Goal: Task Accomplishment & Management: Use online tool/utility

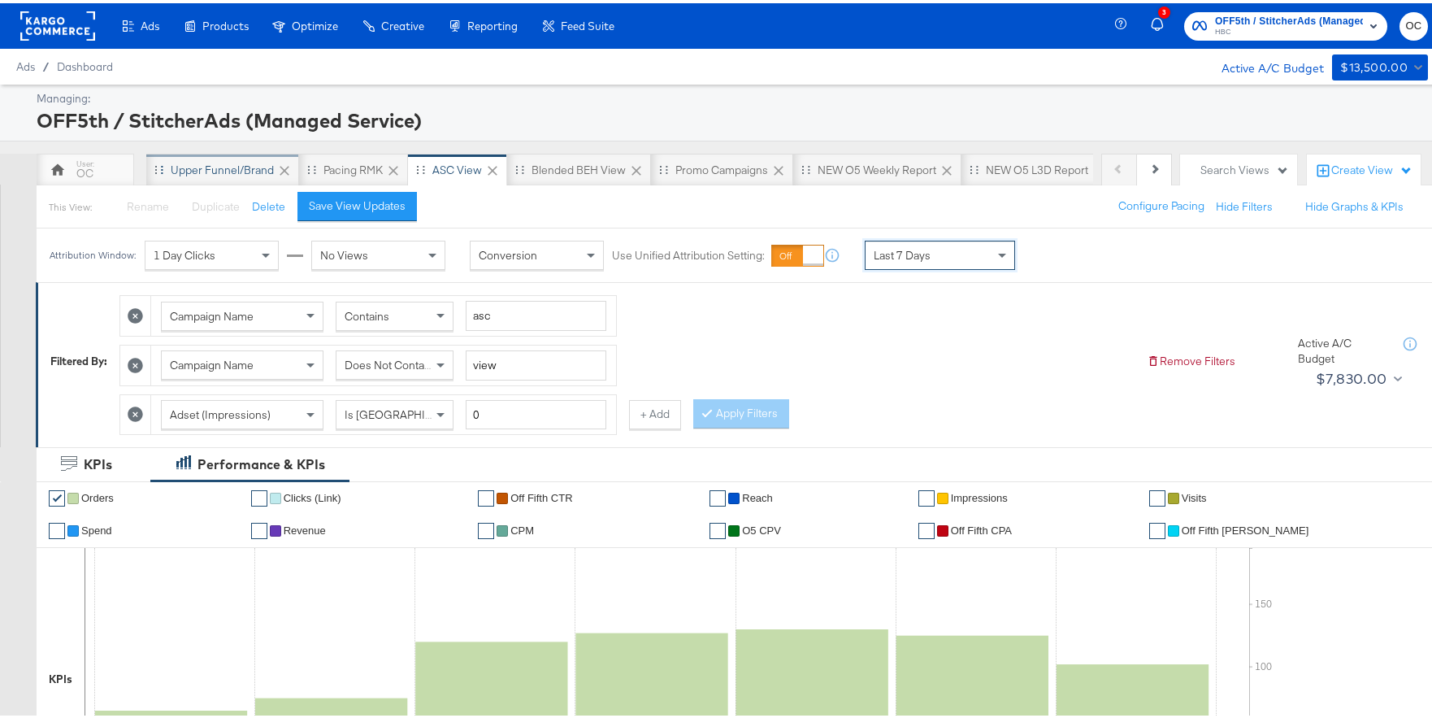
click at [205, 170] on div "Upper Funnel/Brand" at bounding box center [222, 166] width 103 height 15
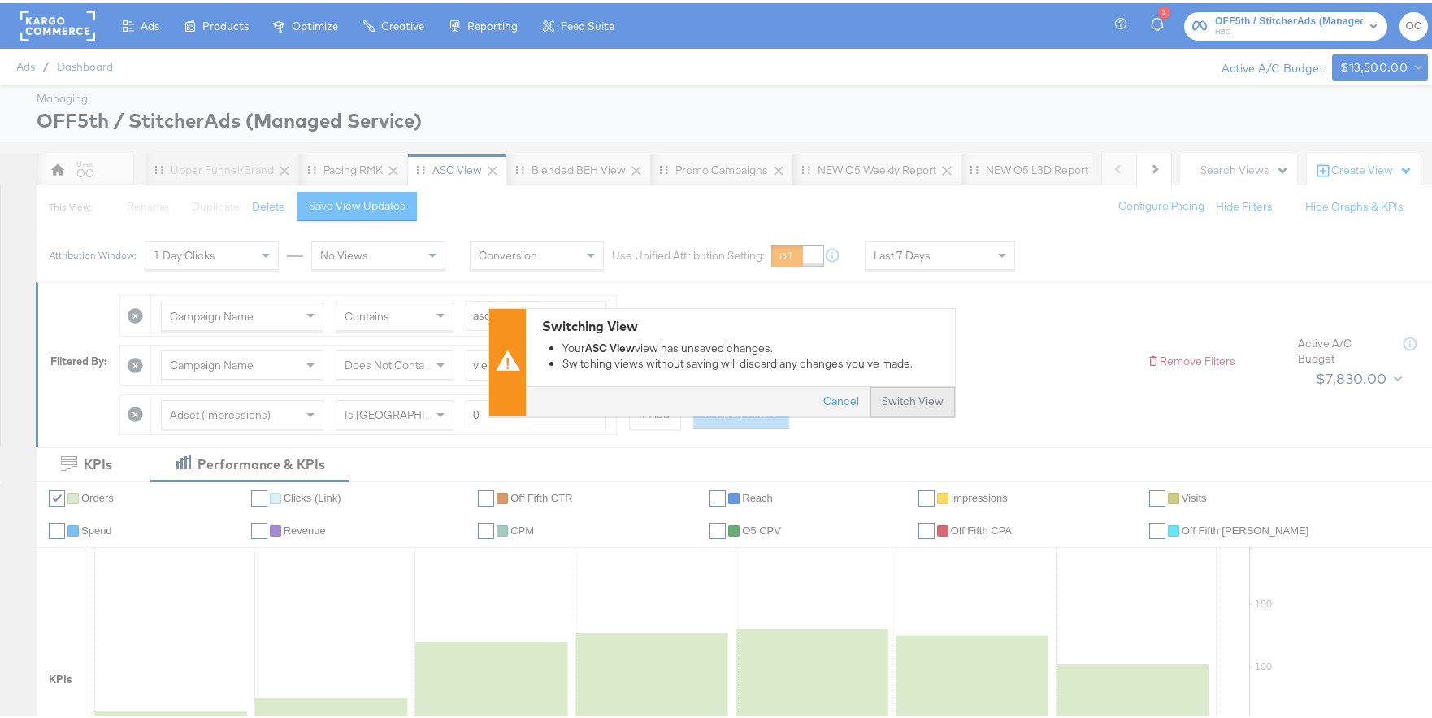
click at [902, 397] on button "Switch View" at bounding box center [913, 398] width 85 height 29
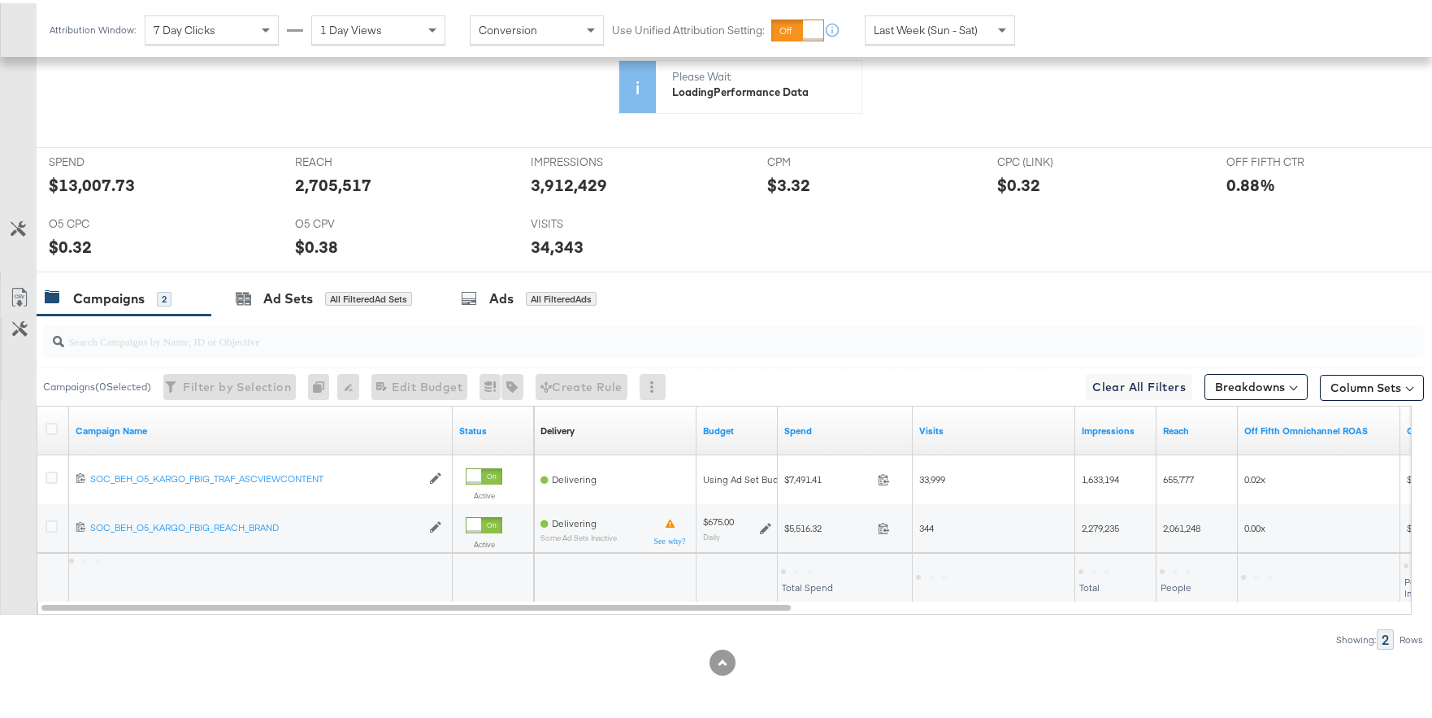
scroll to position [635, 0]
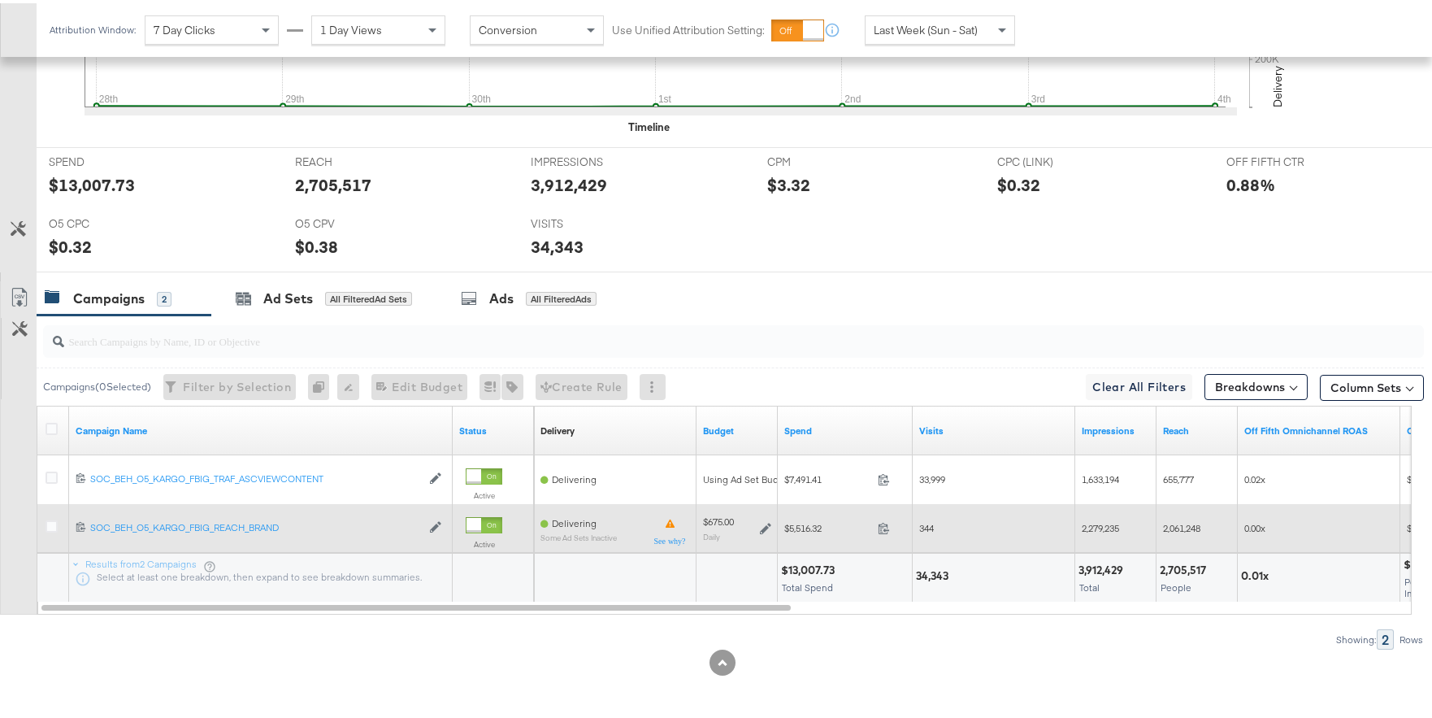
click at [770, 523] on icon at bounding box center [765, 524] width 11 height 11
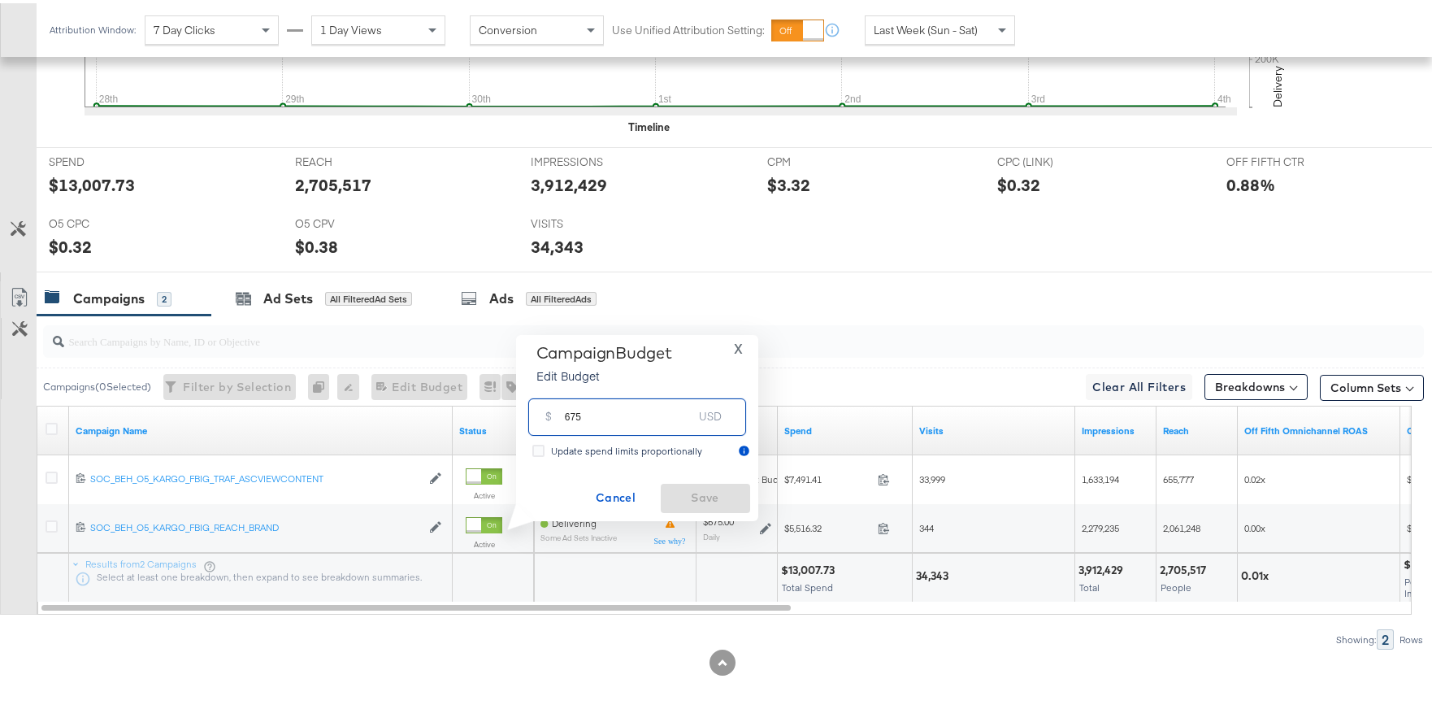
drag, startPoint x: 571, startPoint y: 415, endPoint x: 562, endPoint y: 414, distance: 9.9
click at [562, 414] on div "$ 675 USD" at bounding box center [637, 413] width 218 height 37
type input "735"
click at [701, 500] on span "Save" at bounding box center [705, 494] width 76 height 20
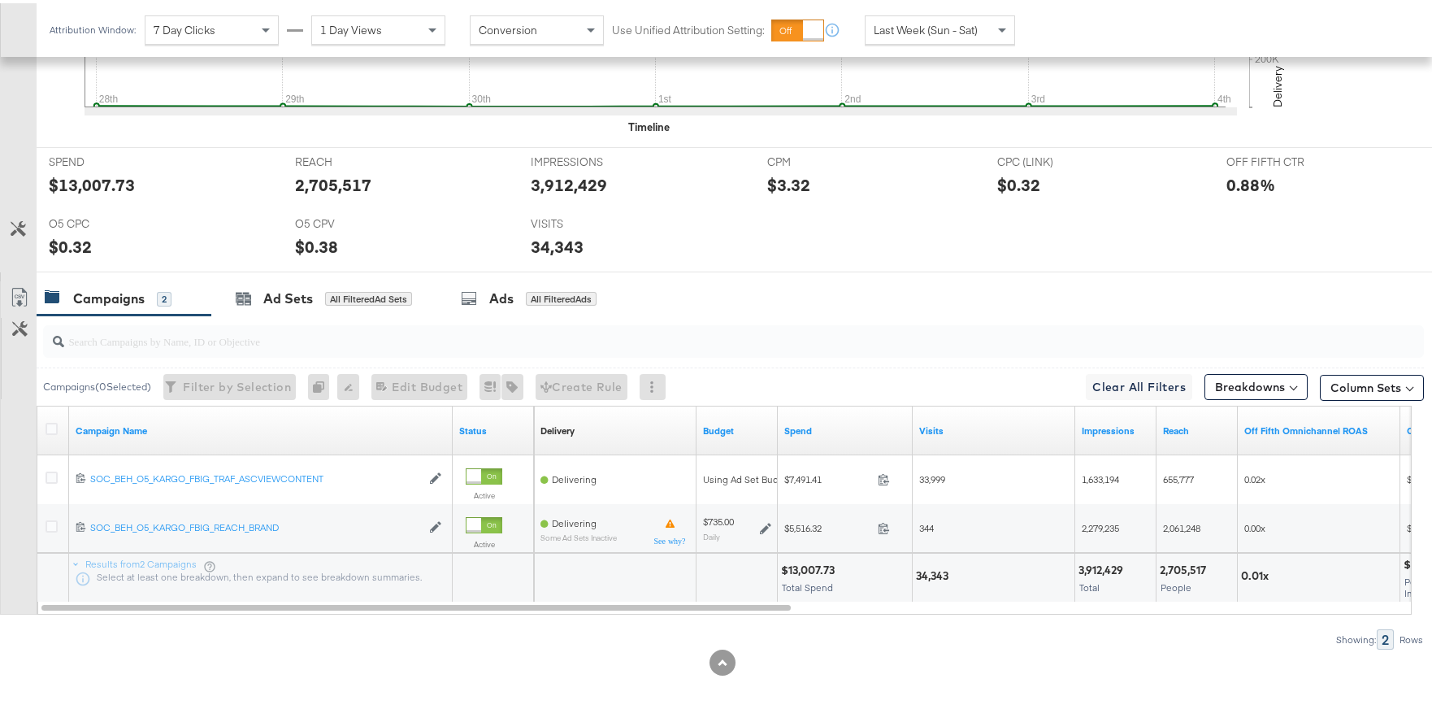
scroll to position [67, 0]
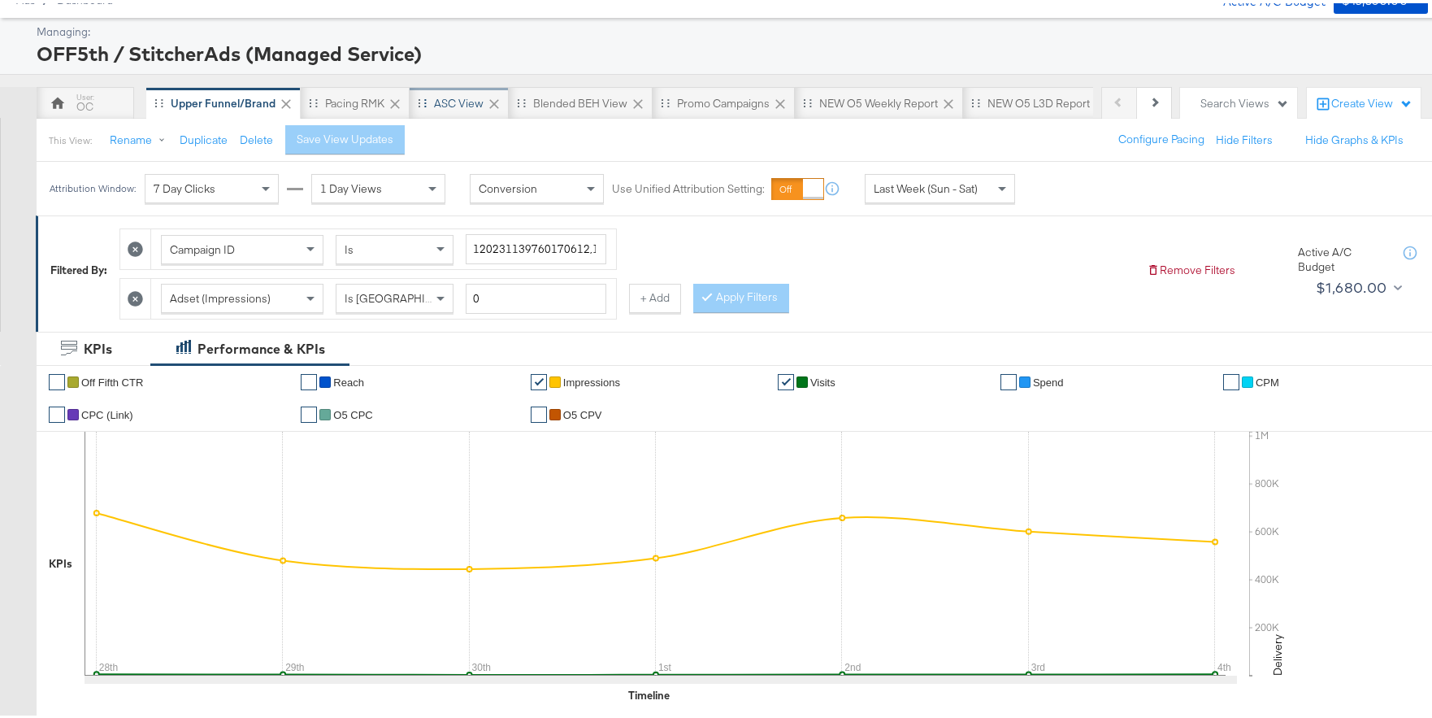
click at [447, 103] on div "ASC View" at bounding box center [459, 100] width 50 height 15
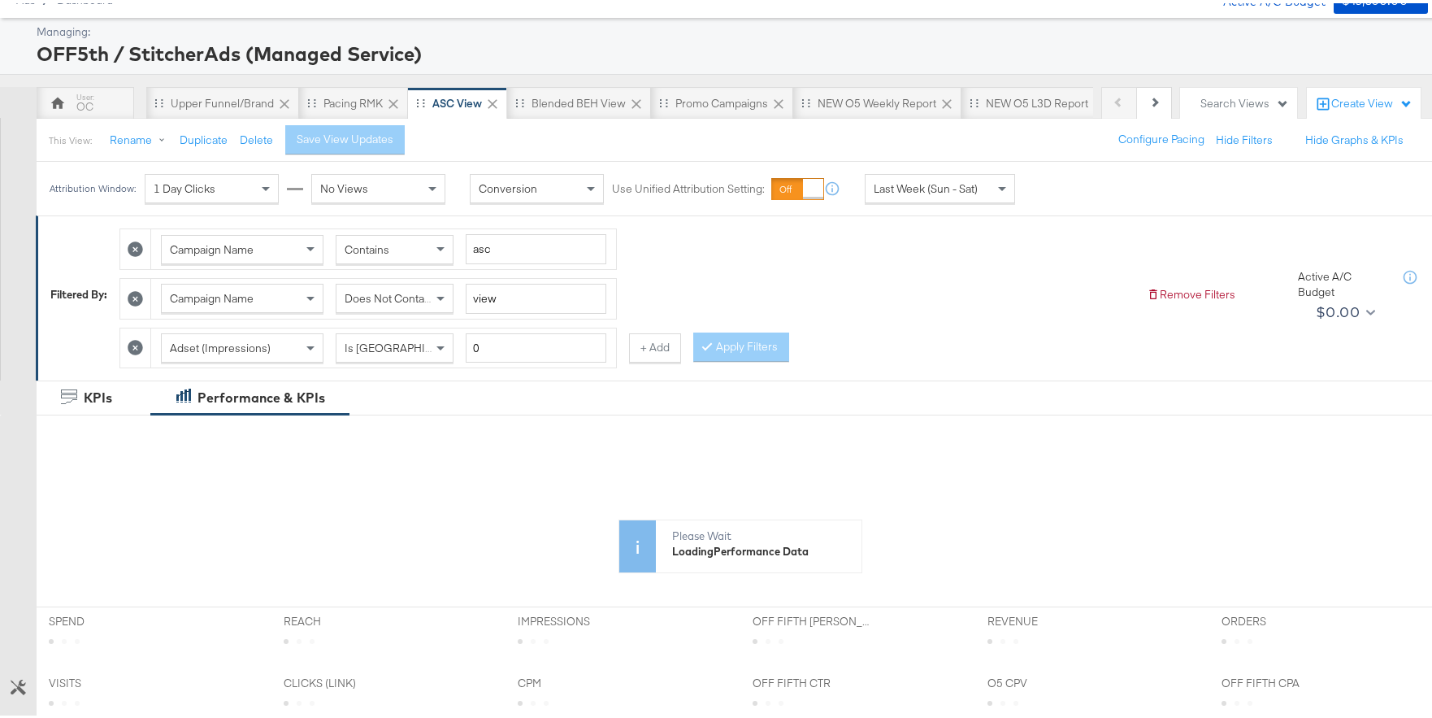
click at [949, 187] on span "Last Week (Sun - Sat)" at bounding box center [926, 185] width 104 height 15
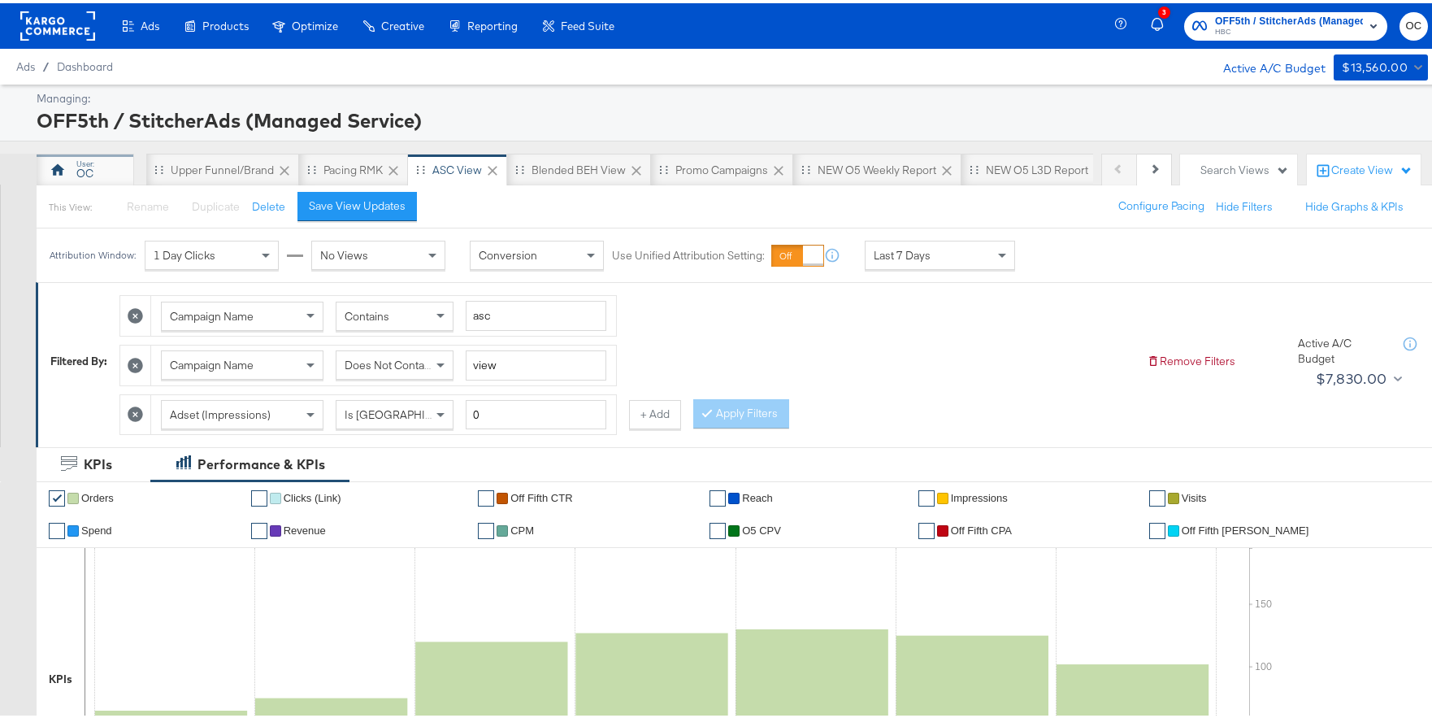
click at [109, 172] on div "OC" at bounding box center [86, 166] width 98 height 33
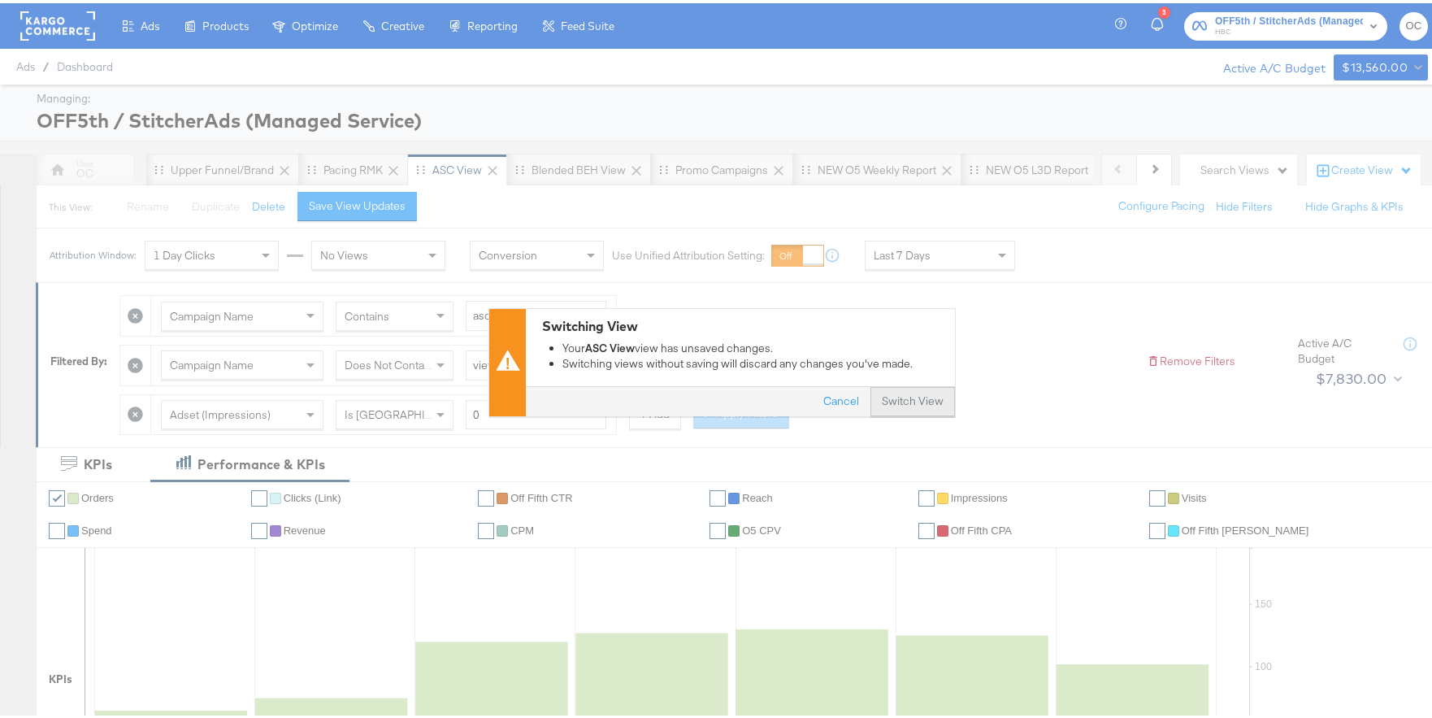
click at [899, 392] on button "Switch View" at bounding box center [913, 398] width 85 height 29
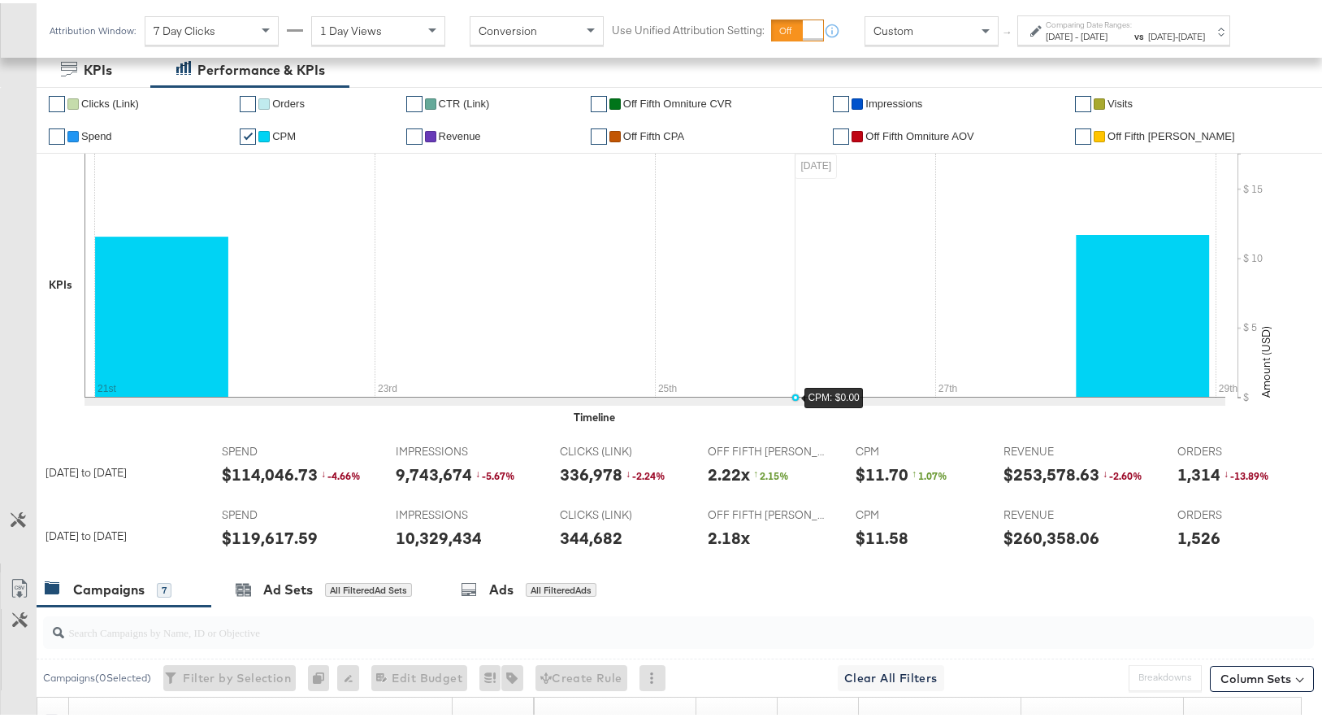
scroll to position [398, 0]
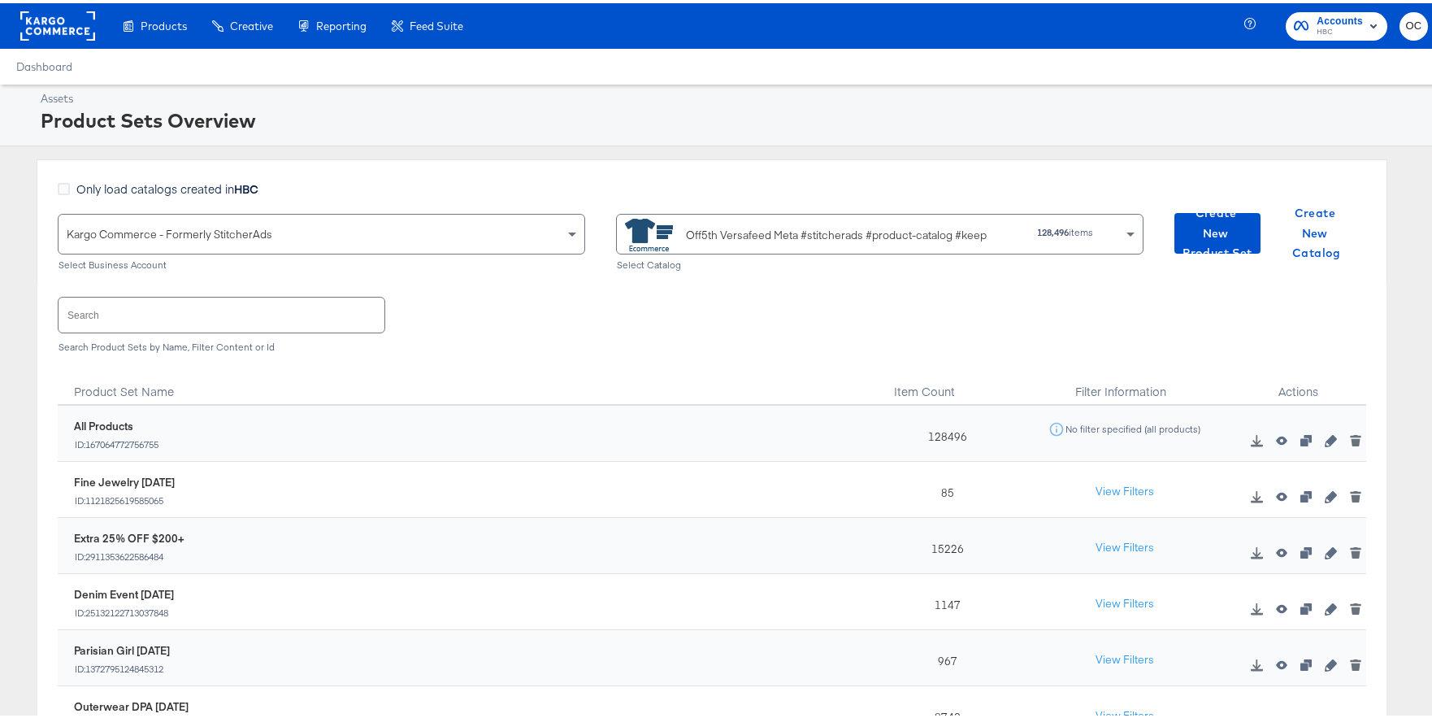
click at [241, 311] on input "text" at bounding box center [222, 311] width 326 height 35
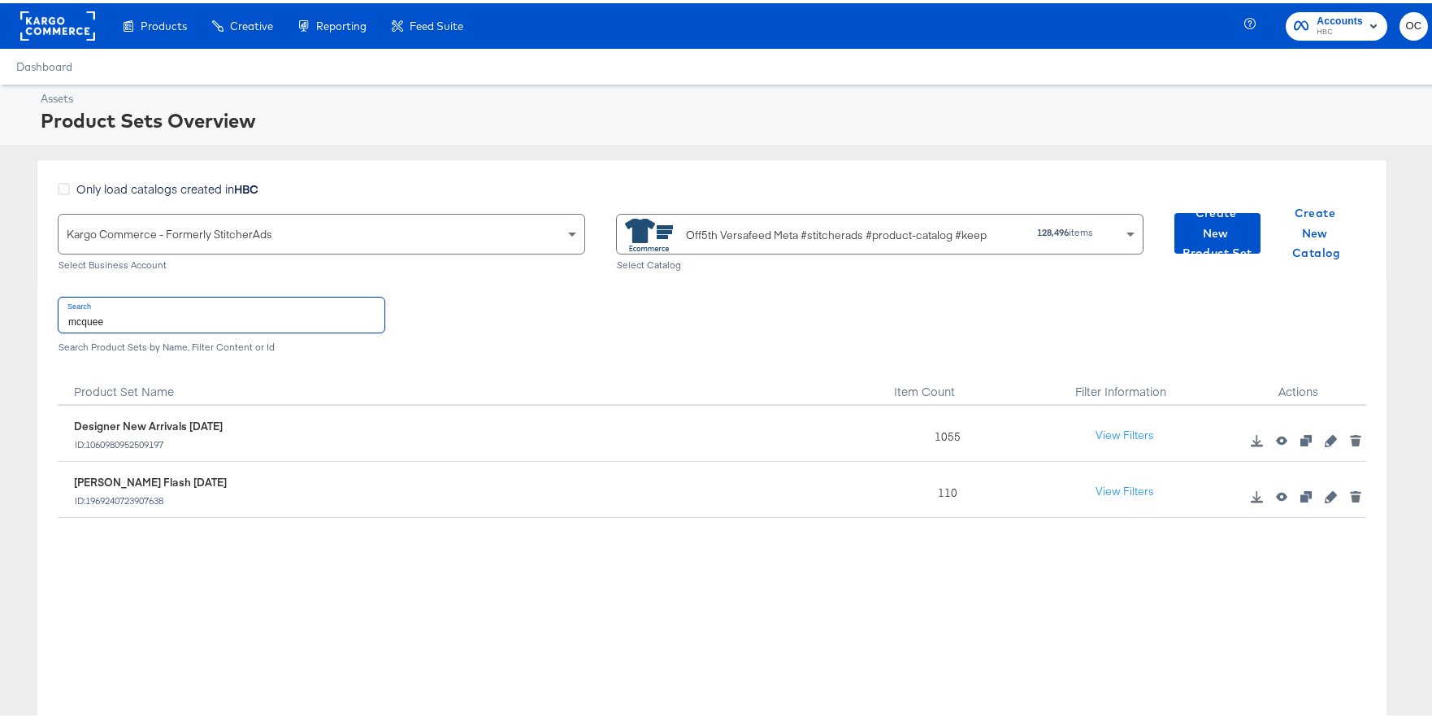
type input "mcquee"
click at [1205, 245] on span "Create New Product Set" at bounding box center [1217, 230] width 73 height 60
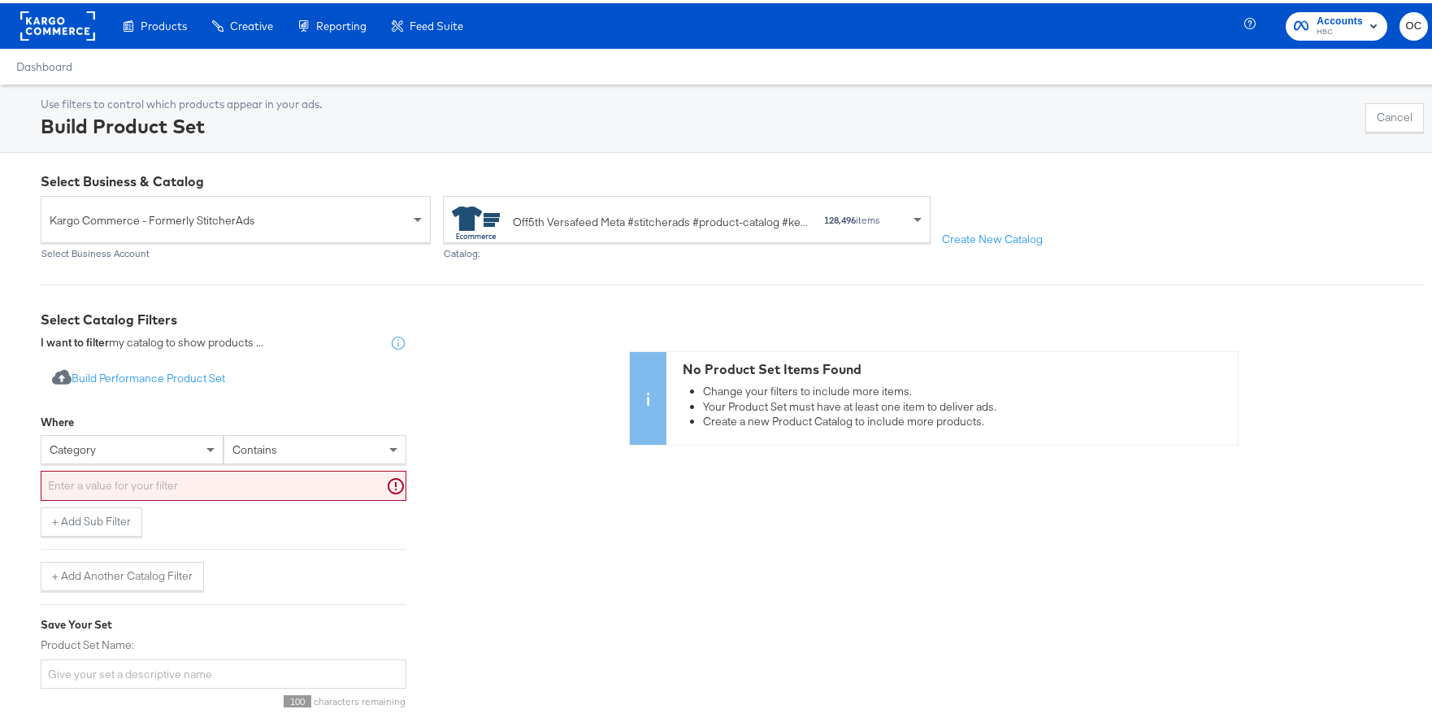
click at [141, 454] on div "category" at bounding box center [131, 446] width 181 height 28
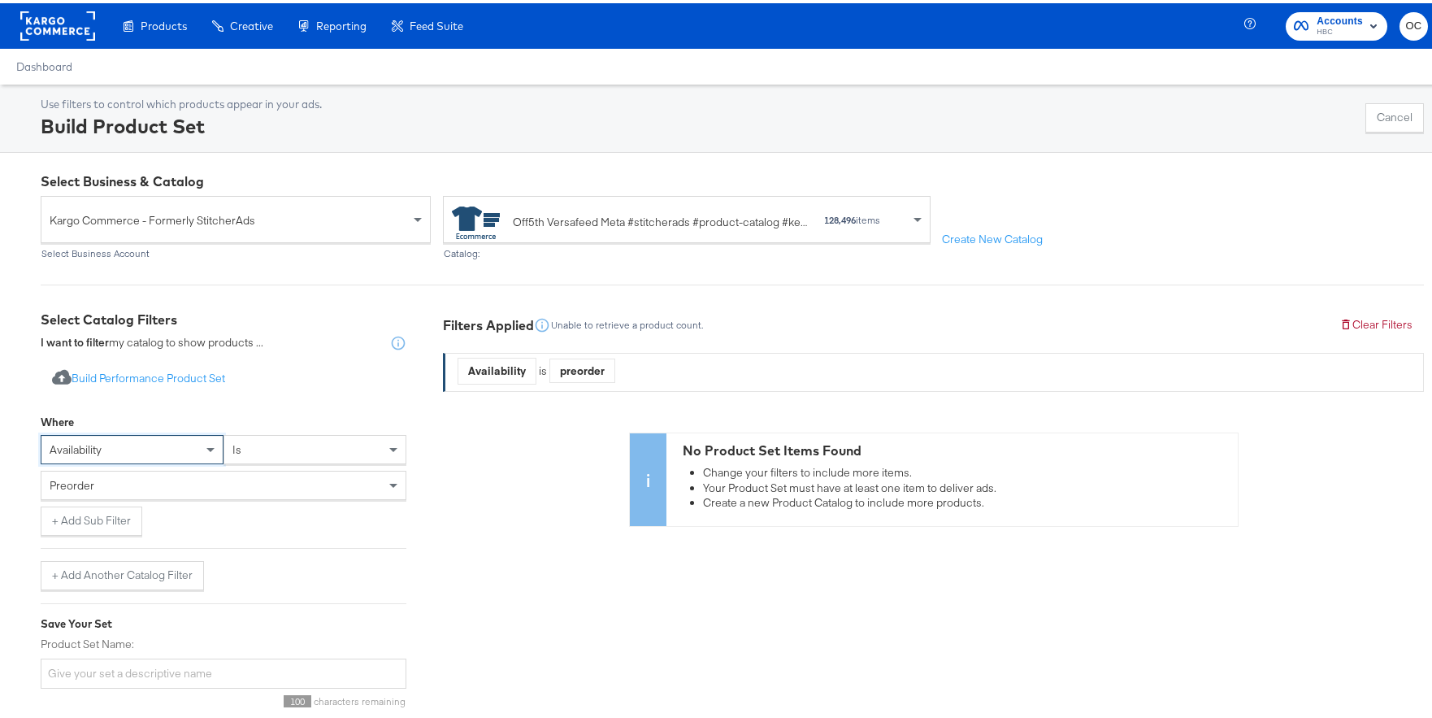
click at [217, 482] on div "preorder" at bounding box center [223, 482] width 364 height 28
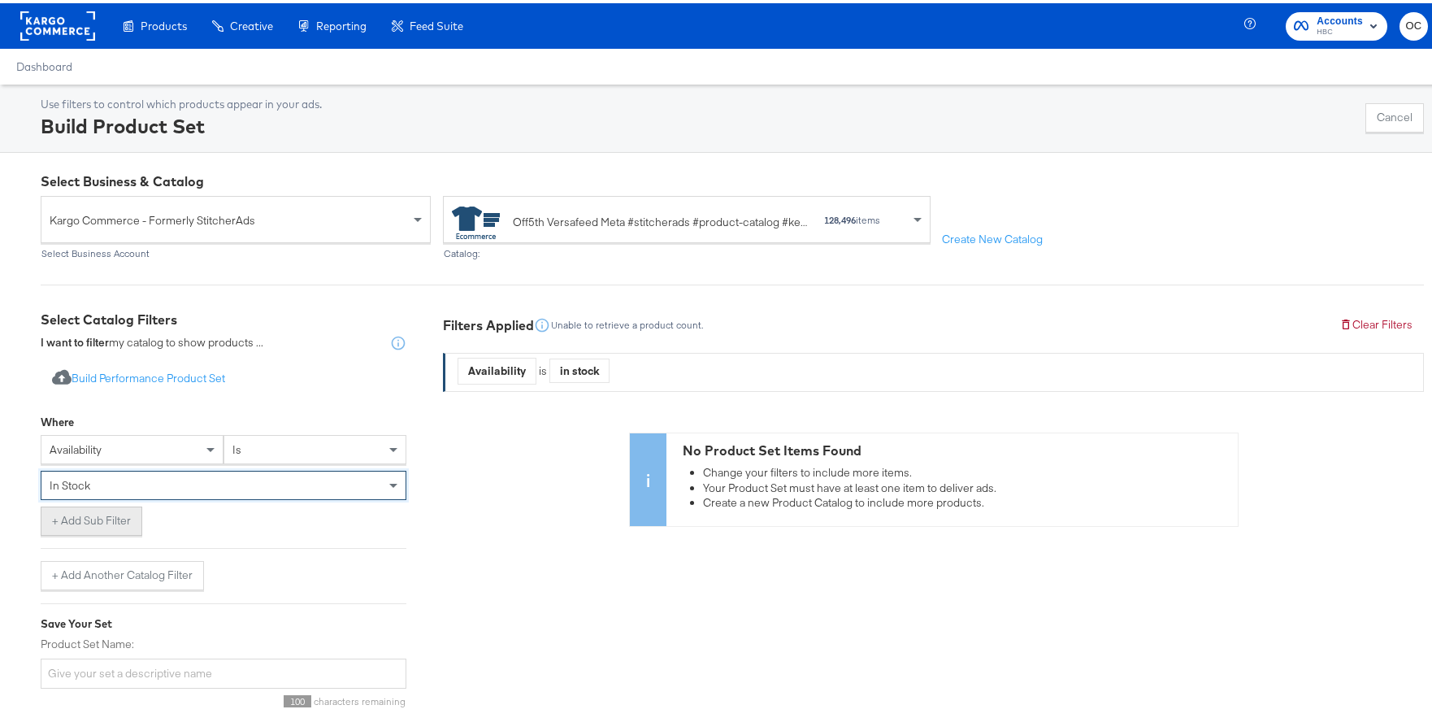
click at [81, 519] on button "+ Add Sub Filter" at bounding box center [92, 517] width 102 height 29
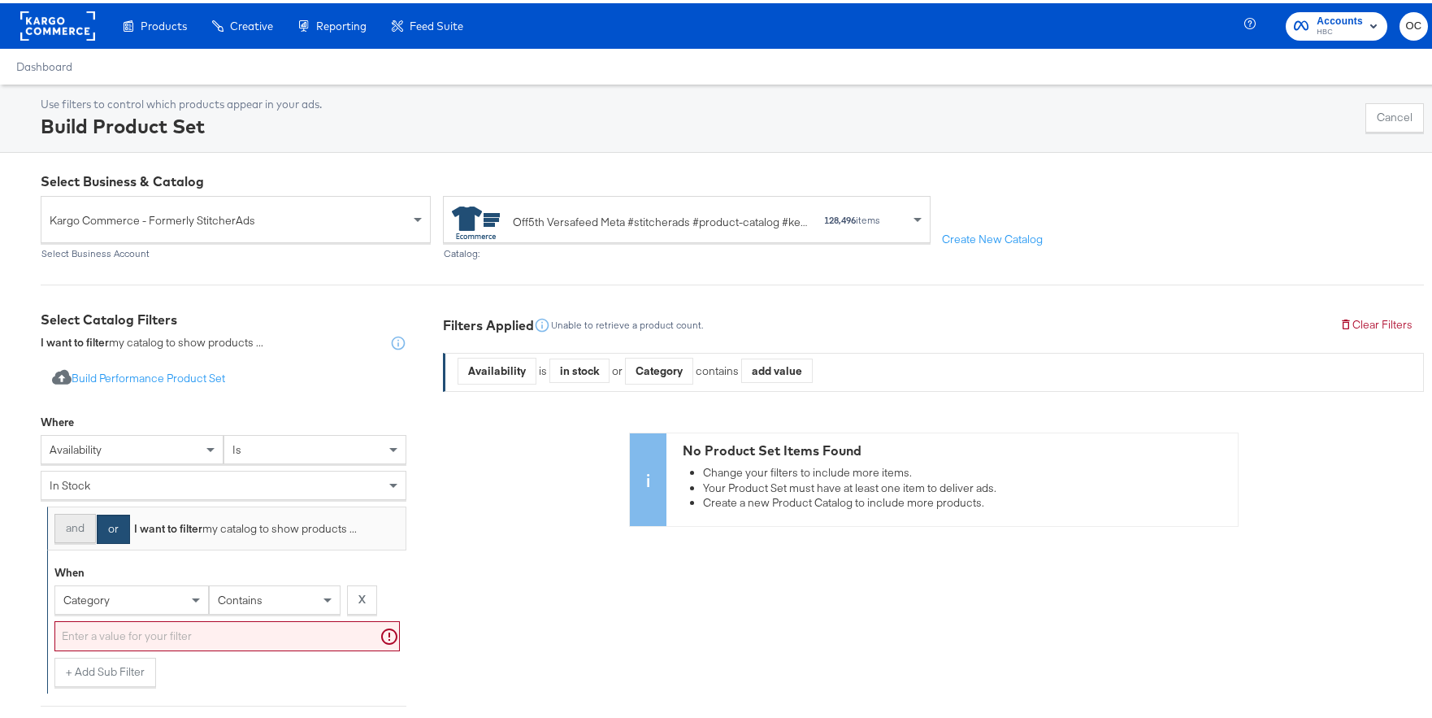
click at [67, 532] on button "and" at bounding box center [74, 524] width 41 height 29
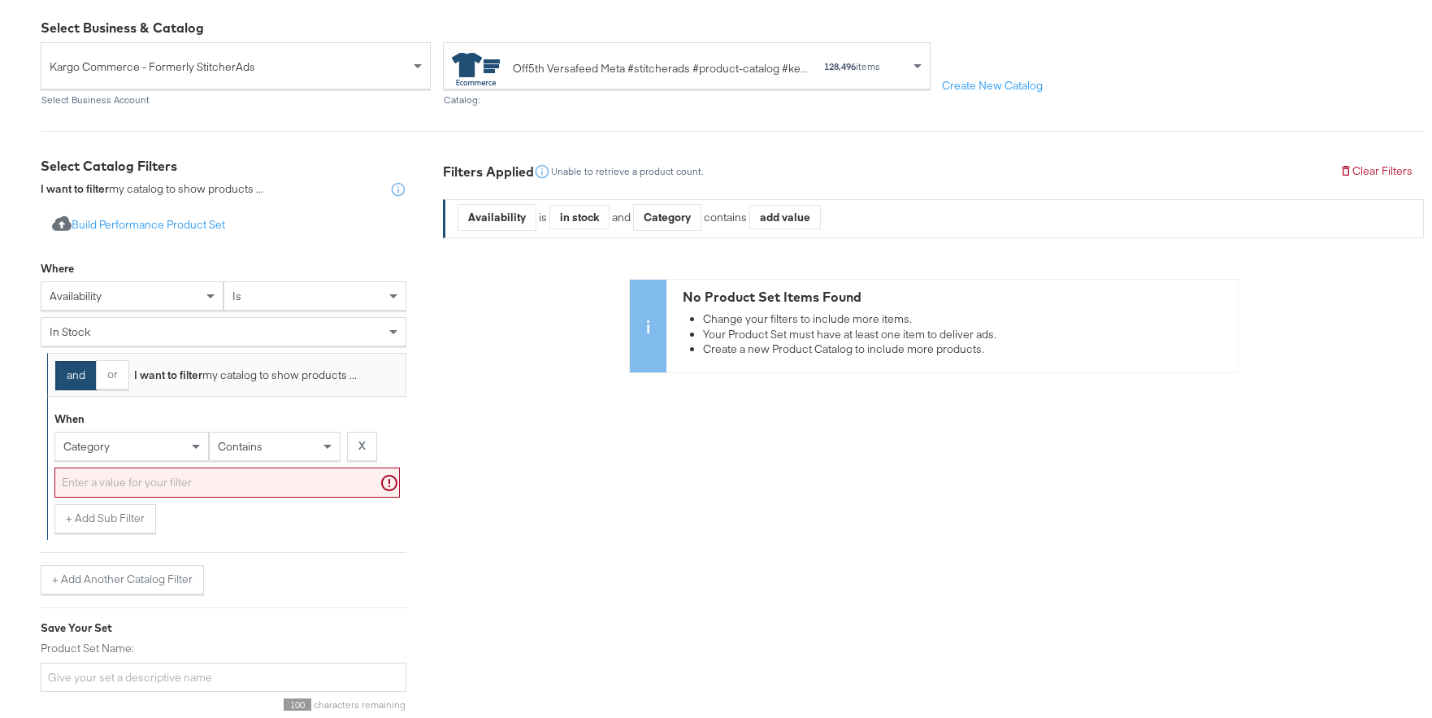
scroll to position [158, 0]
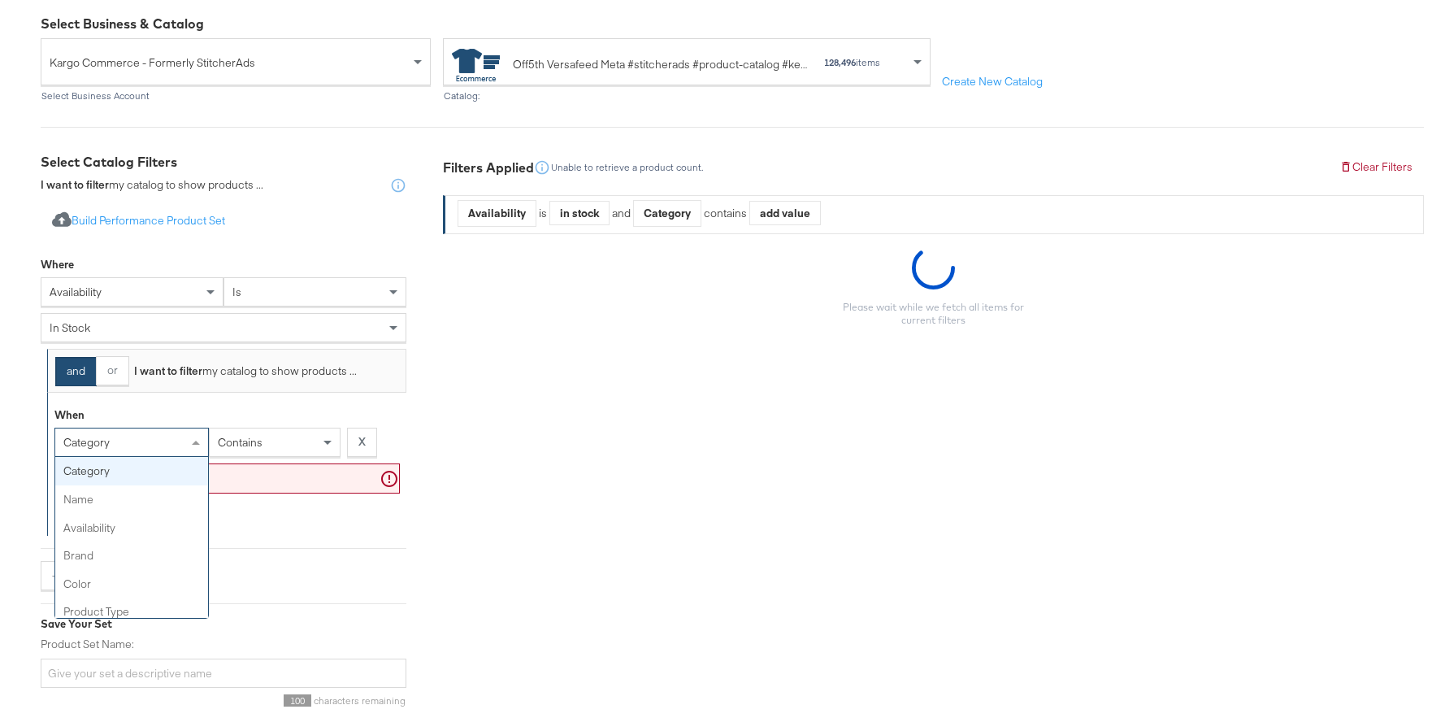
click at [161, 436] on div "category" at bounding box center [131, 439] width 153 height 28
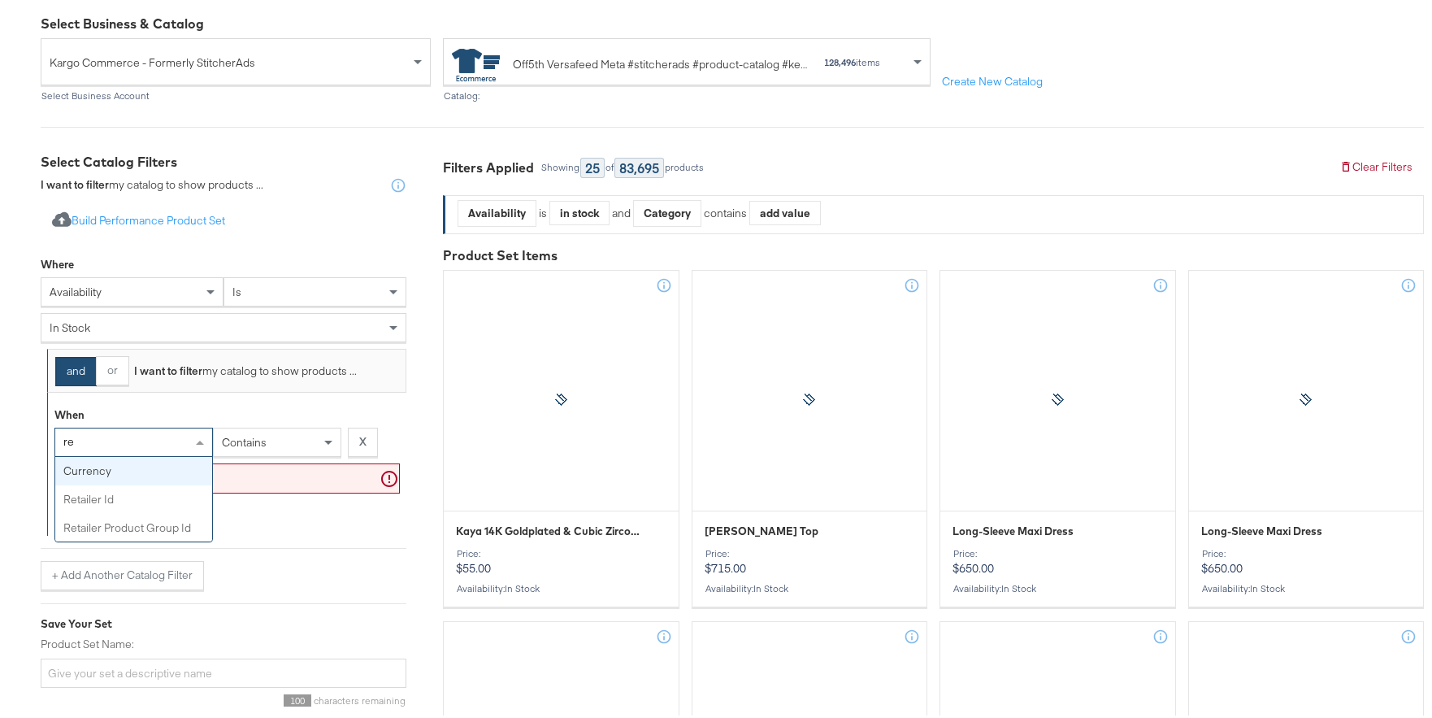
type input "ret"
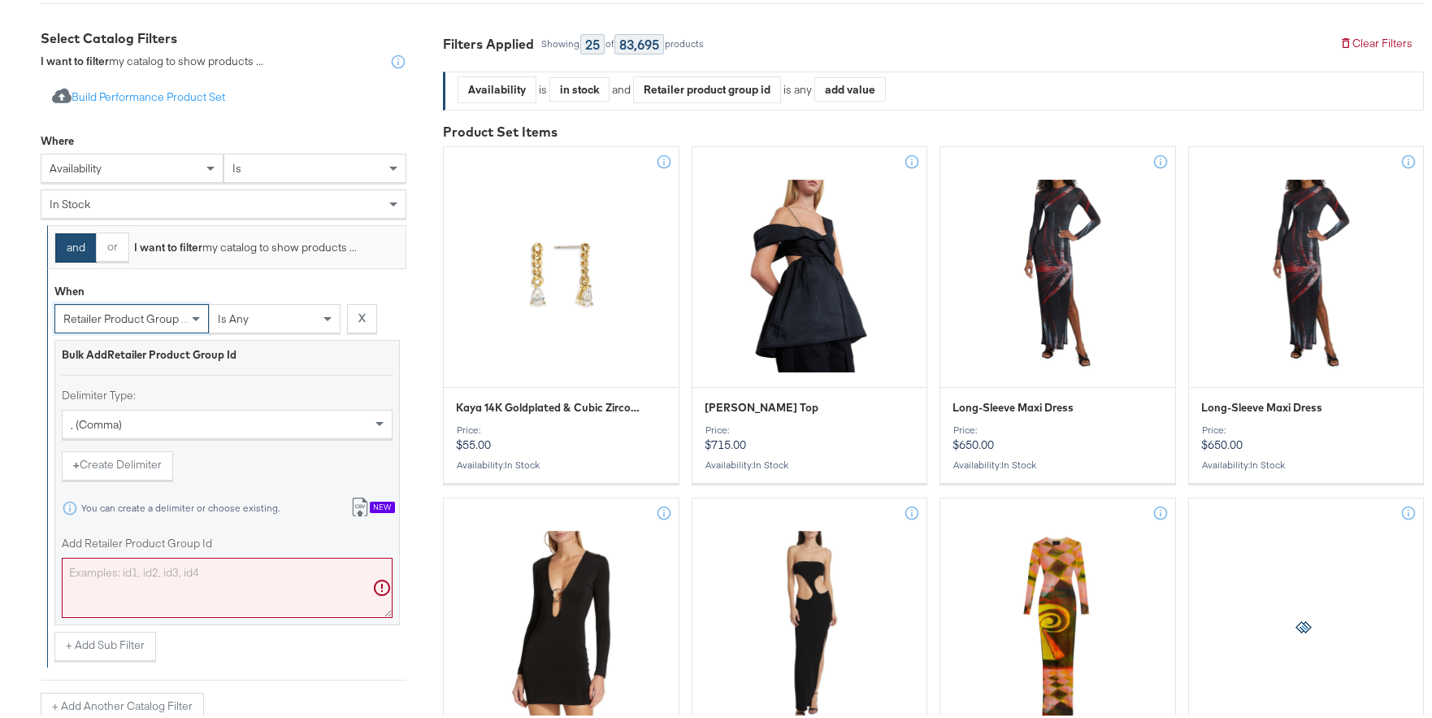
scroll to position [286, 0]
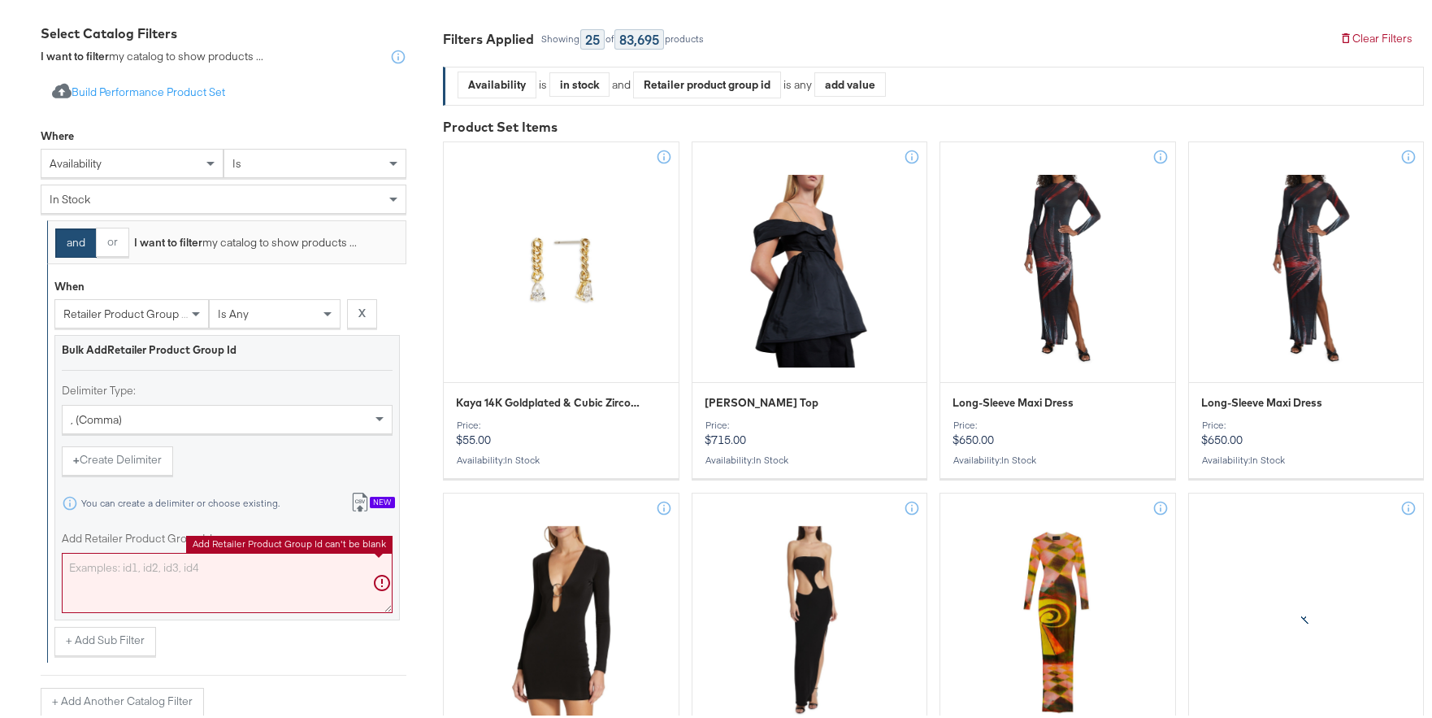
click at [130, 578] on textarea "Add Retailer Product Group Id" at bounding box center [227, 579] width 331 height 60
paste textarea "0400021917072,0400017227771,0400022509908,0400017227849,0400013926383,040002186…"
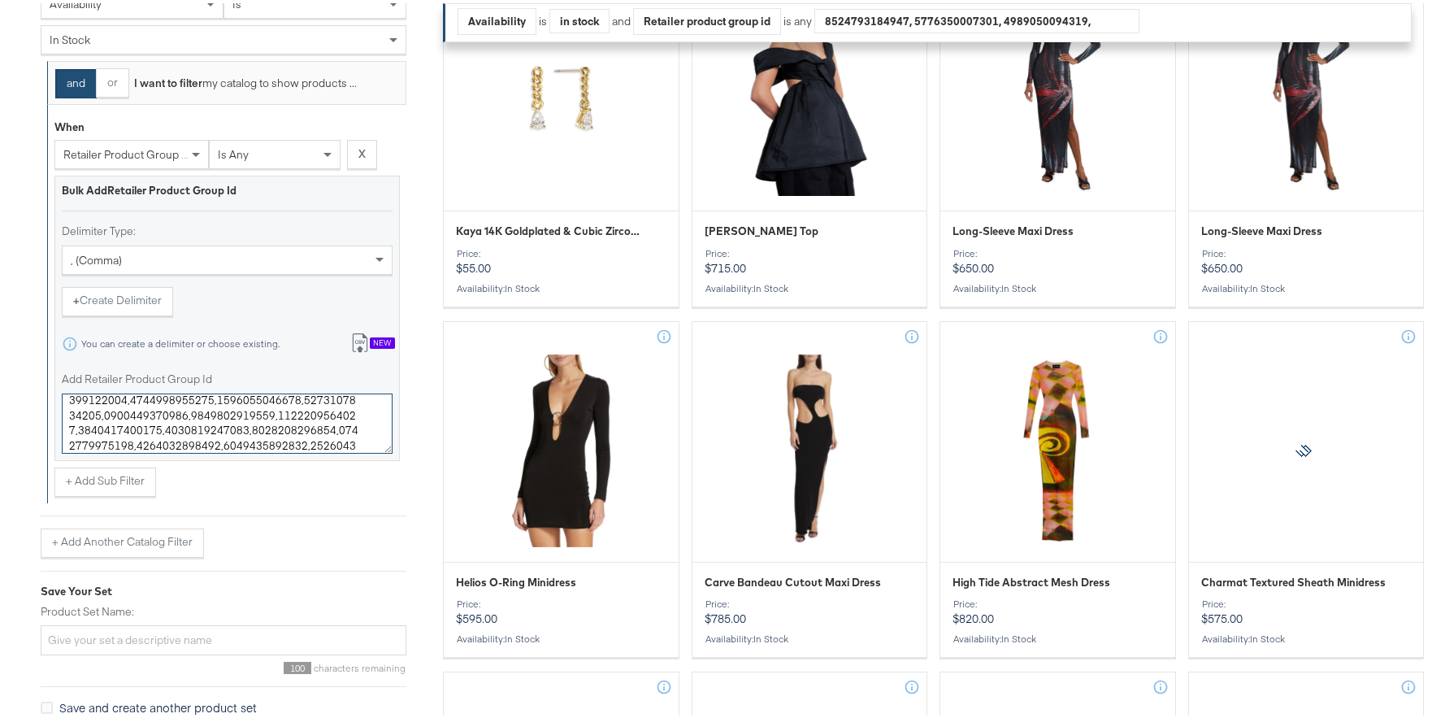
scroll to position [446, 0]
type textarea "0400021917072,0400017227771,0400022509908,0400017227849,0400013926383,040002186…"
click at [211, 636] on input "Product Set Name:" at bounding box center [224, 636] width 366 height 30
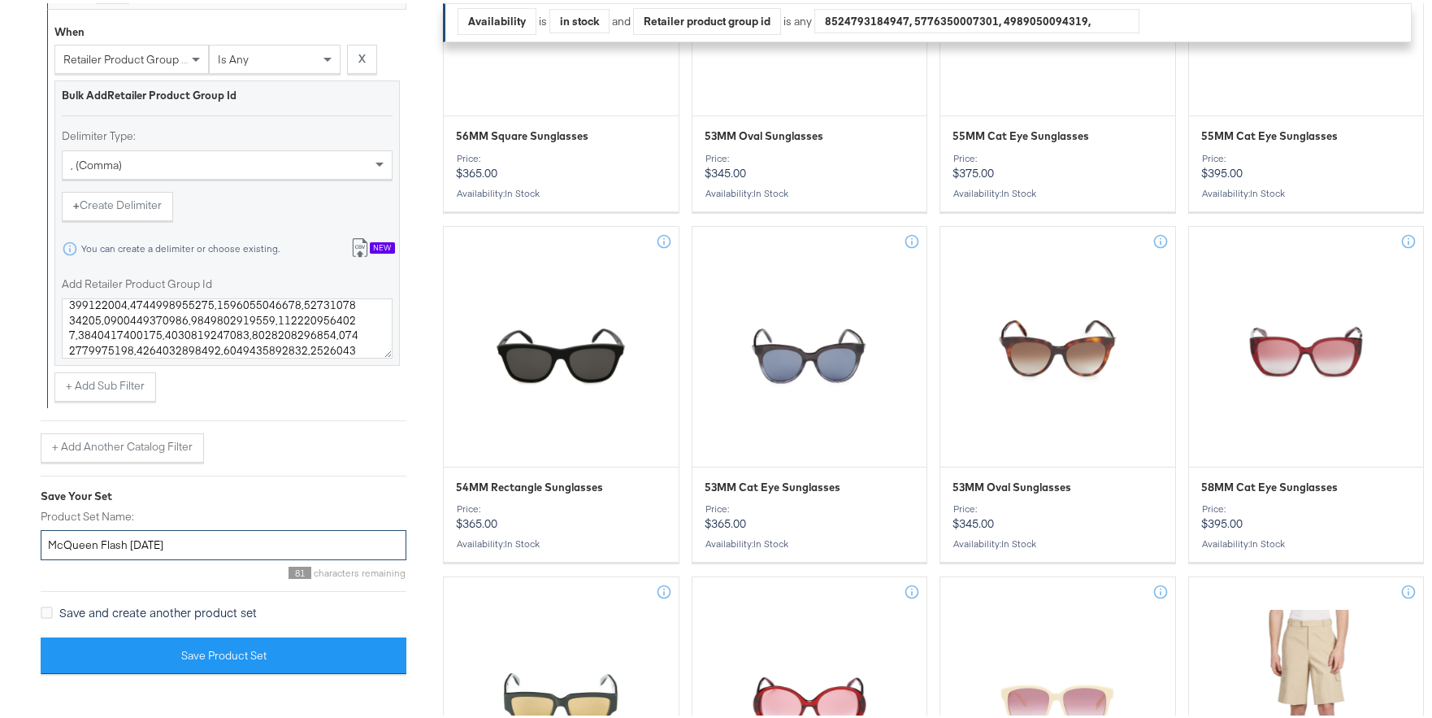
scroll to position [575, 0]
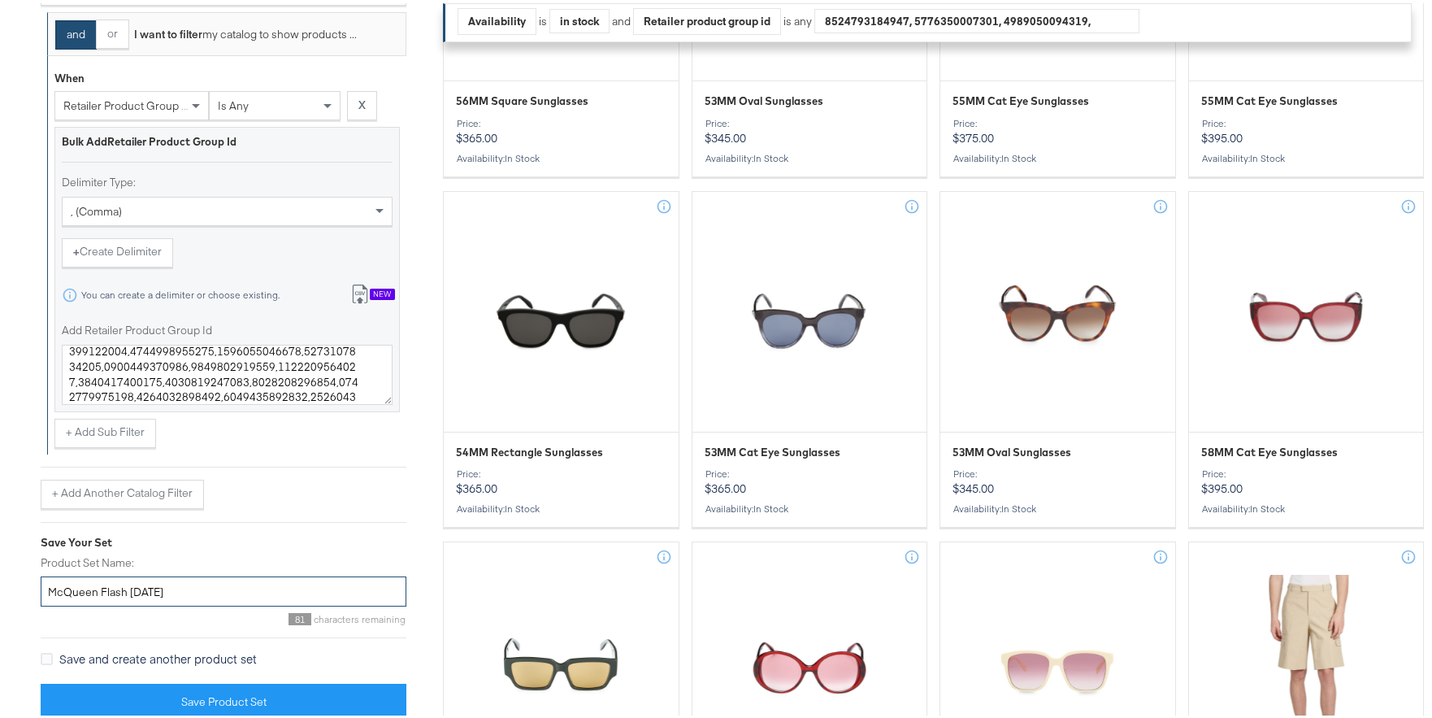
type input "McQueen Flash OCT25"
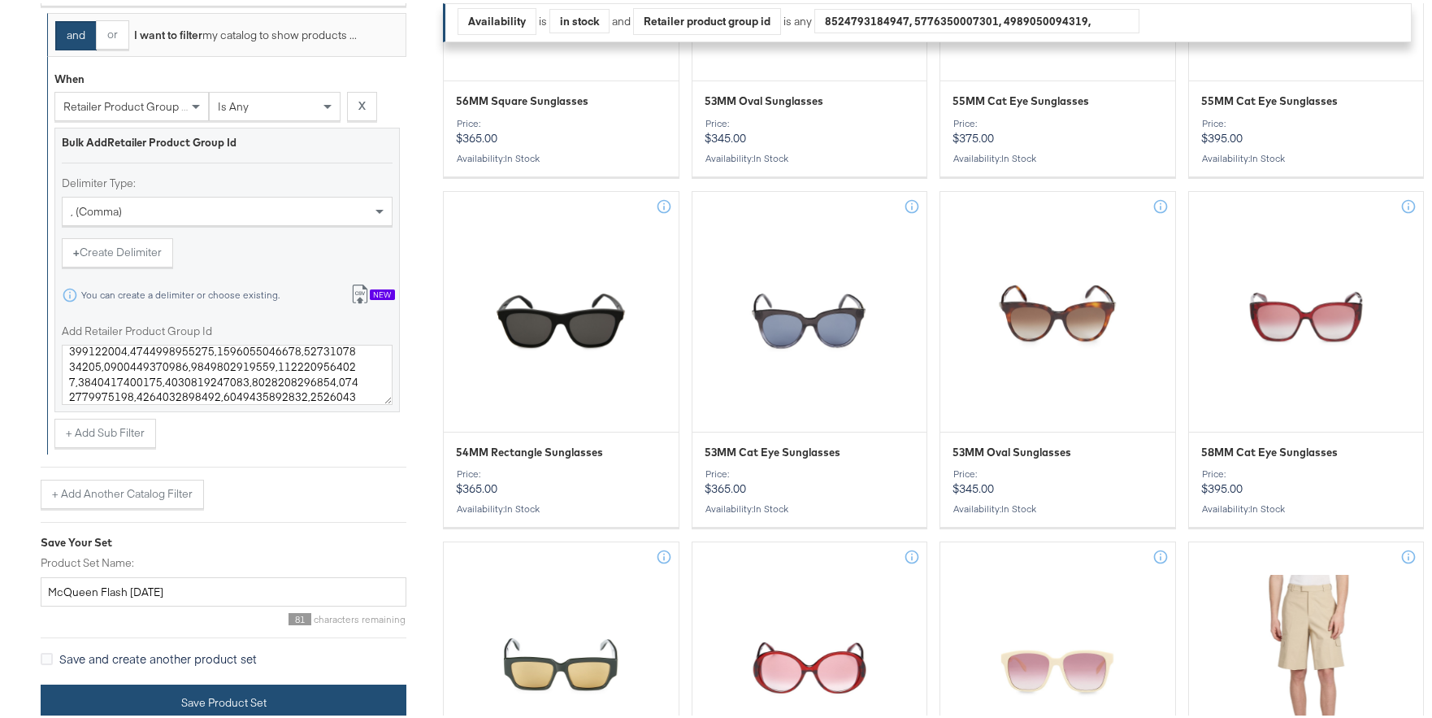
click at [223, 697] on button "Save Product Set" at bounding box center [224, 699] width 366 height 37
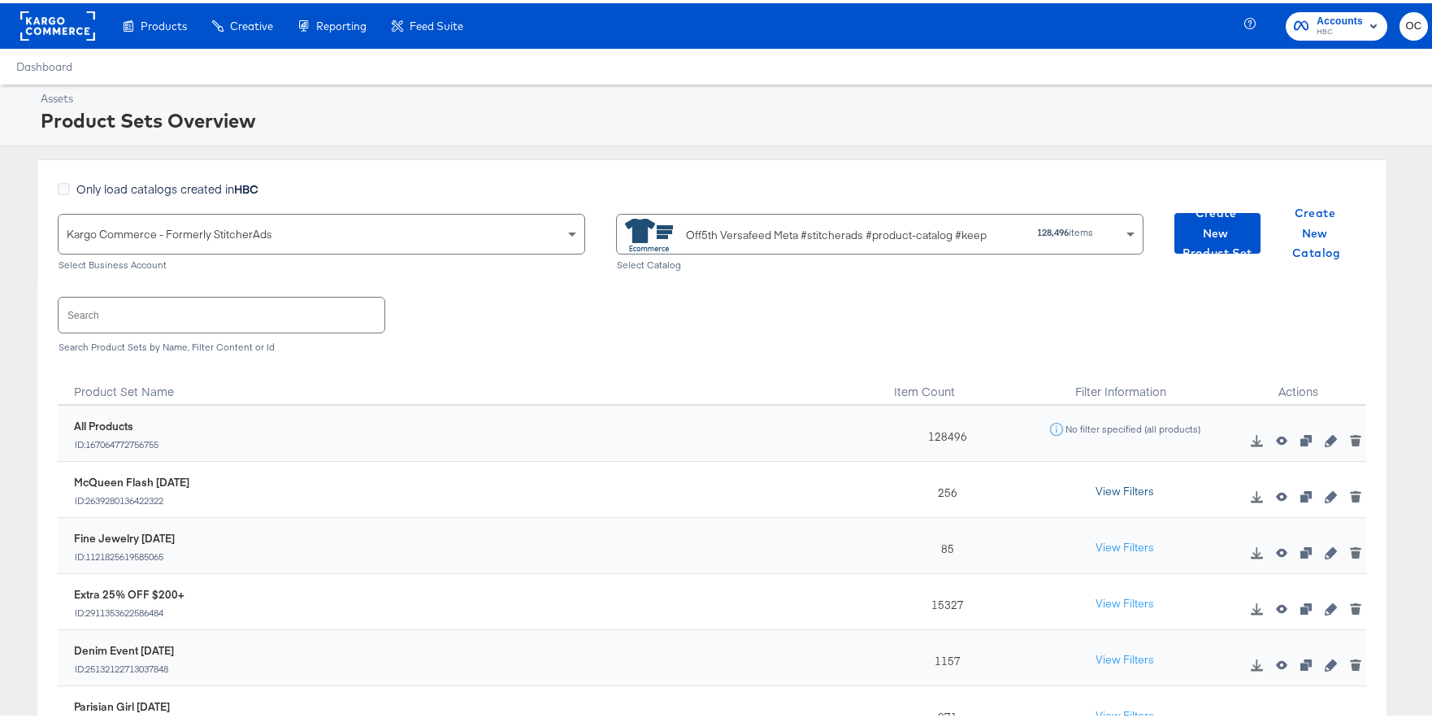
click at [1102, 489] on button "View Filters" at bounding box center [1124, 488] width 81 height 29
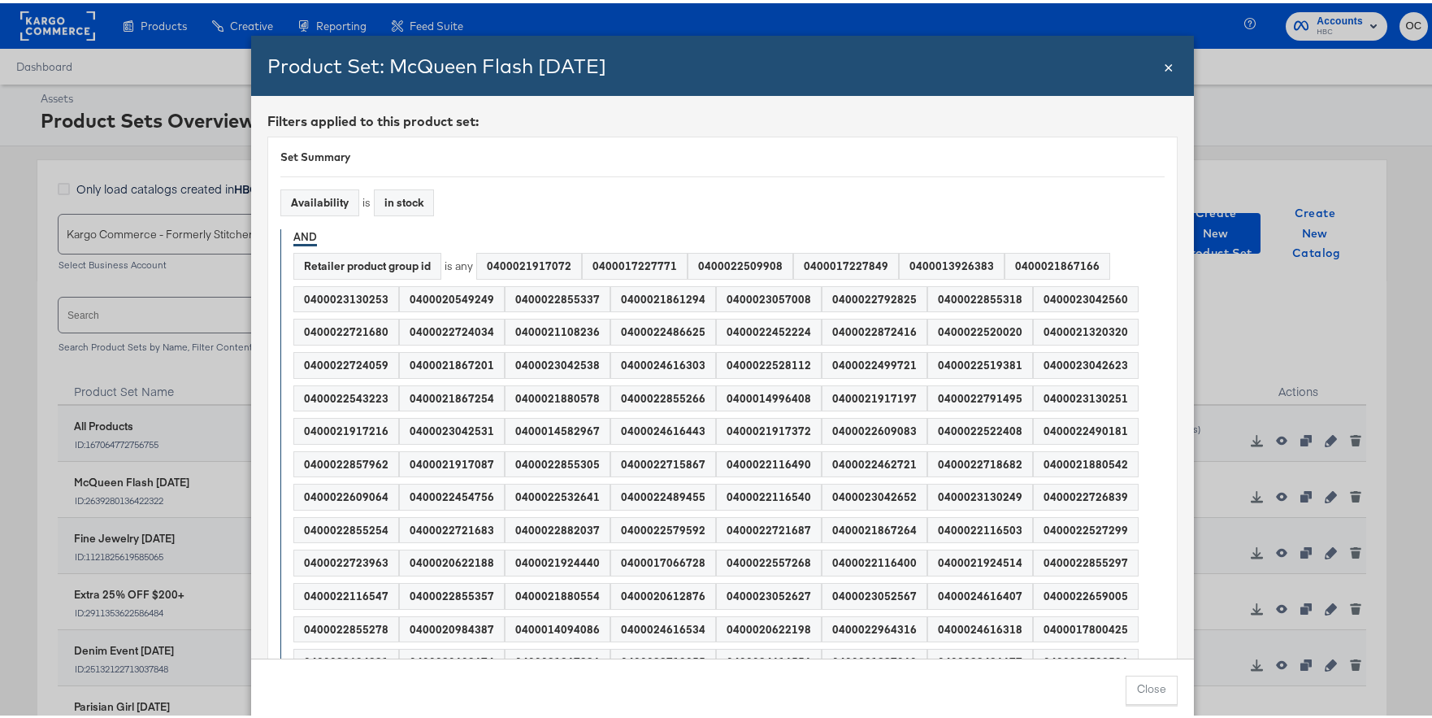
scroll to position [4614, 0]
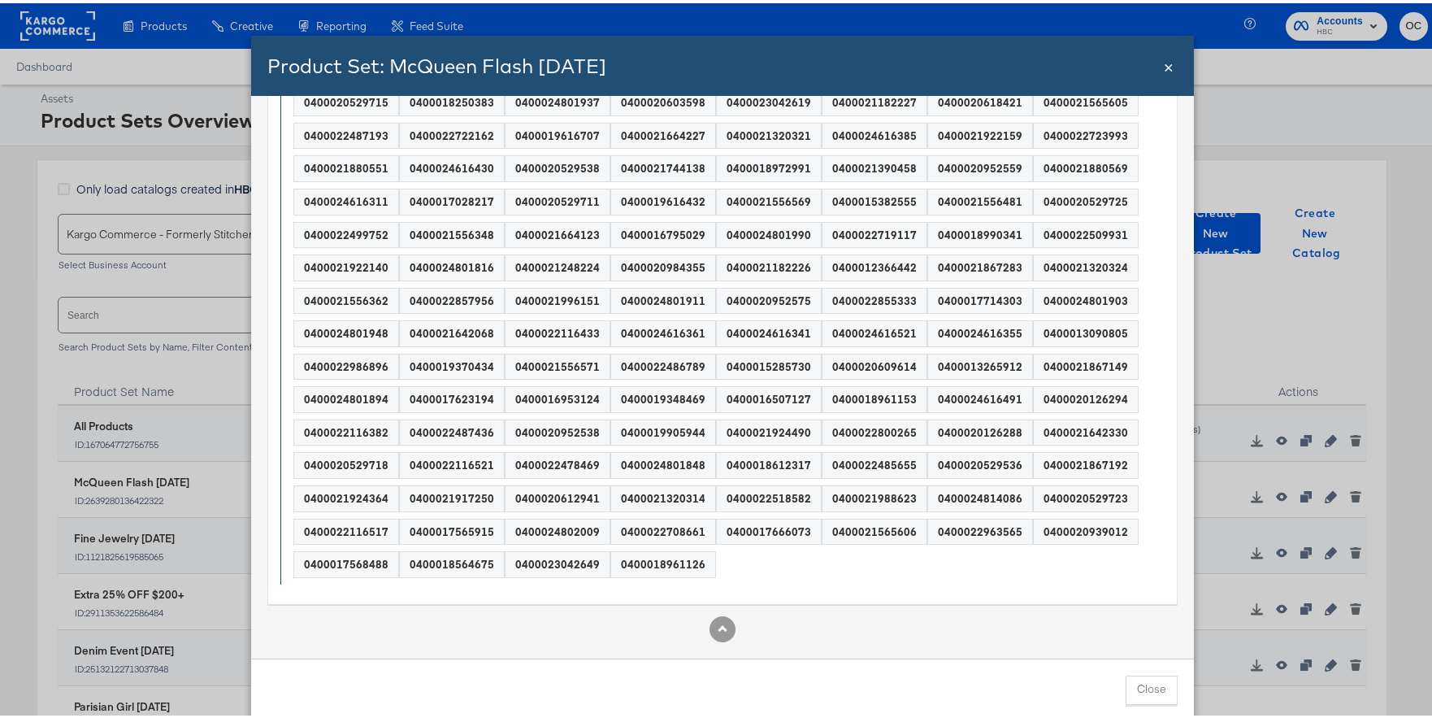
click at [1166, 62] on span "×" at bounding box center [1169, 62] width 10 height 22
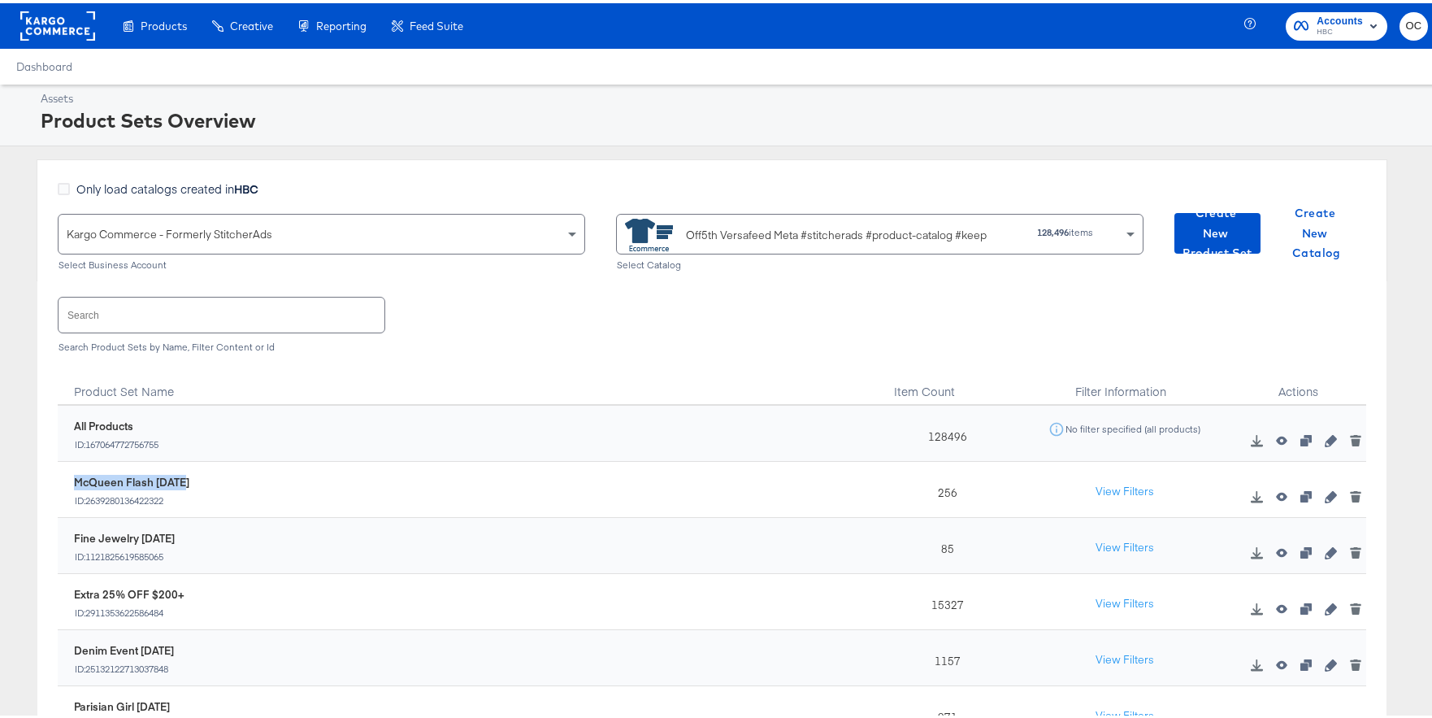
drag, startPoint x: 218, startPoint y: 477, endPoint x: 72, endPoint y: 476, distance: 146.3
click at [72, 476] on div "McQueen Flash OCT25 ID: 2639280136422322" at bounding box center [471, 489] width 810 height 49
copy div "McQueen Flash OCT25"
click at [191, 315] on input "text" at bounding box center [222, 311] width 326 height 35
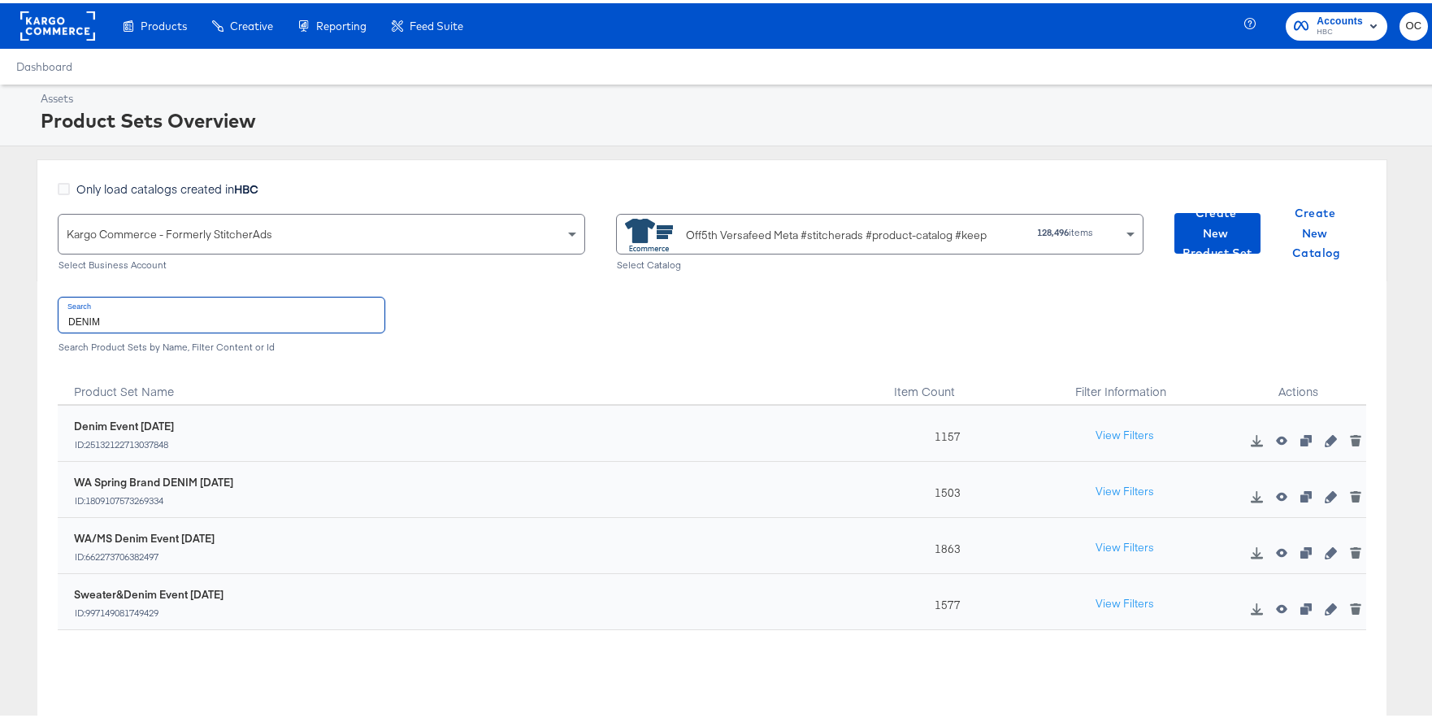
click at [119, 315] on input "DENIM" at bounding box center [222, 311] width 326 height 35
drag, startPoint x: 119, startPoint y: 315, endPoint x: 61, endPoint y: 318, distance: 57.8
click at [61, 318] on input "DENIM" at bounding box center [222, 311] width 326 height 35
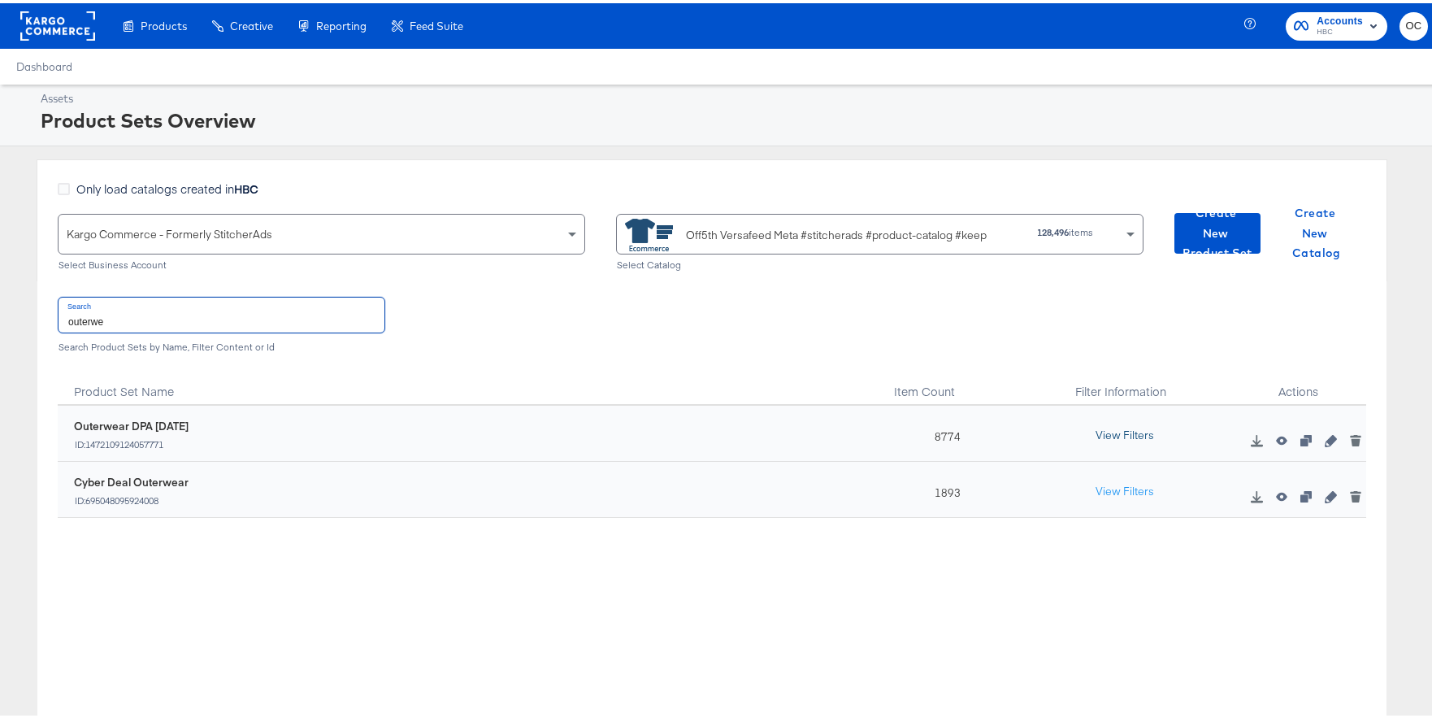
type input "outerwe"
click at [1126, 435] on button "View Filters" at bounding box center [1124, 432] width 81 height 29
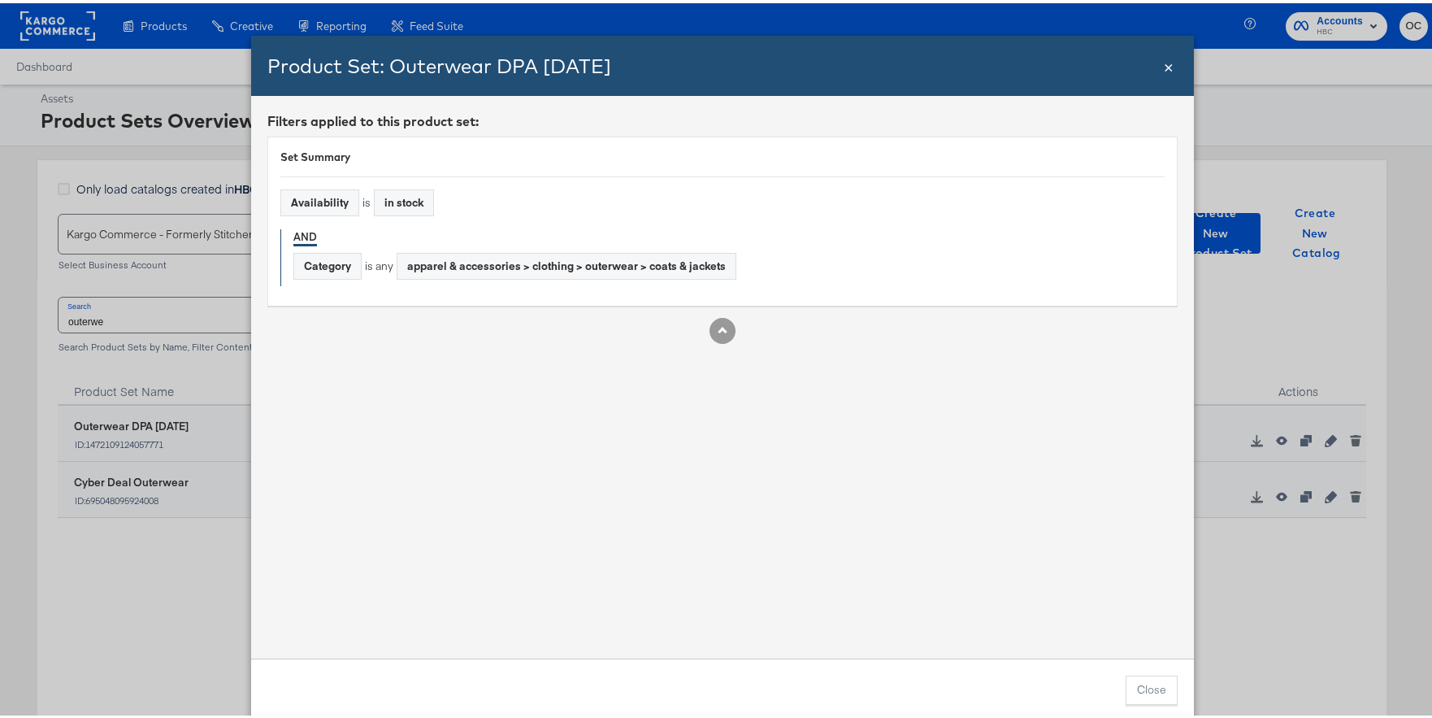
click at [1166, 65] on span "×" at bounding box center [1169, 62] width 10 height 22
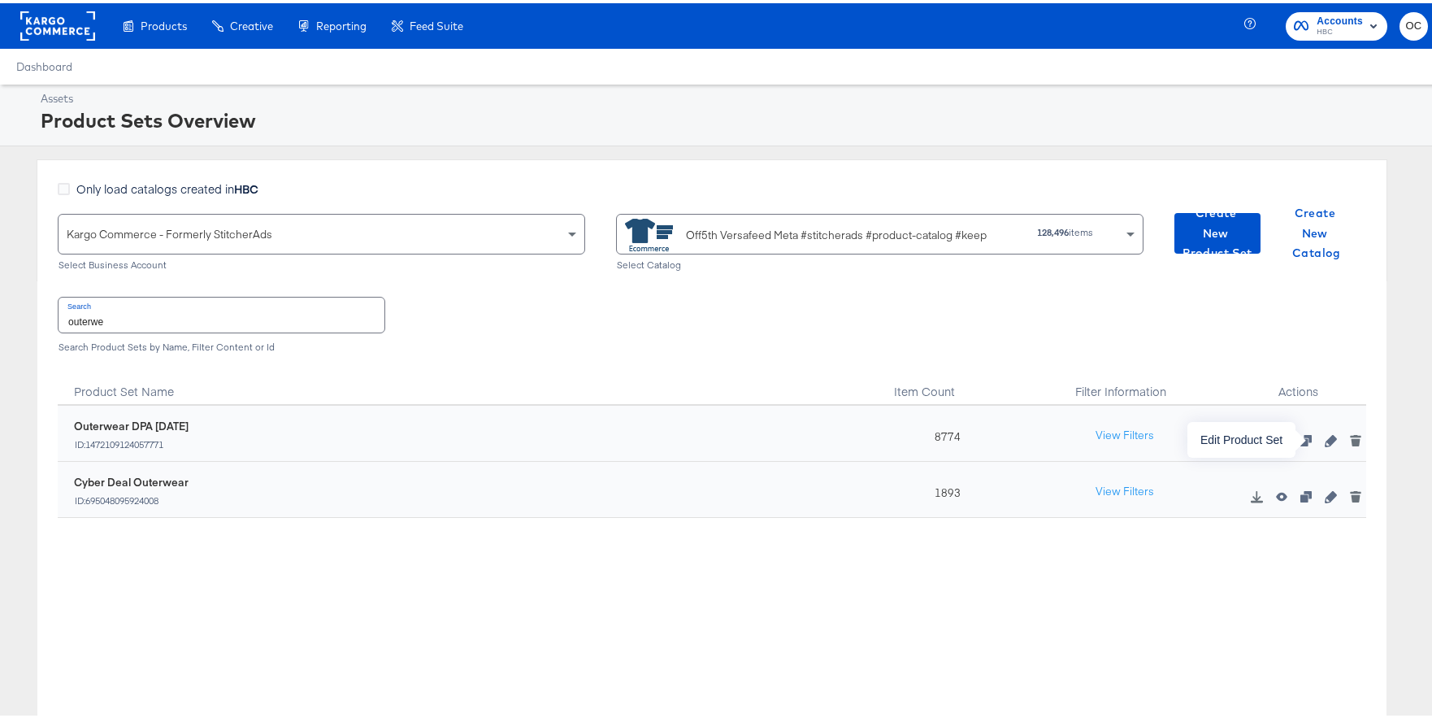
click at [1325, 441] on icon "button" at bounding box center [1330, 437] width 11 height 11
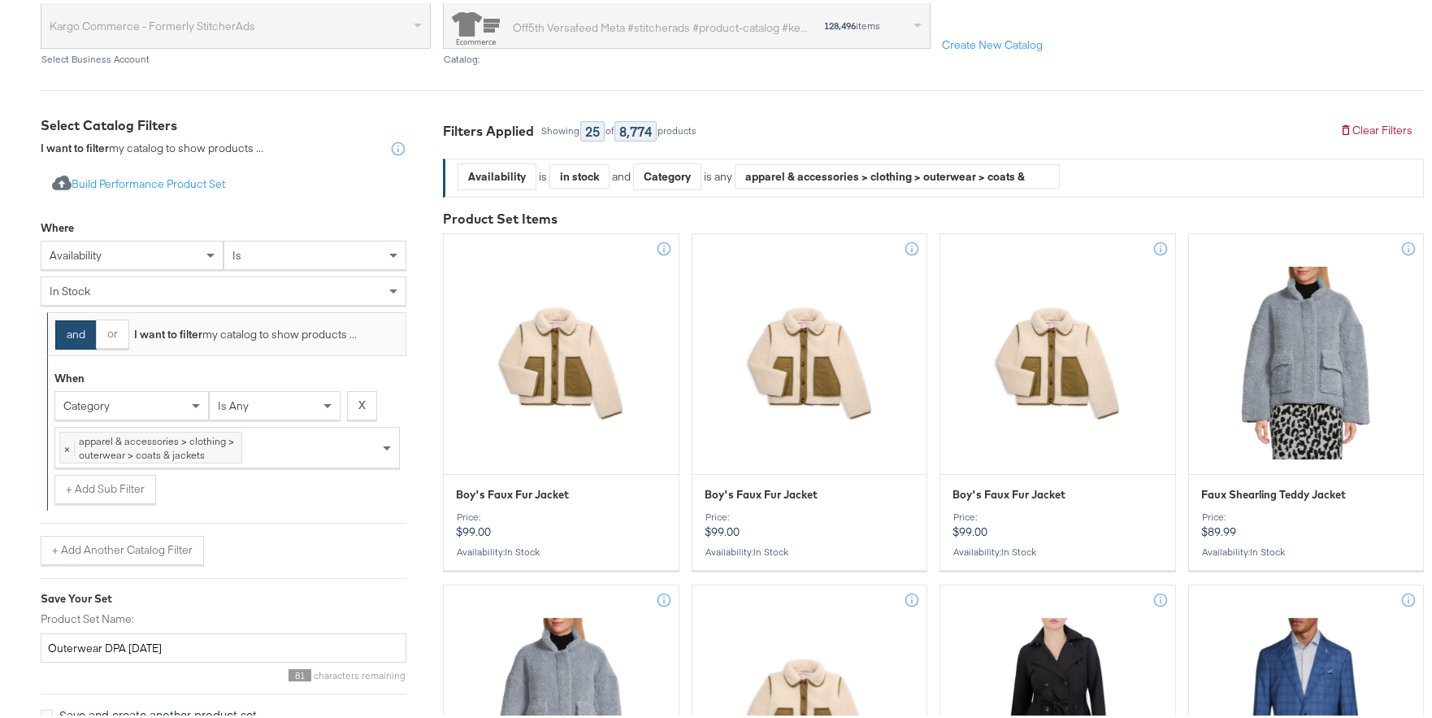
scroll to position [220, 0]
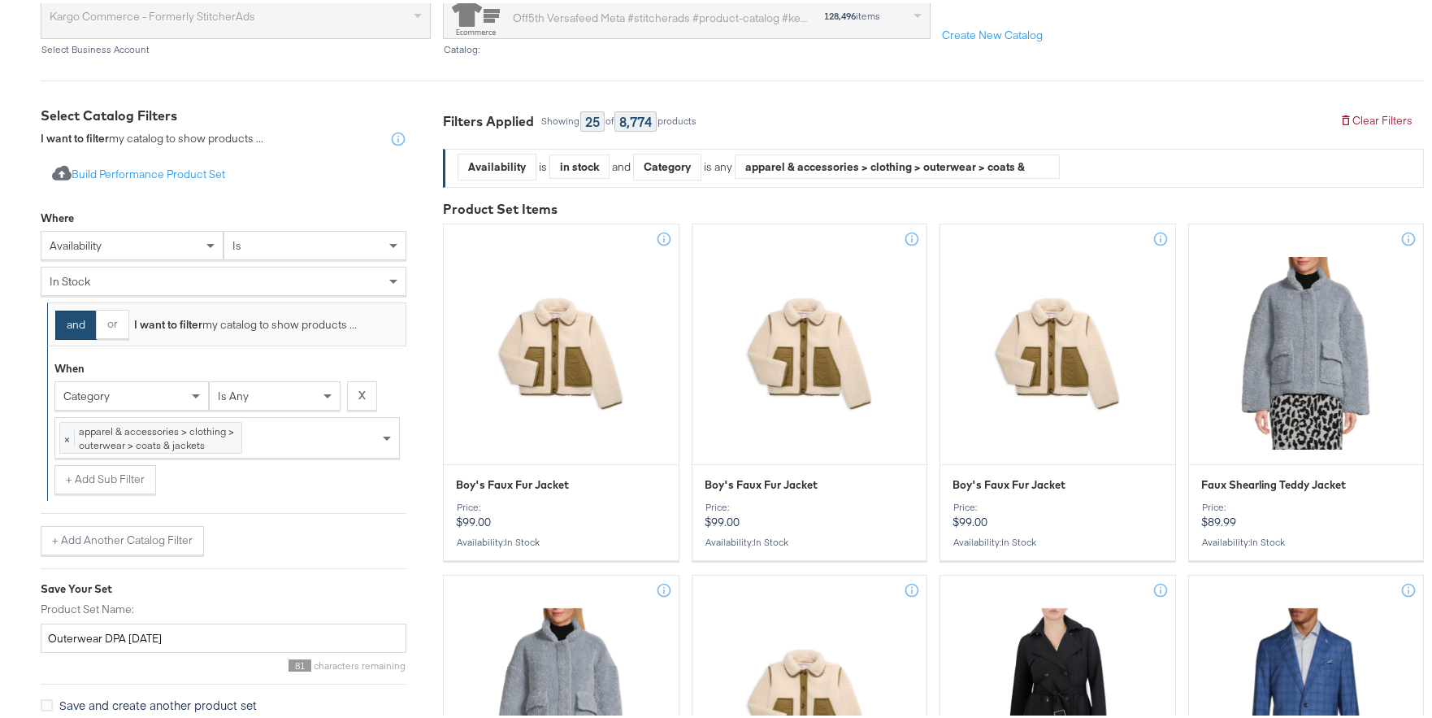
click at [276, 436] on div "× apparel & accessories > clothing > outerwear > coats & jackets 13662 items" at bounding box center [226, 434] width 345 height 41
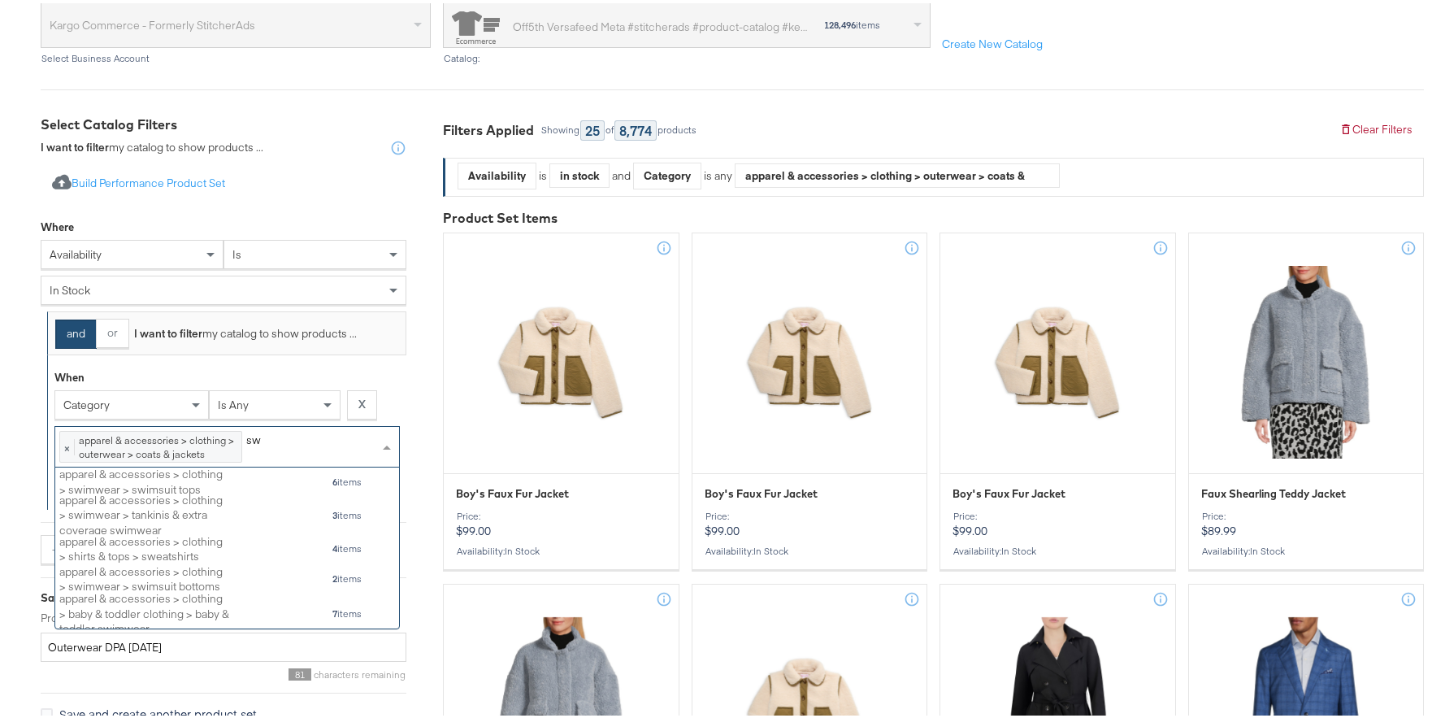
scroll to position [149, 332]
type input "s"
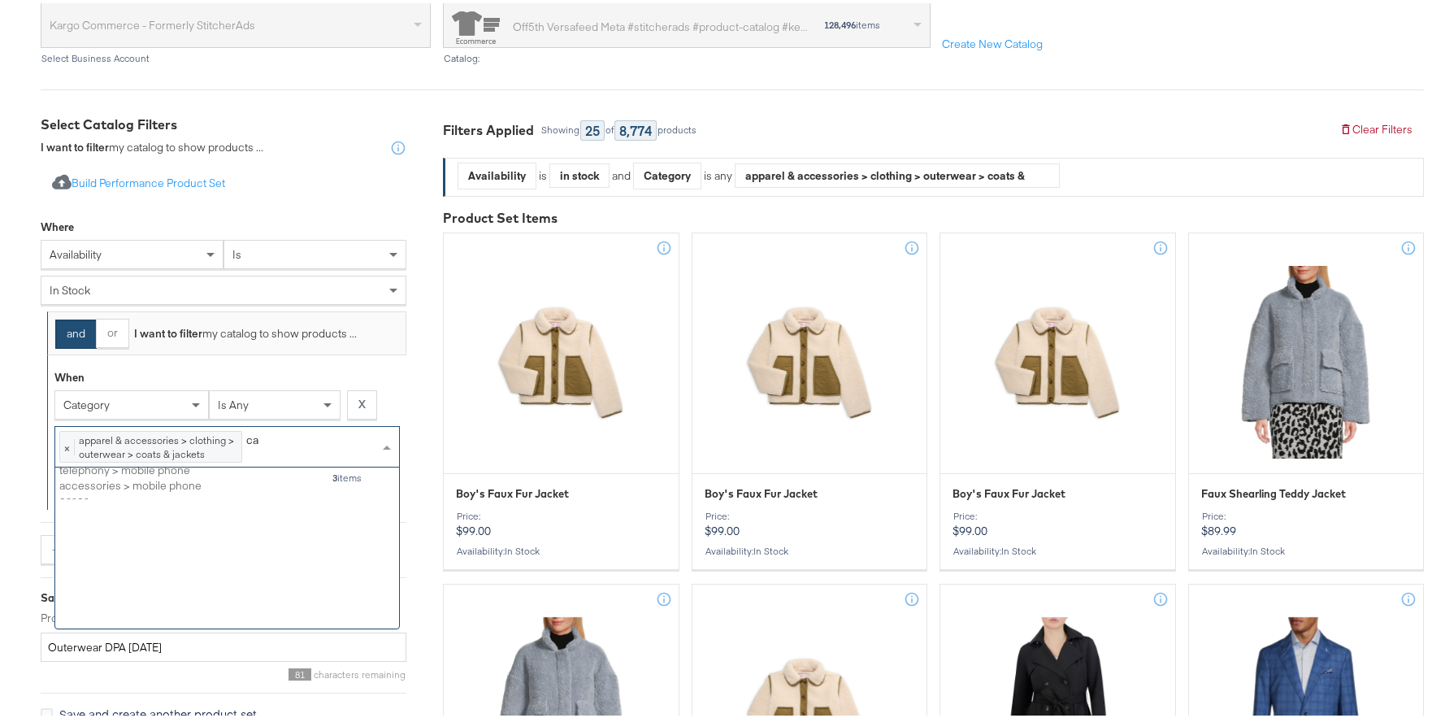
scroll to position [0, 0]
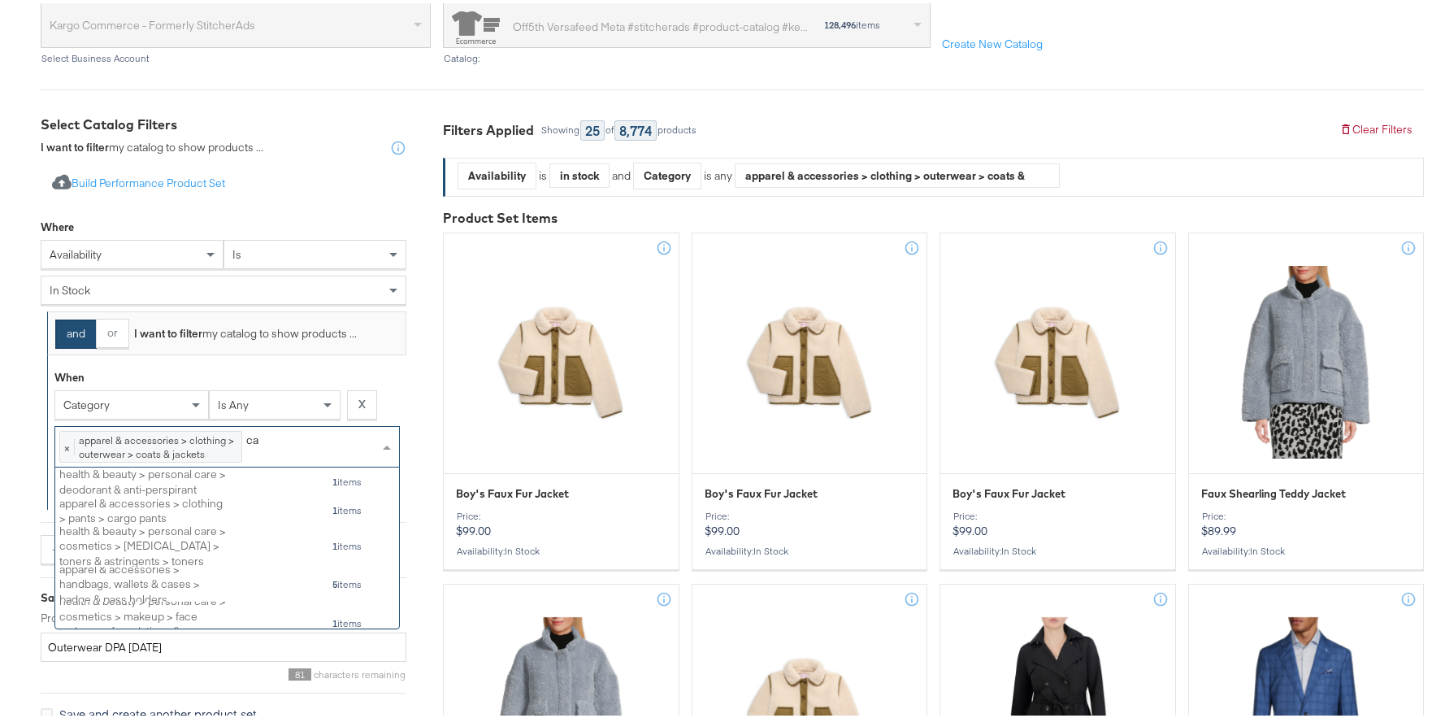
type input "c"
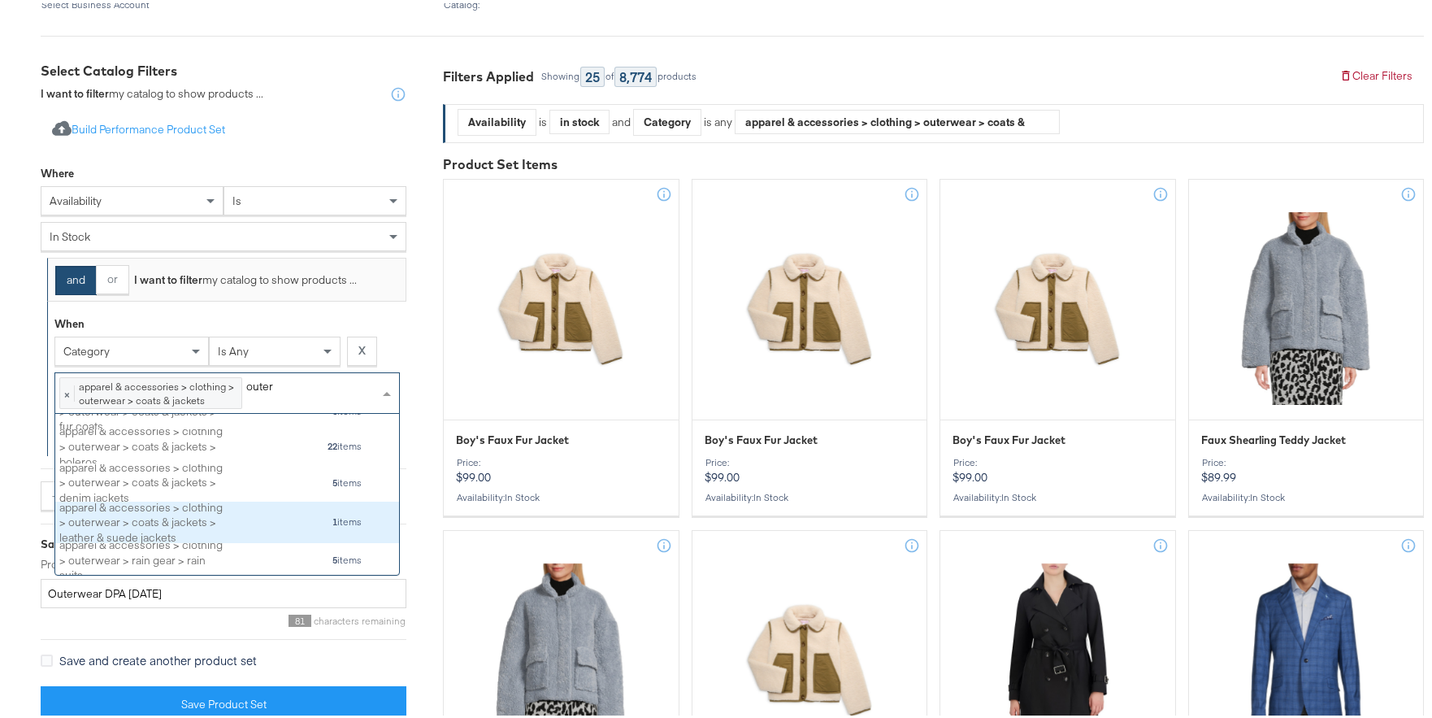
scroll to position [266, 0]
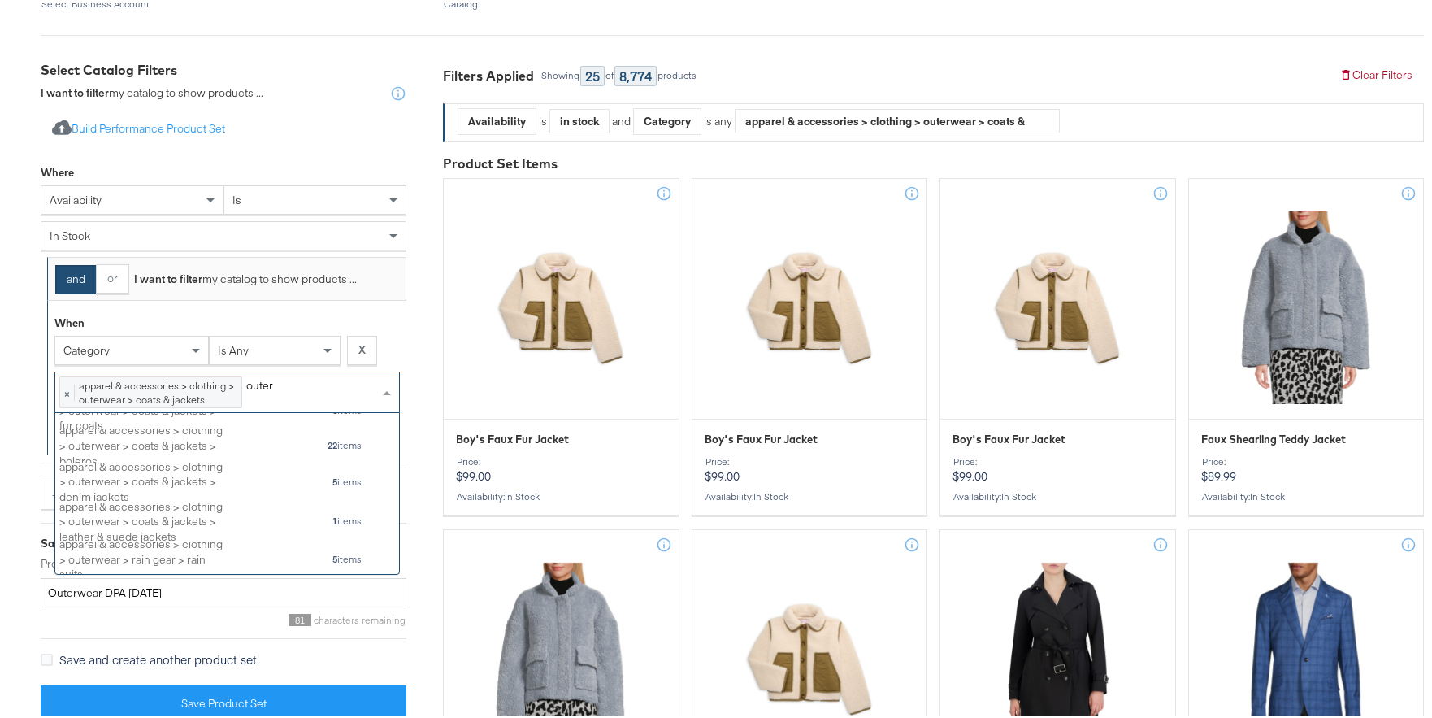
drag, startPoint x: 287, startPoint y: 386, endPoint x: 248, endPoint y: 382, distance: 39.2
click at [248, 382] on div "× apparel & accessories > clothing > outerwear > coats & jackets 13662 items ou…" at bounding box center [226, 388] width 345 height 41
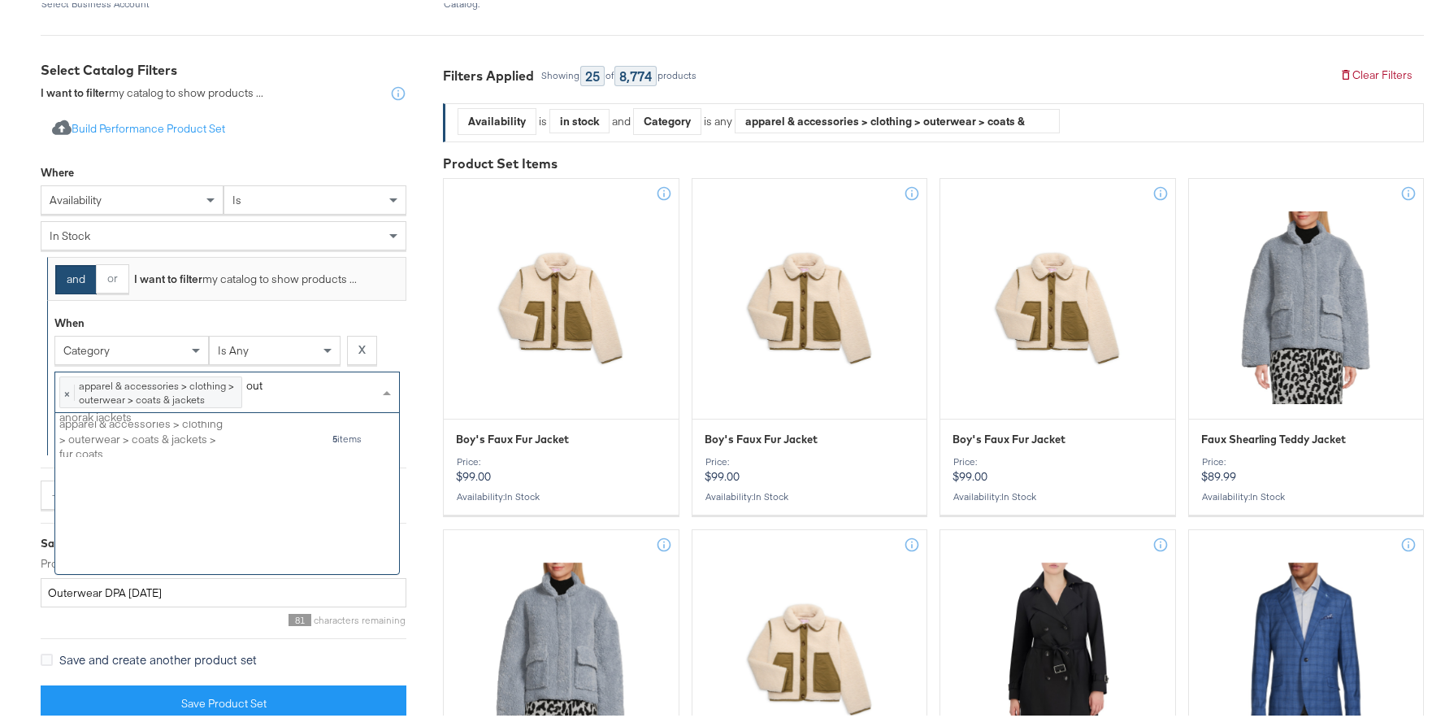
scroll to position [0, 0]
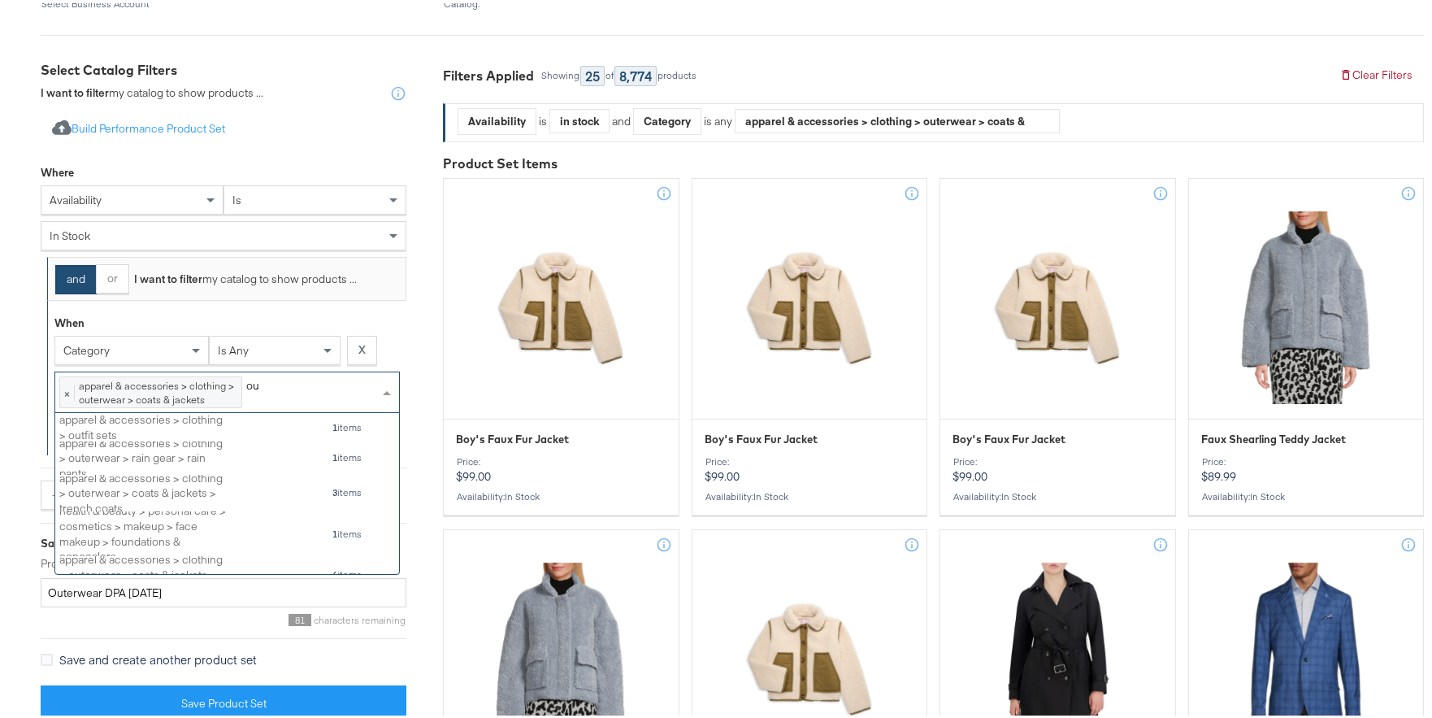
type input "o"
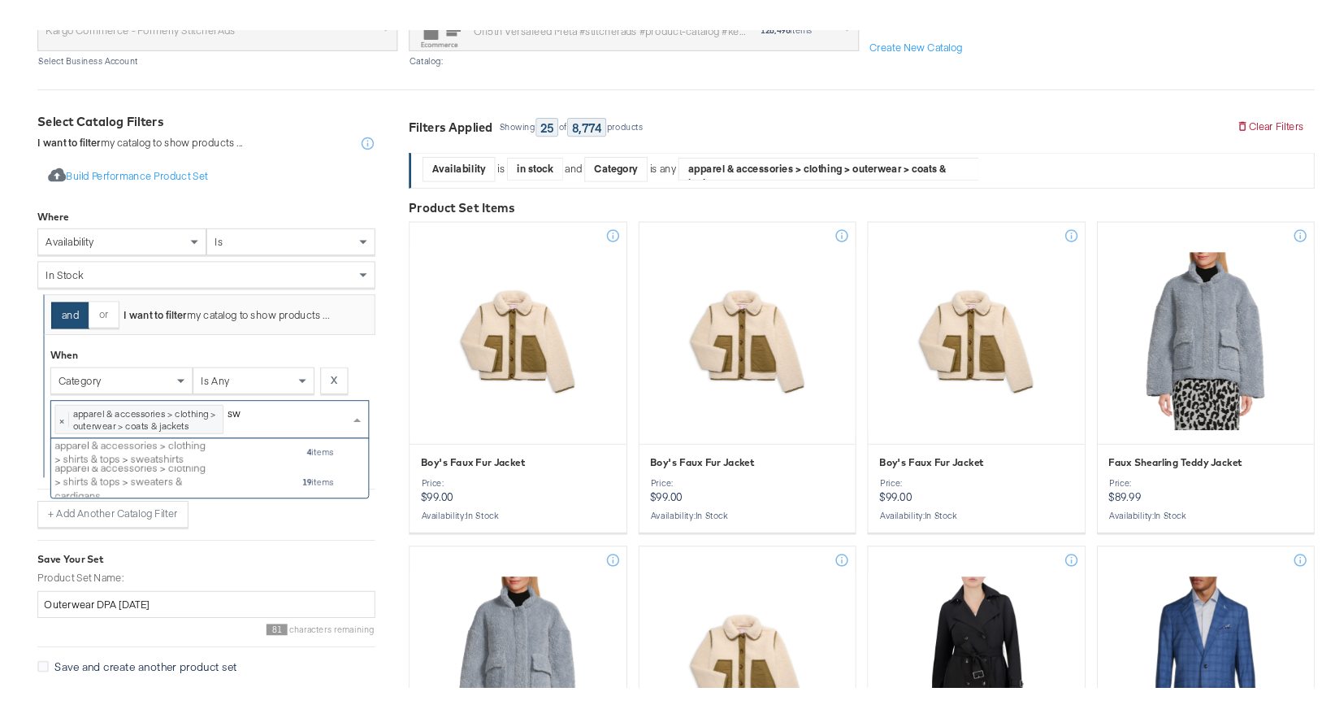
scroll to position [149, 332]
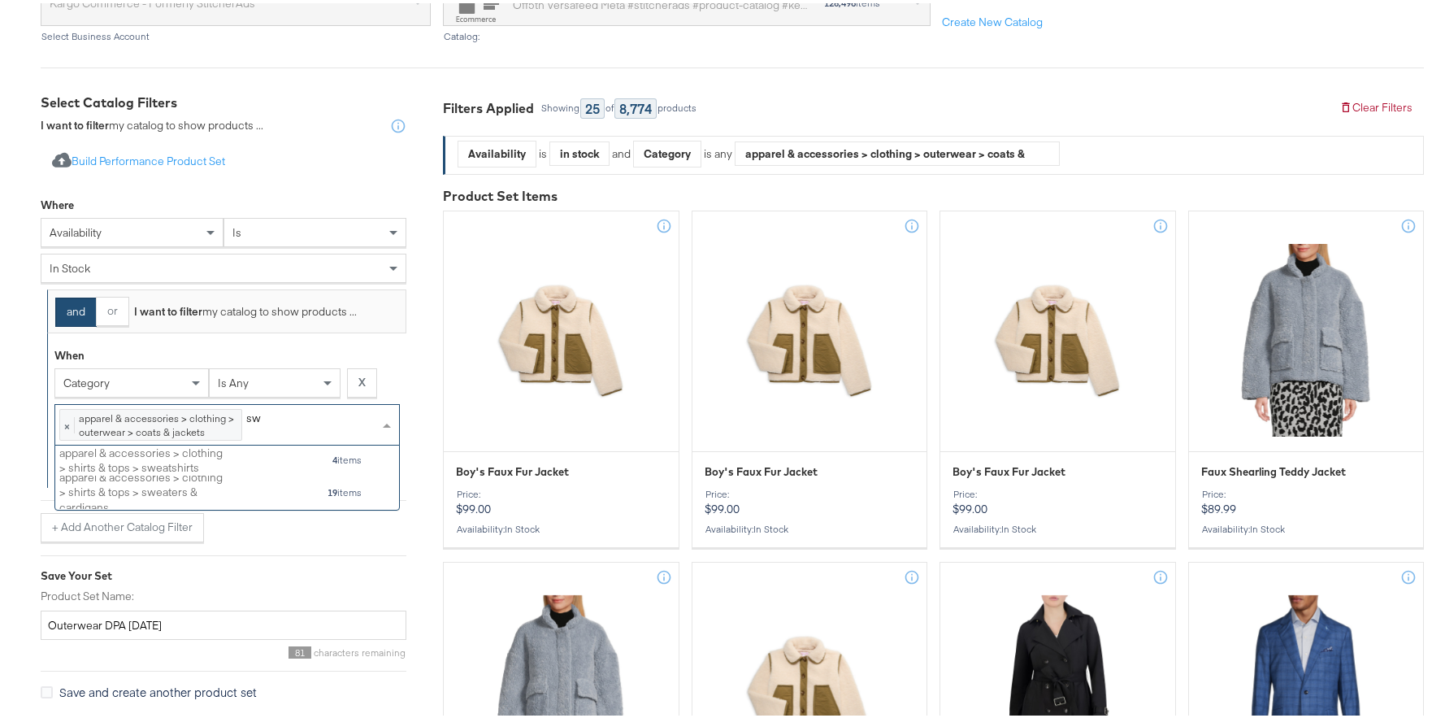
type input "s"
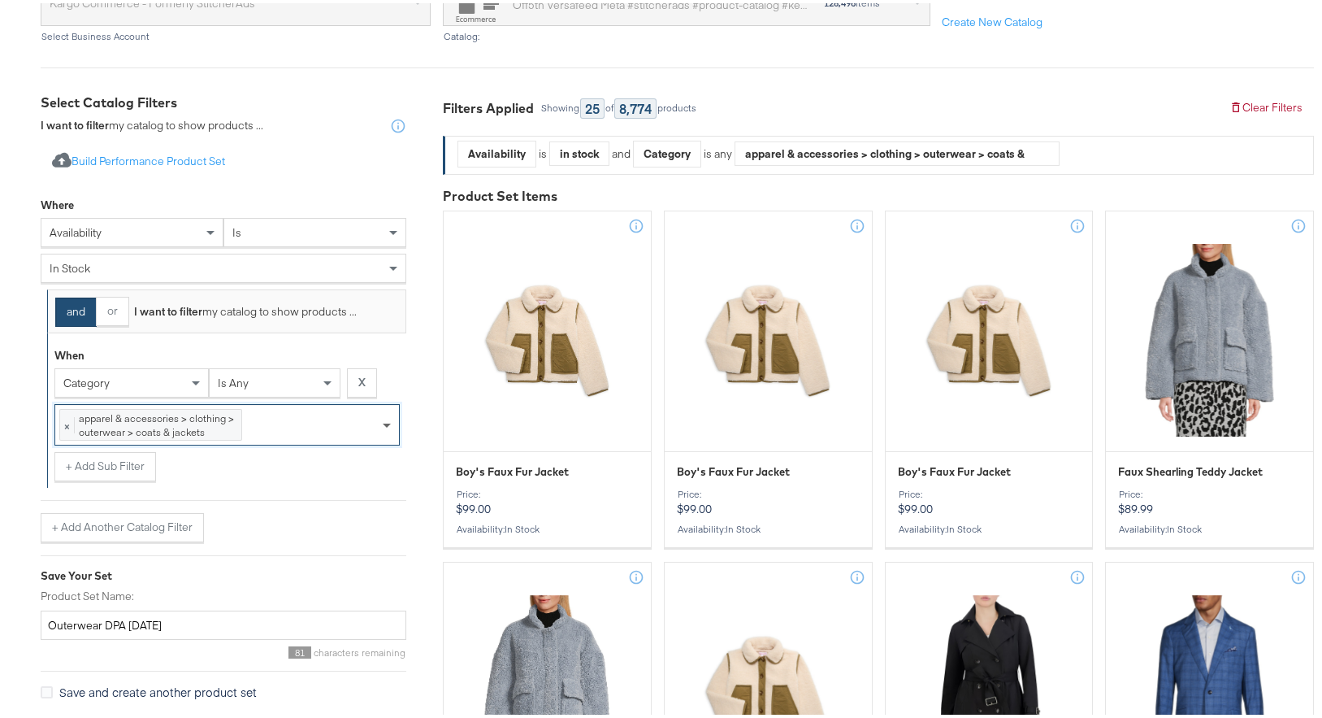
click at [389, 423] on span at bounding box center [387, 423] width 8 height 6
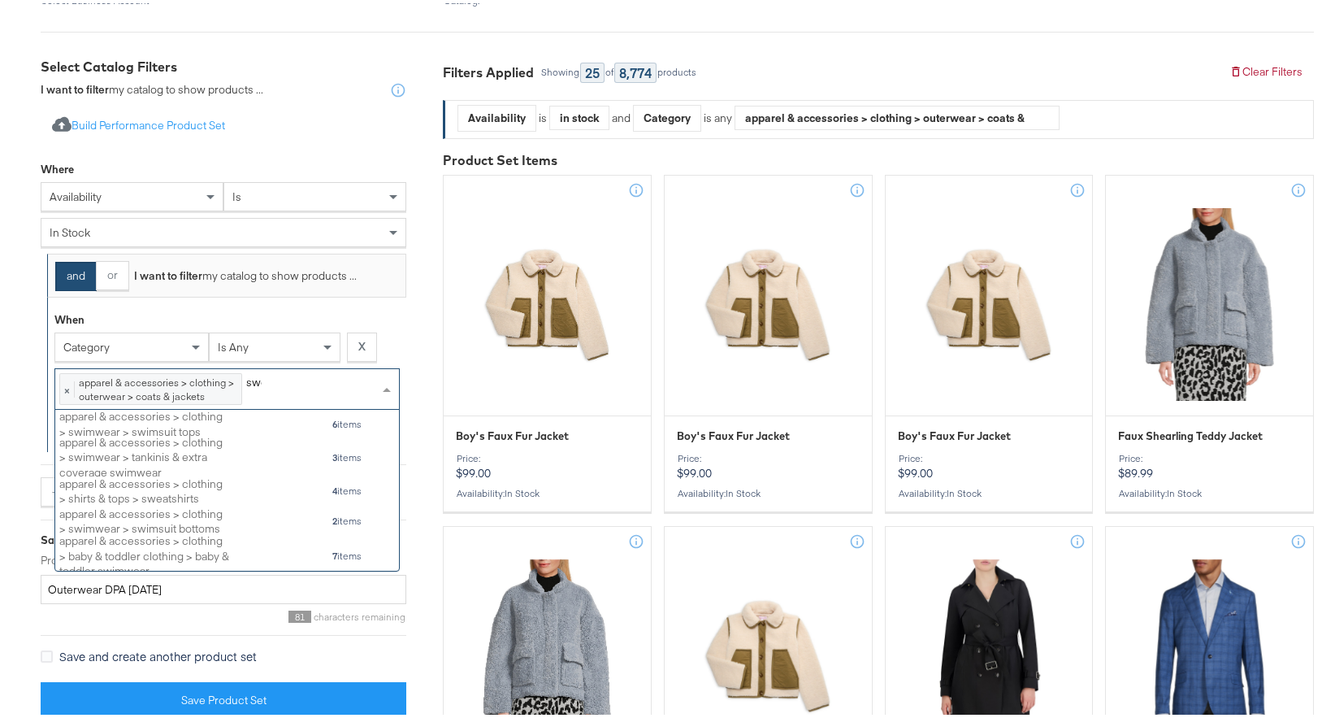
scroll to position [52, 332]
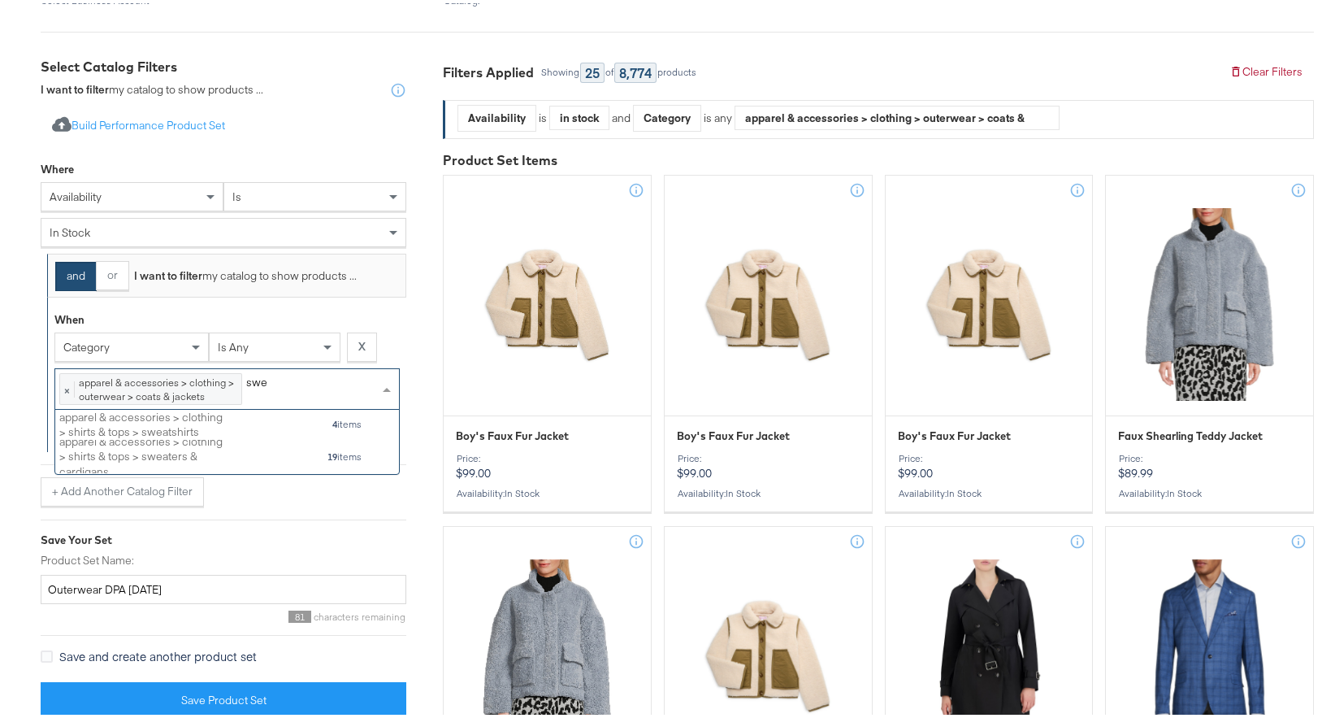
type input "swea"
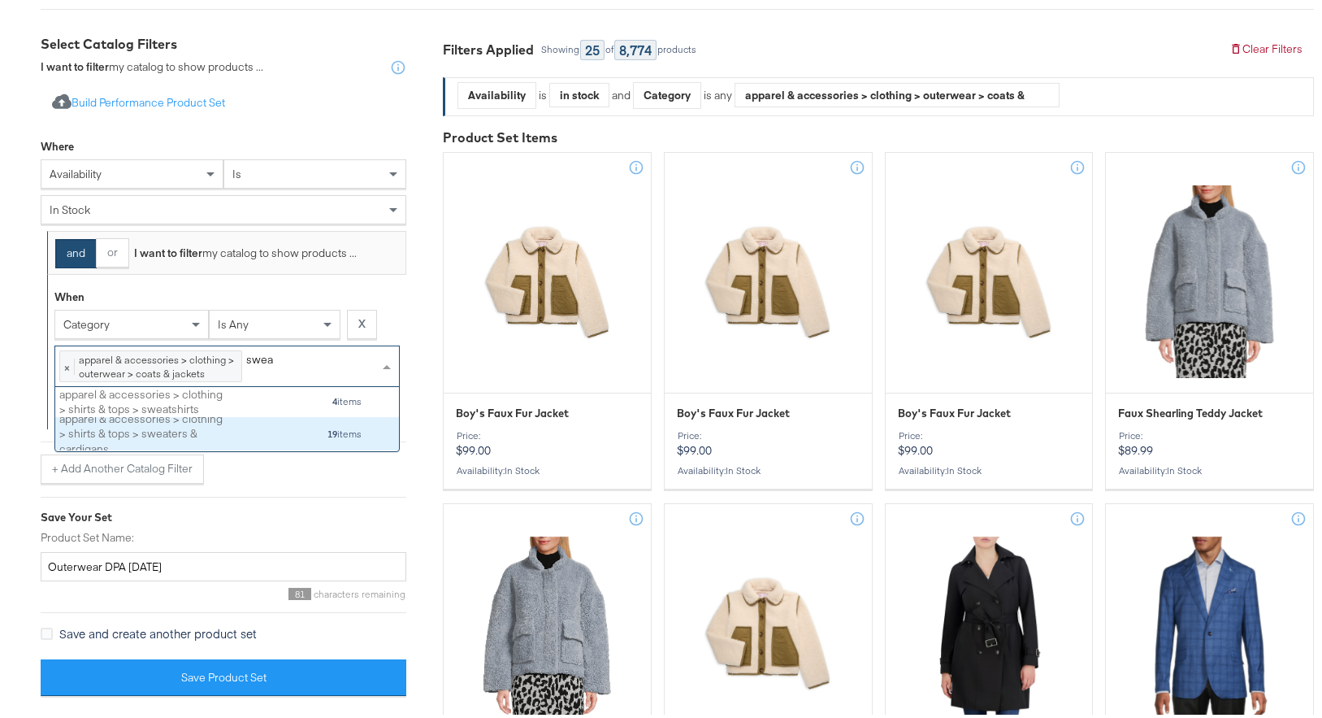
scroll to position [293, 0]
click at [263, 432] on div "apparel & accessories > clothing > shirts & tops > sweaters & cardigans 19 items" at bounding box center [210, 430] width 303 height 26
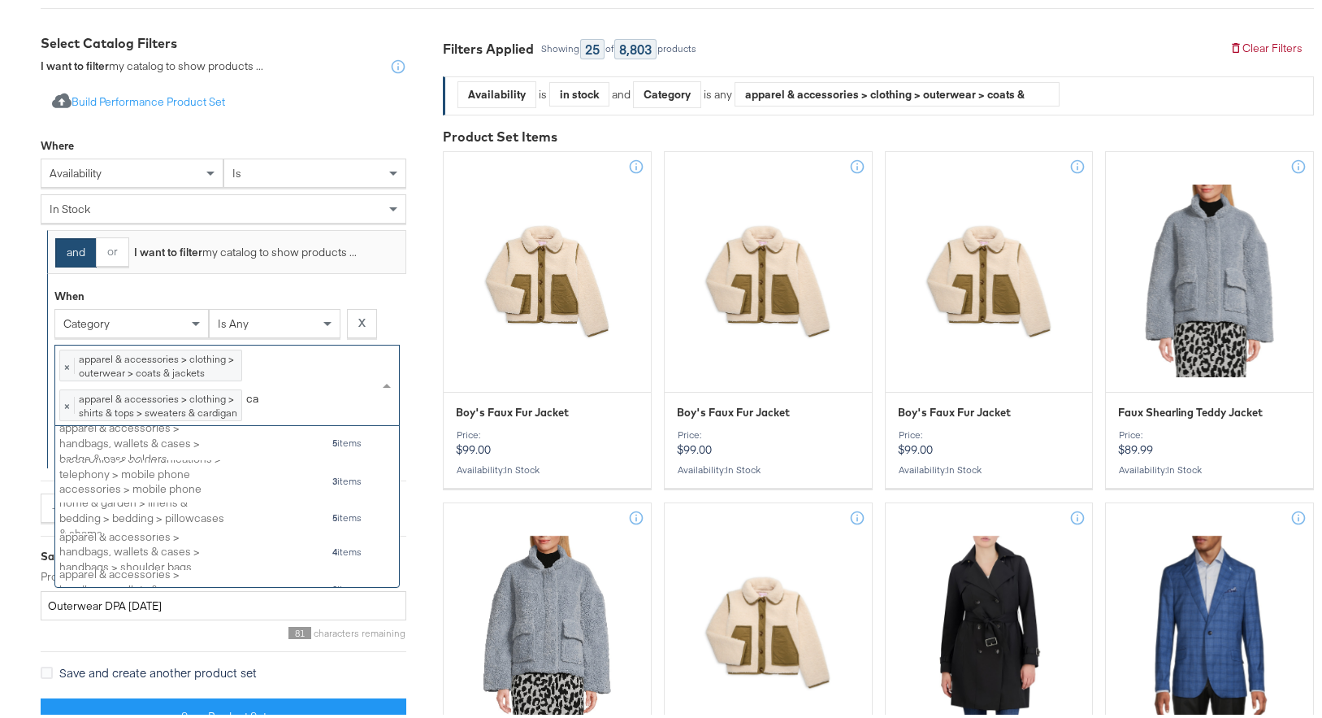
scroll to position [149, 332]
type input "c"
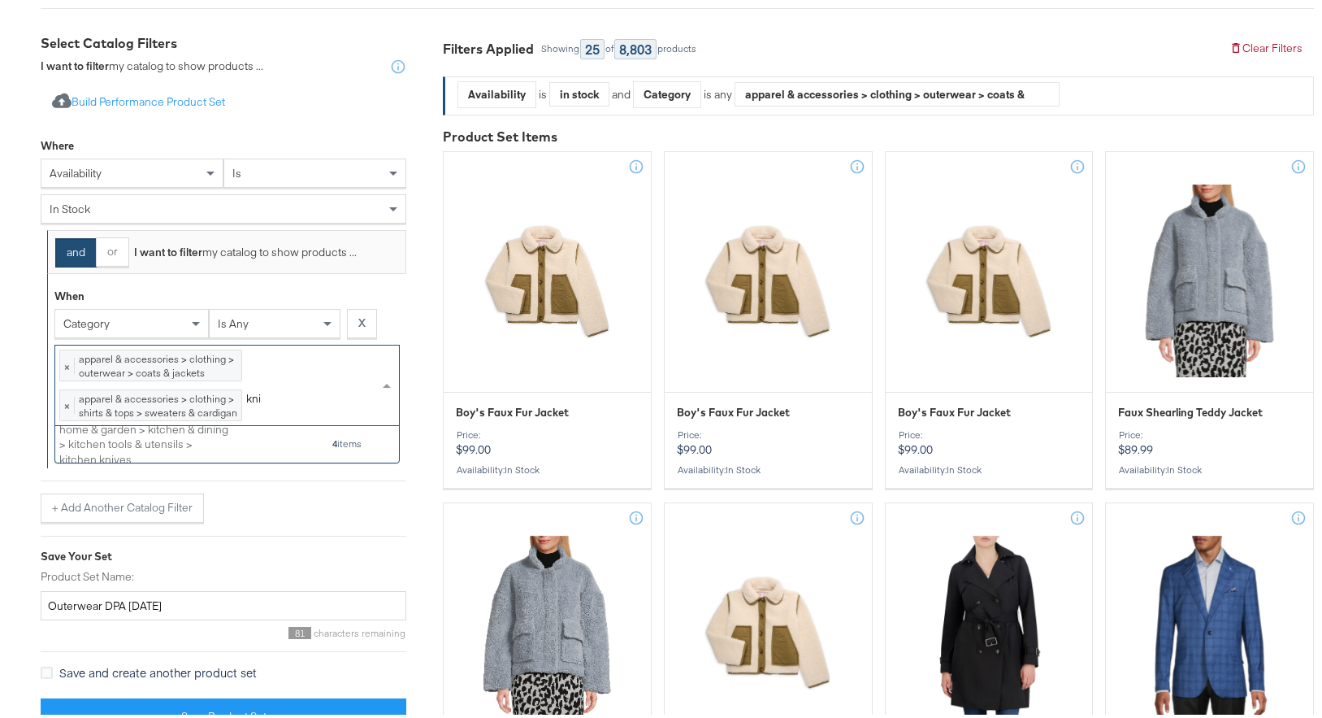
type input "kni"
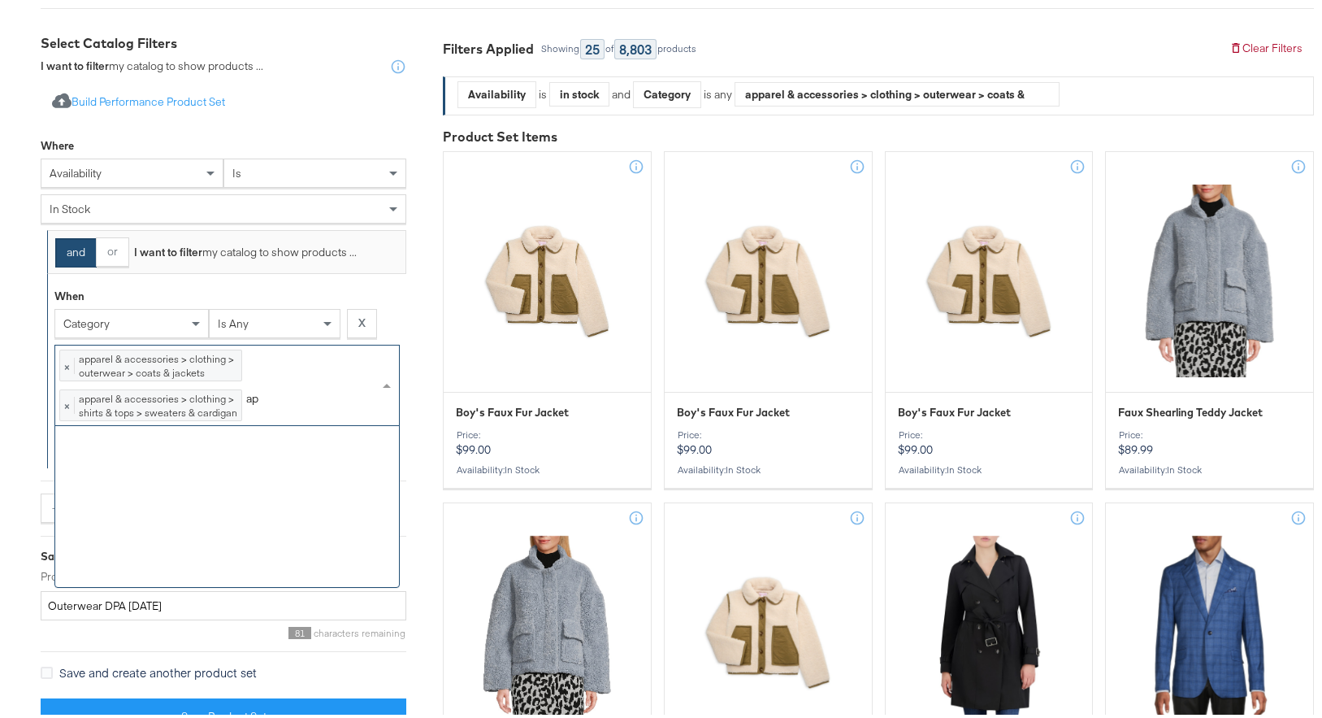
scroll to position [0, 0]
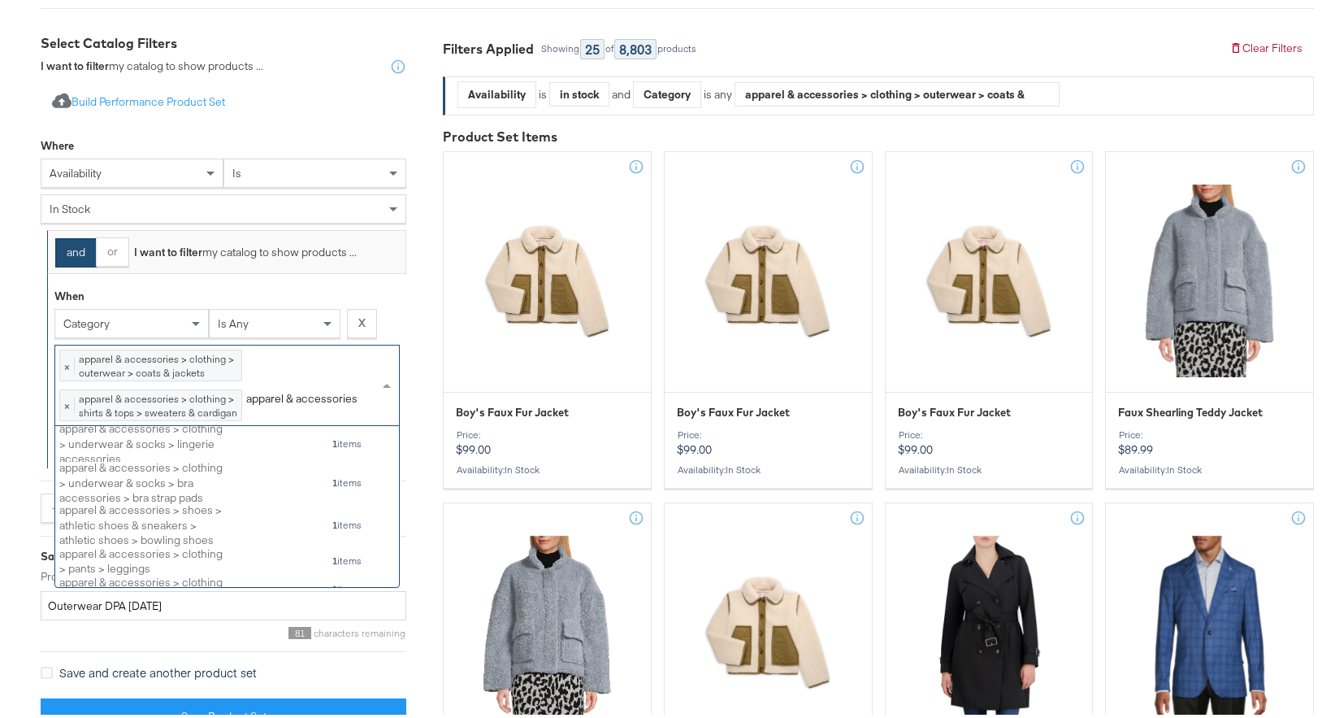
type input "apparel & accessories"
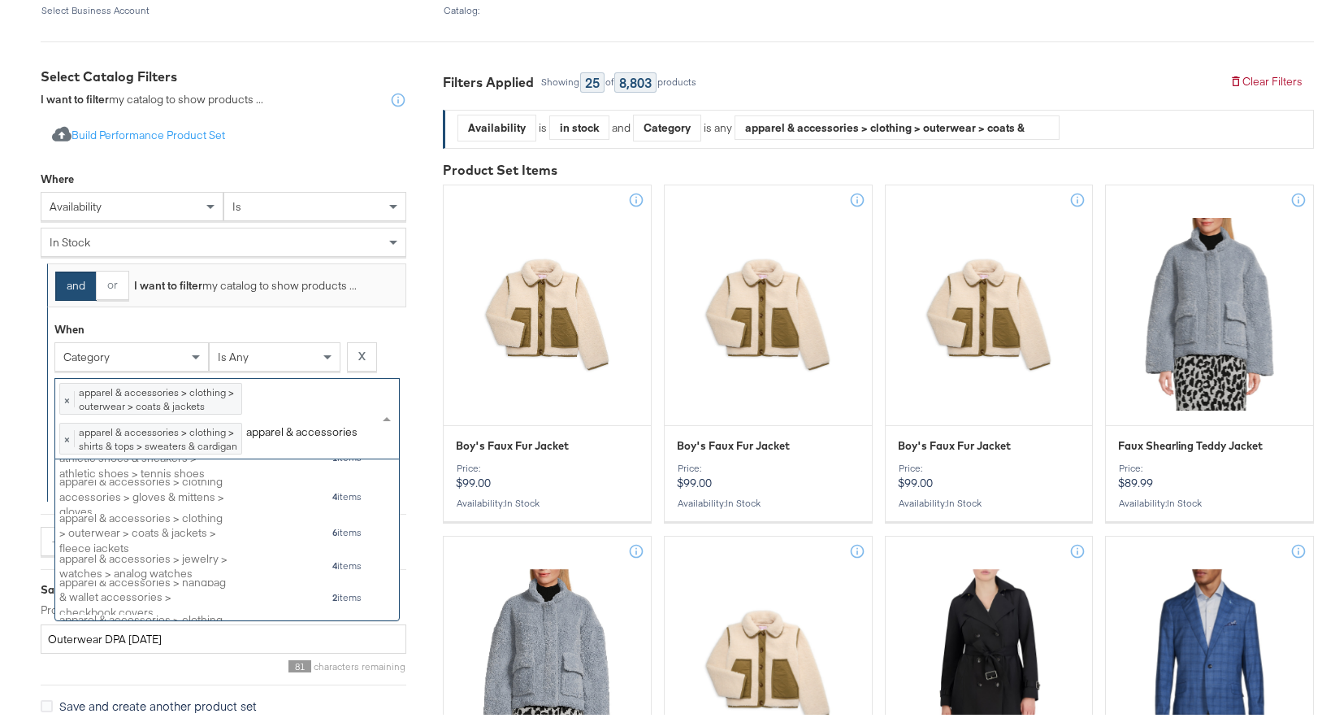
scroll to position [752, 0]
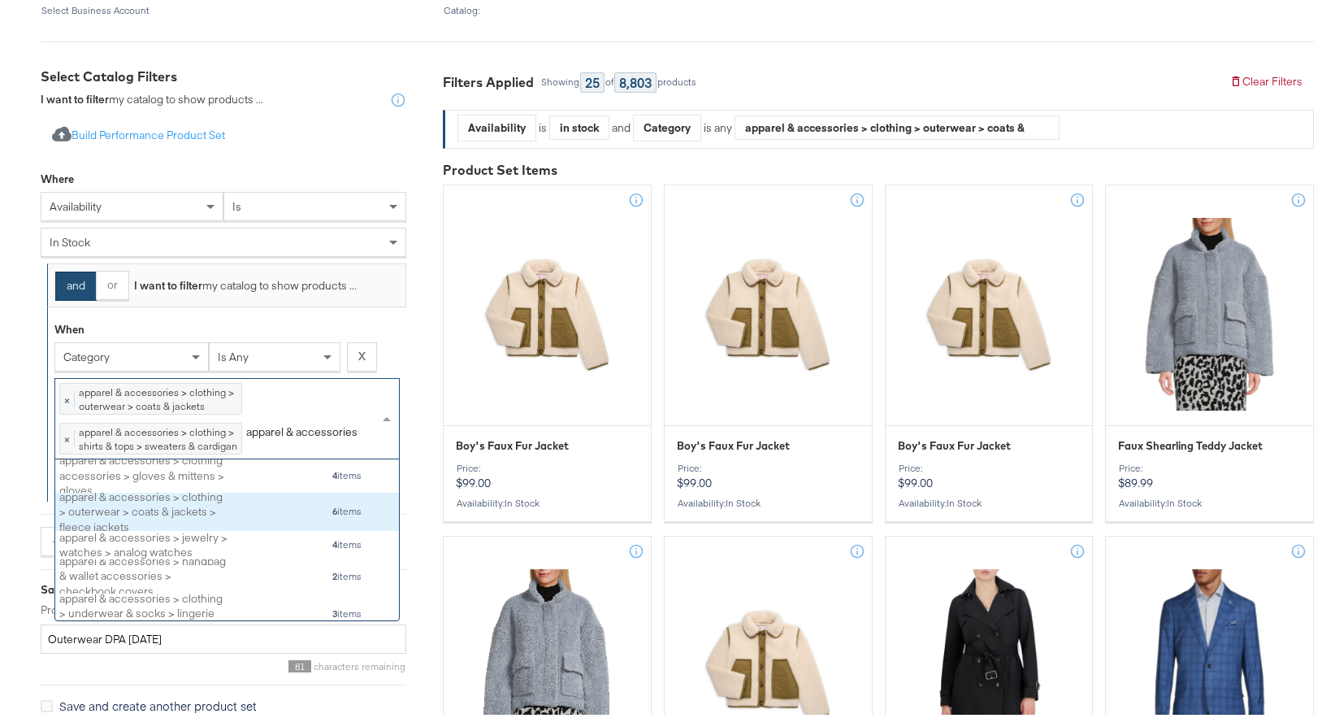
click at [295, 522] on div "apparel & accessories > clothing > outerwear > coats & jackets > fleece jackets…" at bounding box center [210, 508] width 303 height 30
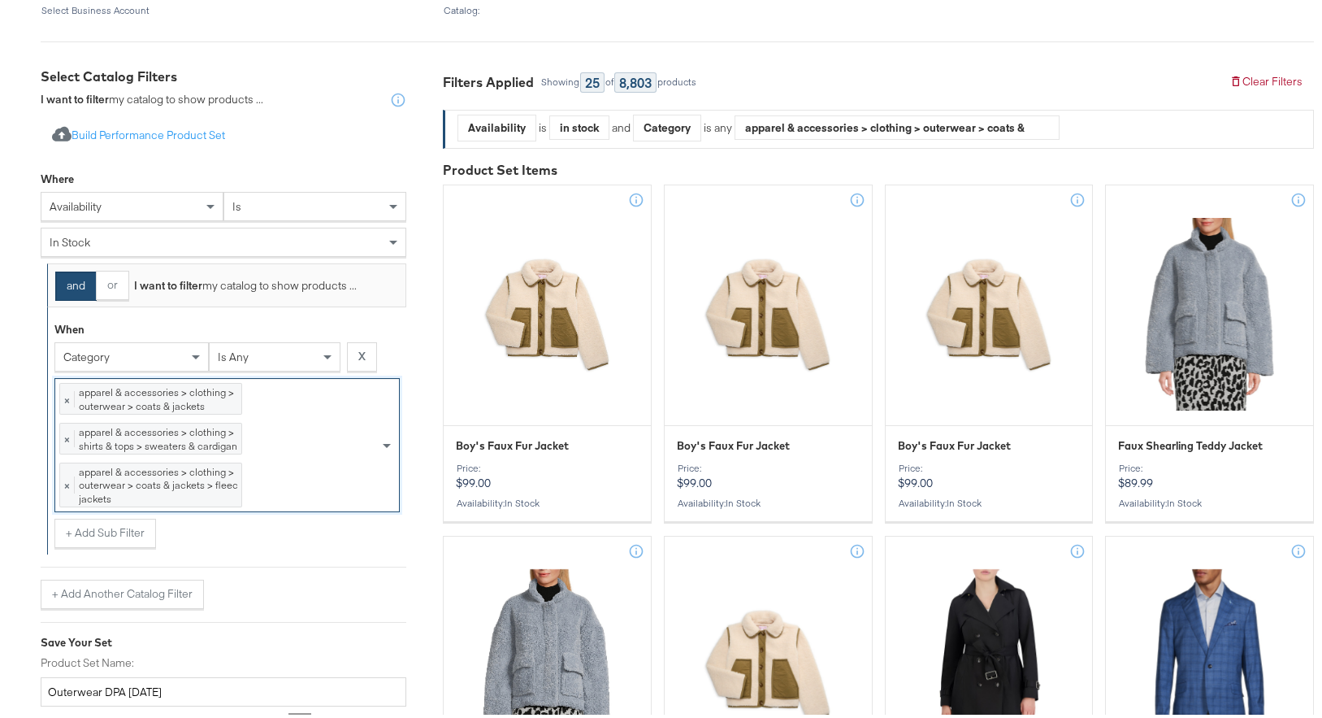
click at [313, 480] on div "× apparel & accessories > clothing > outerwear > coats & jackets 13662 items × …" at bounding box center [217, 442] width 324 height 132
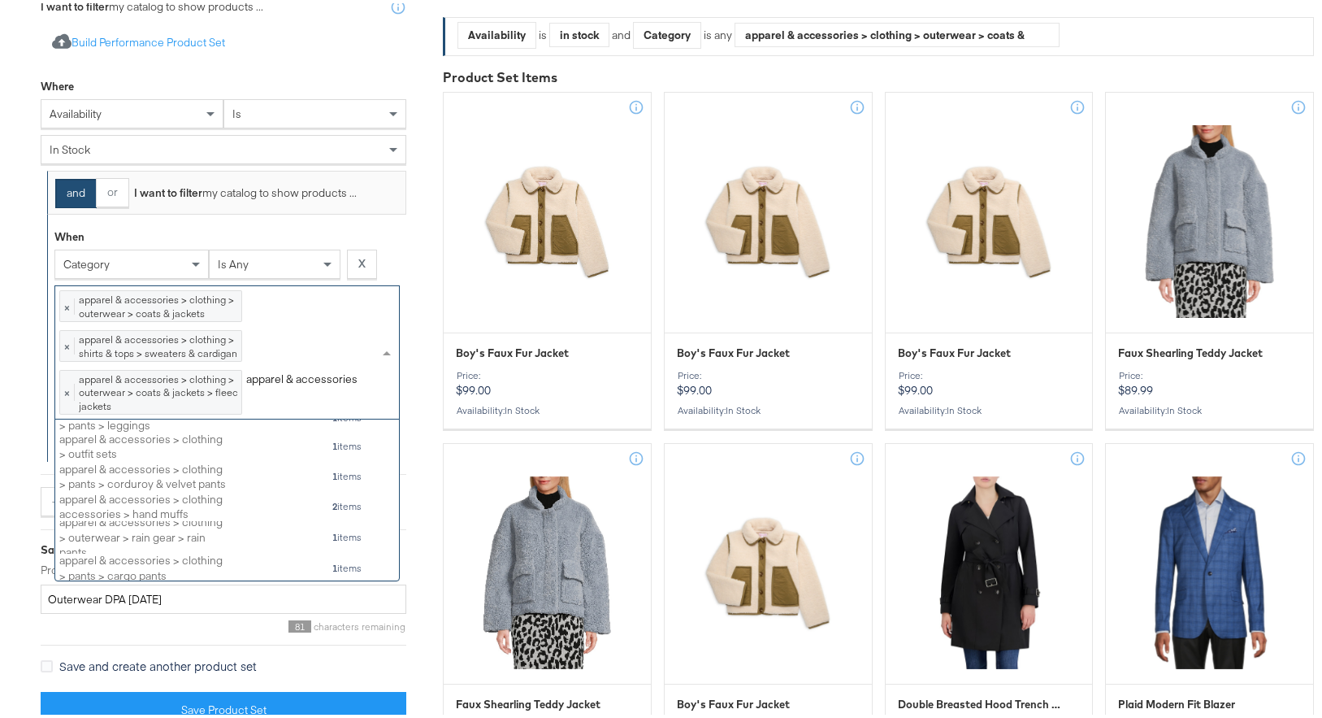
scroll to position [0, 0]
drag, startPoint x: 362, startPoint y: 375, endPoint x: 248, endPoint y: 375, distance: 113.8
click at [248, 375] on div "× apparel & accessories > clothing > outerwear > coats & jackets 13662 items × …" at bounding box center [217, 349] width 324 height 132
drag, startPoint x: 248, startPoint y: 376, endPoint x: 355, endPoint y: 379, distance: 107.3
click at [355, 379] on input "apparel & accessories" at bounding box center [301, 378] width 111 height 30
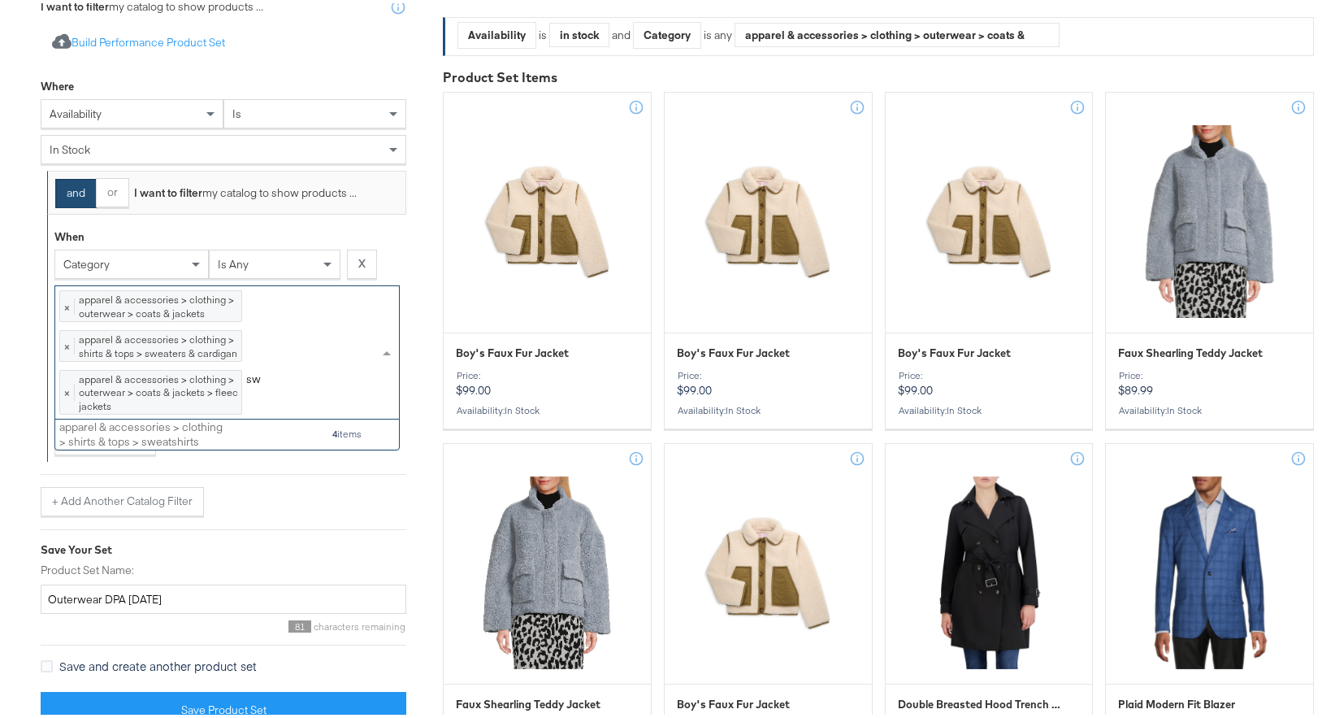
scroll to position [149, 332]
type input "s"
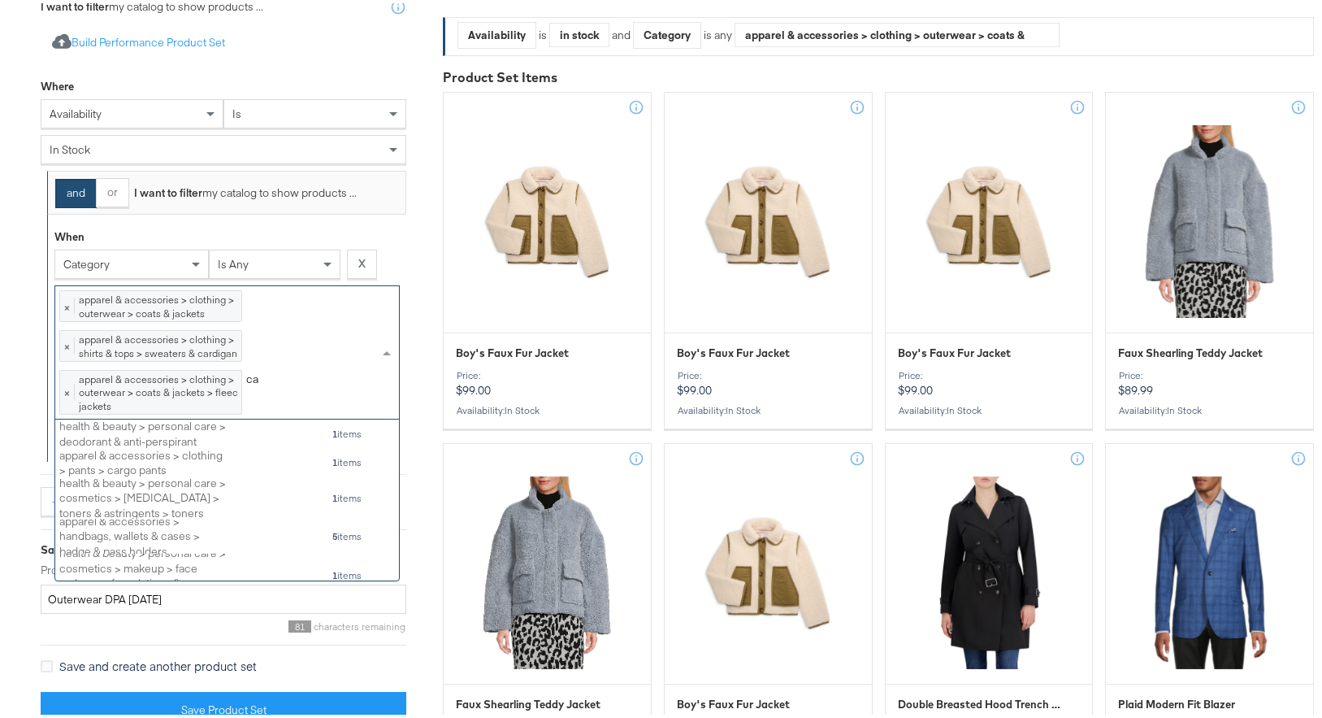
type input "c"
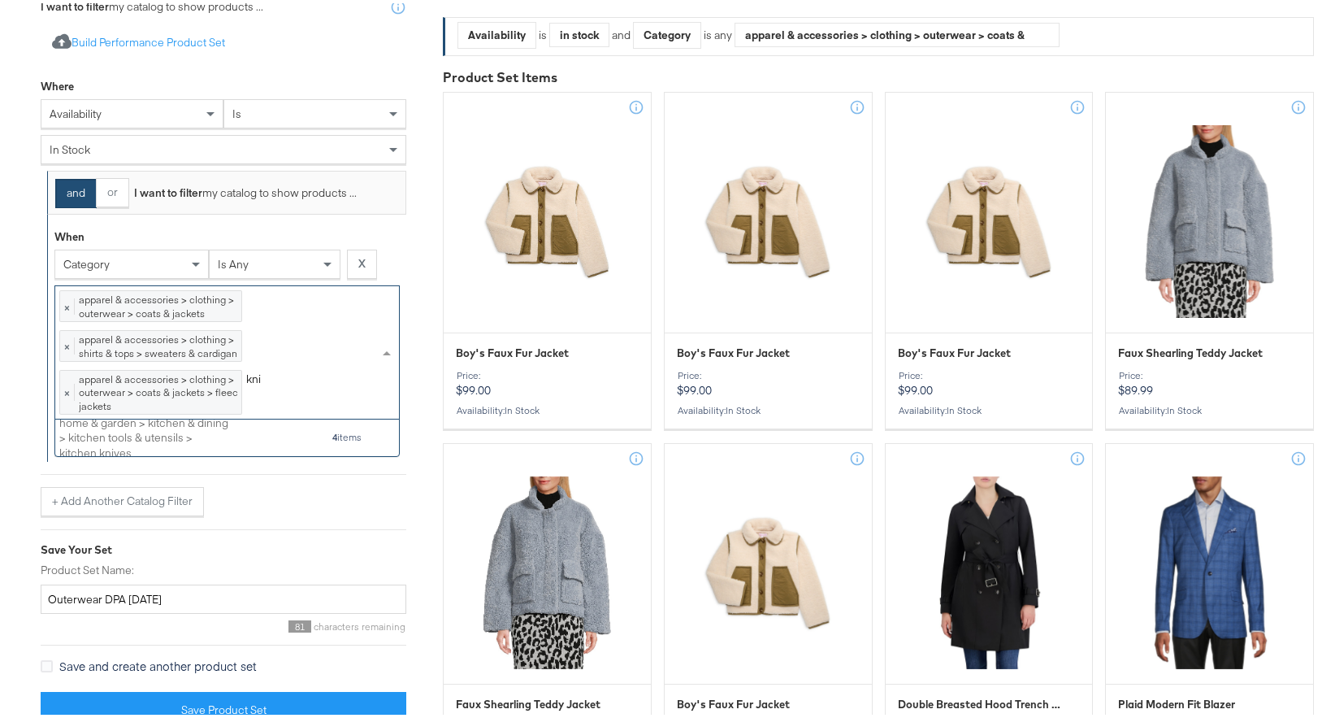
scroll to position [24, 332]
type input "k"
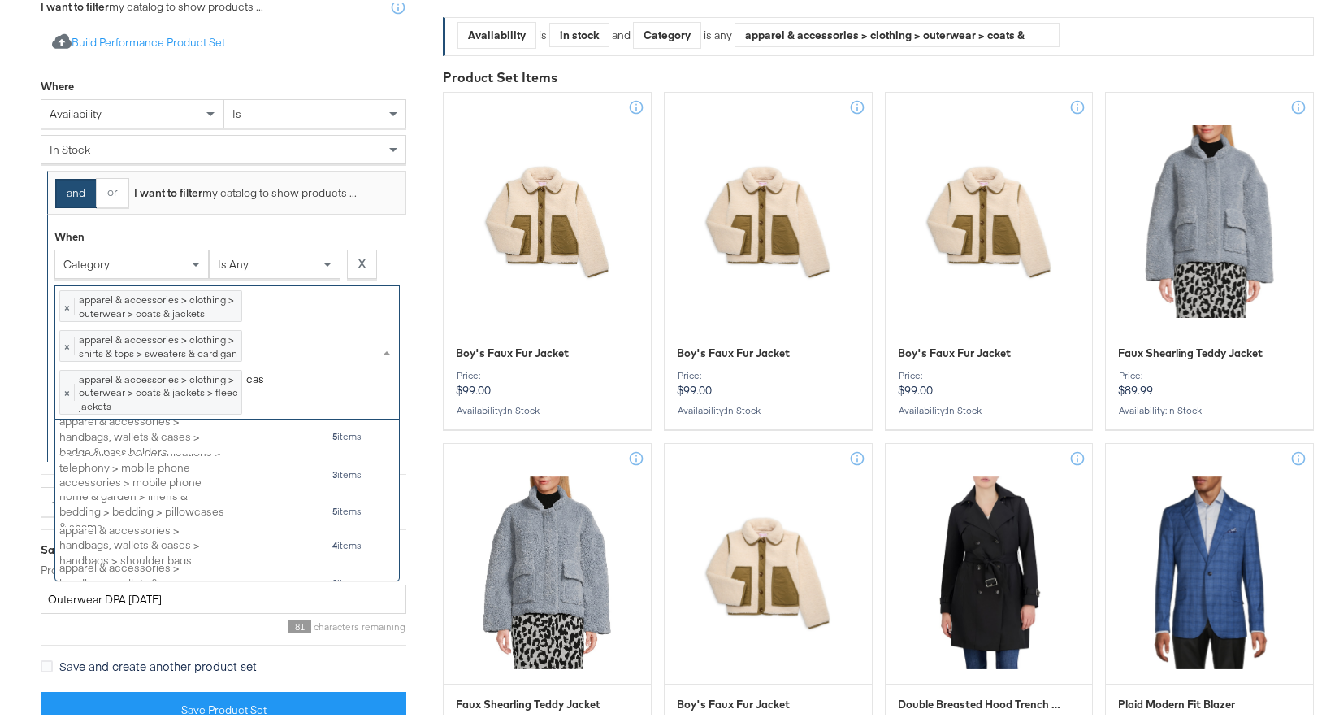
scroll to position [149, 332]
type input "c"
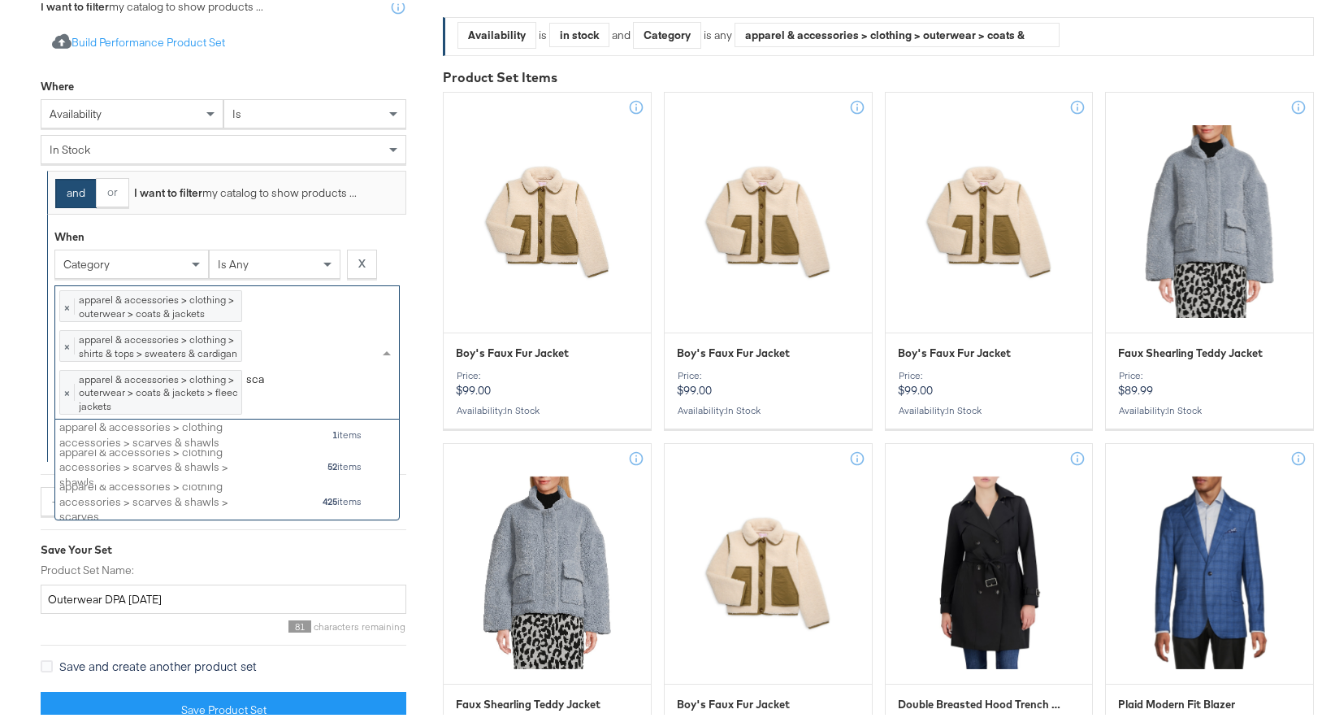
type input "sca"
type input "scar"
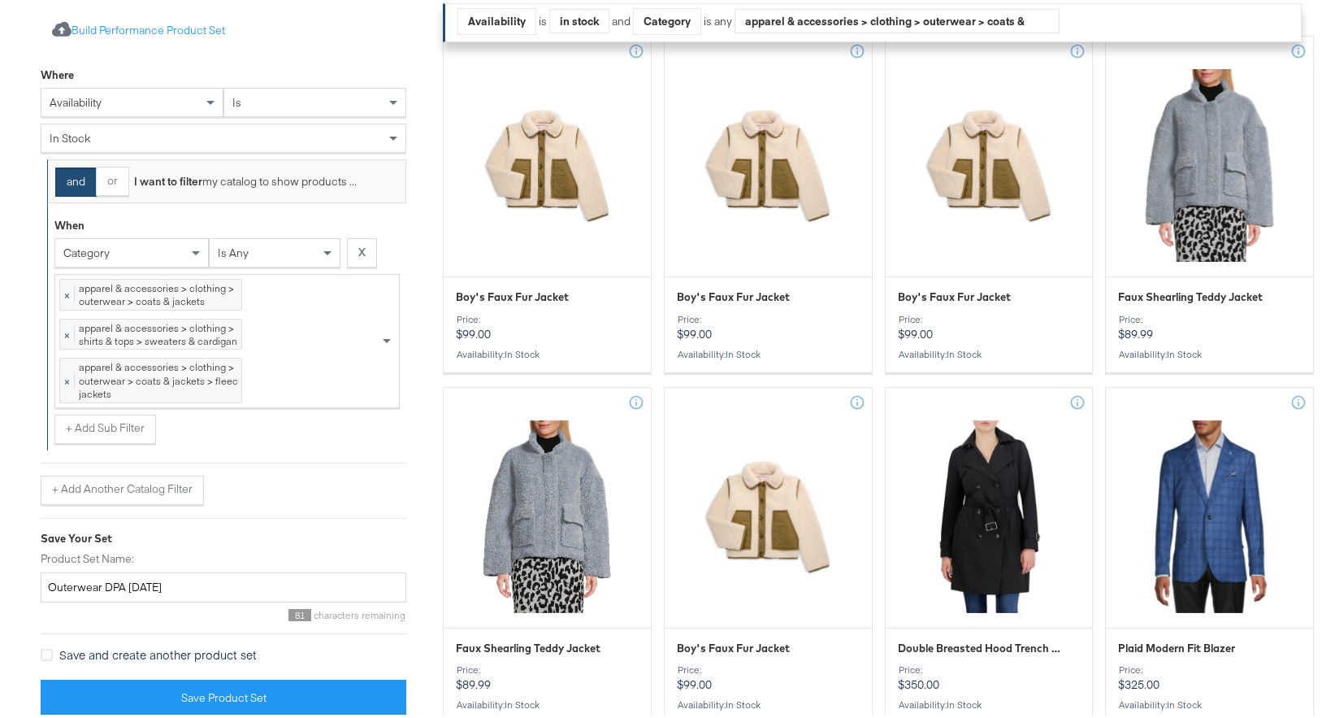
scroll to position [410, 0]
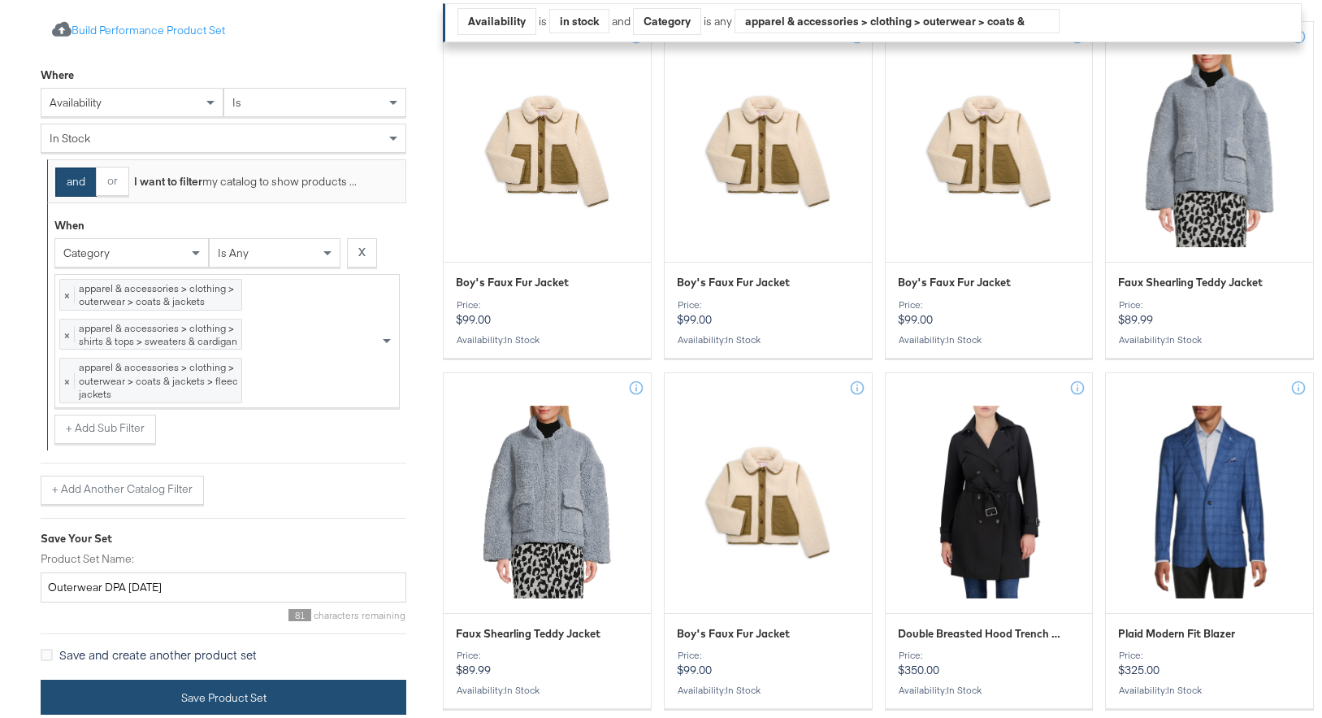
click at [250, 699] on button "Save Product Set" at bounding box center [224, 694] width 366 height 37
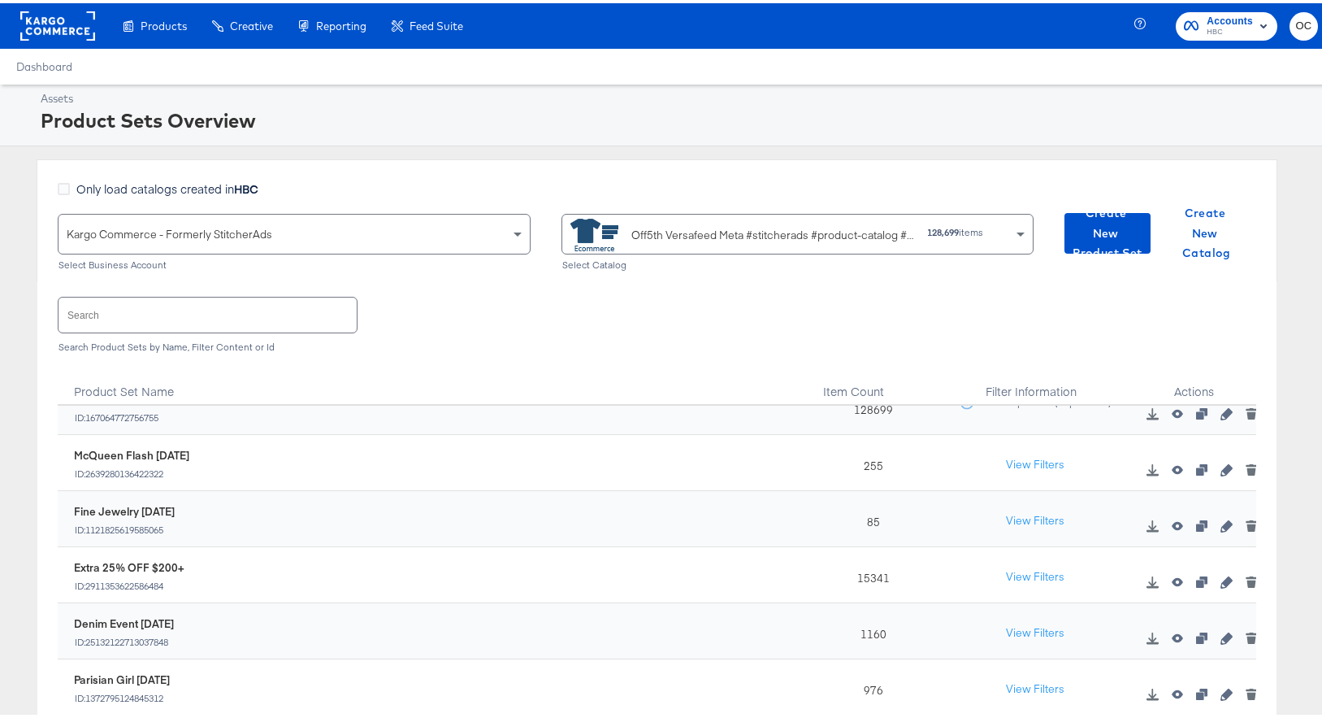
scroll to position [174, 0]
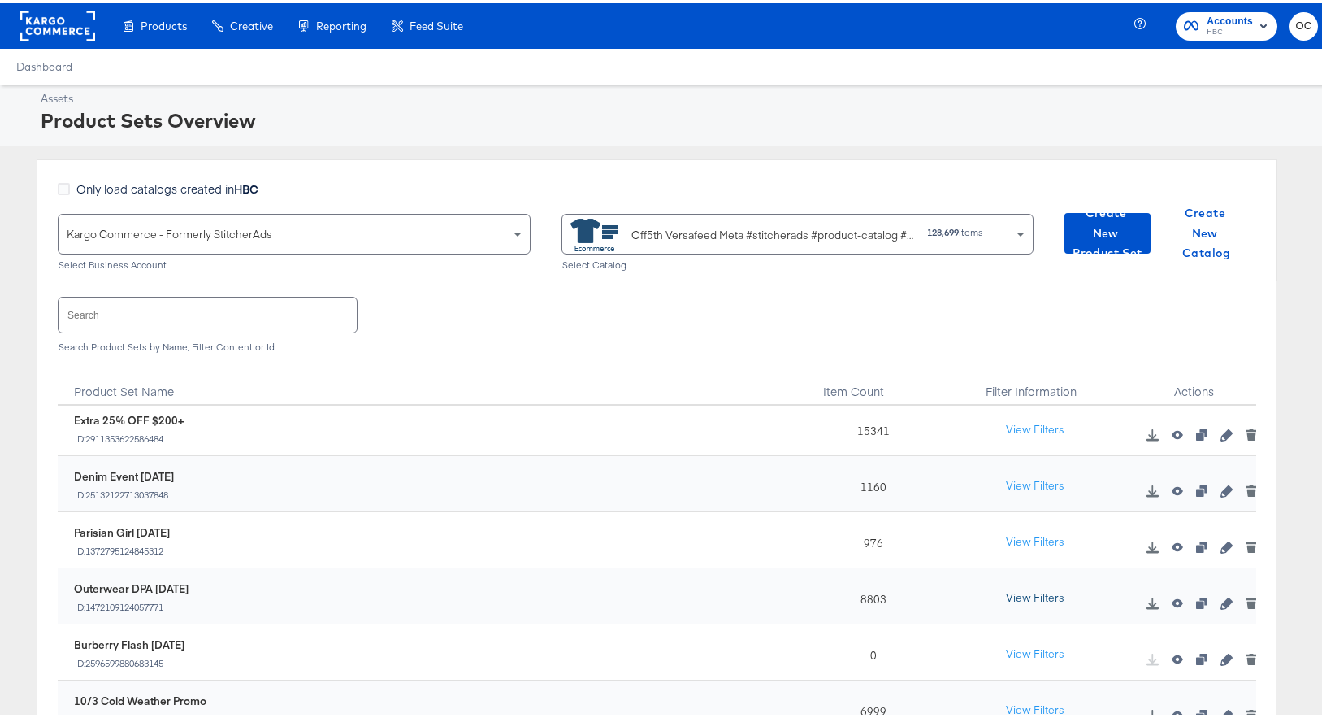
click at [1016, 593] on button "View Filters" at bounding box center [1035, 594] width 81 height 29
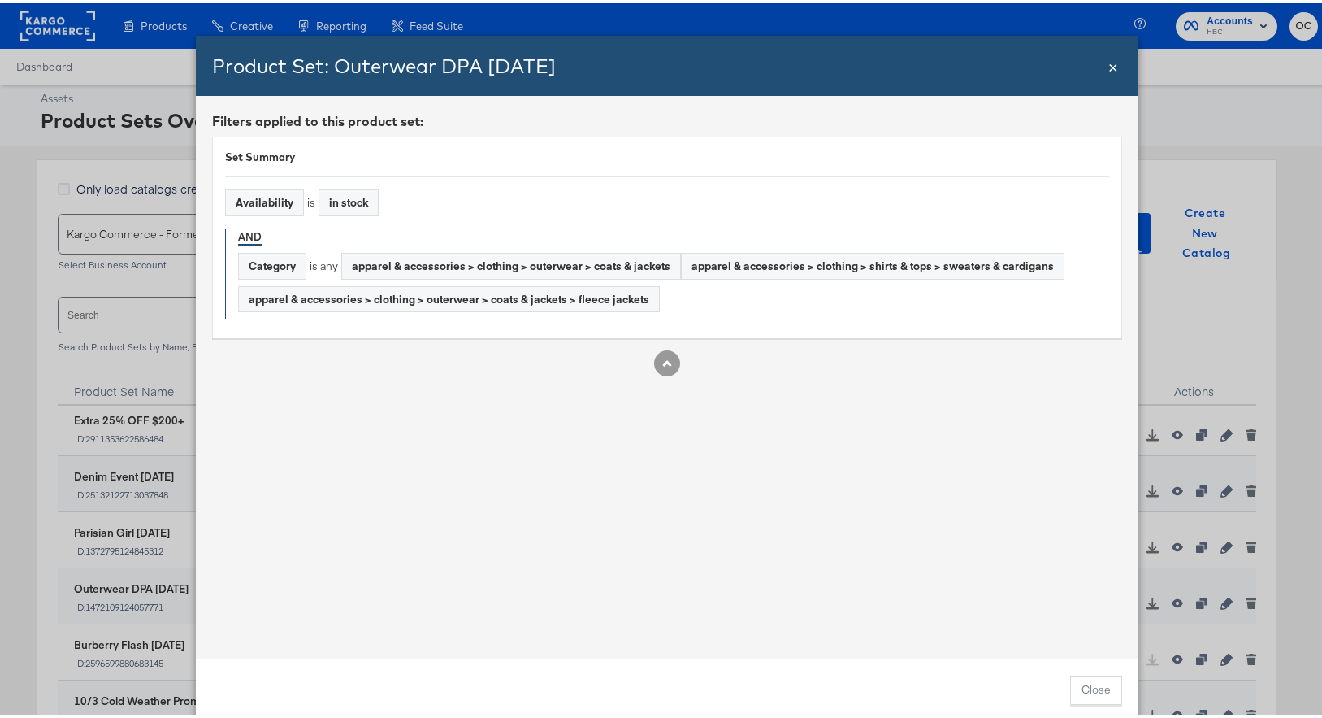
click at [1112, 68] on span "×" at bounding box center [1114, 62] width 10 height 22
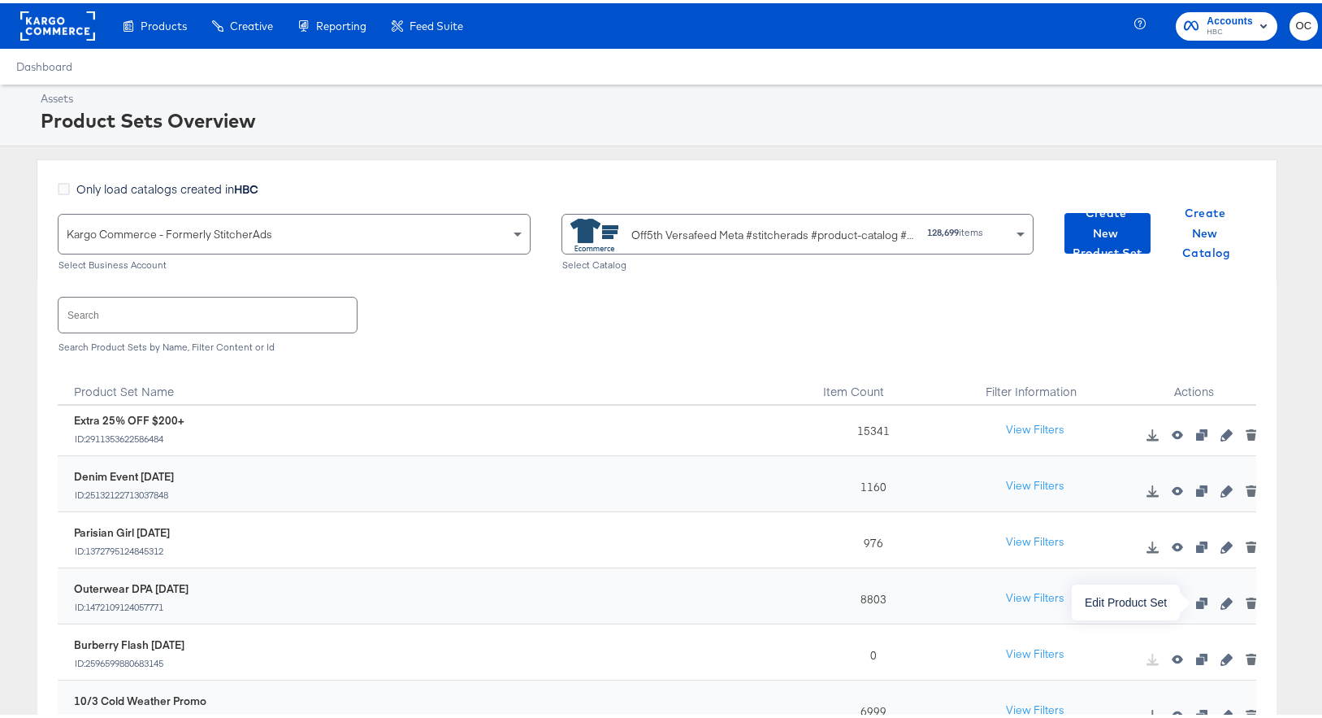
click at [1221, 604] on icon "button" at bounding box center [1226, 599] width 11 height 11
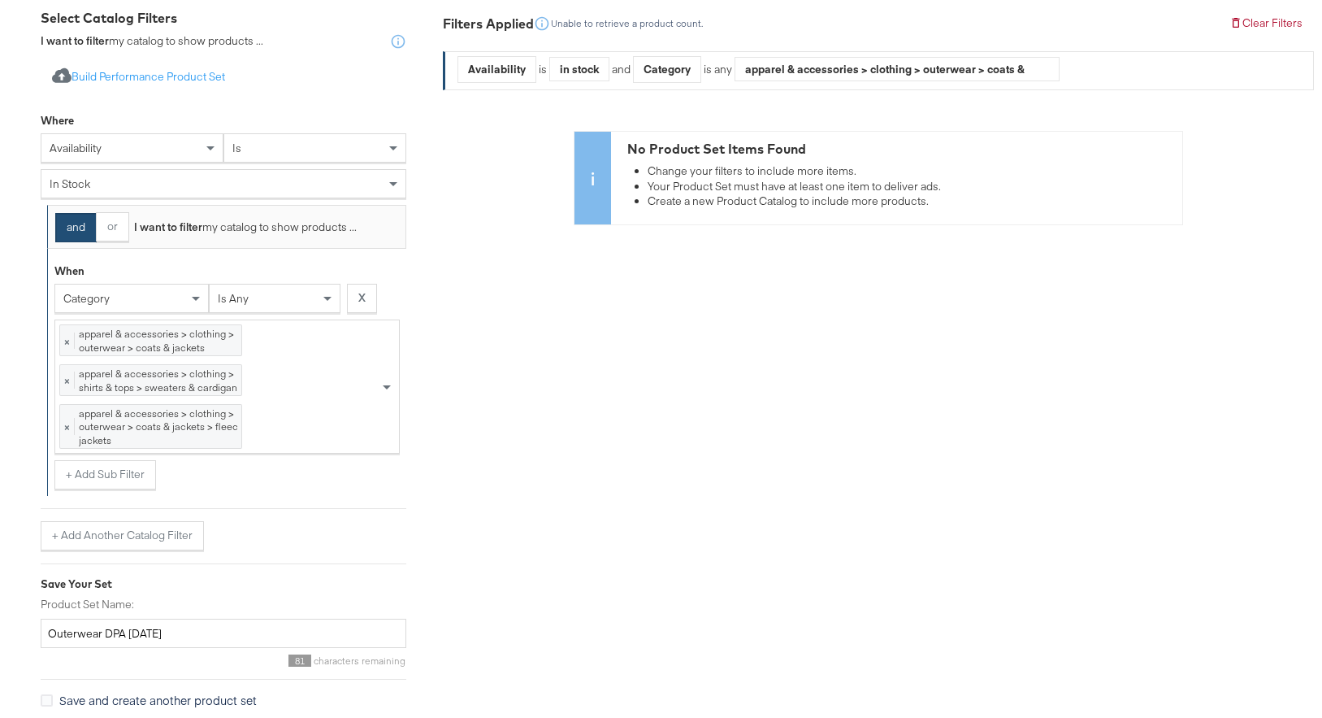
scroll to position [322, 0]
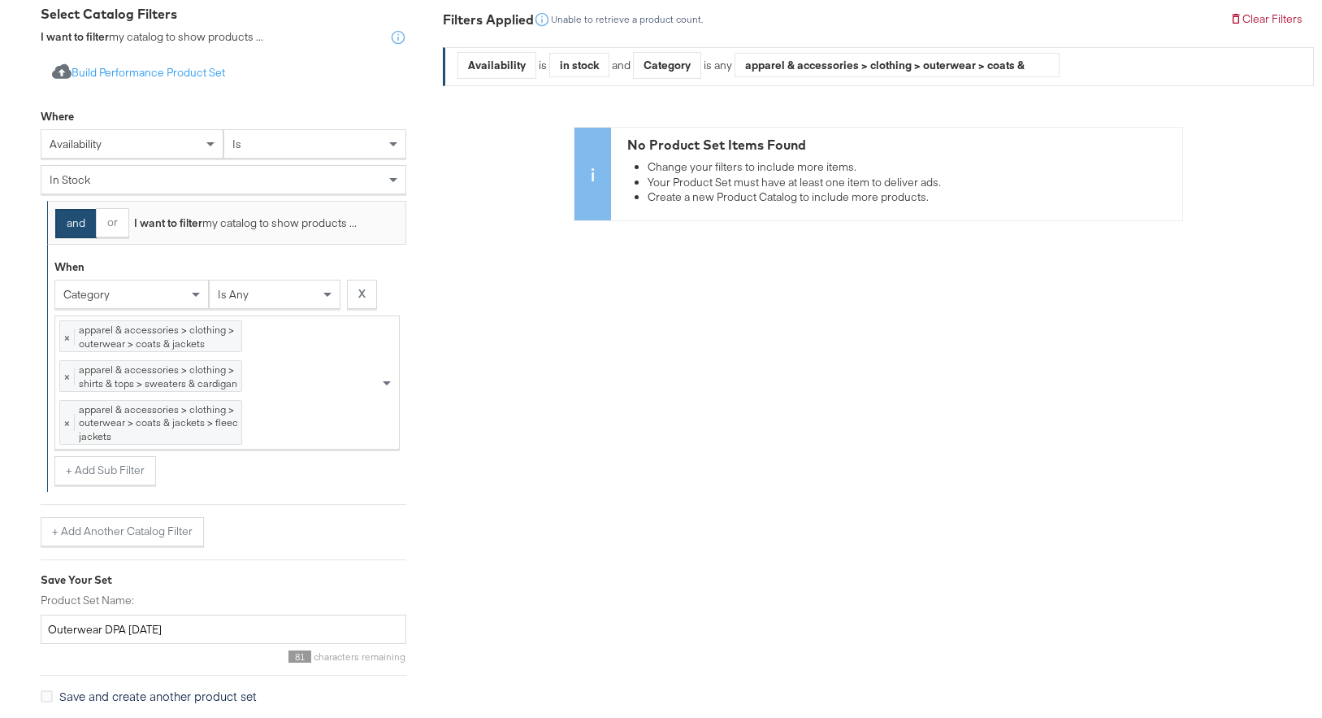
click at [294, 423] on div "× apparel & accessories > clothing > outerwear > coats & jackets 13662 items × …" at bounding box center [217, 379] width 324 height 132
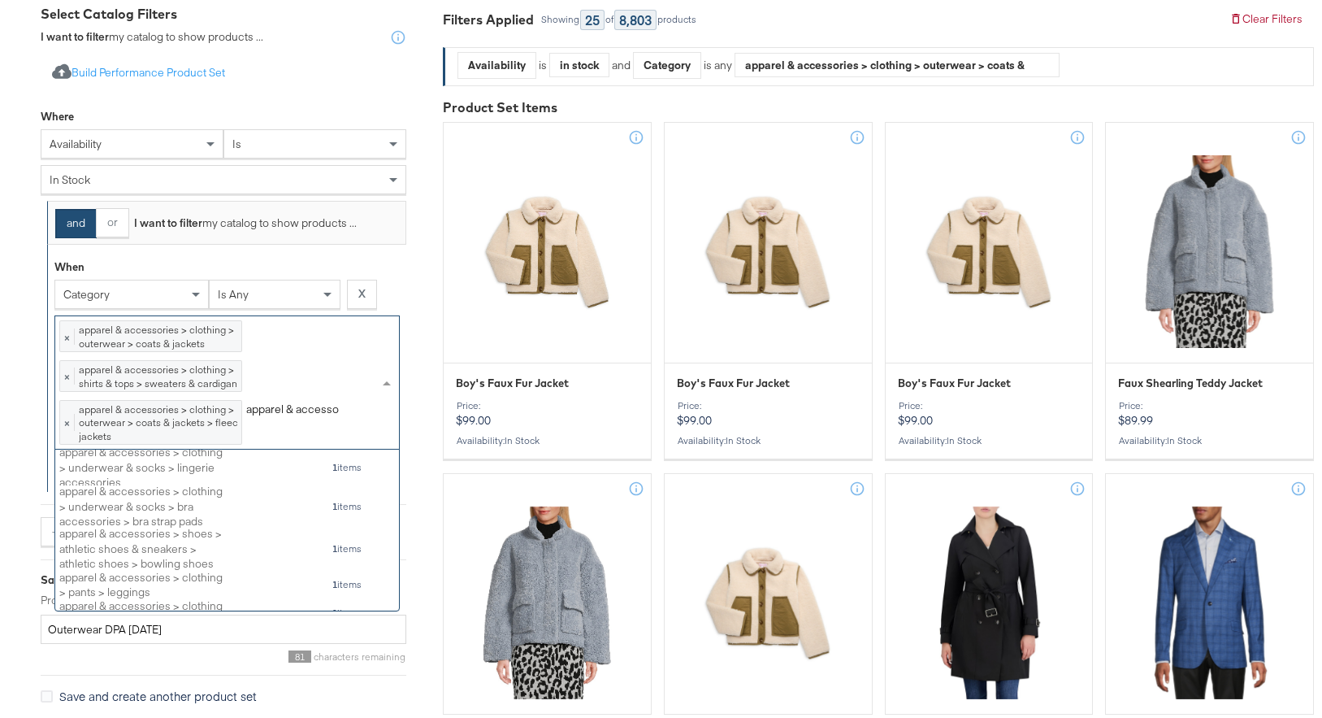
scroll to position [149, 332]
type input "apparel & accessories"
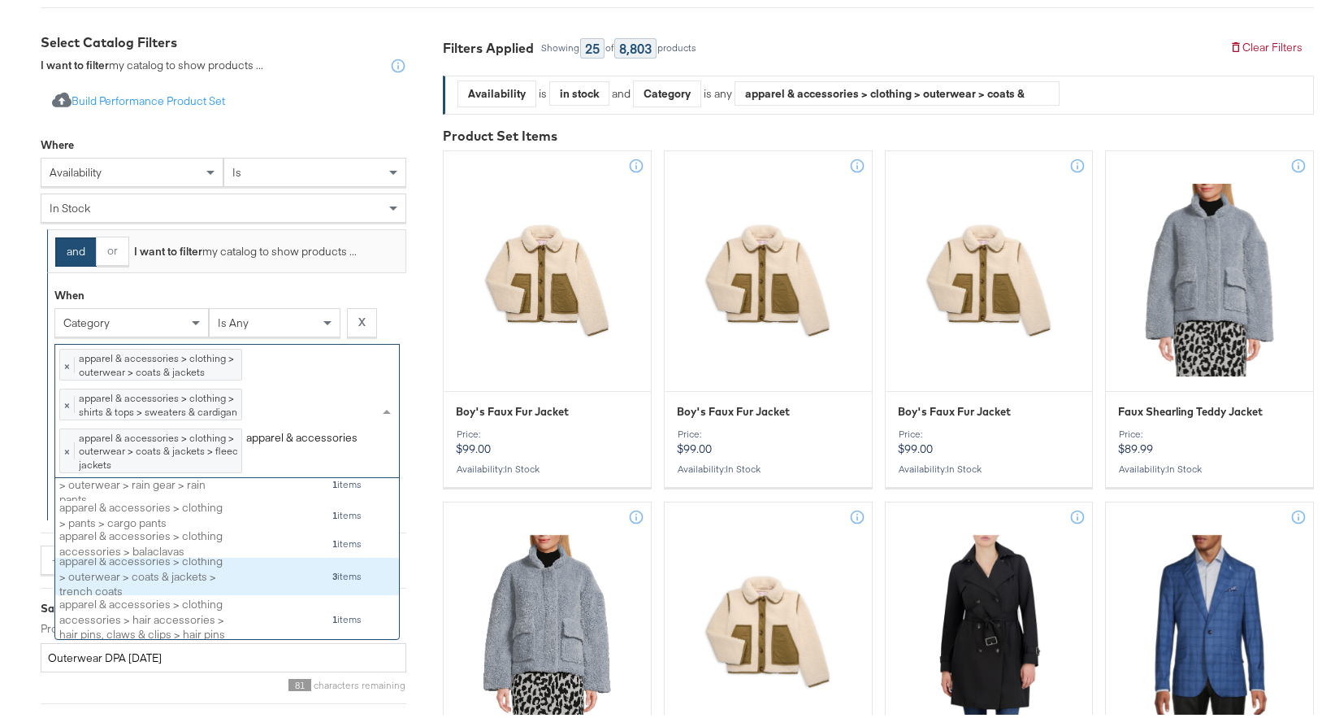
scroll to position [247, 0]
click at [231, 570] on div "apparel & accessories > clothing > outerwear > coats & jackets > trench coats 3…" at bounding box center [210, 573] width 303 height 28
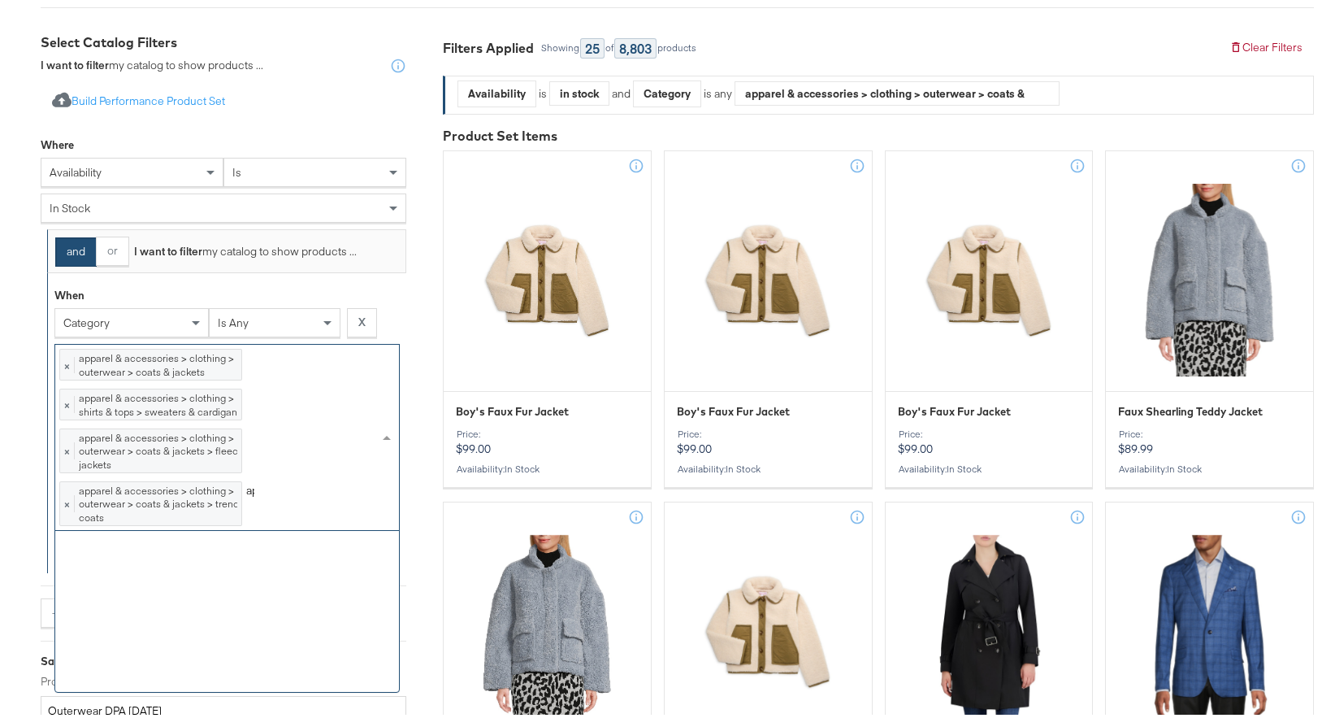
scroll to position [149, 332]
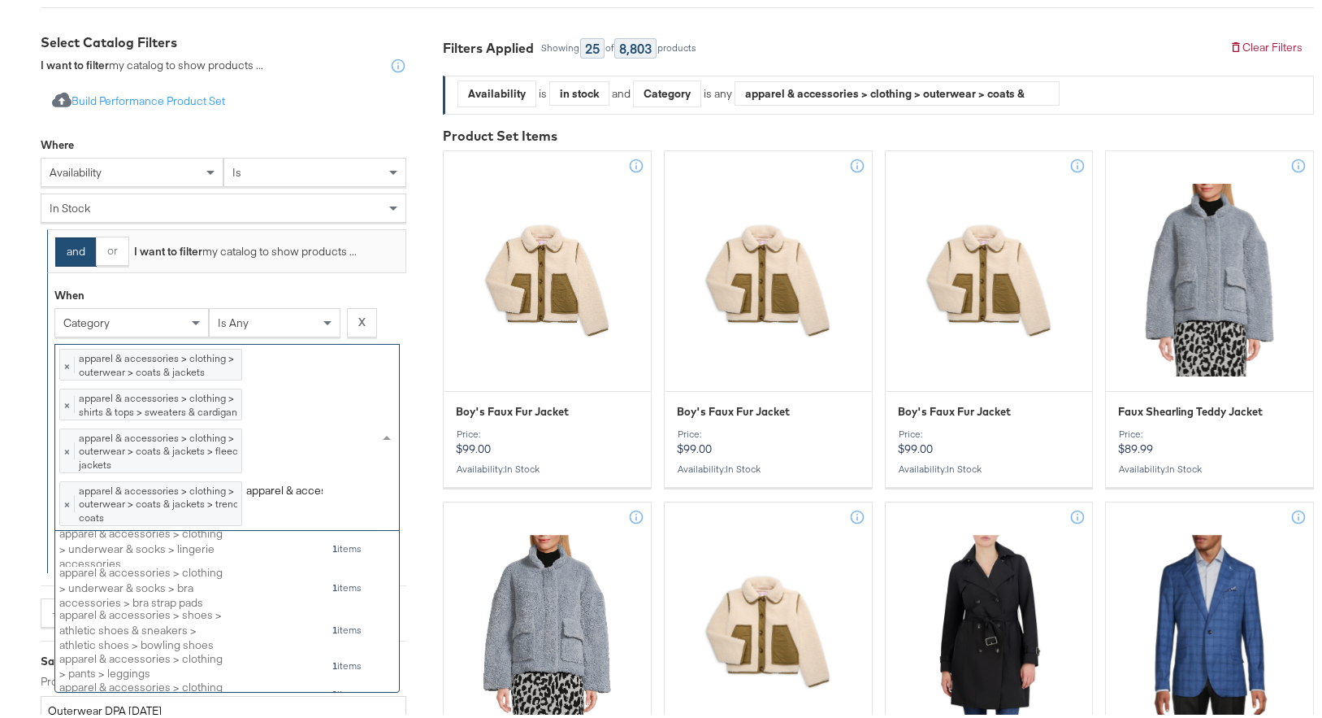
type input "apparel & access"
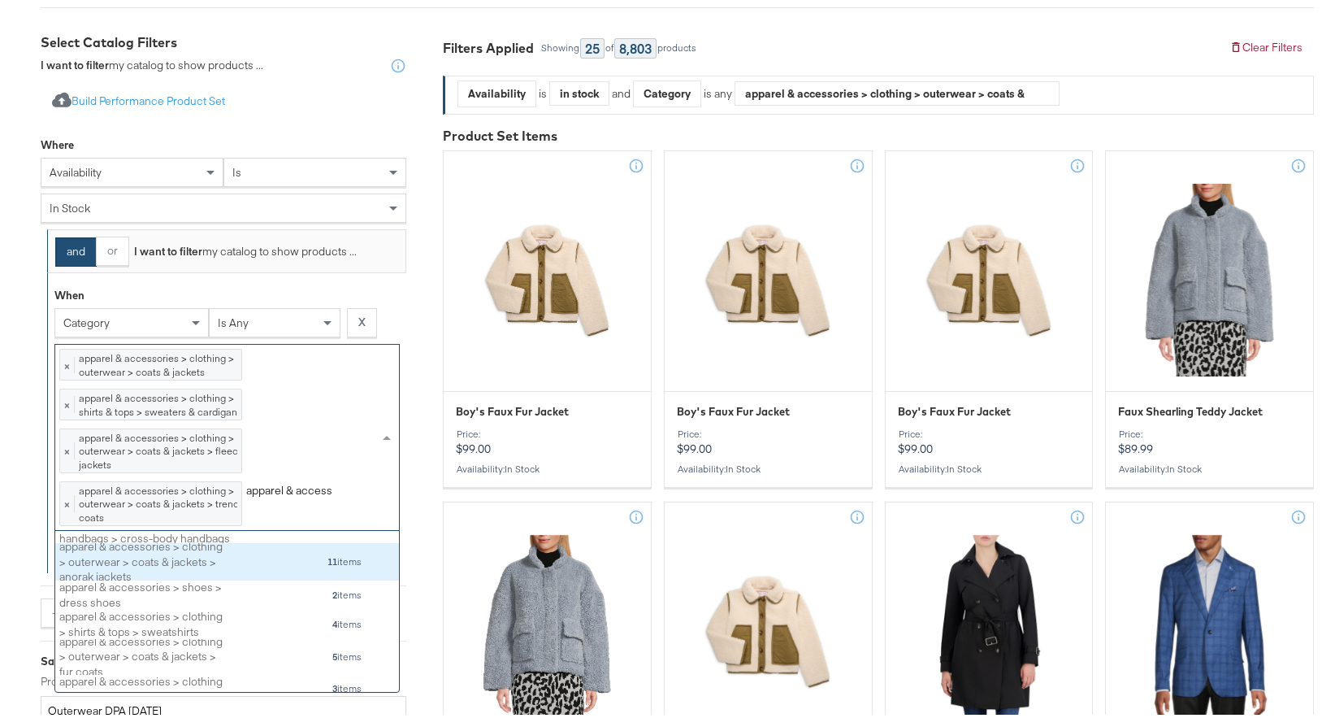
click at [208, 561] on div "apparel & accessories > clothing > outerwear > coats & jackets > anorak jackets" at bounding box center [144, 559] width 171 height 46
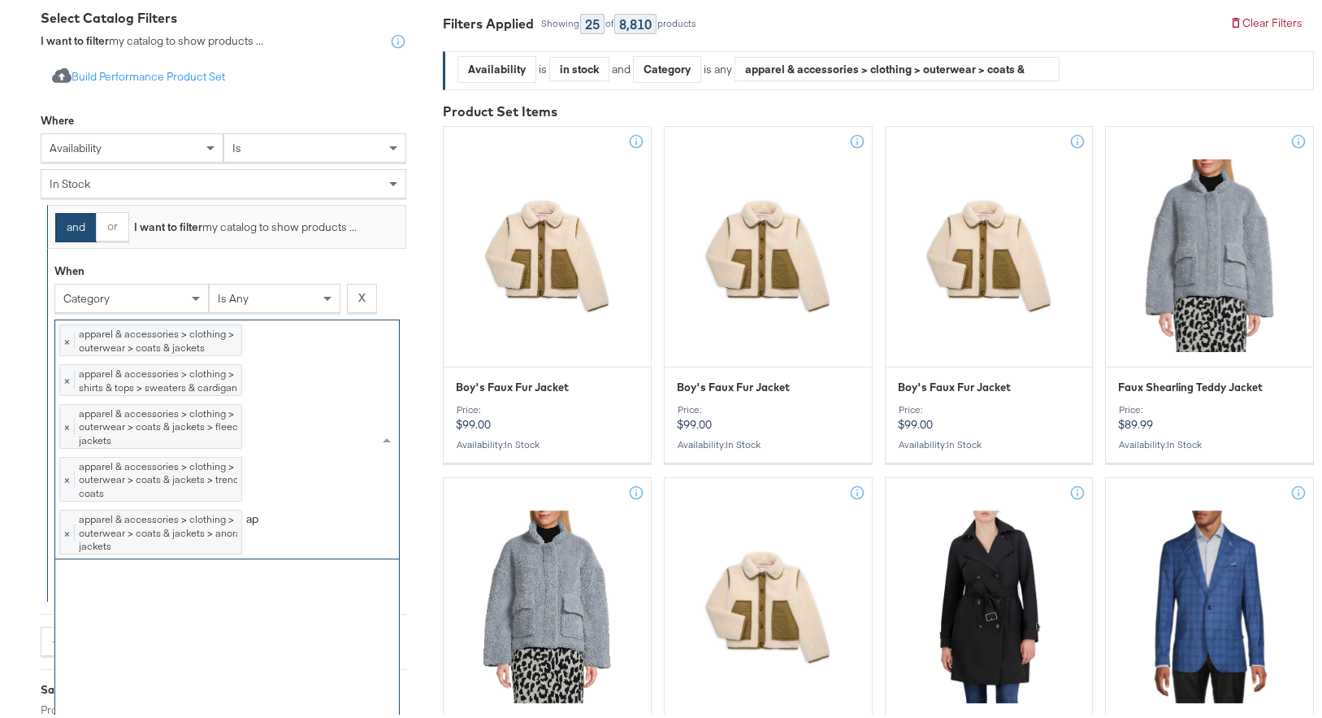
scroll to position [0, 0]
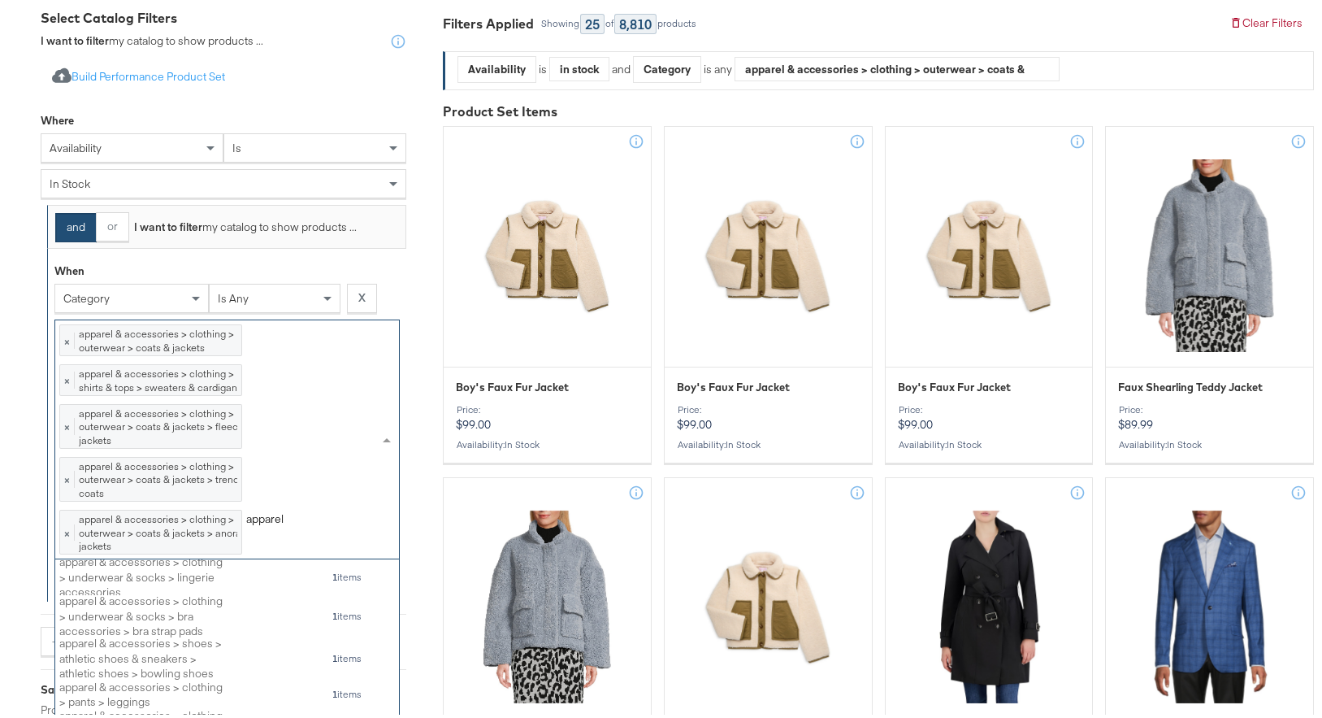
type input "apparel &"
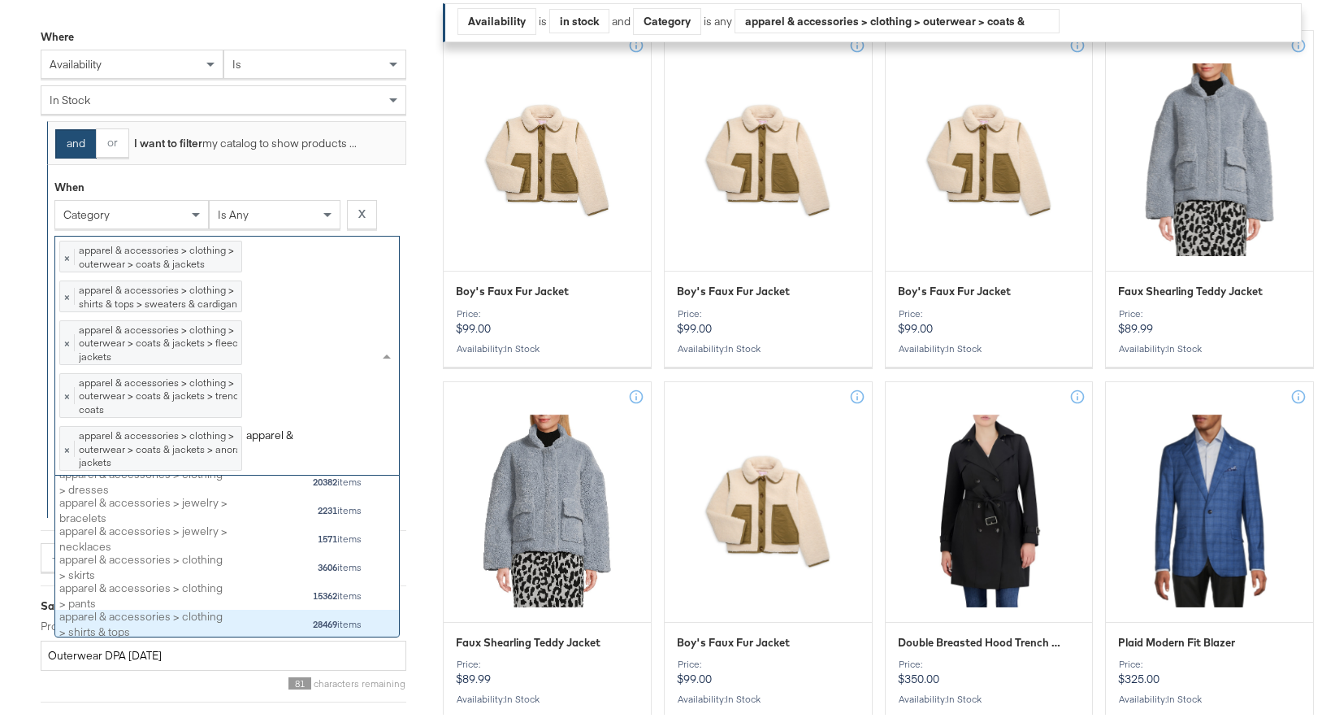
scroll to position [415, 0]
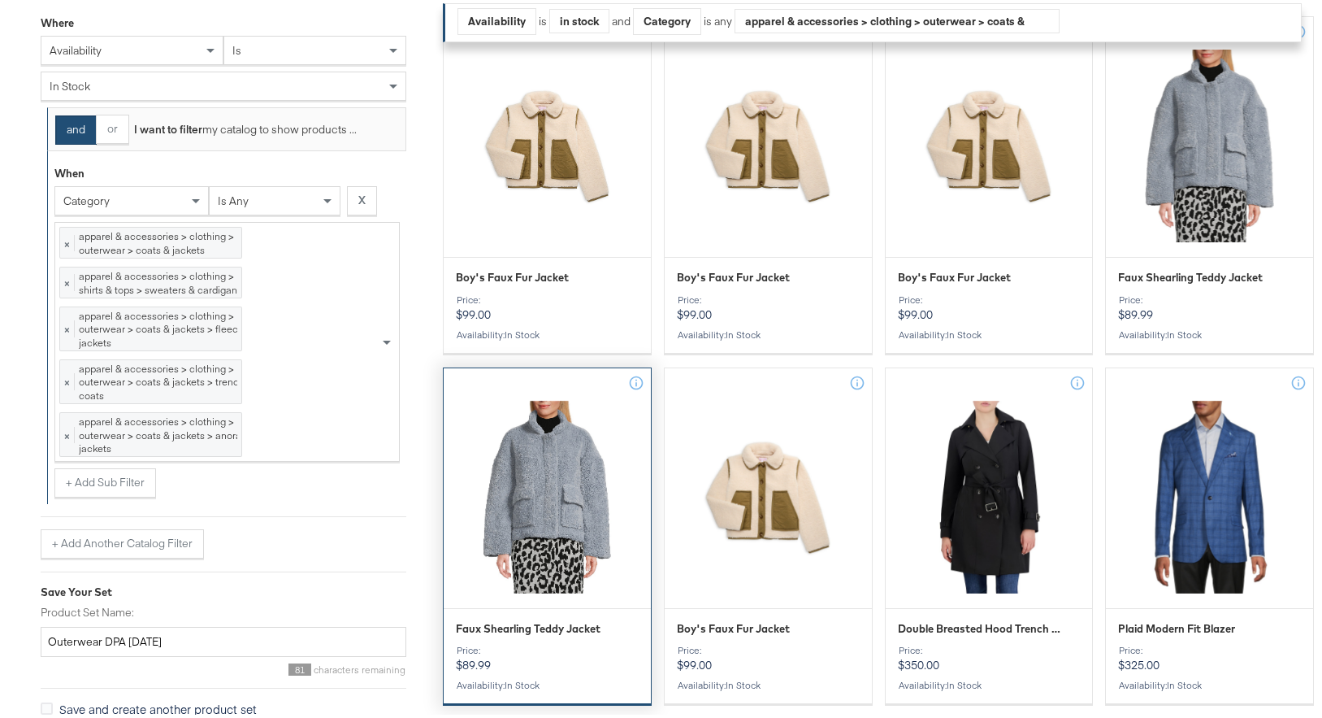
click at [445, 634] on div "Faux Shearling Teddy Jacket Price: $89.99 Availability : in stock" at bounding box center [547, 659] width 207 height 83
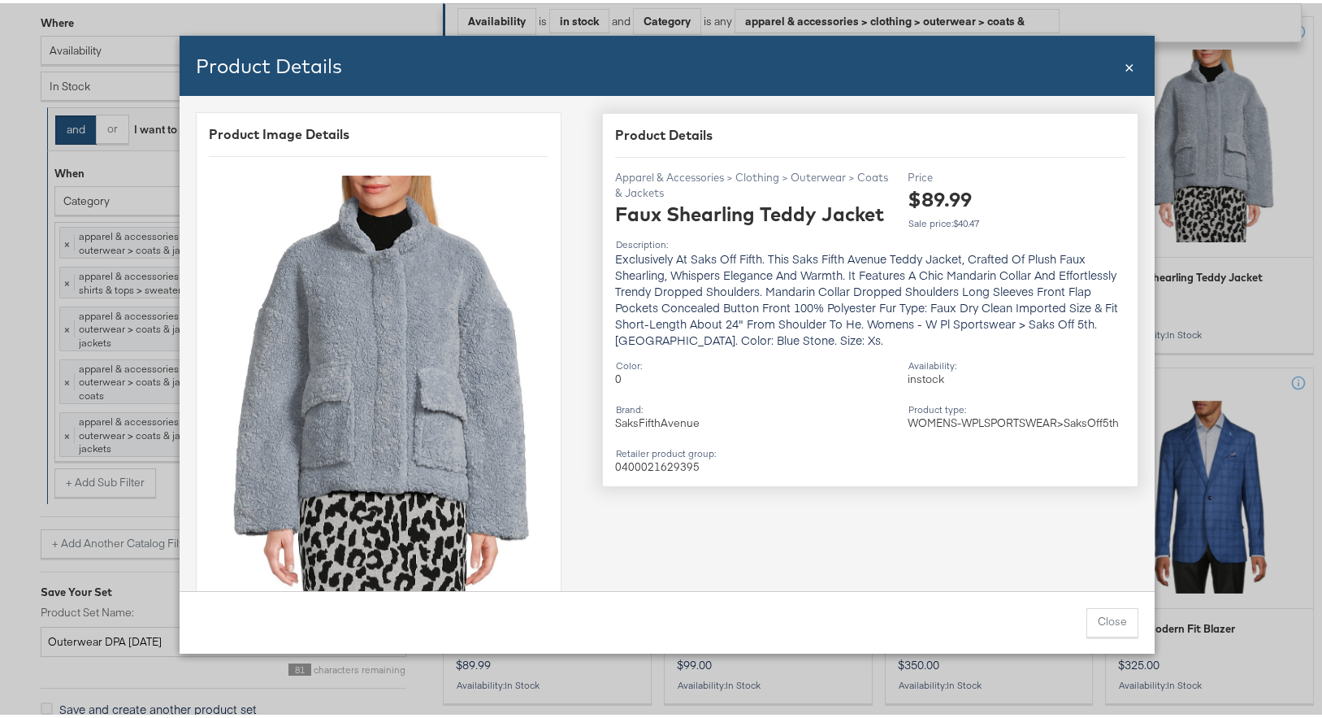
click at [1127, 66] on span "×" at bounding box center [1130, 62] width 10 height 22
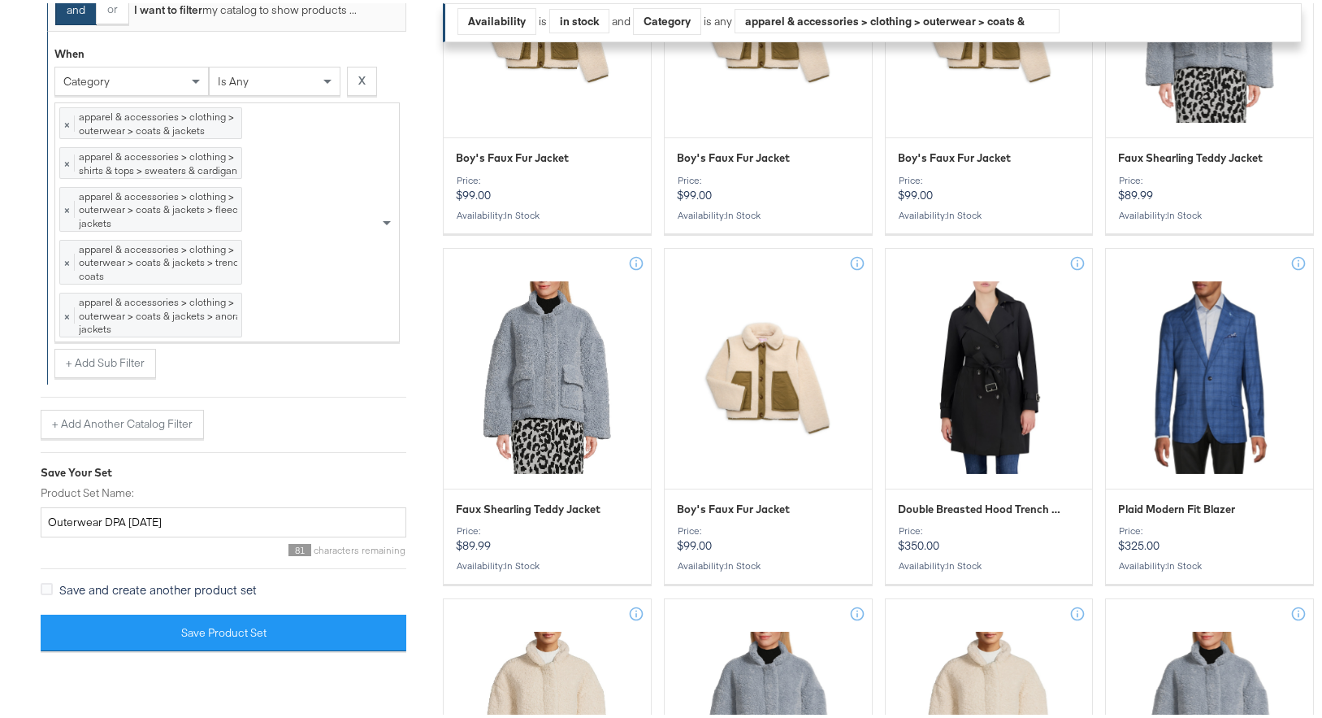
scroll to position [536, 0]
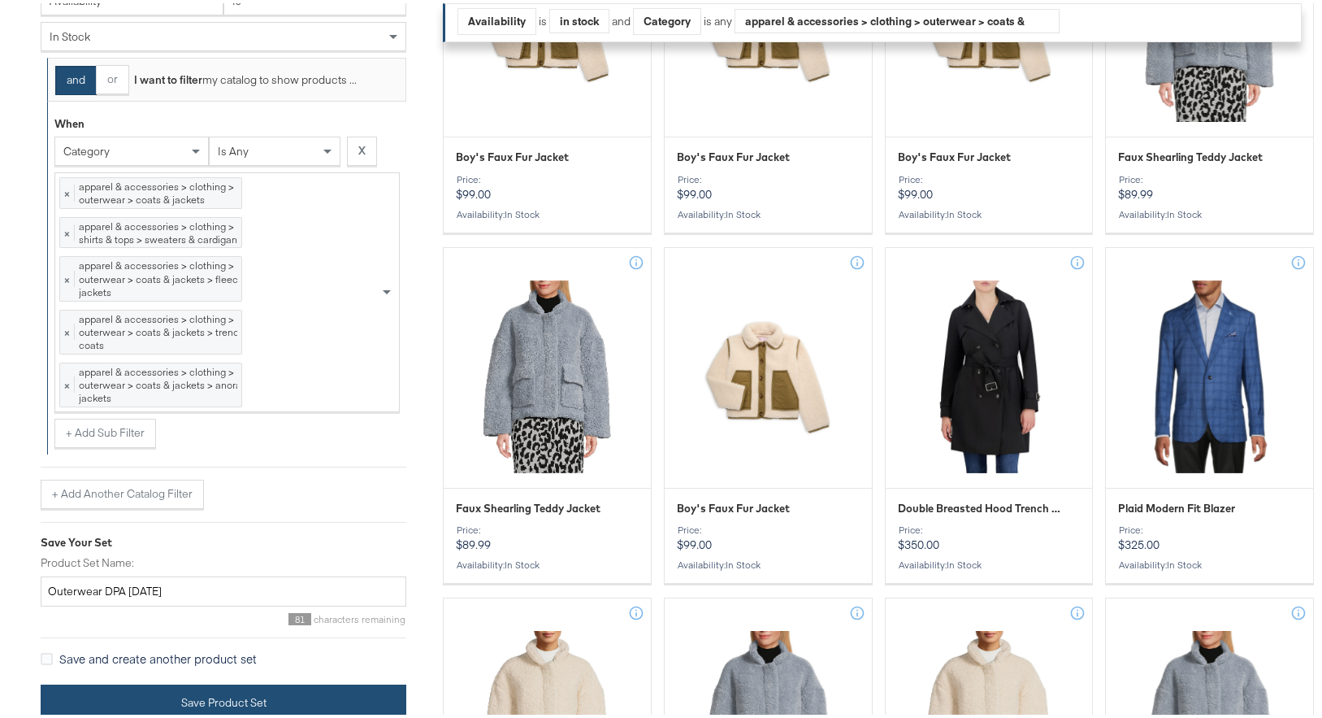
click at [200, 712] on button "Save Product Set" at bounding box center [224, 699] width 366 height 37
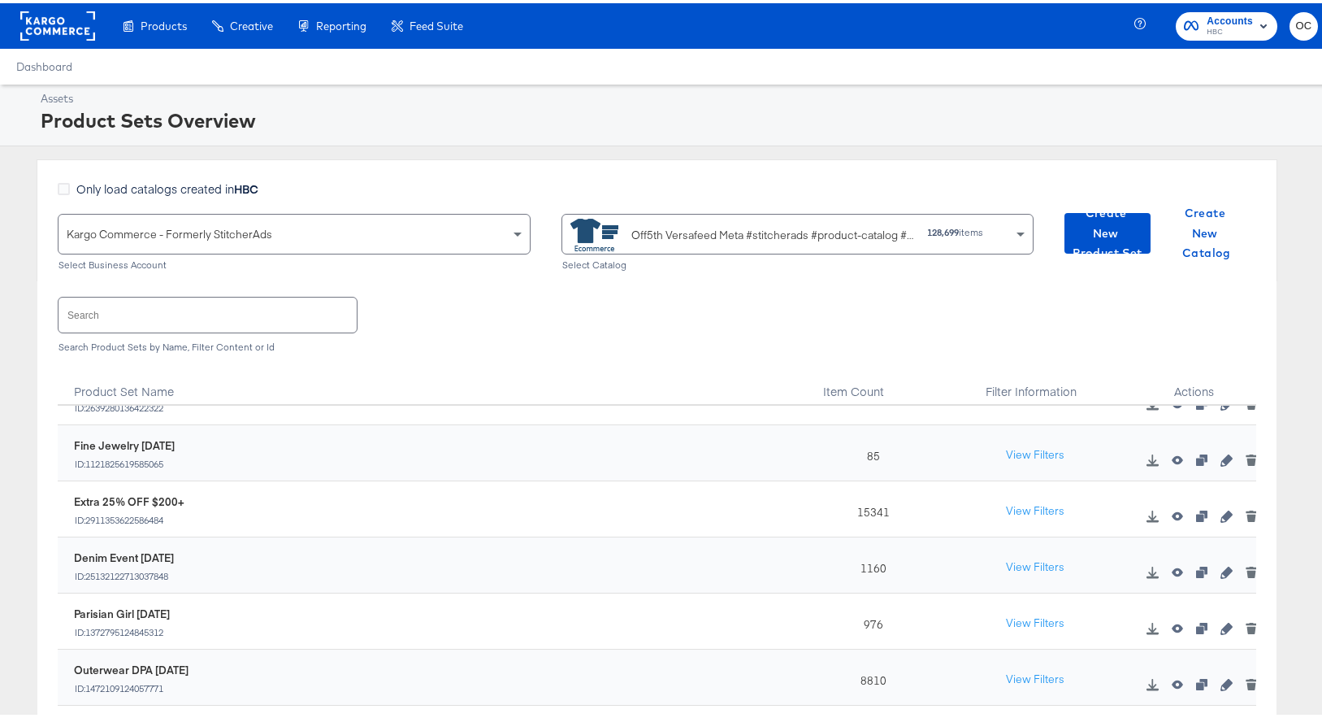
scroll to position [185, 0]
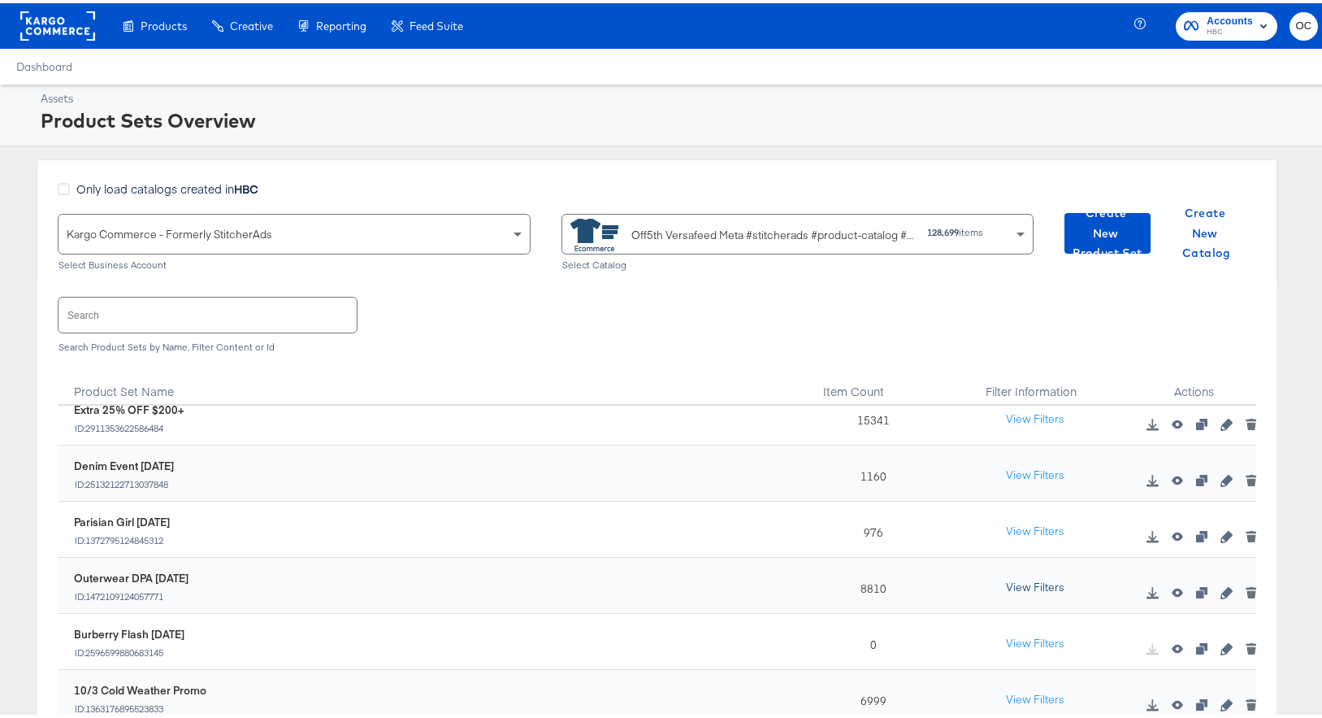
click at [1005, 579] on button "View Filters" at bounding box center [1035, 584] width 81 height 29
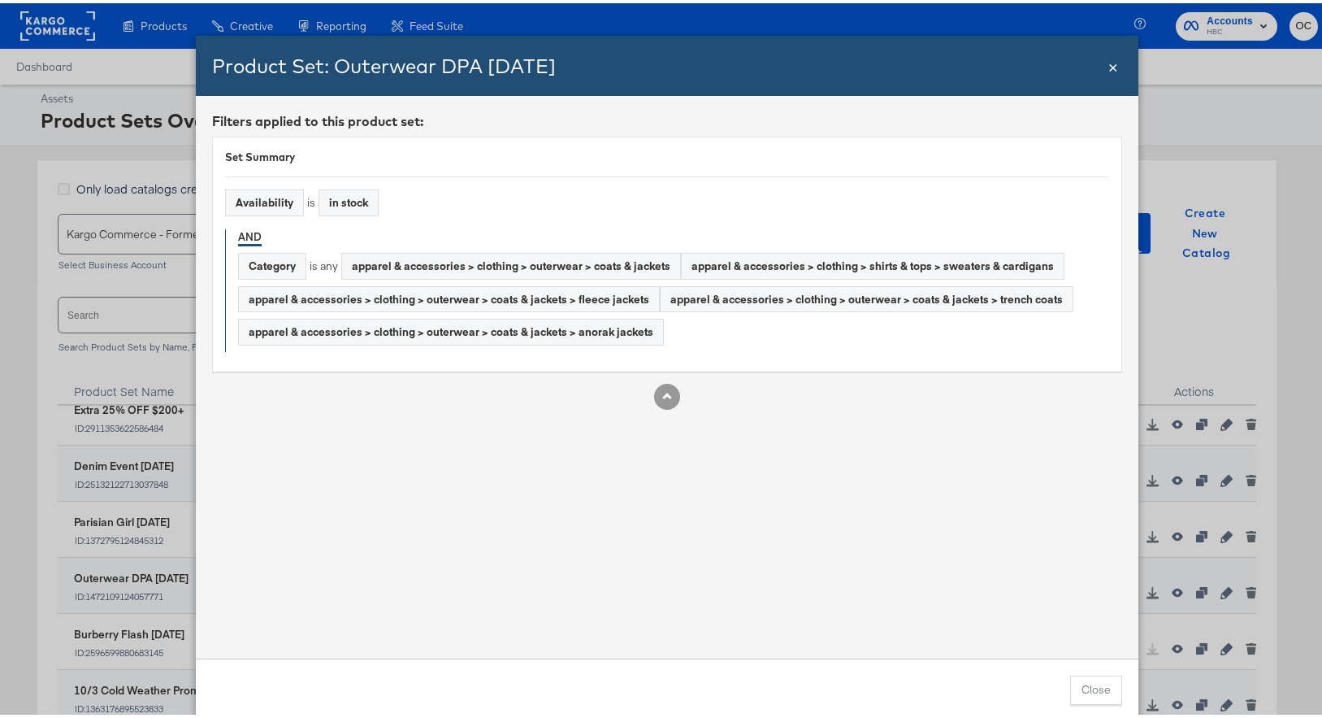
click at [1111, 67] on span "×" at bounding box center [1114, 62] width 10 height 22
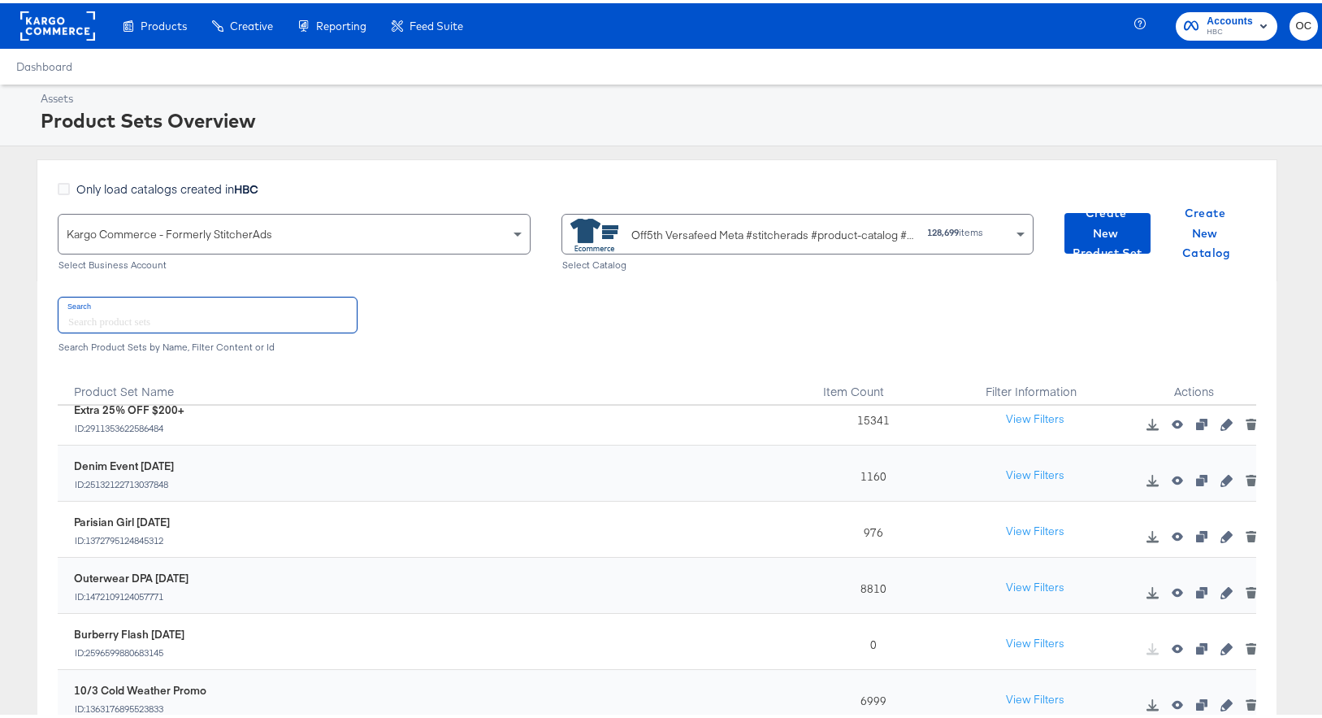
click at [161, 306] on input "text" at bounding box center [208, 311] width 298 height 35
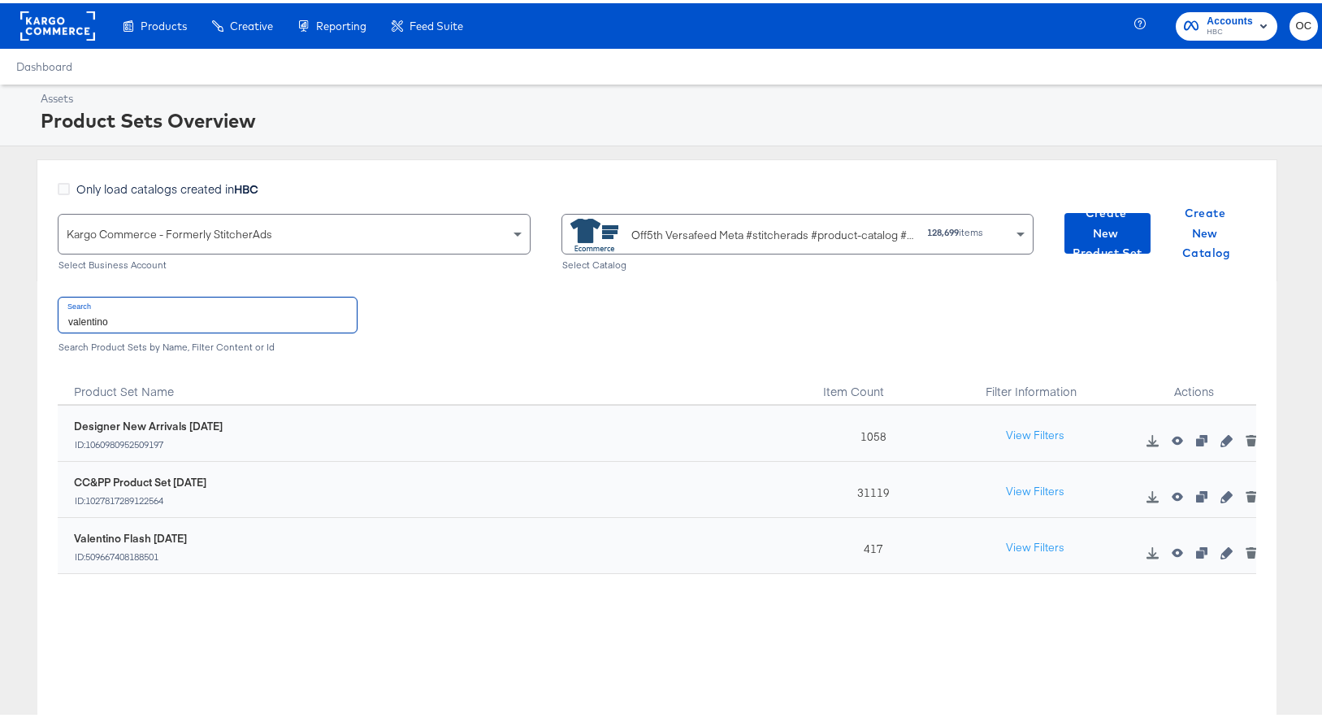
scroll to position [0, 0]
type input "valentino"
click at [1218, 556] on div at bounding box center [1226, 548] width 24 height 15
click at [1221, 549] on icon "button" at bounding box center [1226, 549] width 11 height 11
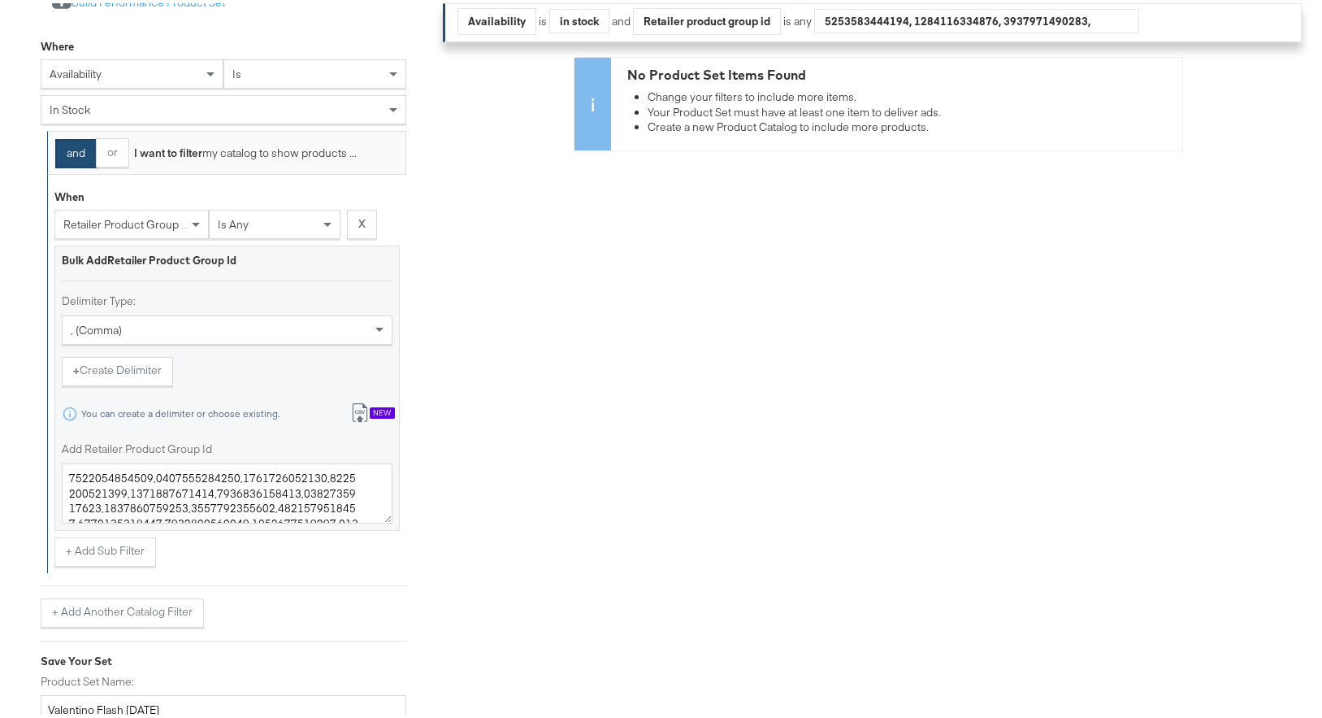
scroll to position [463, 0]
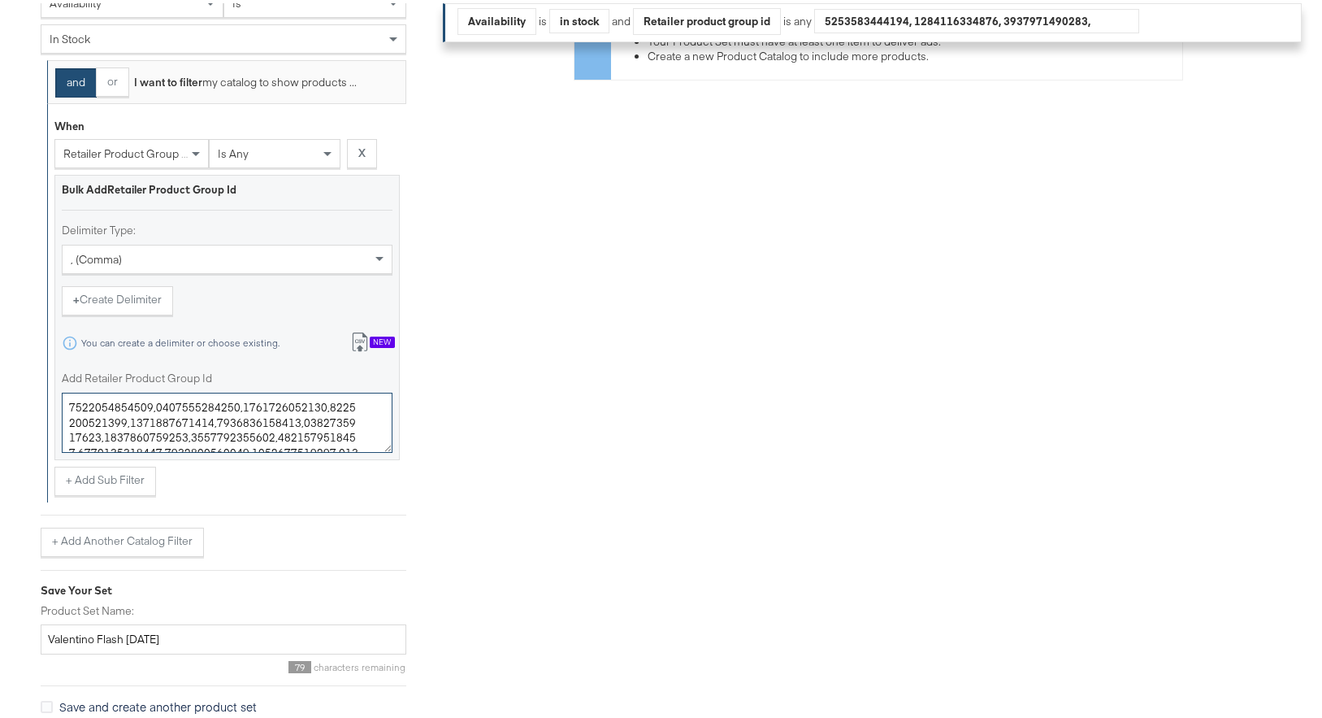
click at [247, 417] on textarea "Add Retailer Product Group Id" at bounding box center [227, 419] width 331 height 60
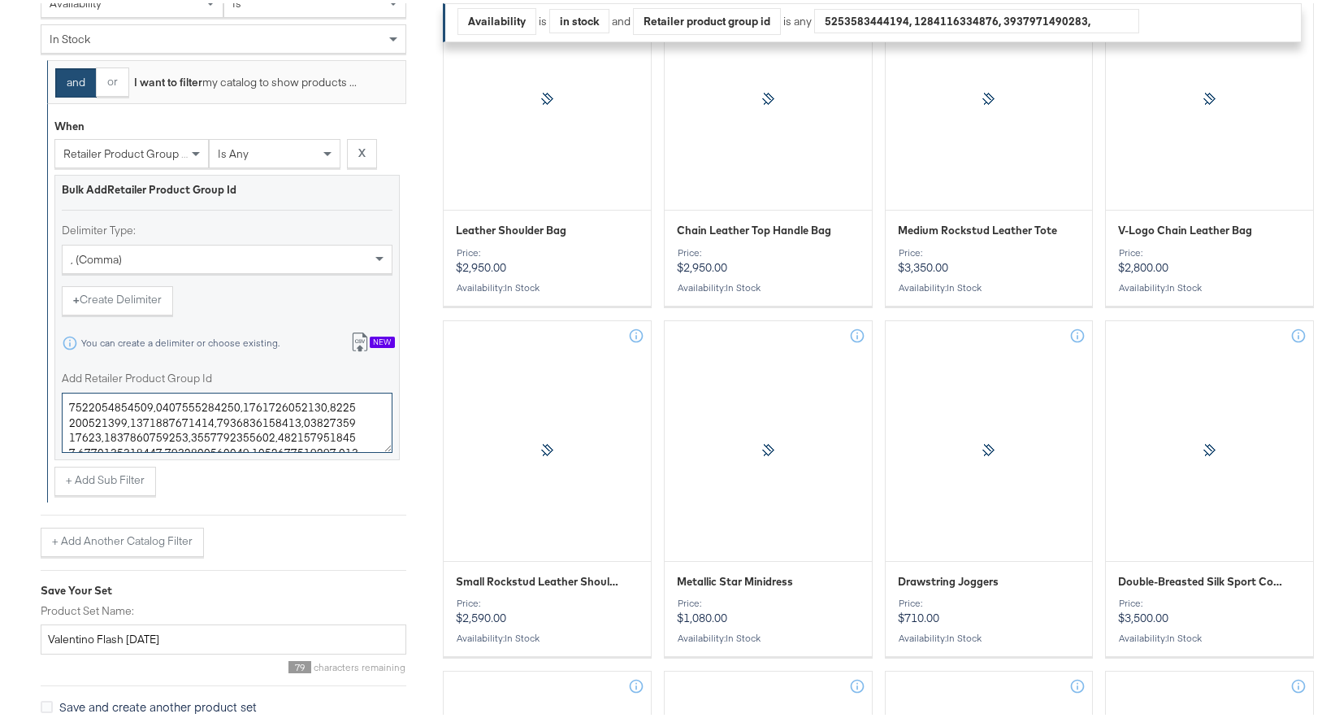
paste textarea "428393,0400019778333,0400022428414,0400022428398,0400022731652,0400022505524,04…"
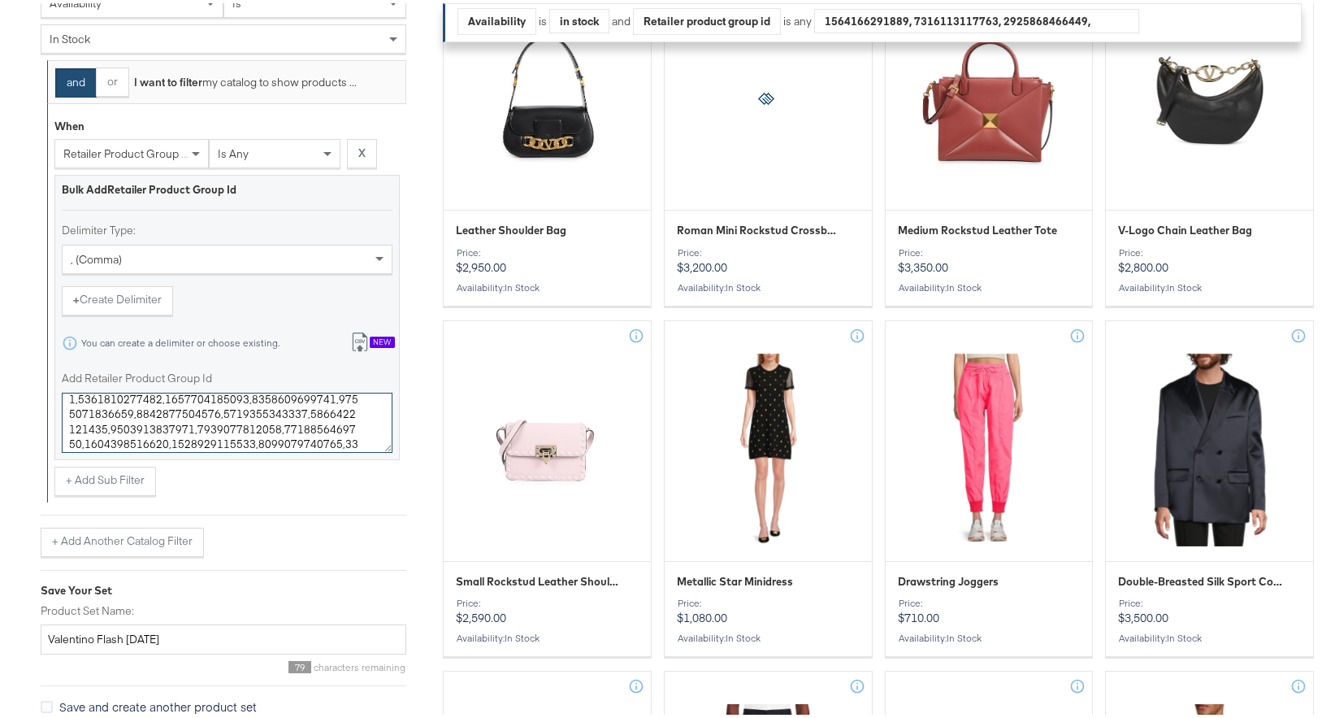
type textarea "0400022428393,0400019778333,0400022428414,0400022428398,0400022731652,040002250…"
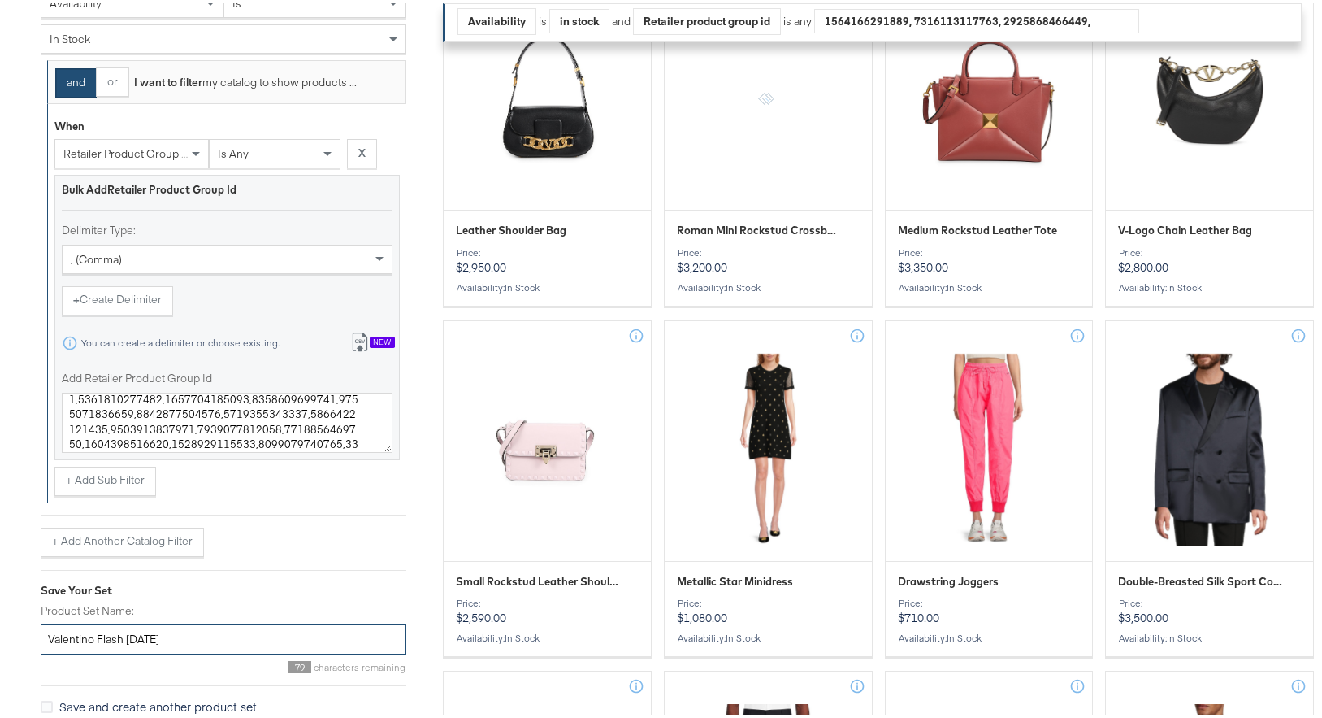
drag, startPoint x: 148, startPoint y: 636, endPoint x: 128, endPoint y: 634, distance: 19.7
click at [128, 634] on input "Valentino Flash AUG25" at bounding box center [224, 636] width 366 height 30
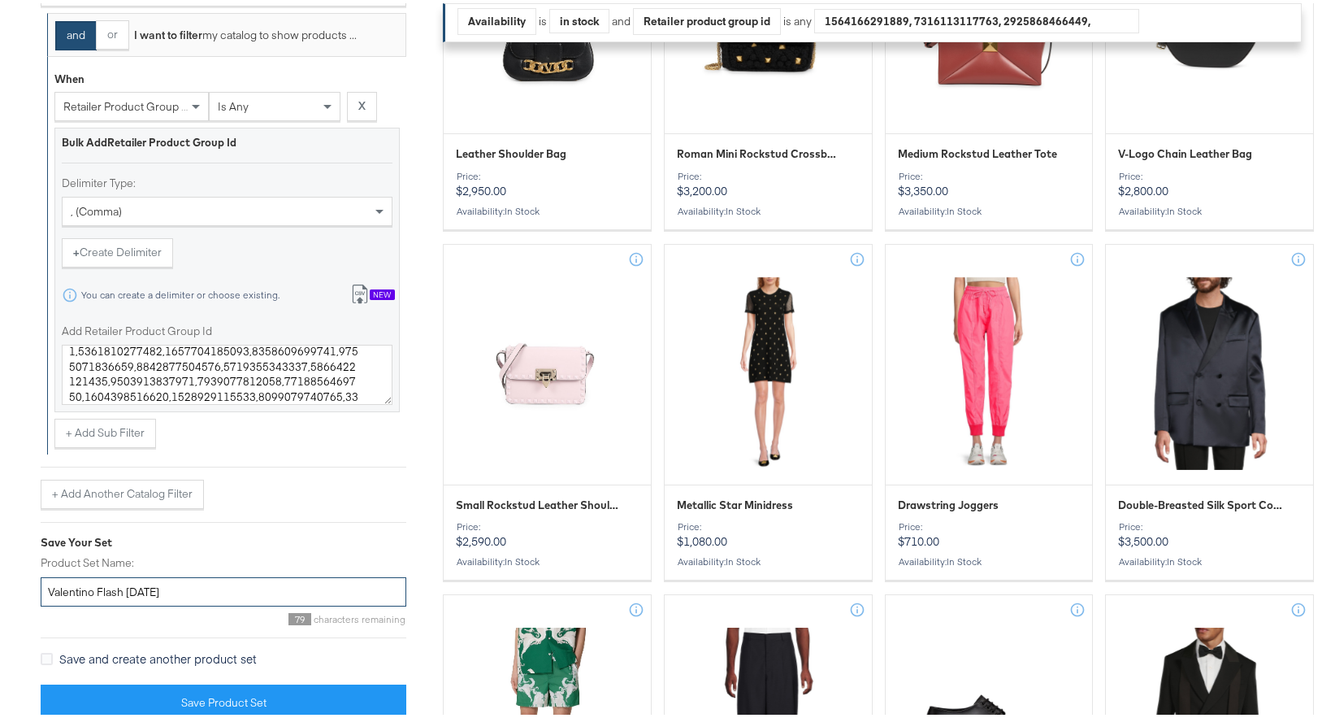
scroll to position [615, 0]
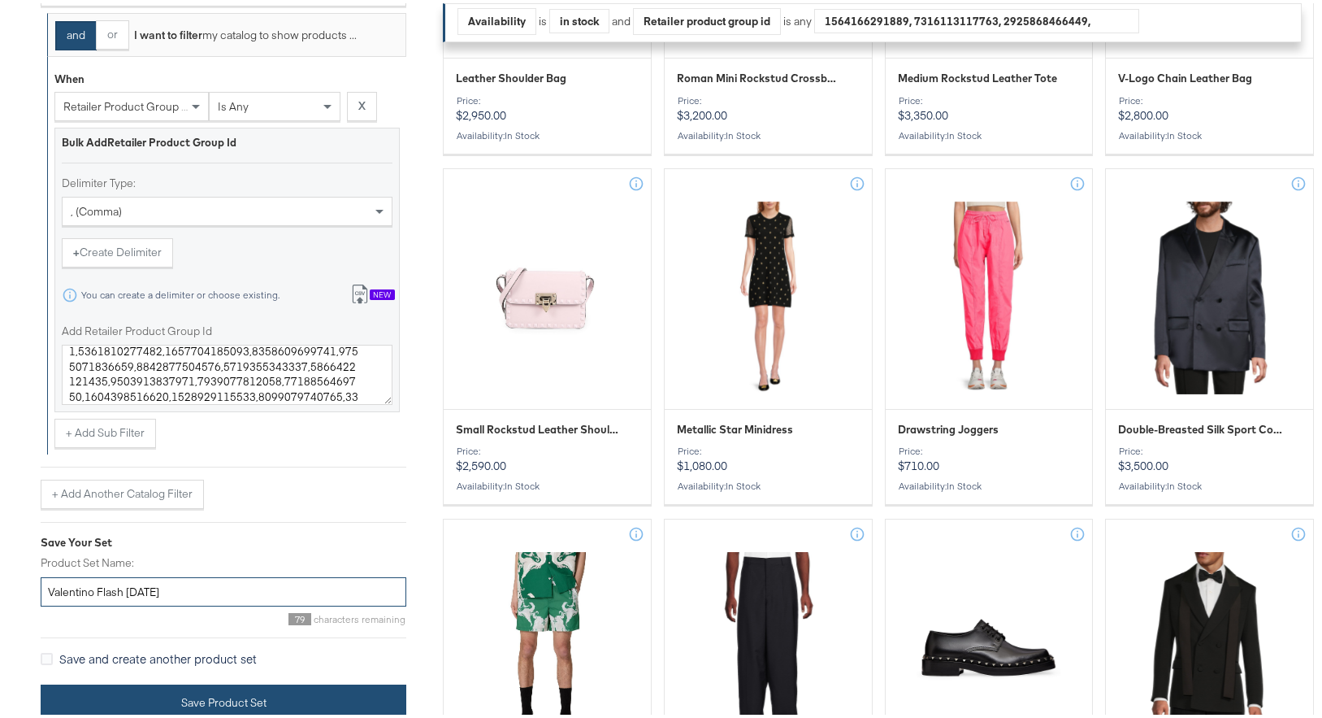
type input "Valentino Flash OCT25"
click at [226, 694] on button "Save Product Set" at bounding box center [224, 699] width 366 height 37
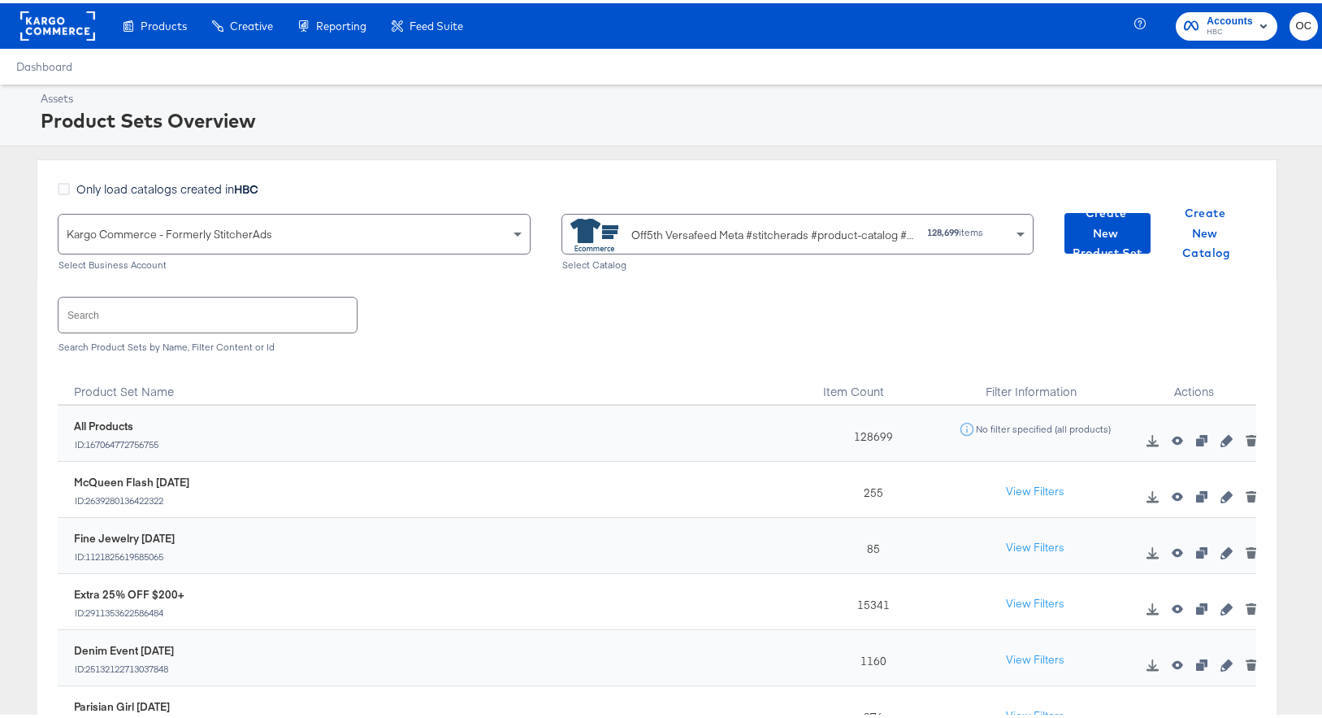
click at [271, 308] on input "text" at bounding box center [208, 311] width 298 height 35
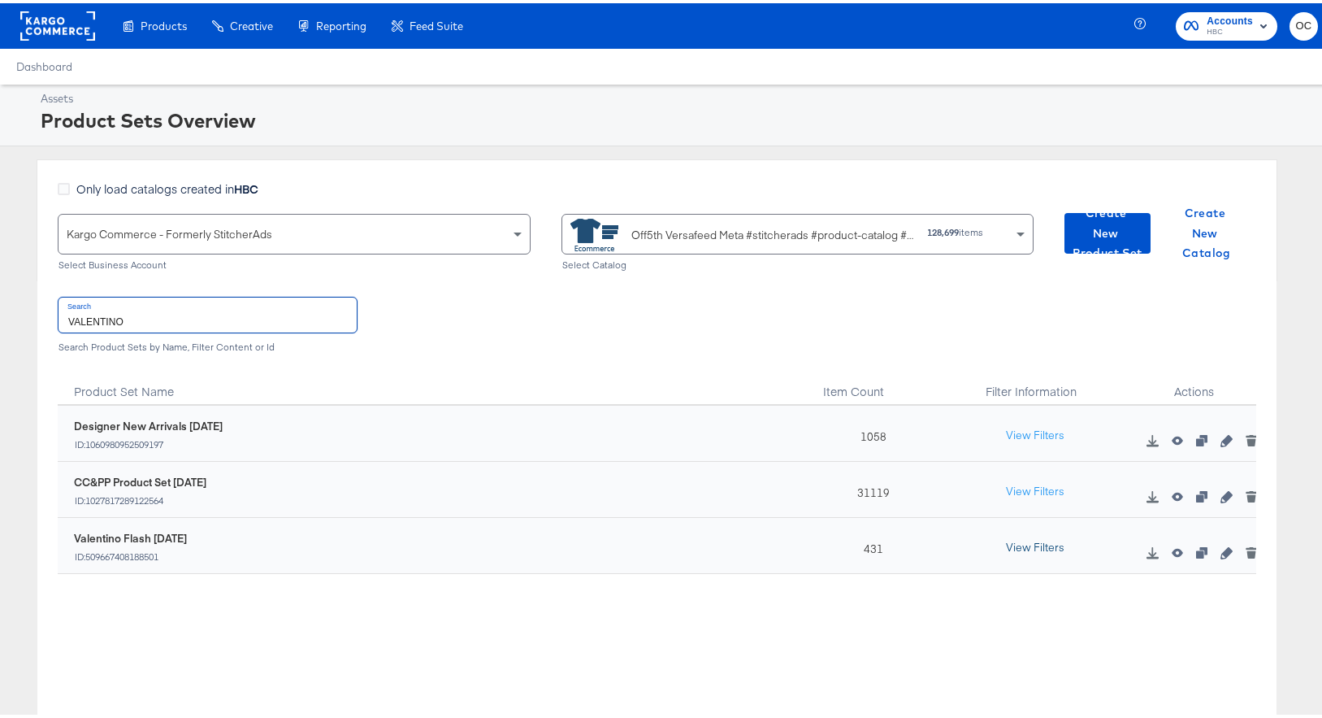
type input "VALENTINO"
click at [1024, 551] on button "View Filters" at bounding box center [1035, 544] width 81 height 29
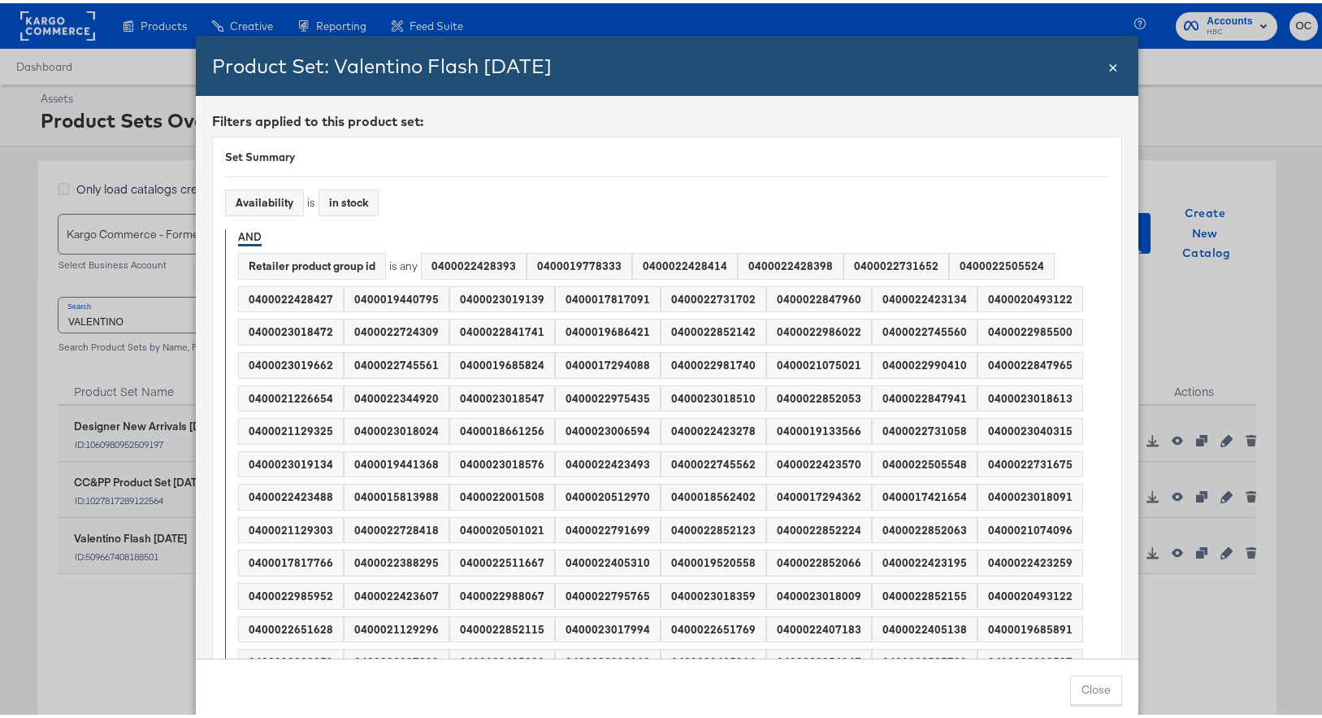
click at [803, 293] on div "0400022847960" at bounding box center [819, 296] width 104 height 25
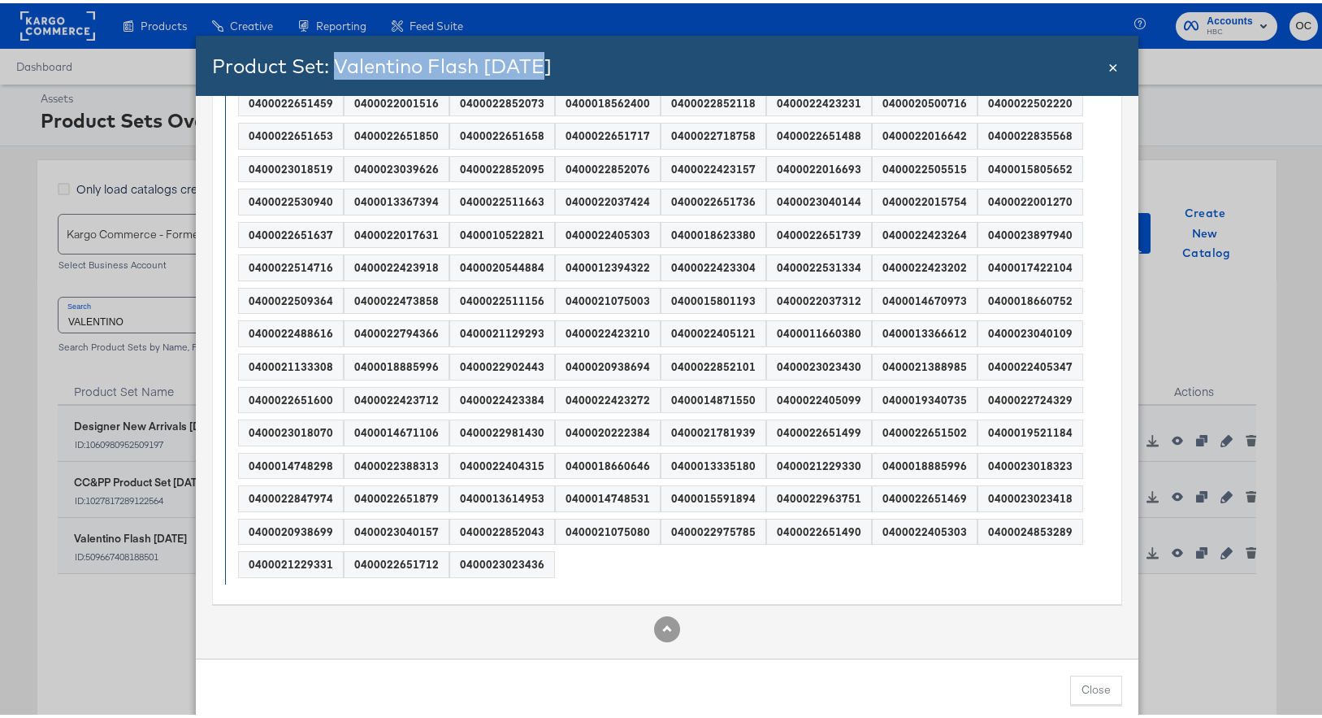
drag, startPoint x: 552, startPoint y: 63, endPoint x: 334, endPoint y: 70, distance: 218.0
click at [334, 70] on div "Product Set: Valentino Flash OCT25" at bounding box center [659, 63] width 894 height 28
copy span "Valentino Flash OCT25"
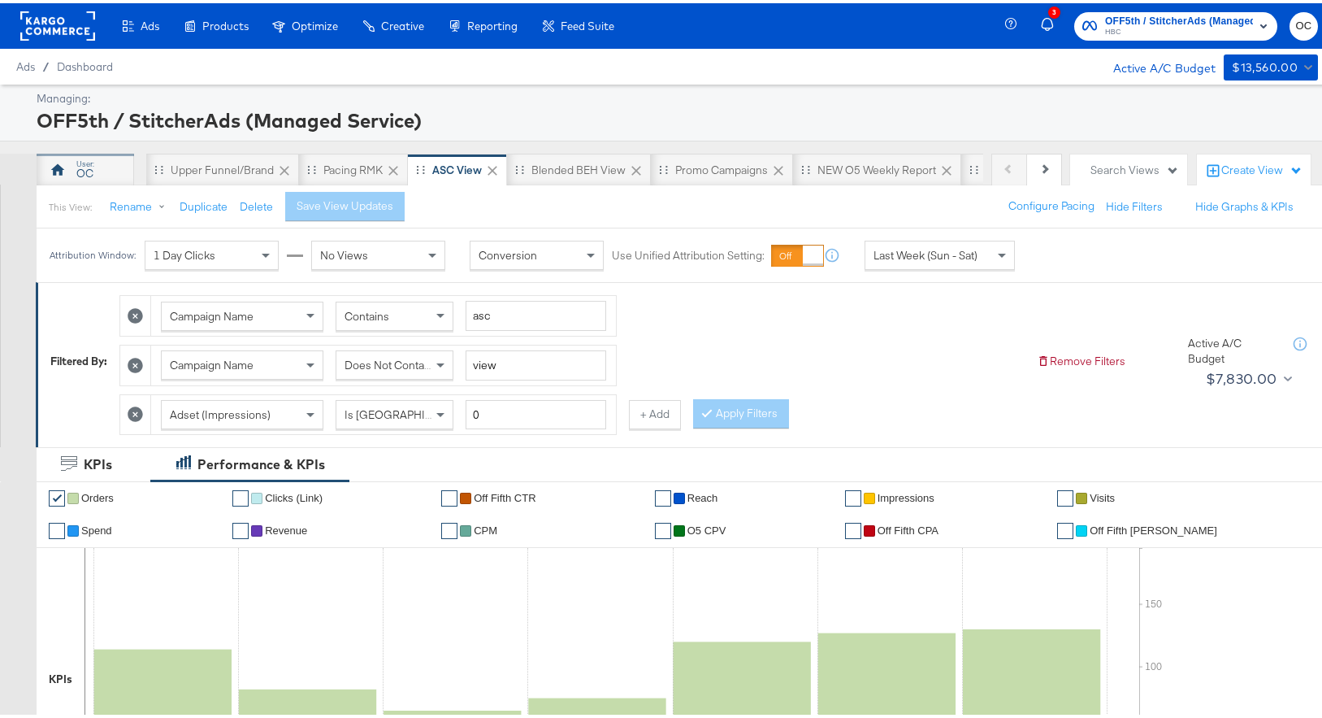
click at [114, 172] on div "OC" at bounding box center [86, 166] width 98 height 33
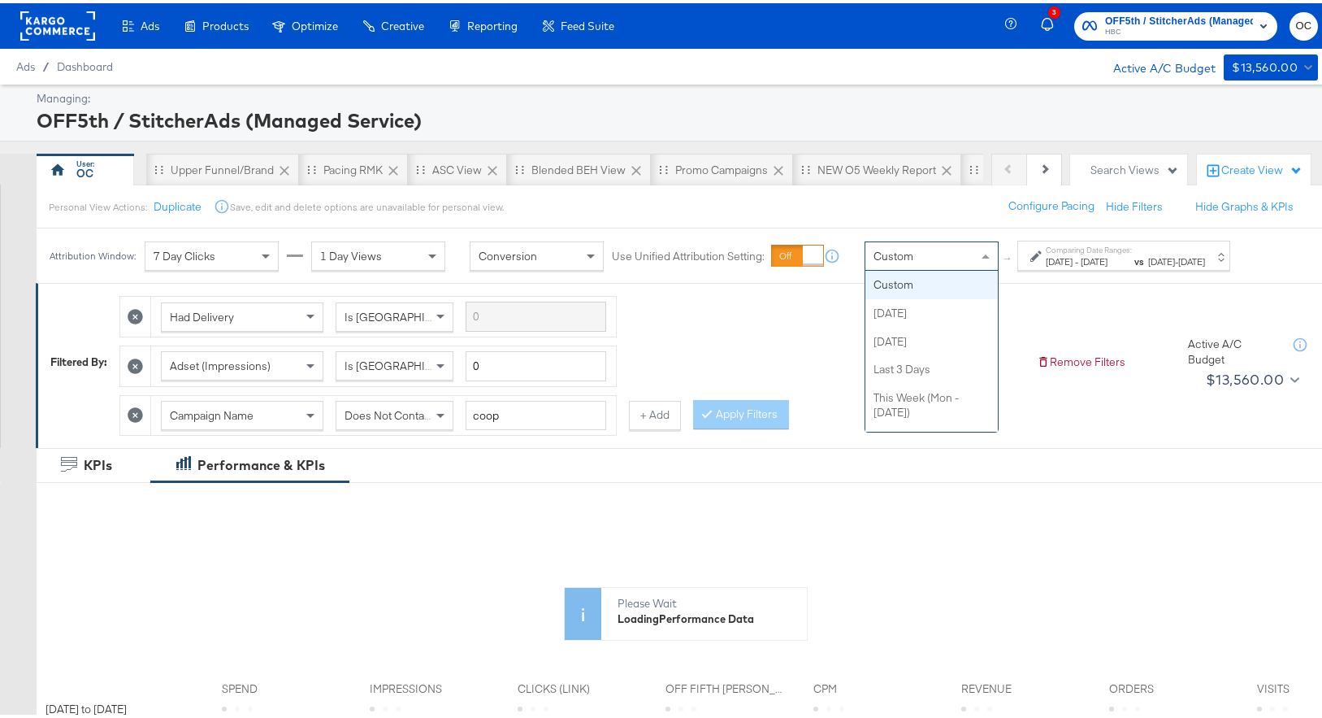
click at [874, 260] on span "Custom" at bounding box center [894, 252] width 40 height 15
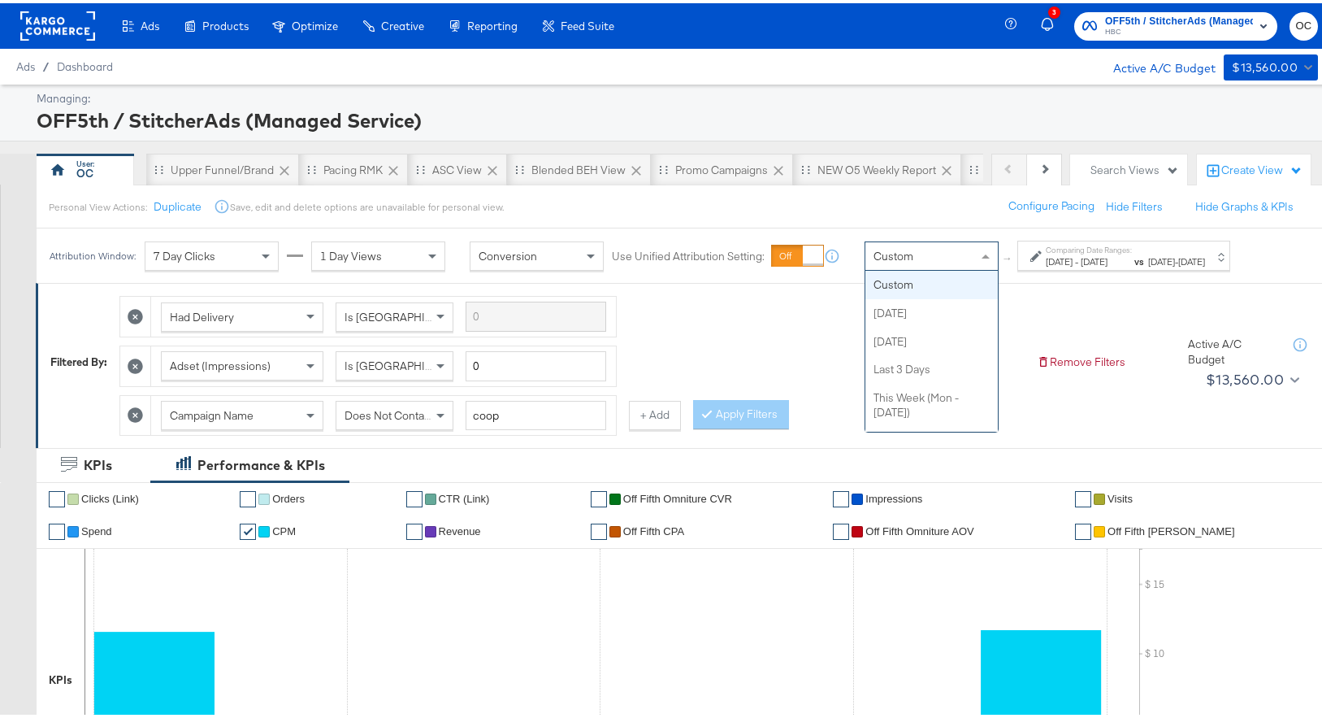
click at [1056, 264] on span "[DATE]" at bounding box center [1059, 258] width 27 height 12
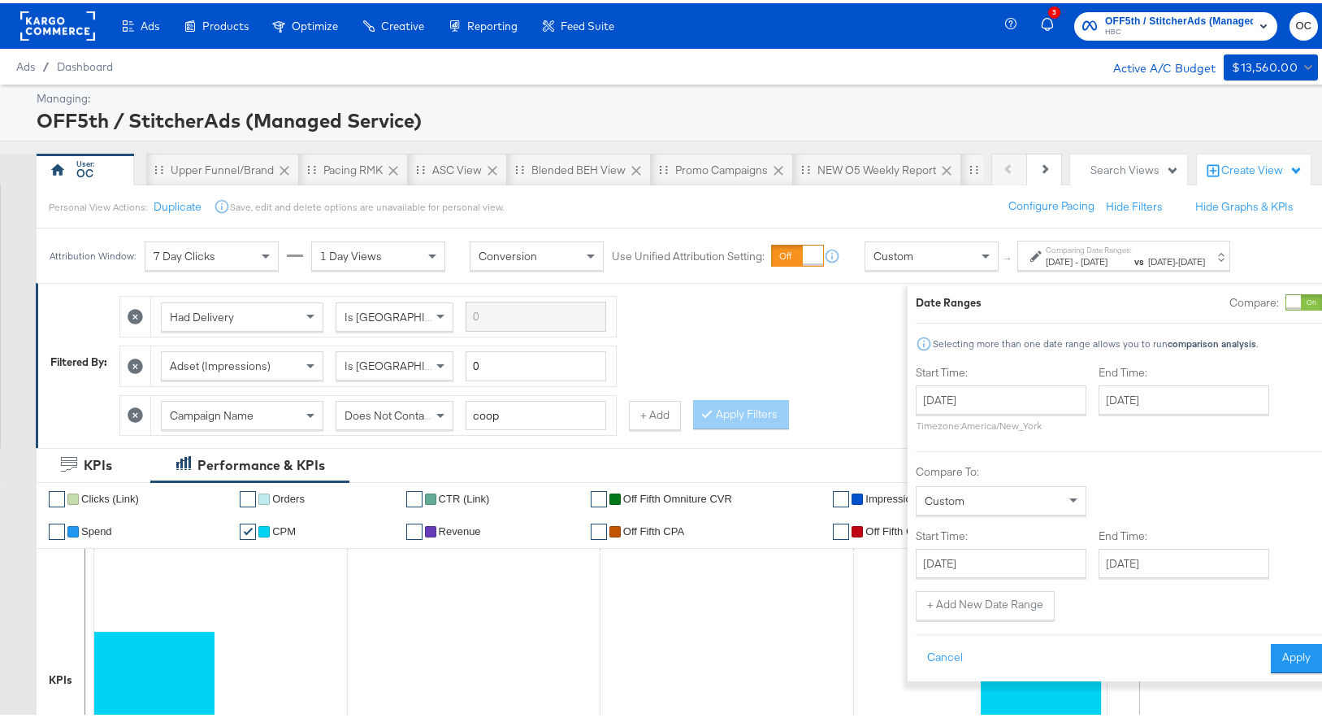
click at [1287, 297] on div at bounding box center [1294, 299] width 15 height 15
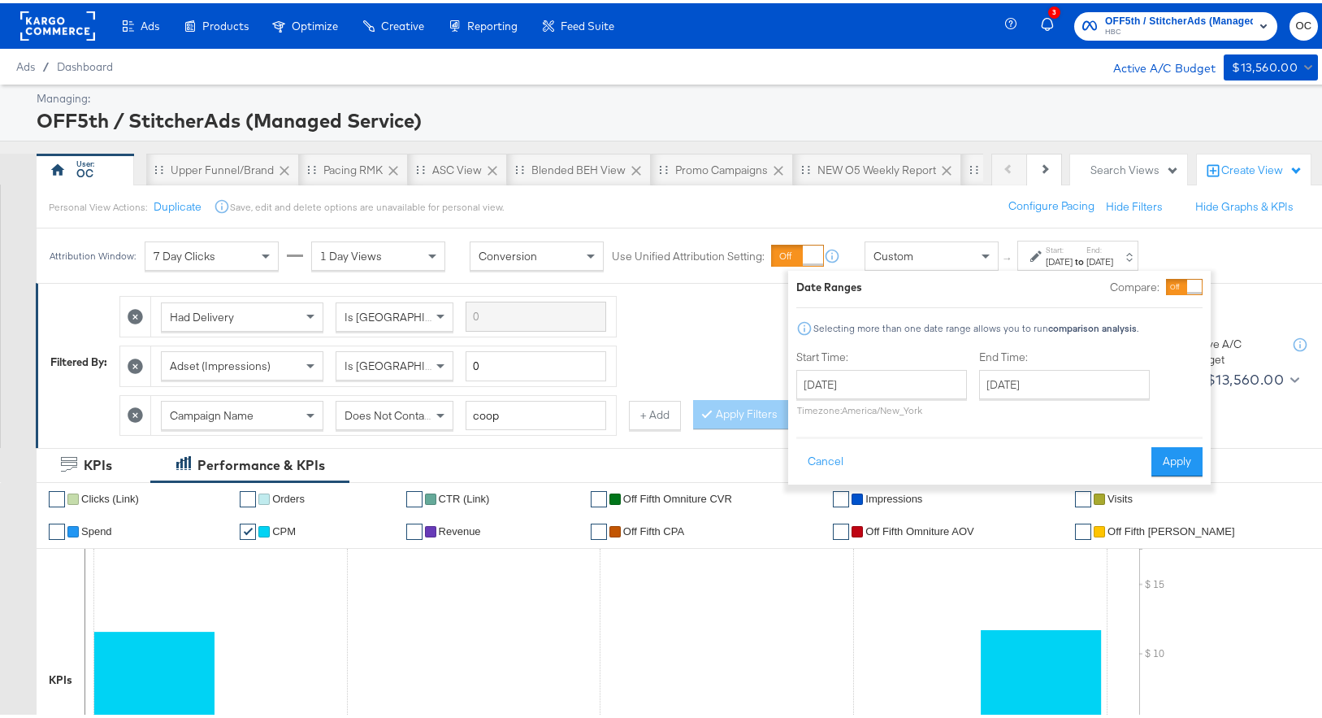
click at [1166, 288] on div at bounding box center [1184, 284] width 37 height 16
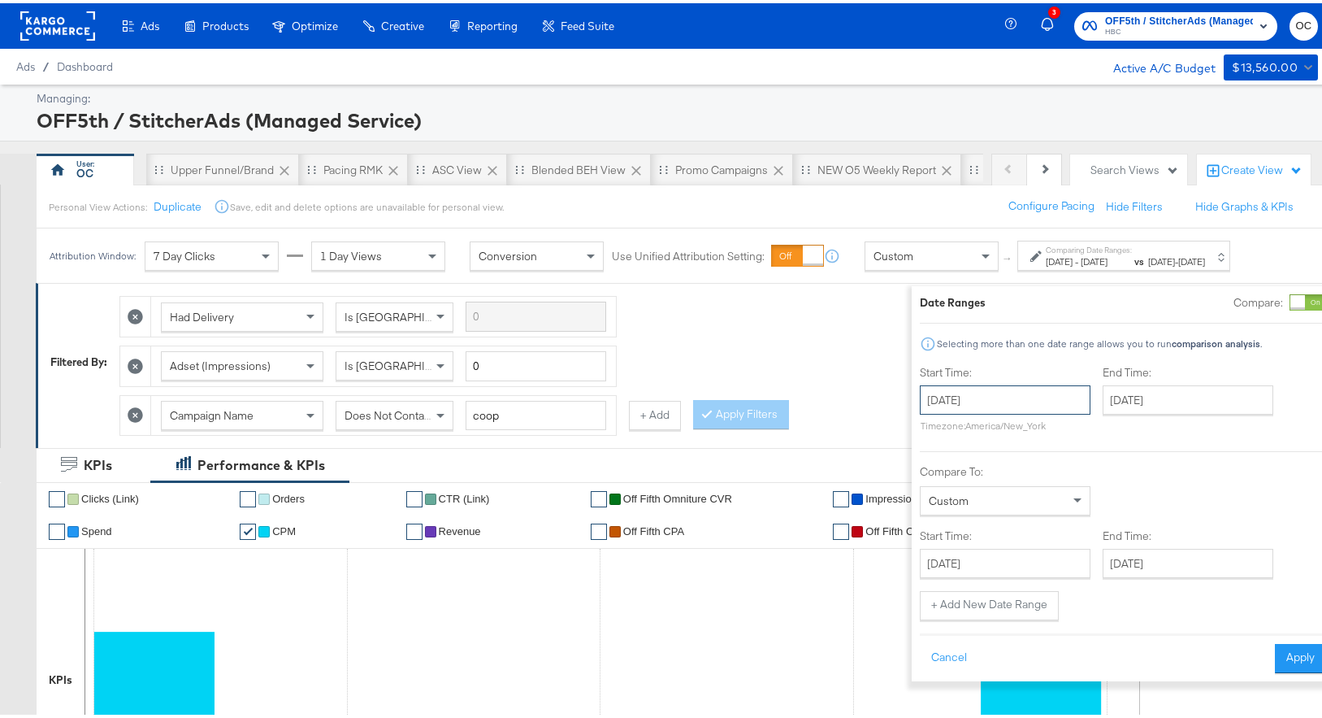
click at [1045, 395] on input "[DATE]" at bounding box center [1005, 396] width 171 height 29
click at [925, 525] on td "14" at bounding box center [939, 524] width 28 height 23
type input "[DATE]"
click at [1184, 405] on input "[DATE]" at bounding box center [1189, 396] width 171 height 29
click at [1109, 526] on td "14" at bounding box center [1123, 524] width 28 height 23
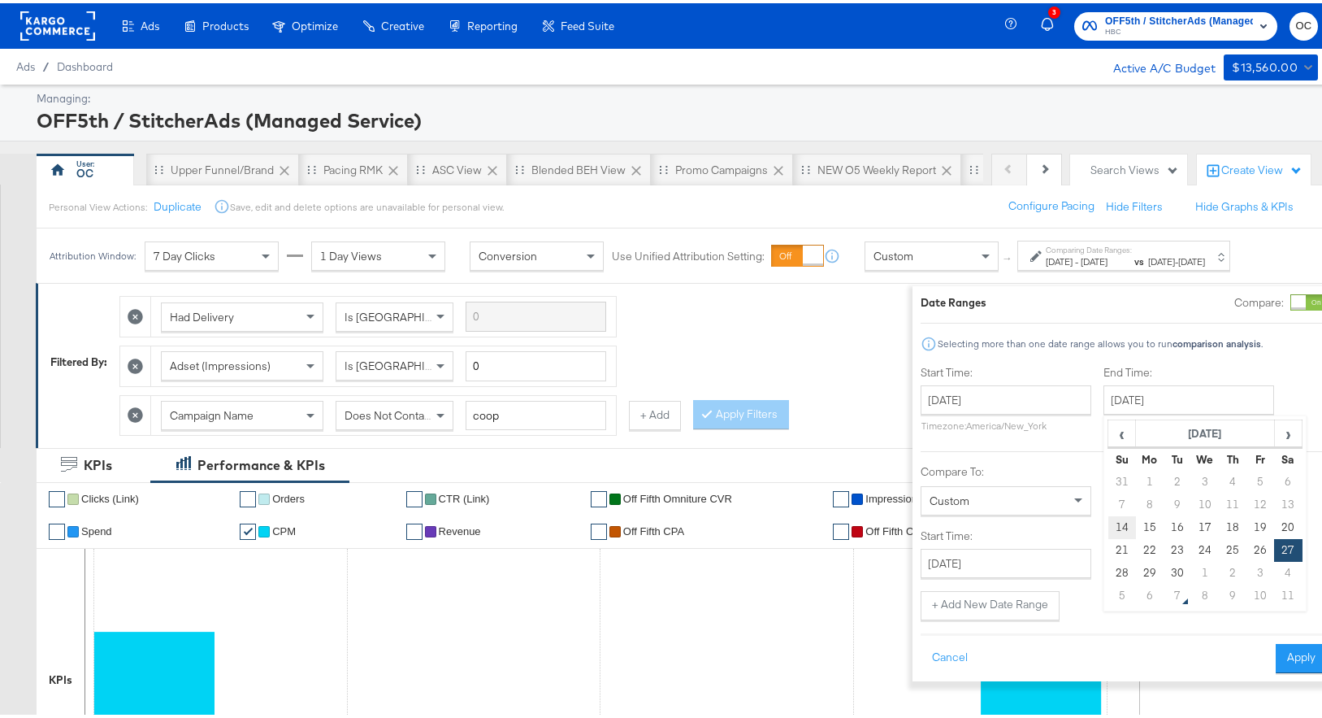
type input "[DATE]"
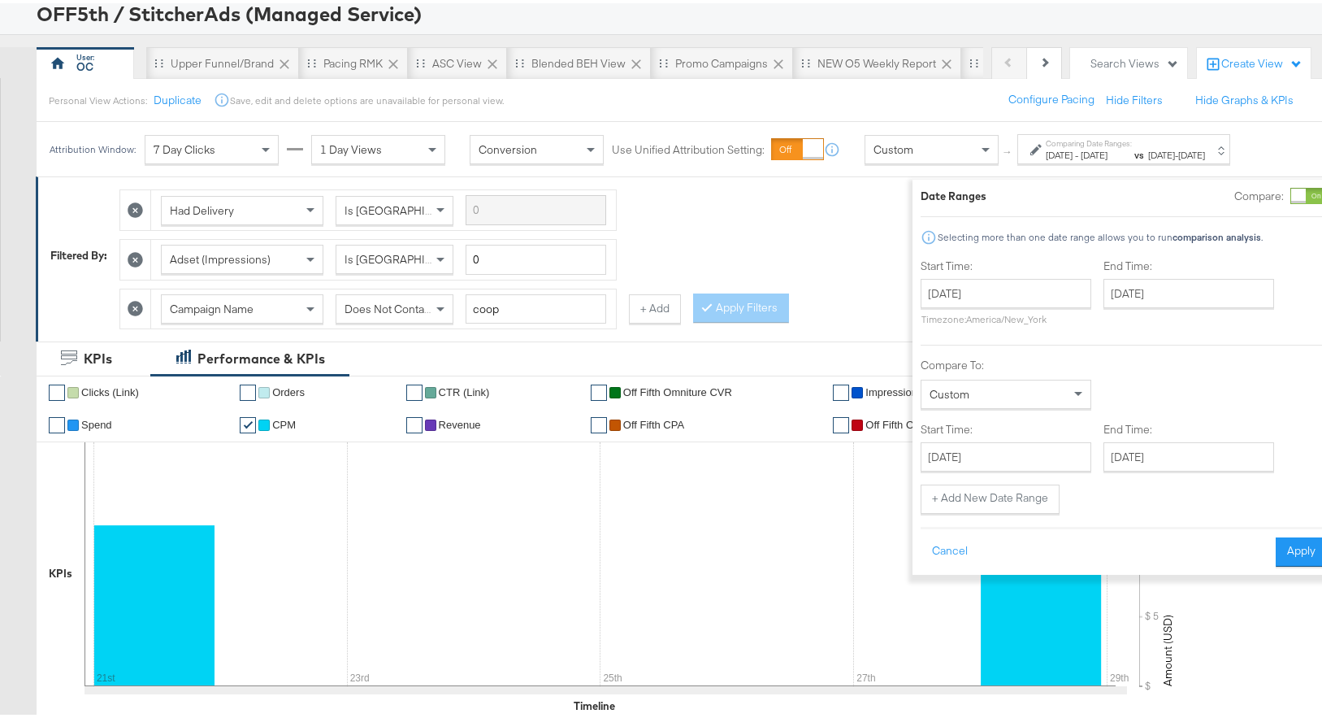
scroll to position [113, 0]
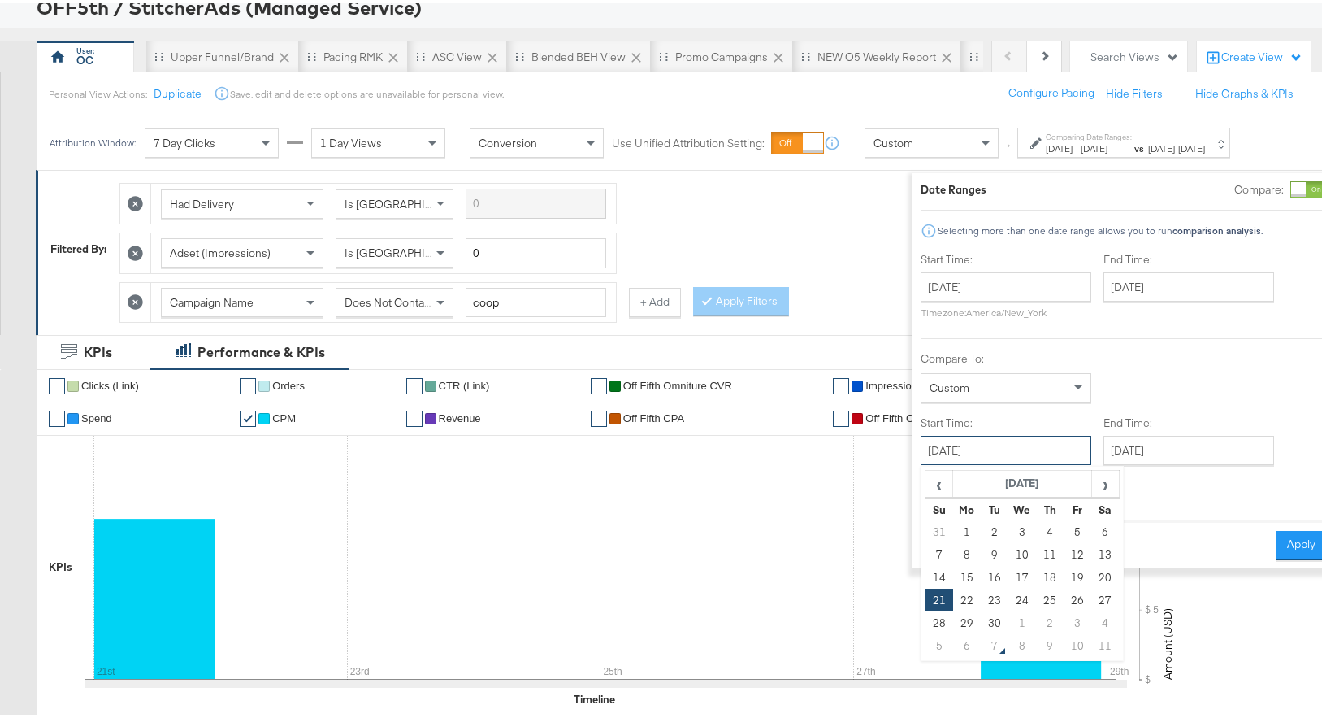
click at [1011, 454] on input "[DATE]" at bounding box center [1006, 446] width 171 height 29
click at [953, 575] on td "15" at bounding box center [967, 573] width 28 height 23
type input "[DATE]"
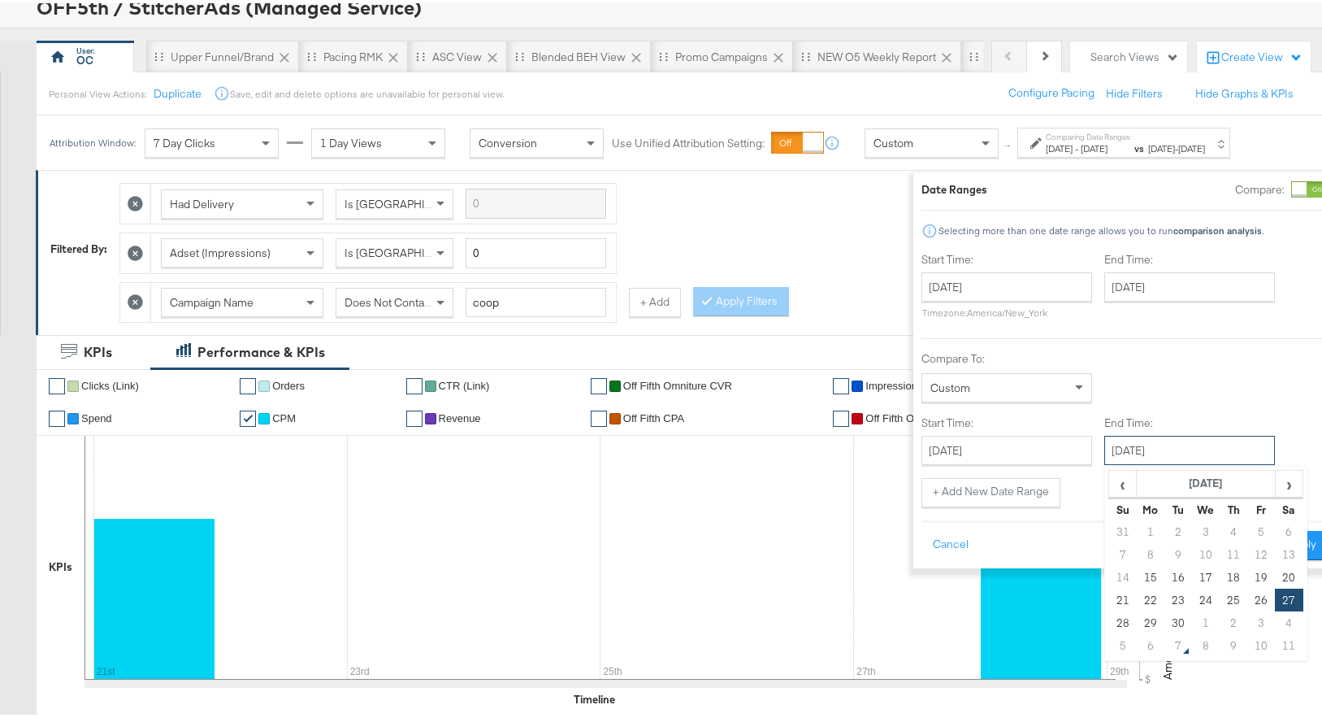
click at [1183, 453] on input "[DATE]" at bounding box center [1190, 446] width 171 height 29
click at [1137, 569] on td "15" at bounding box center [1151, 573] width 28 height 23
type input "[DATE]"
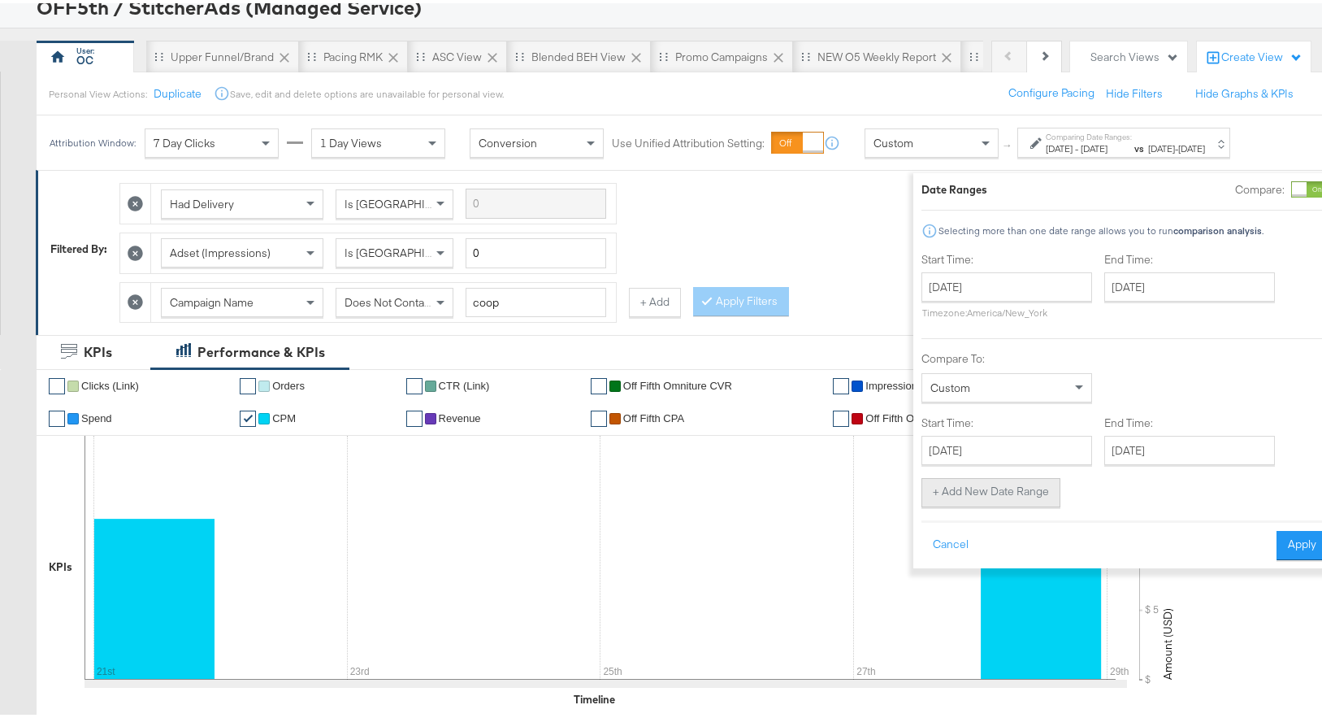
click at [993, 484] on button "+ Add New Date Range" at bounding box center [991, 489] width 139 height 29
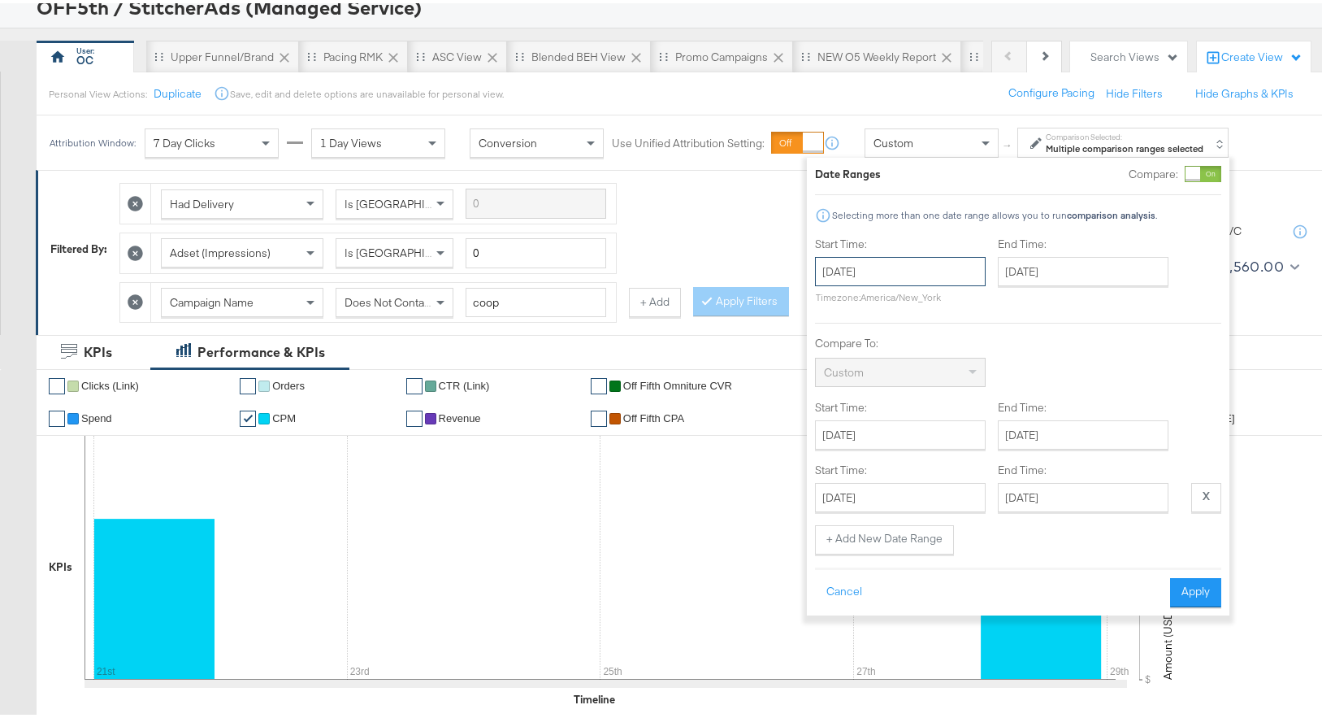
click at [958, 276] on input "[DATE]" at bounding box center [900, 268] width 171 height 29
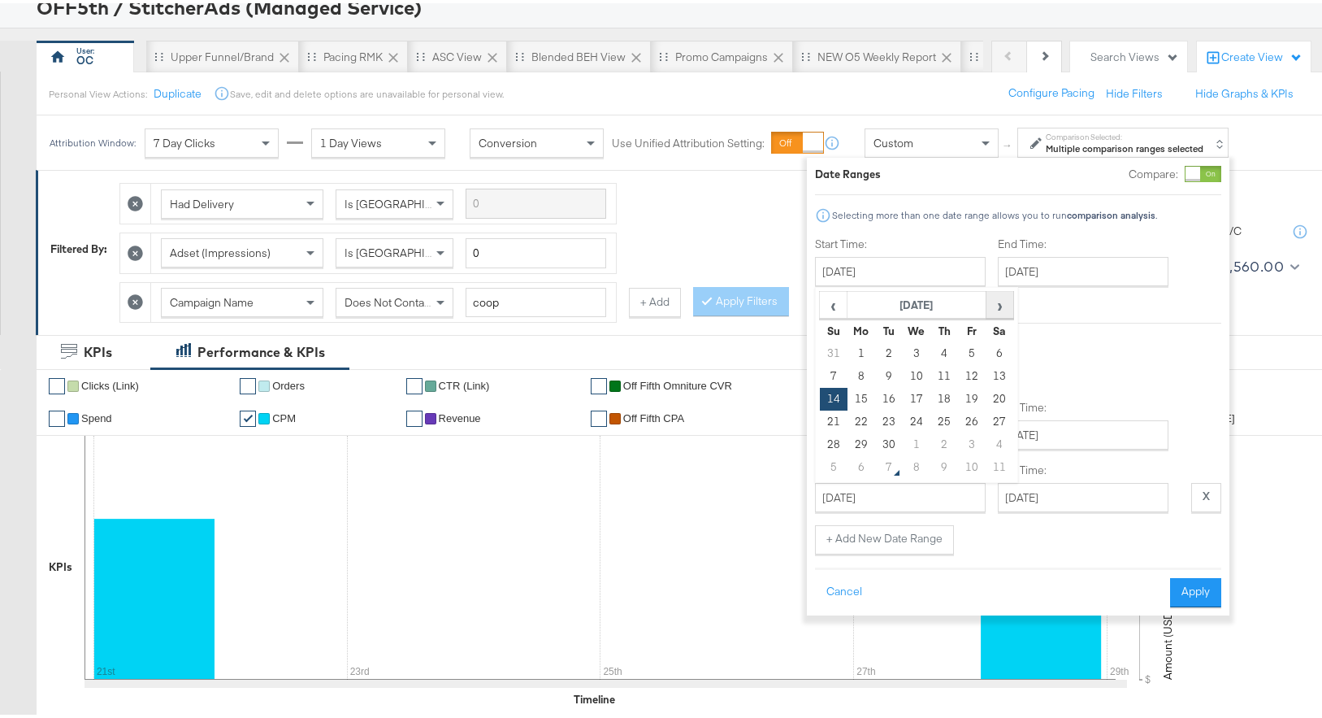
click at [1001, 306] on span "›" at bounding box center [1000, 301] width 25 height 24
click at [827, 353] on td "28" at bounding box center [834, 350] width 28 height 23
type input "[DATE]"
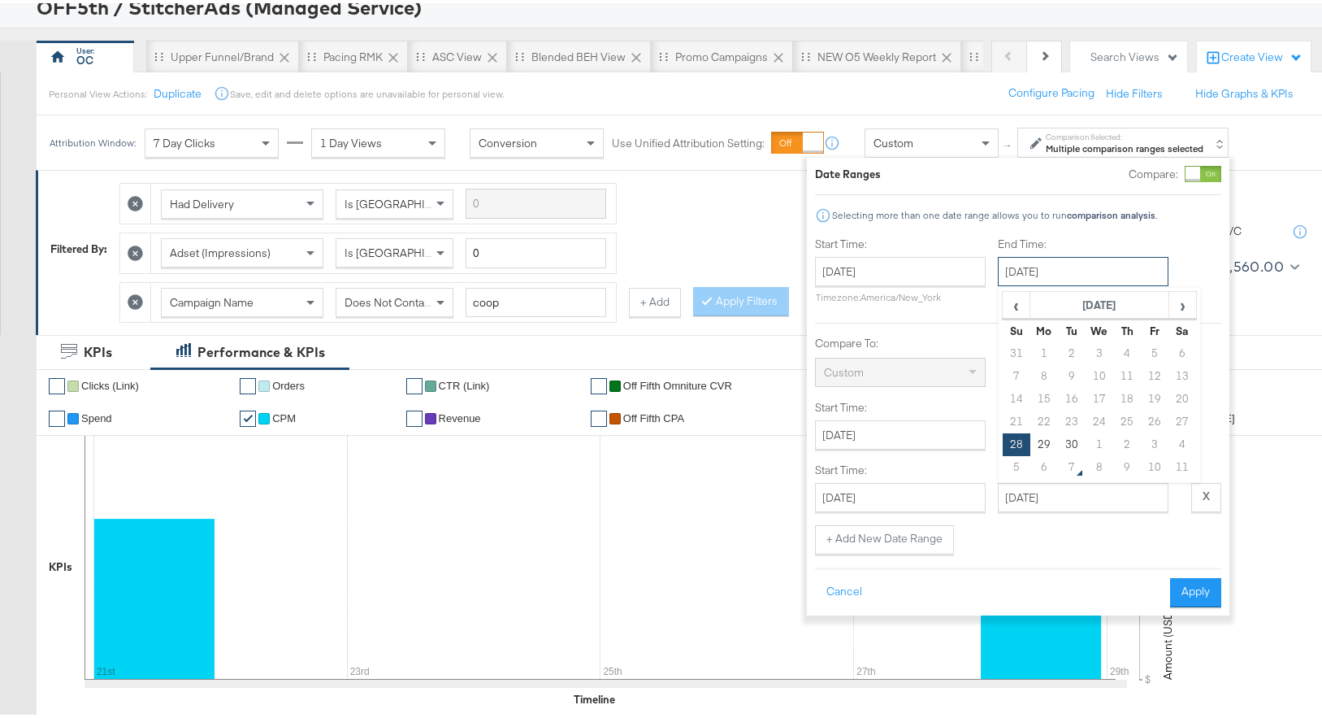
click at [1092, 265] on input "[DATE]" at bounding box center [1083, 268] width 171 height 29
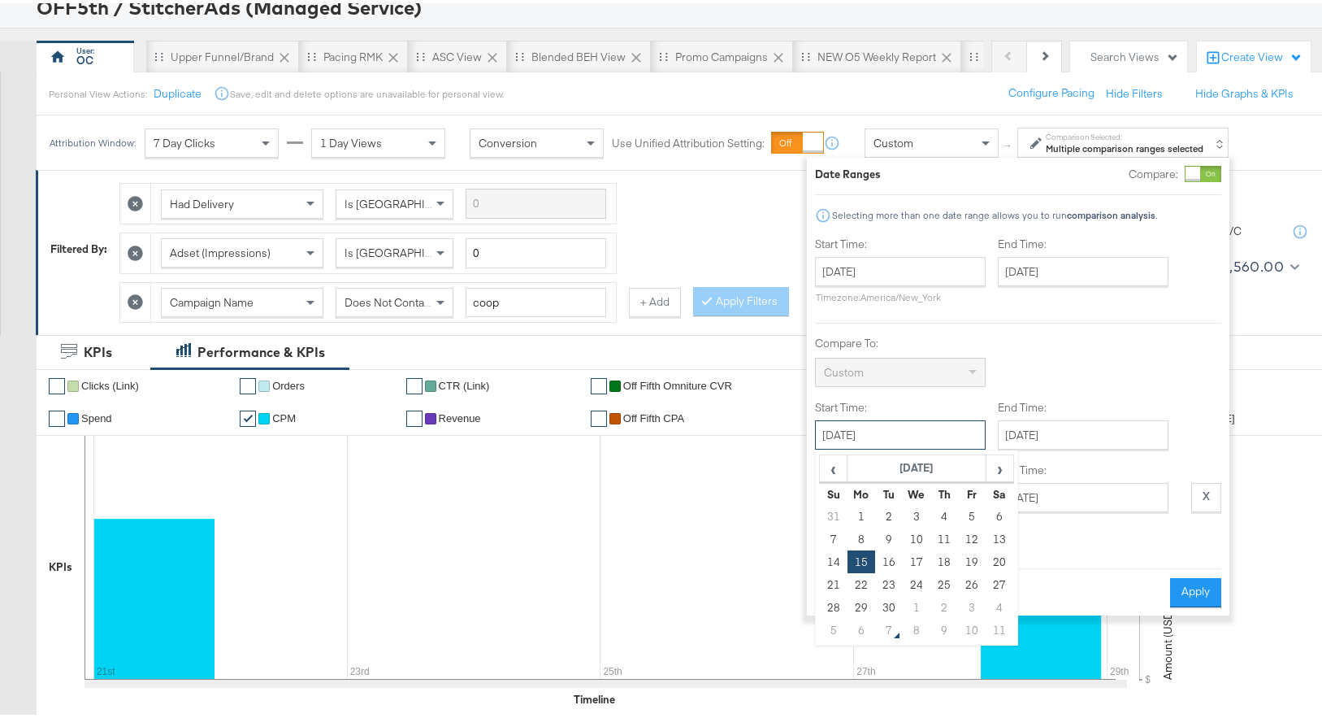
click at [925, 432] on input "[DATE]" at bounding box center [900, 431] width 171 height 29
click at [988, 462] on span "›" at bounding box center [1000, 465] width 25 height 24
click at [866, 515] on td "29" at bounding box center [862, 513] width 28 height 23
type input "[DATE]"
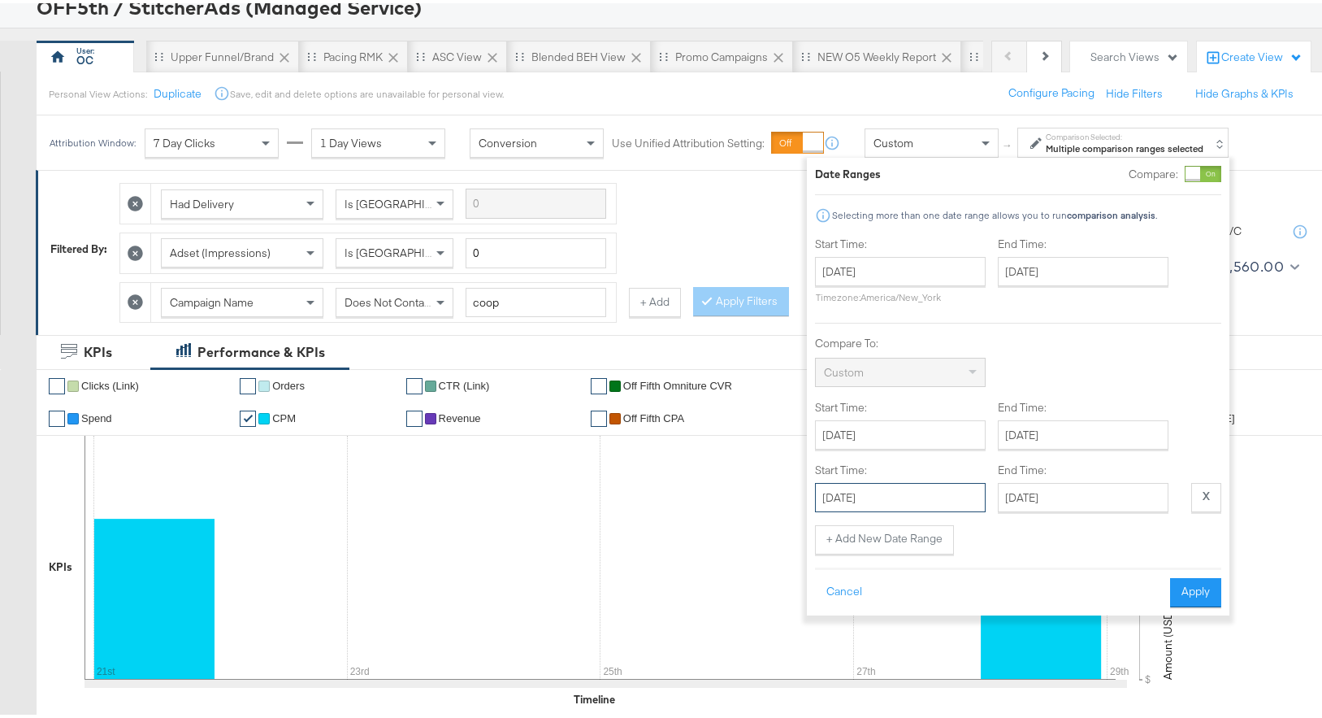
click at [931, 505] on input "[DATE]" at bounding box center [900, 494] width 171 height 29
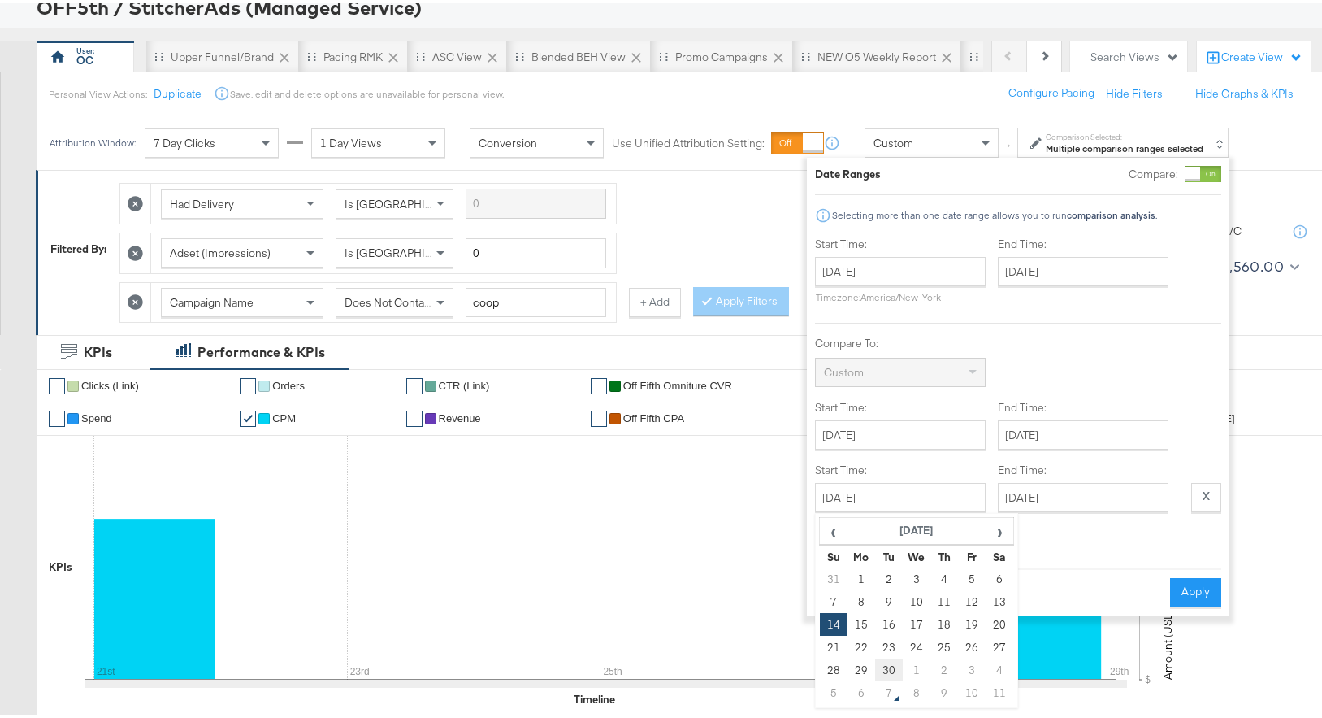
click at [884, 659] on td "30" at bounding box center [889, 666] width 28 height 23
type input "[DATE]"
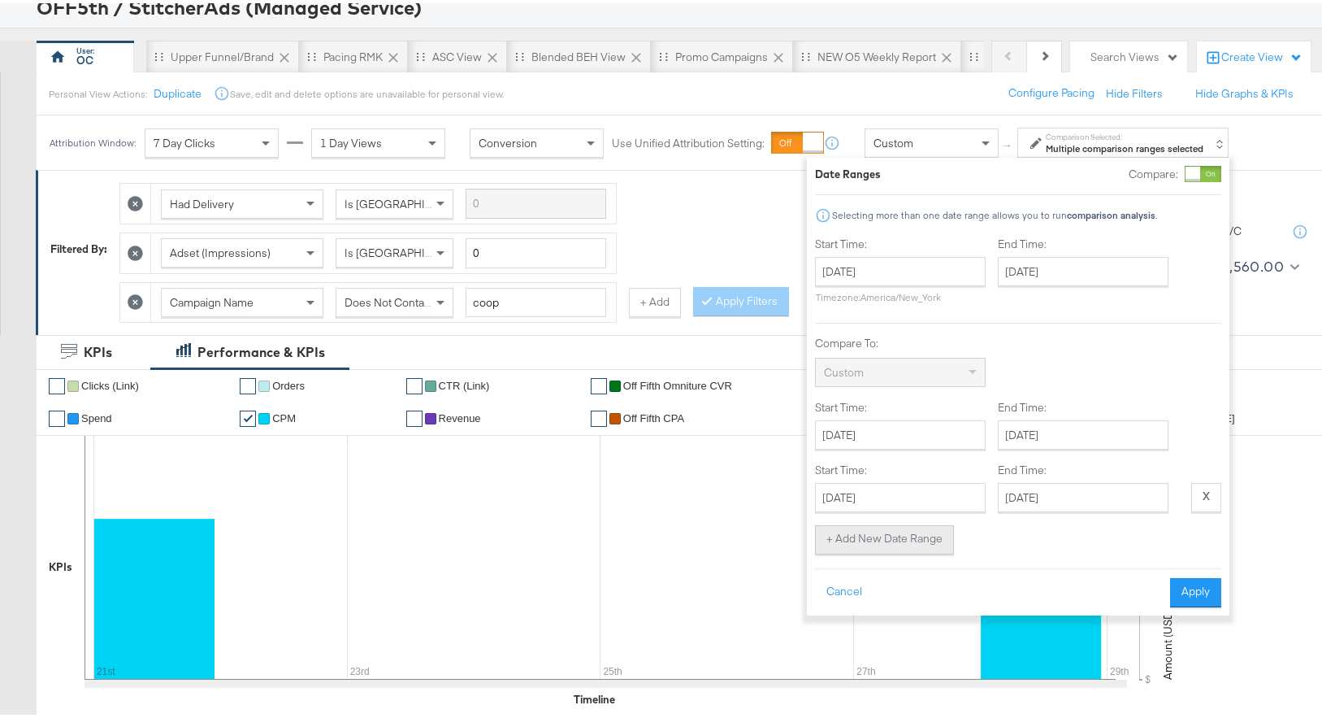
click at [928, 539] on button "+ Add New Date Range" at bounding box center [884, 536] width 139 height 29
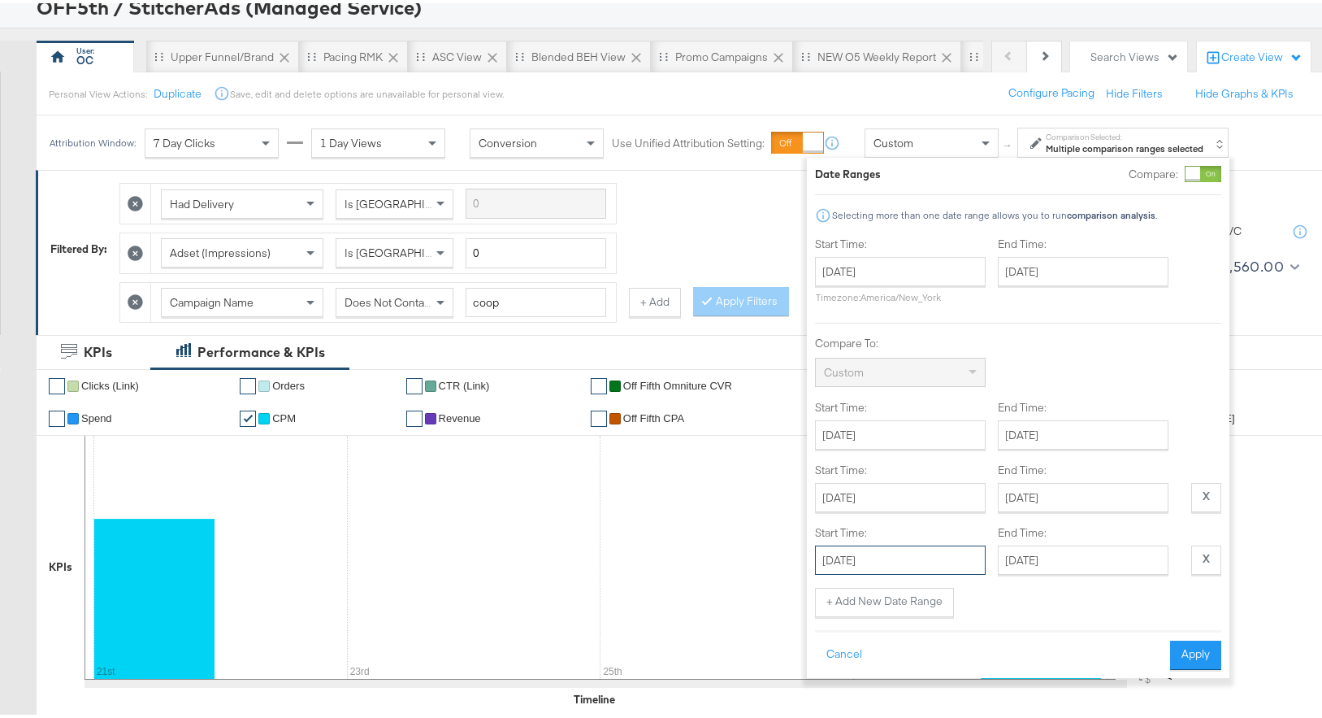
click at [927, 558] on input "[DATE]" at bounding box center [900, 556] width 171 height 29
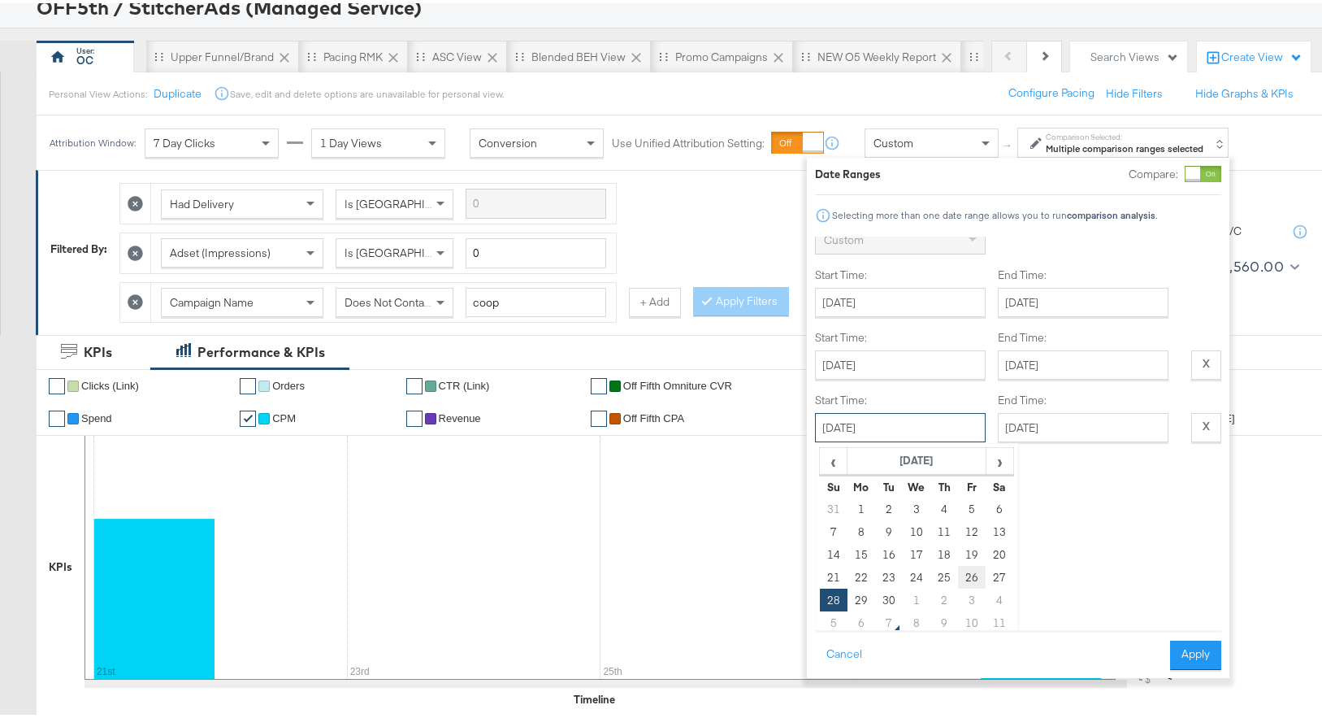
scroll to position [141, 0]
click at [914, 589] on td "1" at bounding box center [917, 588] width 28 height 23
type input "[DATE]"
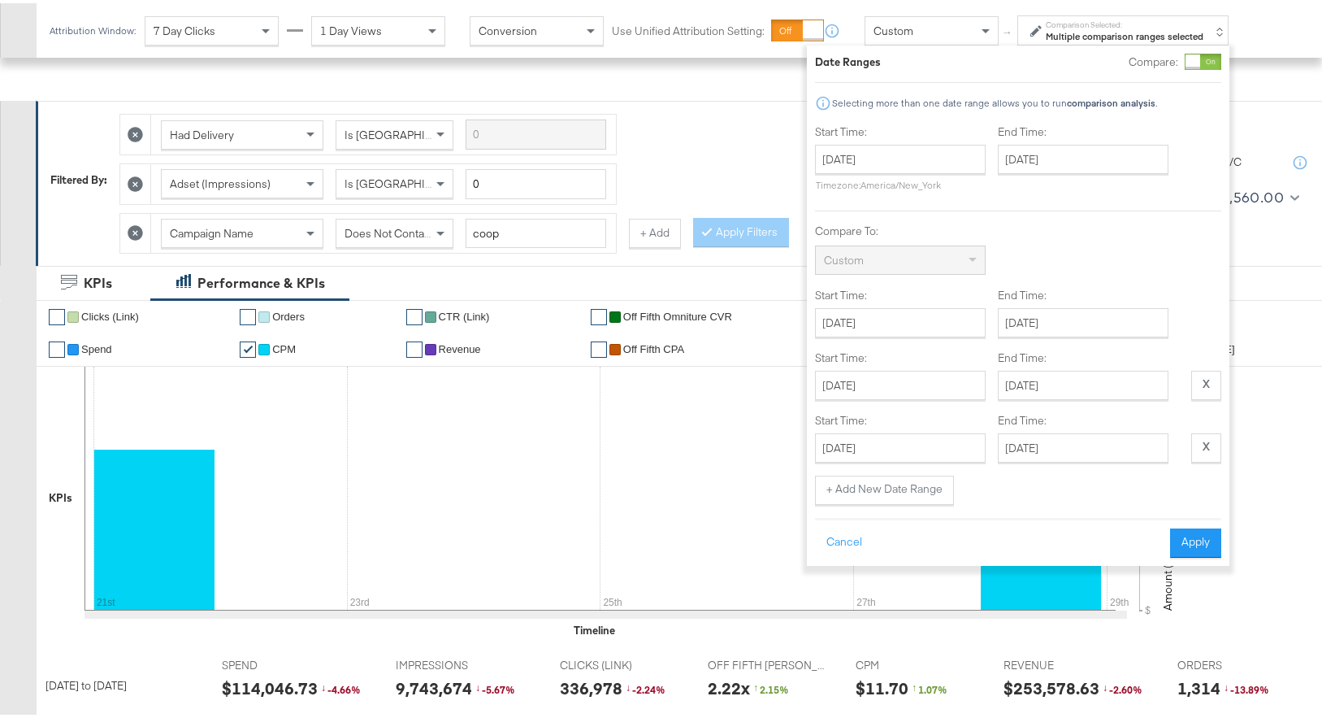
scroll to position [265, 0]
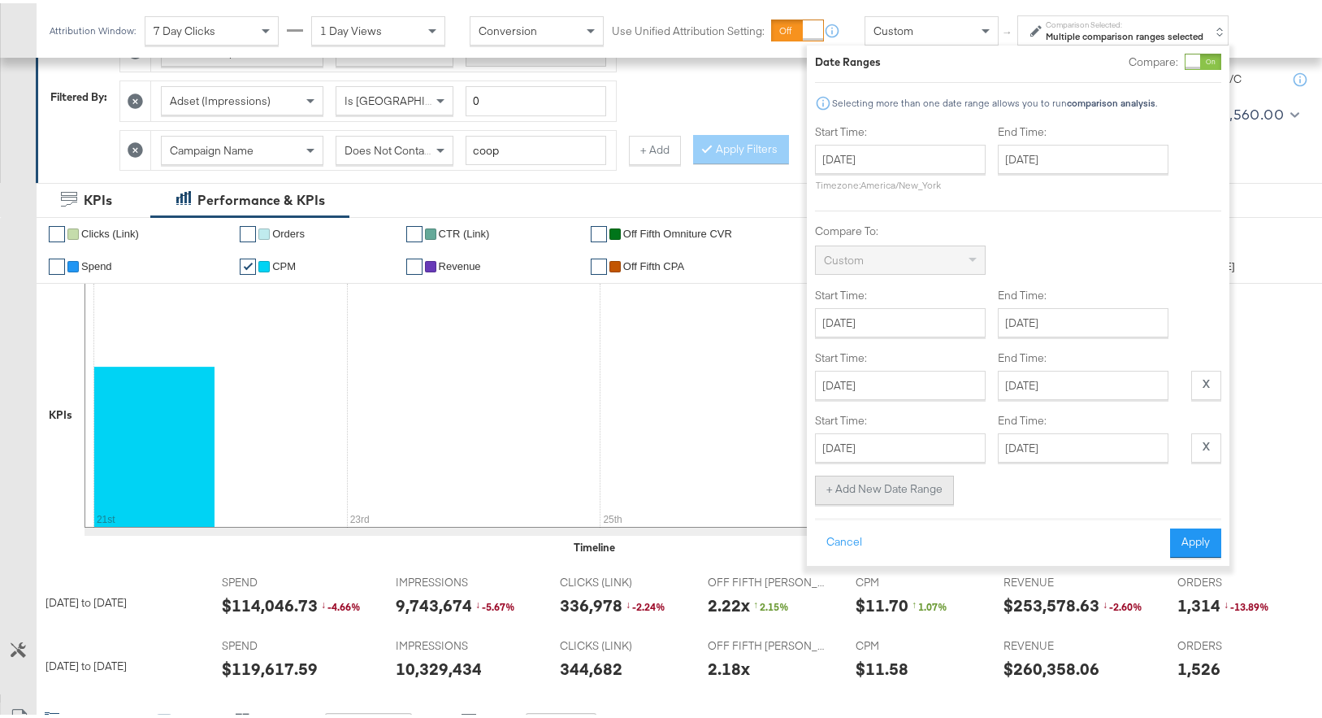
click at [935, 488] on button "+ Add New Date Range" at bounding box center [884, 486] width 139 height 29
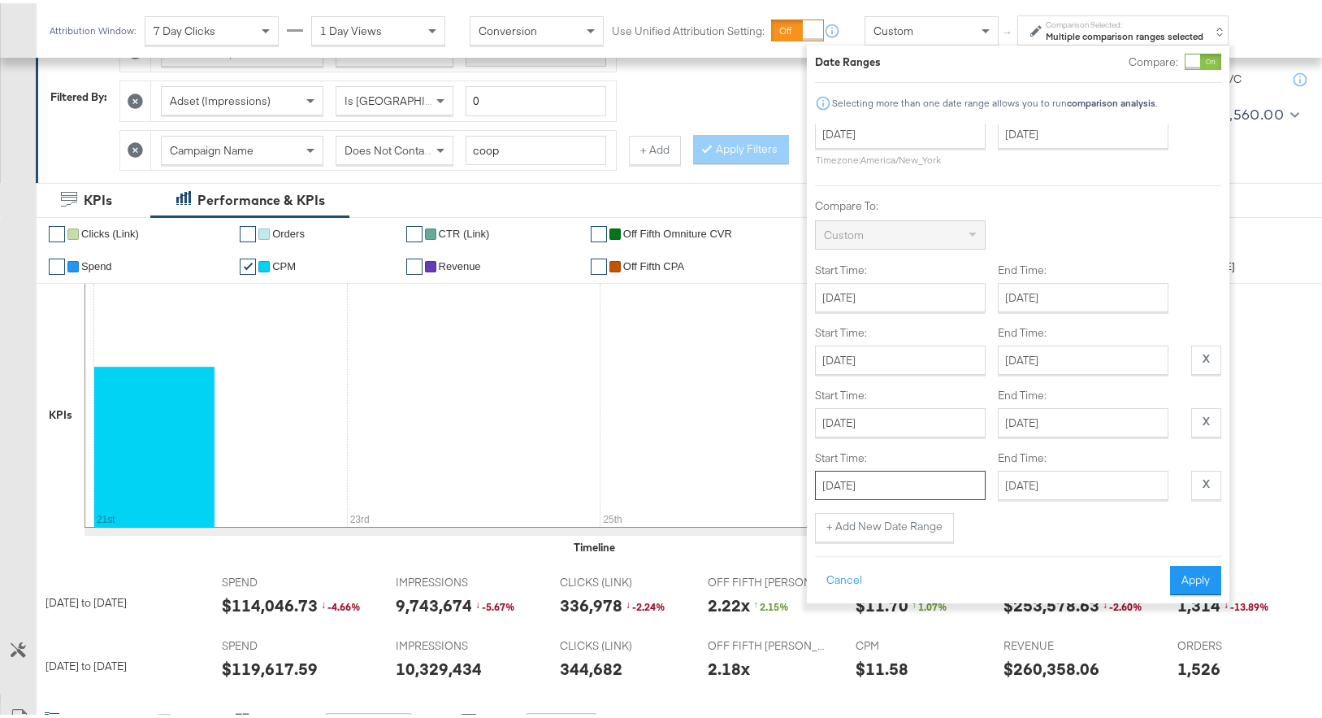
click at [948, 467] on input "[DATE]" at bounding box center [900, 481] width 171 height 29
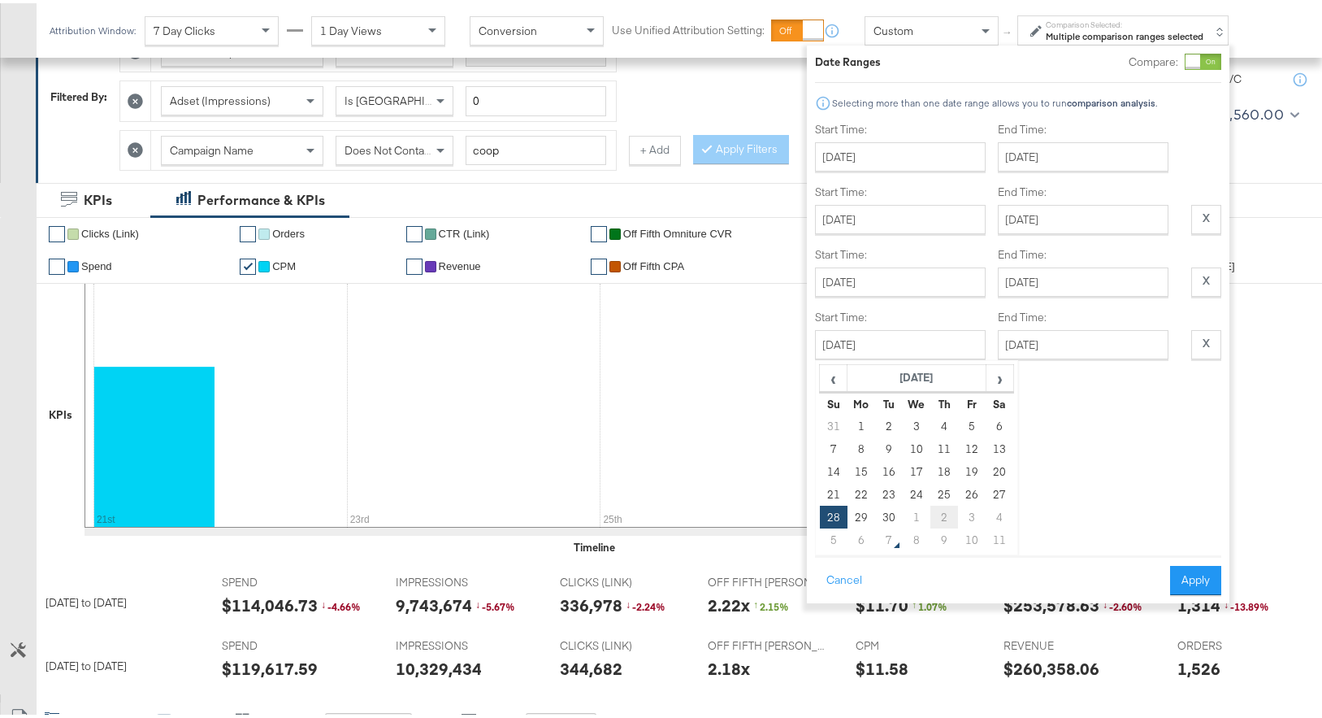
click at [951, 502] on td "2" at bounding box center [945, 513] width 28 height 23
type input "[DATE]"
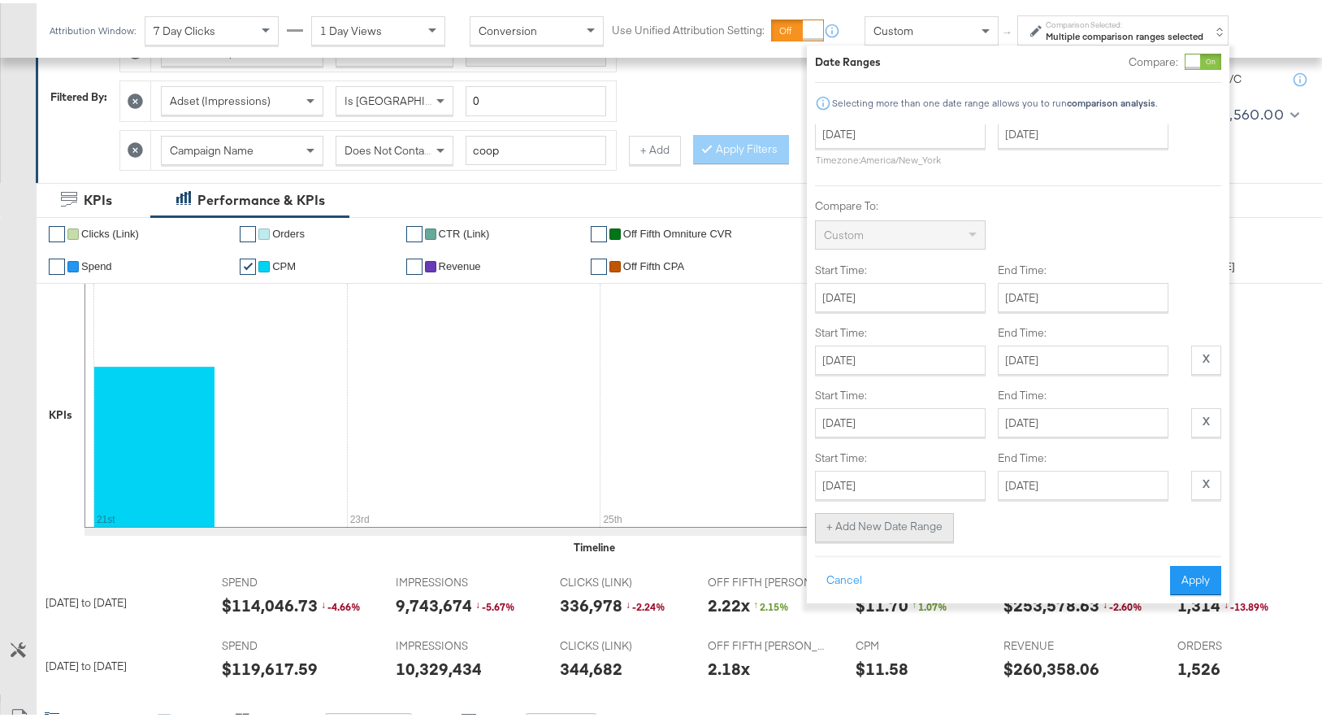
click at [922, 510] on button "+ Add New Date Range" at bounding box center [884, 524] width 139 height 29
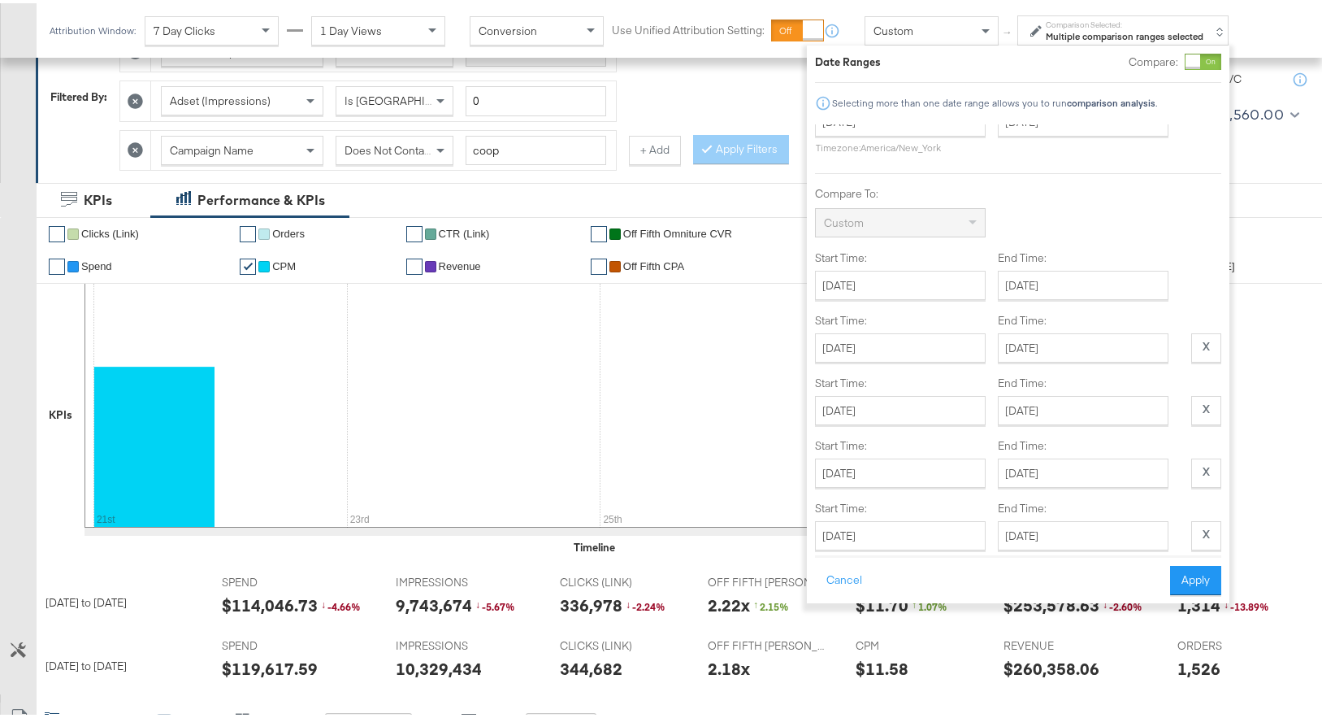
scroll to position [100, 0]
click at [946, 469] on input "[DATE]" at bounding box center [900, 469] width 171 height 29
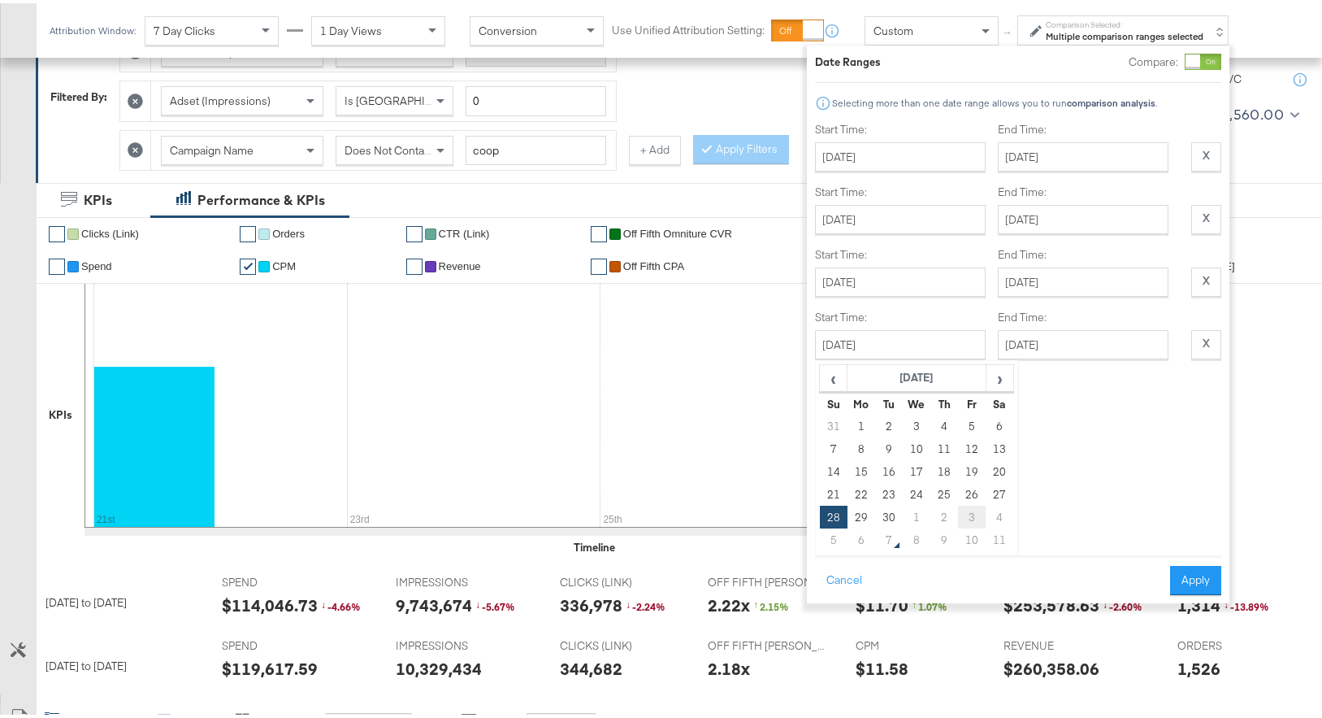
click at [961, 506] on td "3" at bounding box center [972, 513] width 28 height 23
type input "[DATE]"
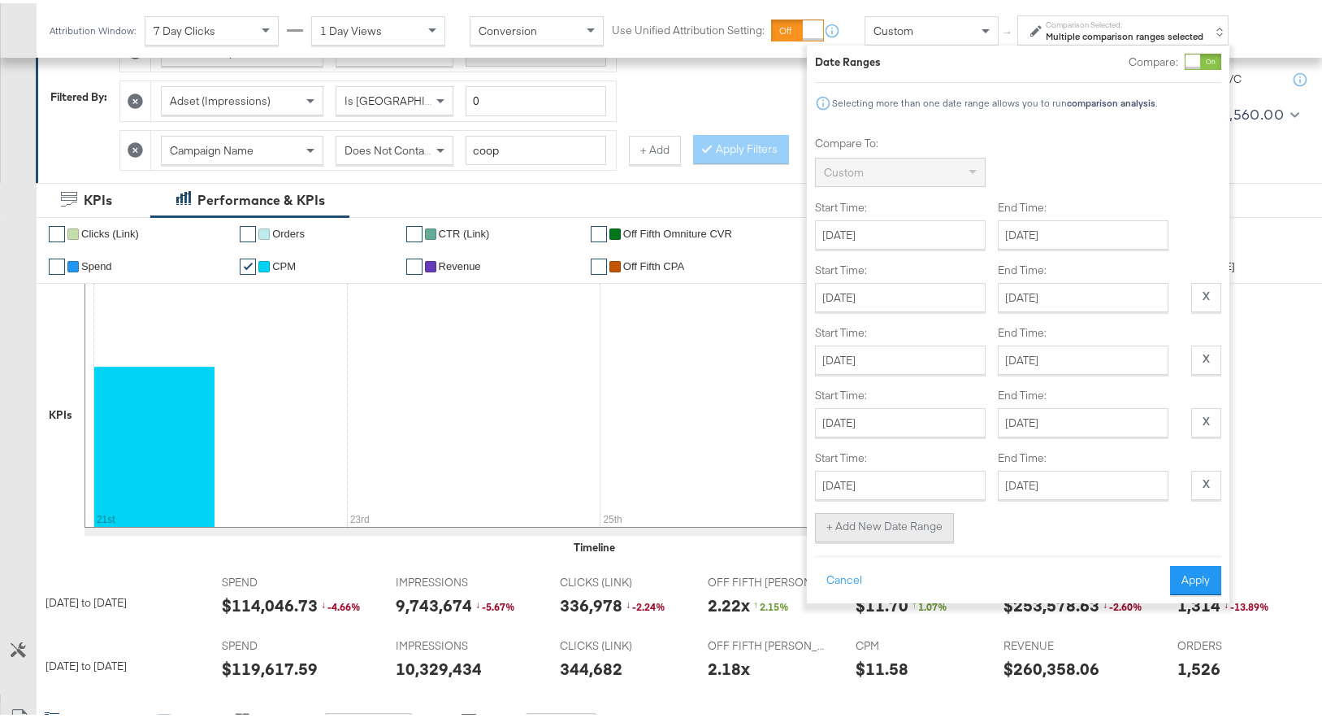
click at [919, 515] on button "+ Add New Date Range" at bounding box center [884, 524] width 139 height 29
click at [943, 469] on input "[DATE]" at bounding box center [900, 481] width 171 height 29
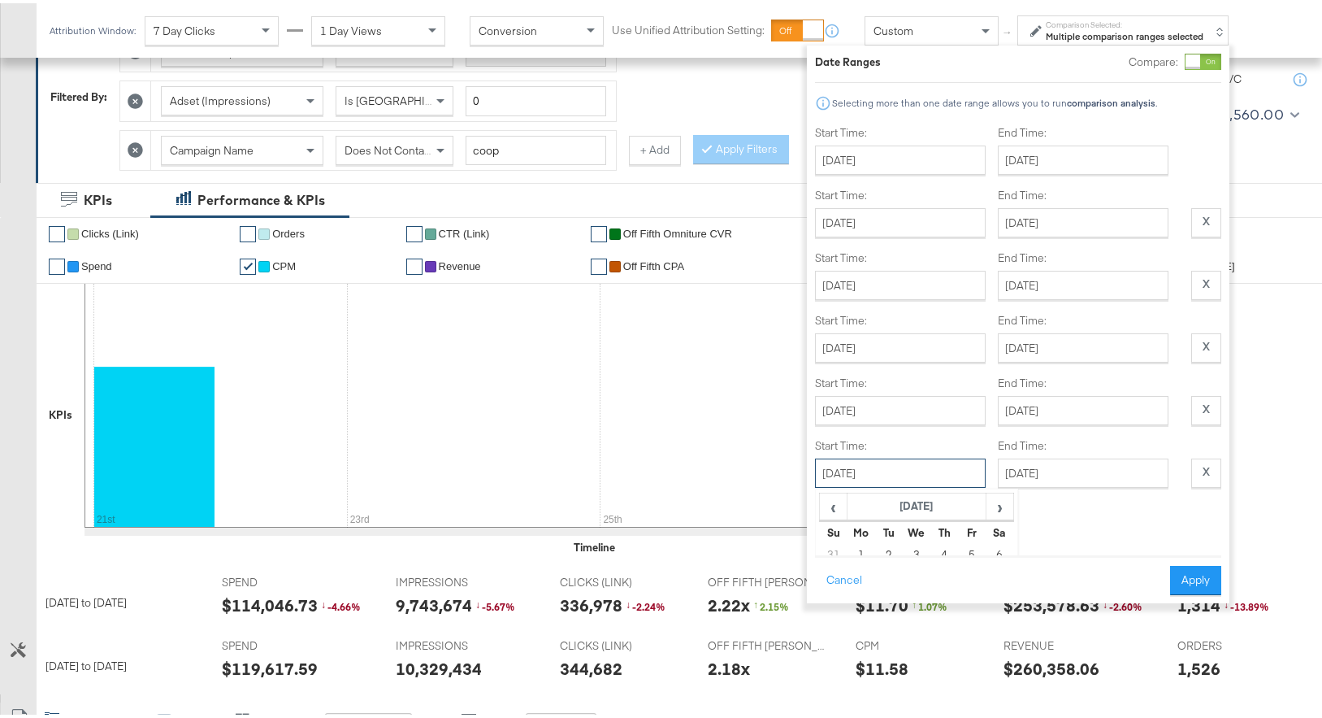
scroll to position [303, 0]
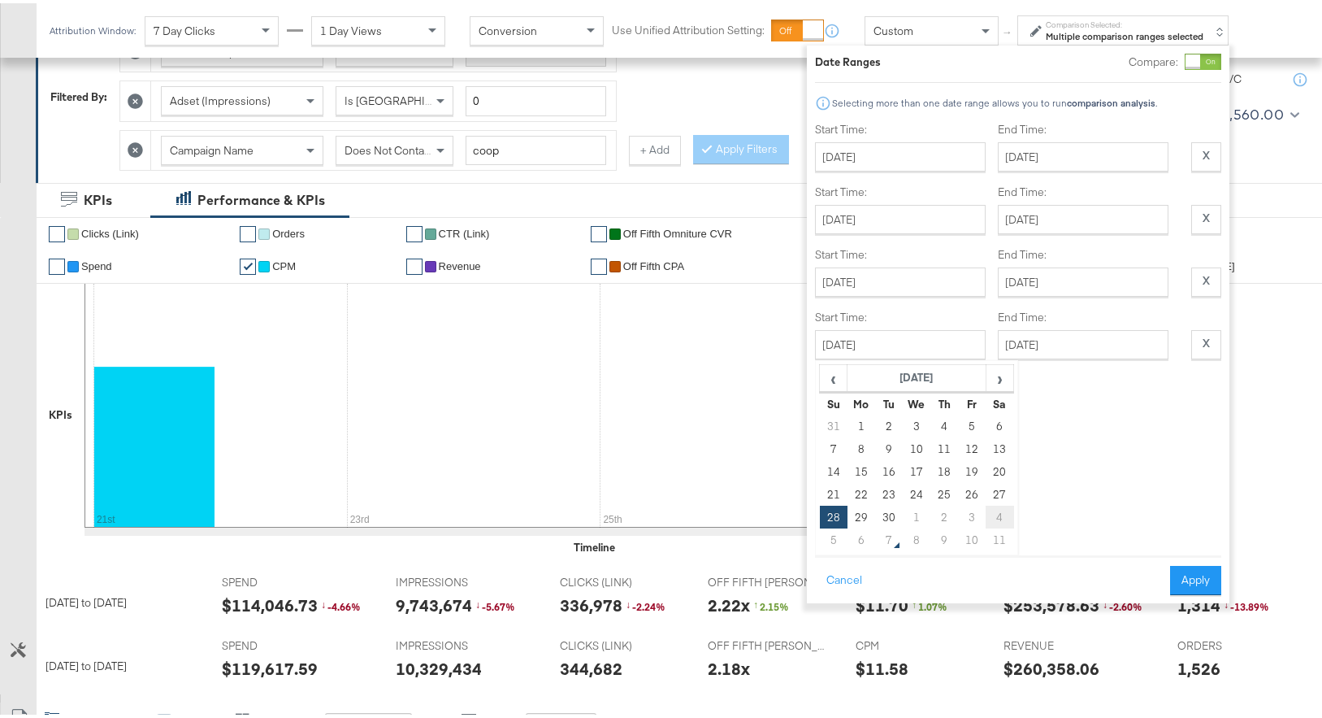
click at [996, 502] on td "4" at bounding box center [1000, 513] width 28 height 23
type input "[DATE]"
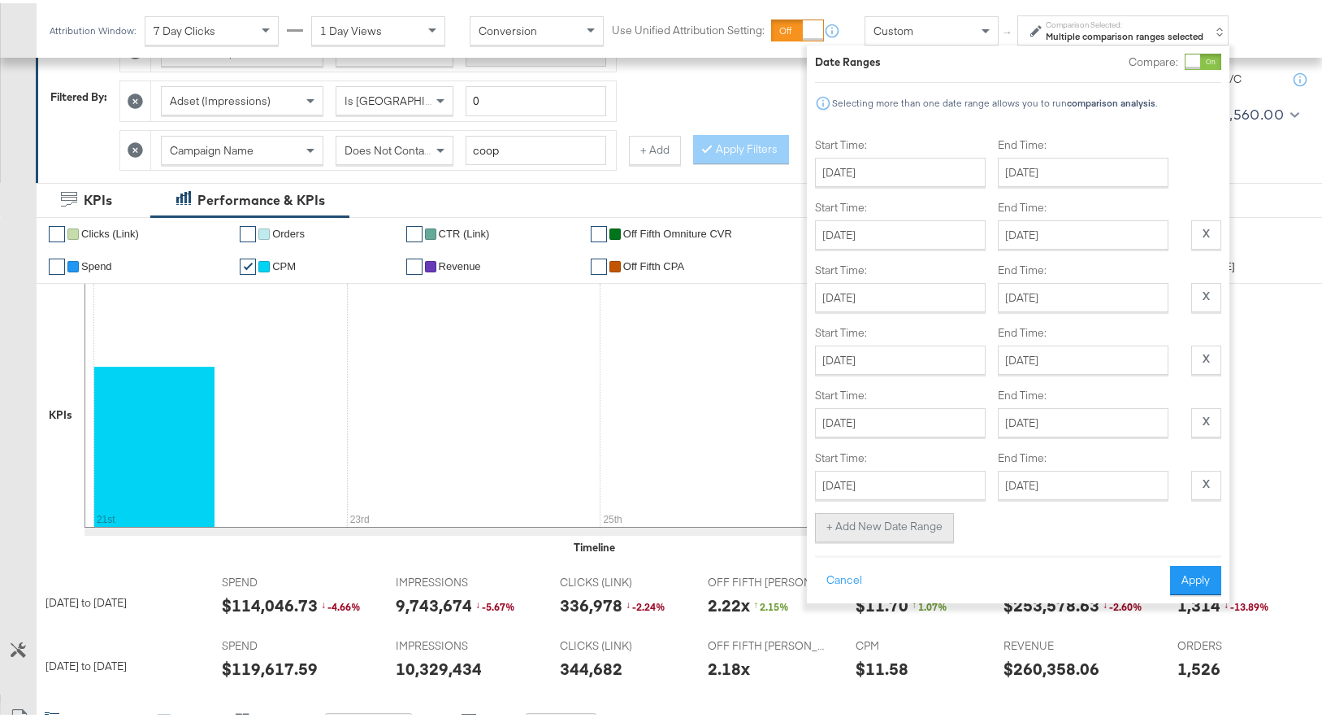
click at [910, 510] on button "+ Add New Date Range" at bounding box center [884, 524] width 139 height 29
click at [926, 476] on input "[DATE]" at bounding box center [900, 481] width 171 height 29
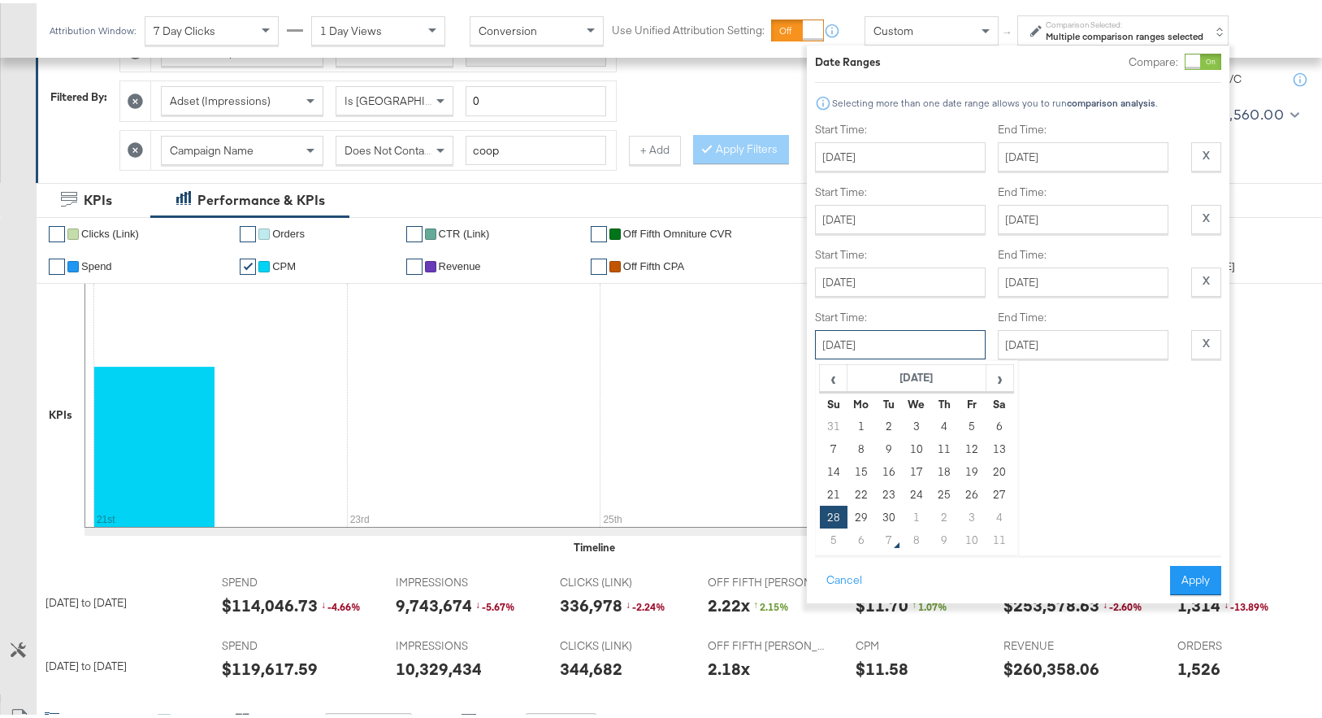
scroll to position [366, 0]
click at [841, 528] on td "5" at bounding box center [834, 536] width 28 height 23
type input "[DATE]"
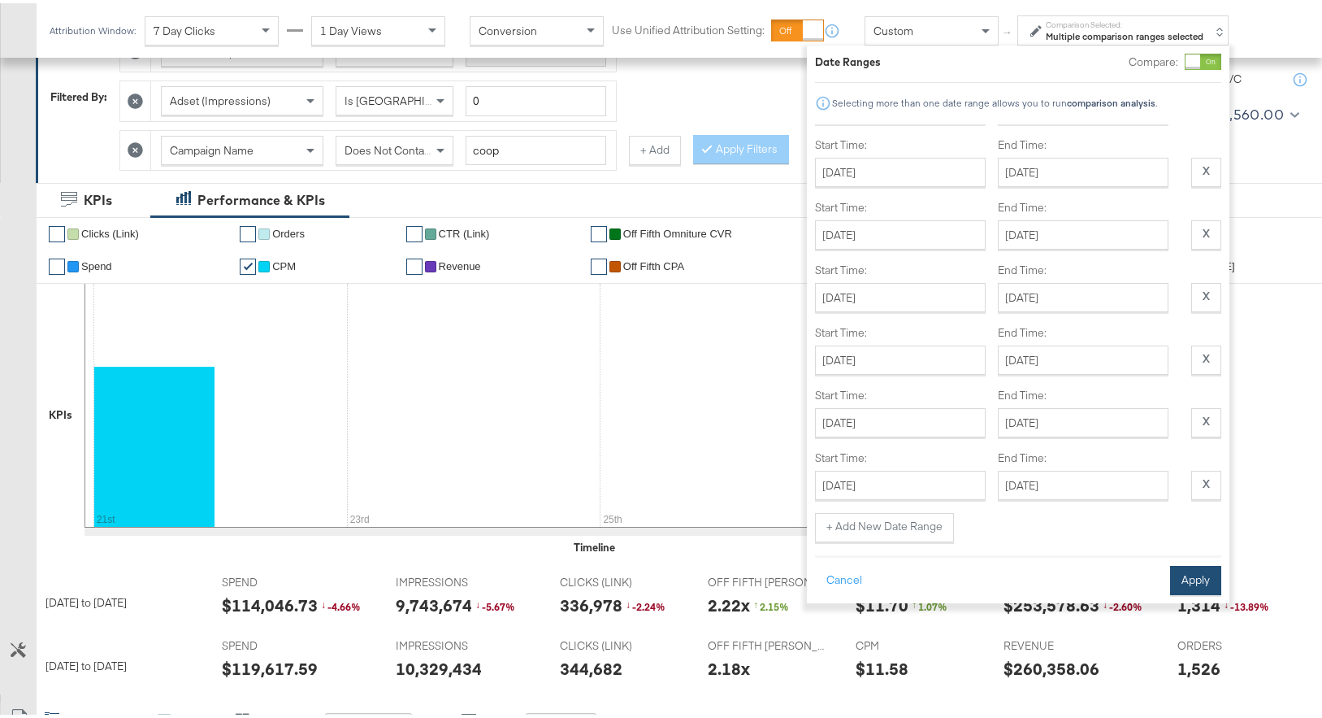
click at [1197, 576] on button "Apply" at bounding box center [1195, 576] width 51 height 29
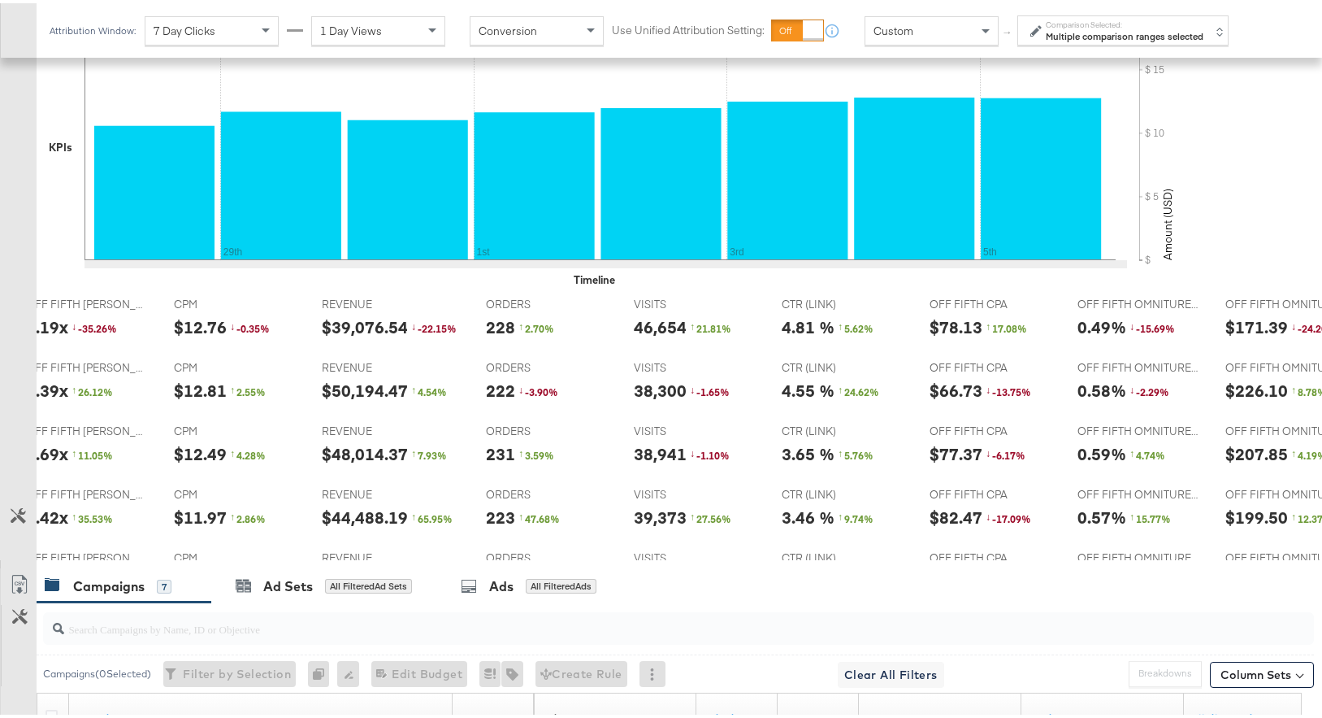
scroll to position [0, 662]
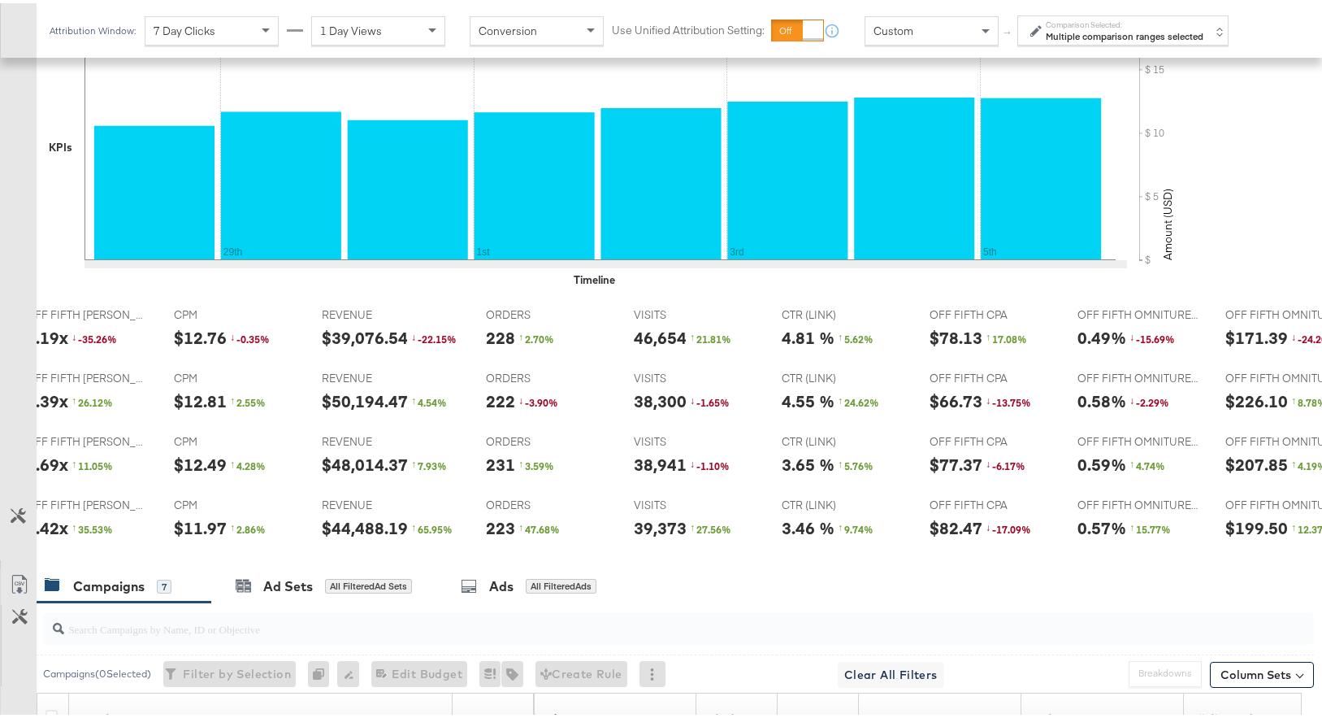
click at [1127, 37] on strong "Multiple comparison ranges selected" at bounding box center [1125, 33] width 158 height 12
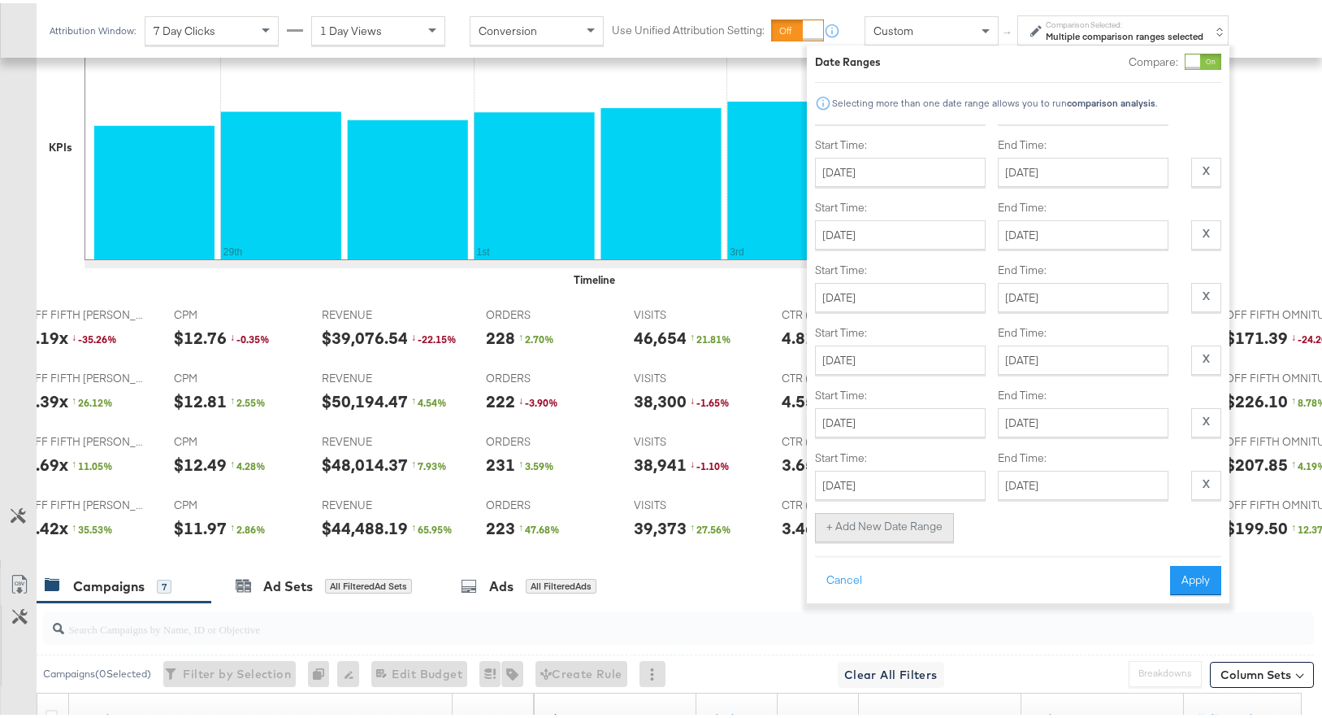
scroll to position [536, 0]
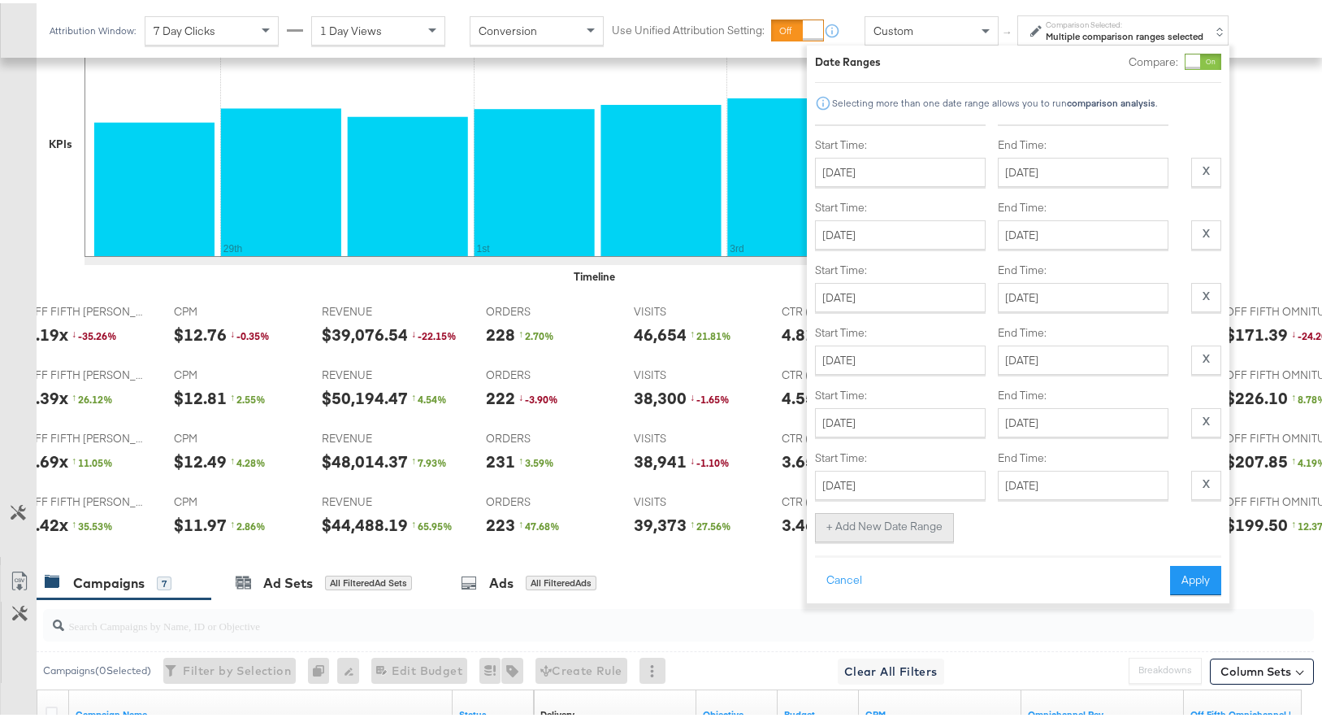
click at [897, 510] on button "+ Add New Date Range" at bounding box center [884, 524] width 139 height 29
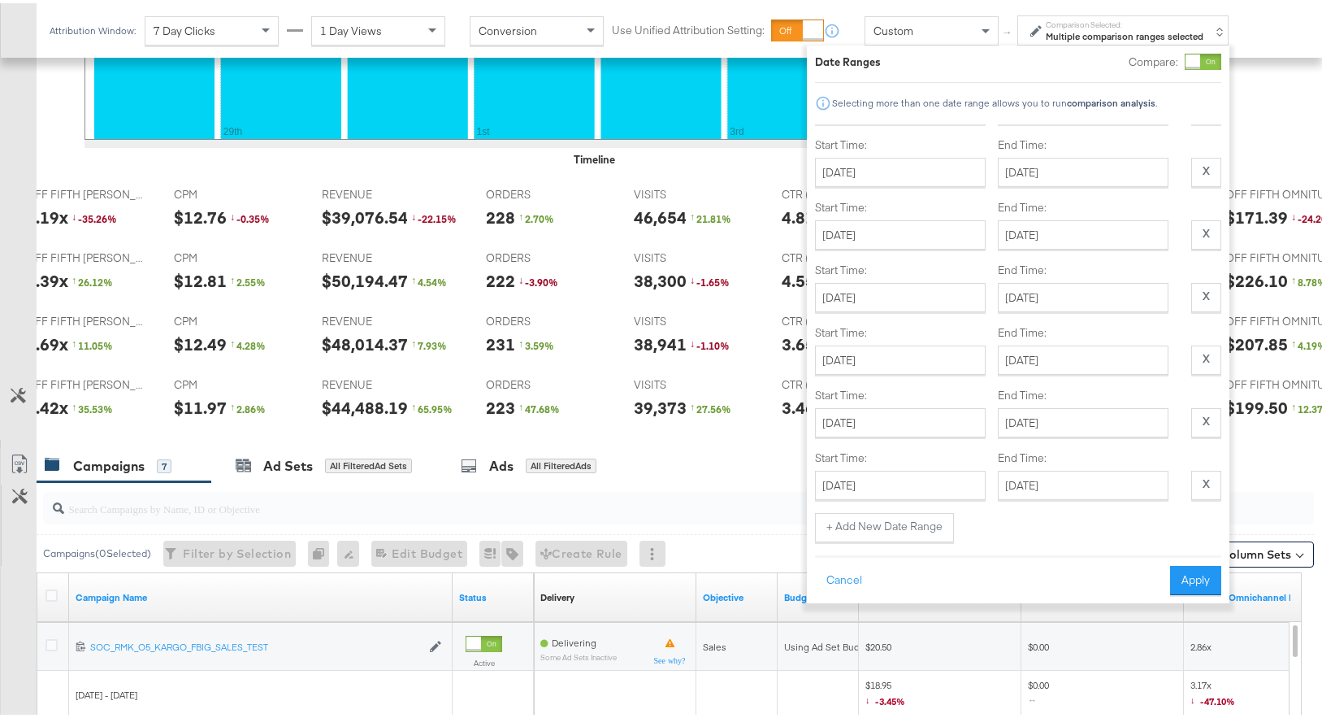
scroll to position [656, 0]
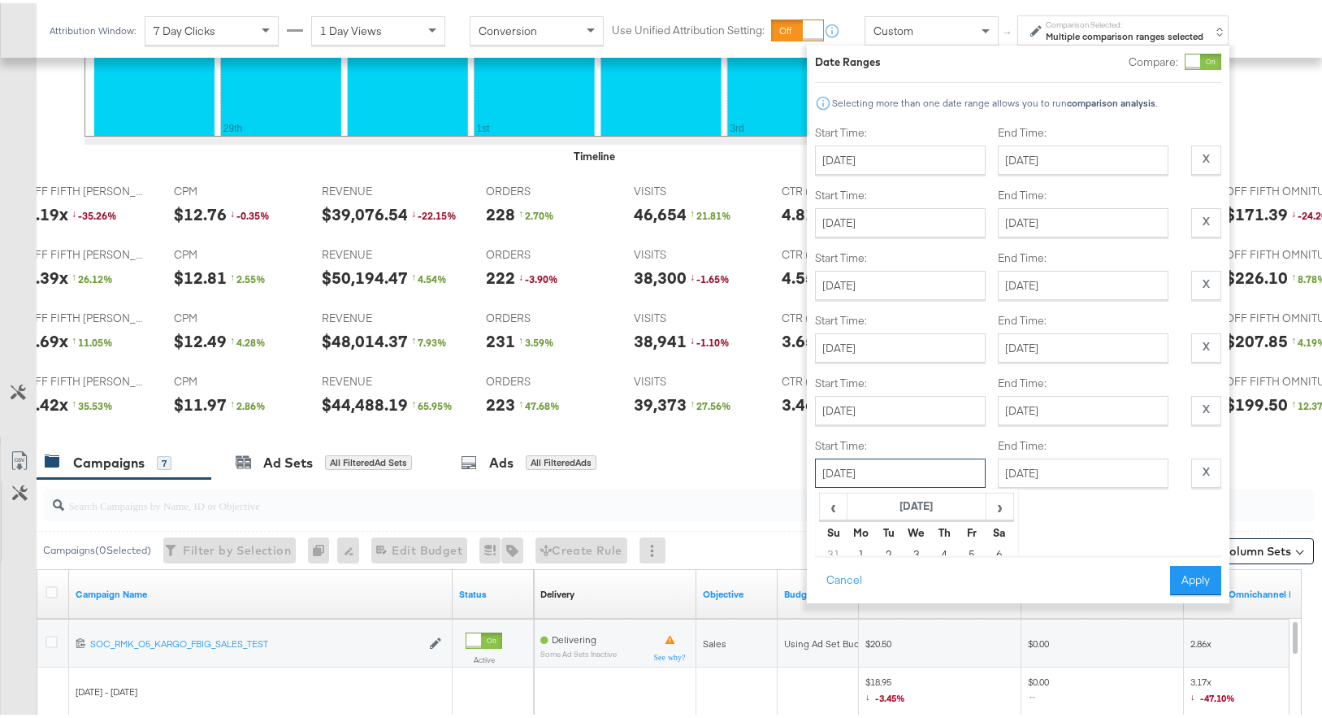
click at [940, 474] on input "[DATE]" at bounding box center [900, 469] width 171 height 29
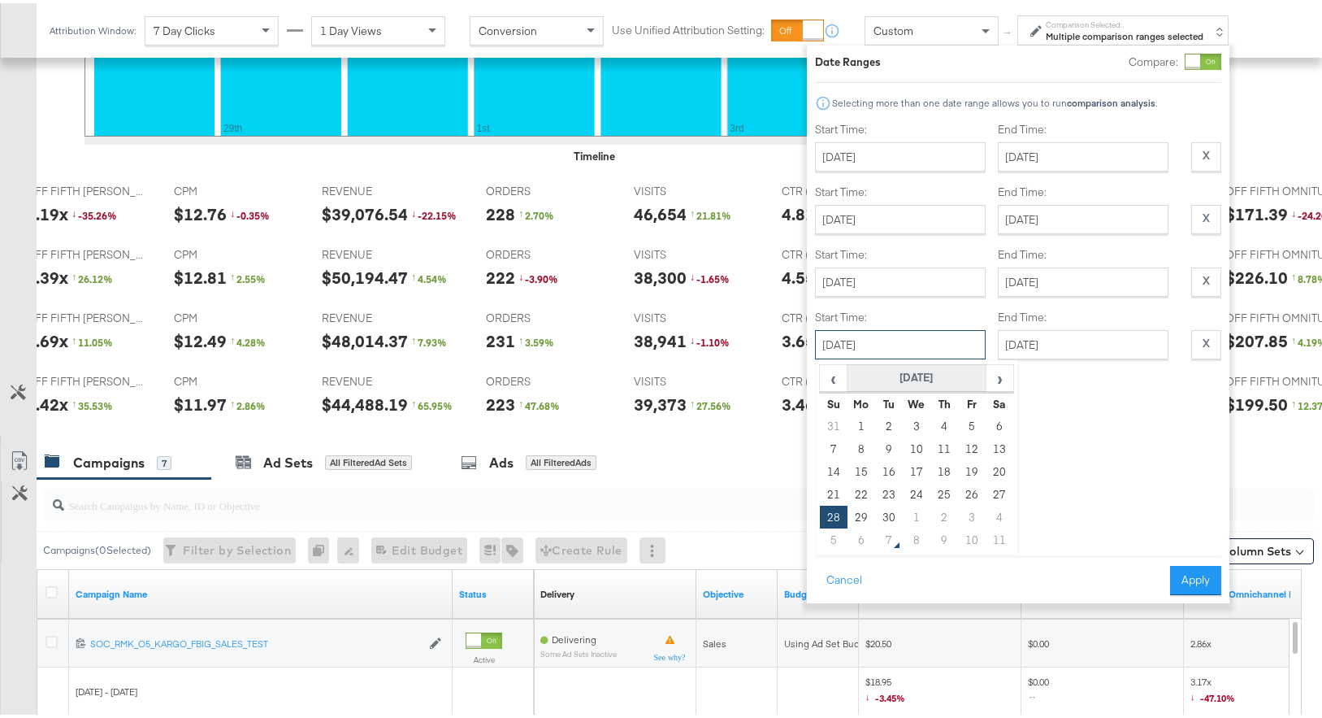
scroll to position [428, 0]
click at [997, 480] on td "27" at bounding box center [1000, 491] width 28 height 23
type input "[DATE]"
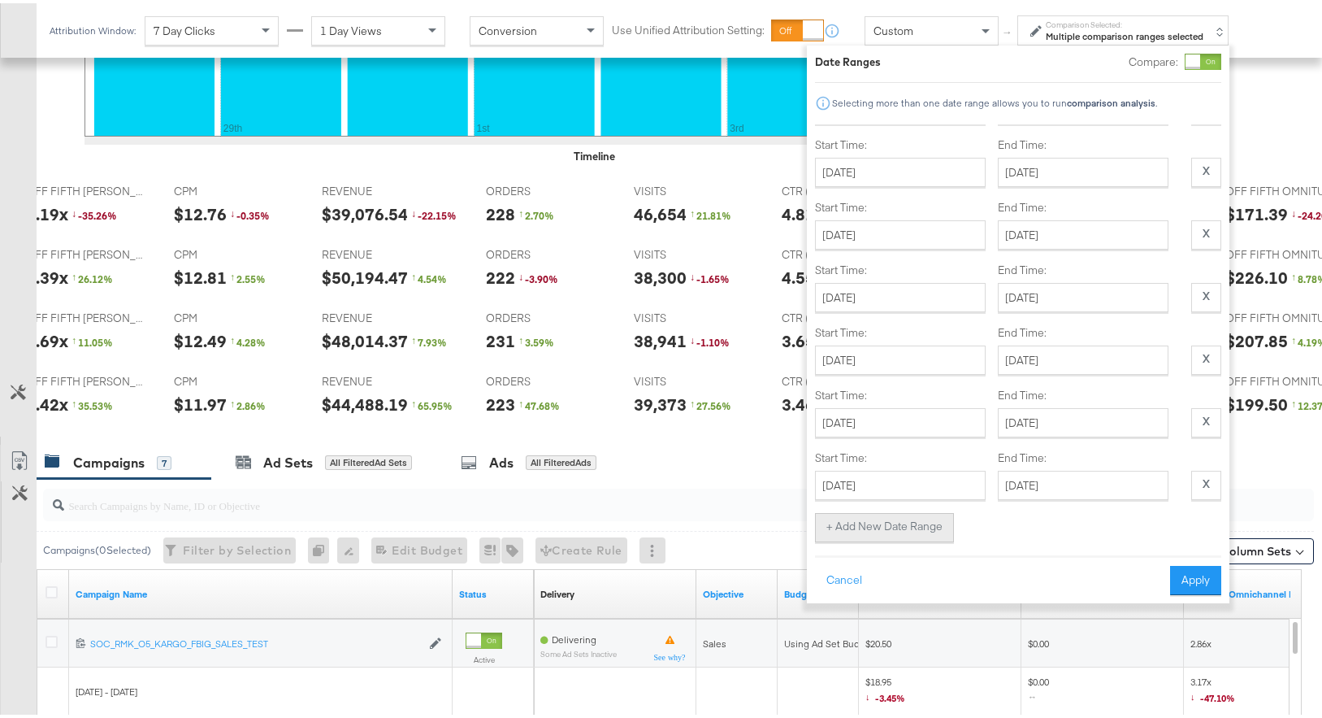
click at [941, 510] on button "+ Add New Date Range" at bounding box center [884, 524] width 139 height 29
click at [1081, 405] on input "[DATE]" at bounding box center [1083, 419] width 171 height 29
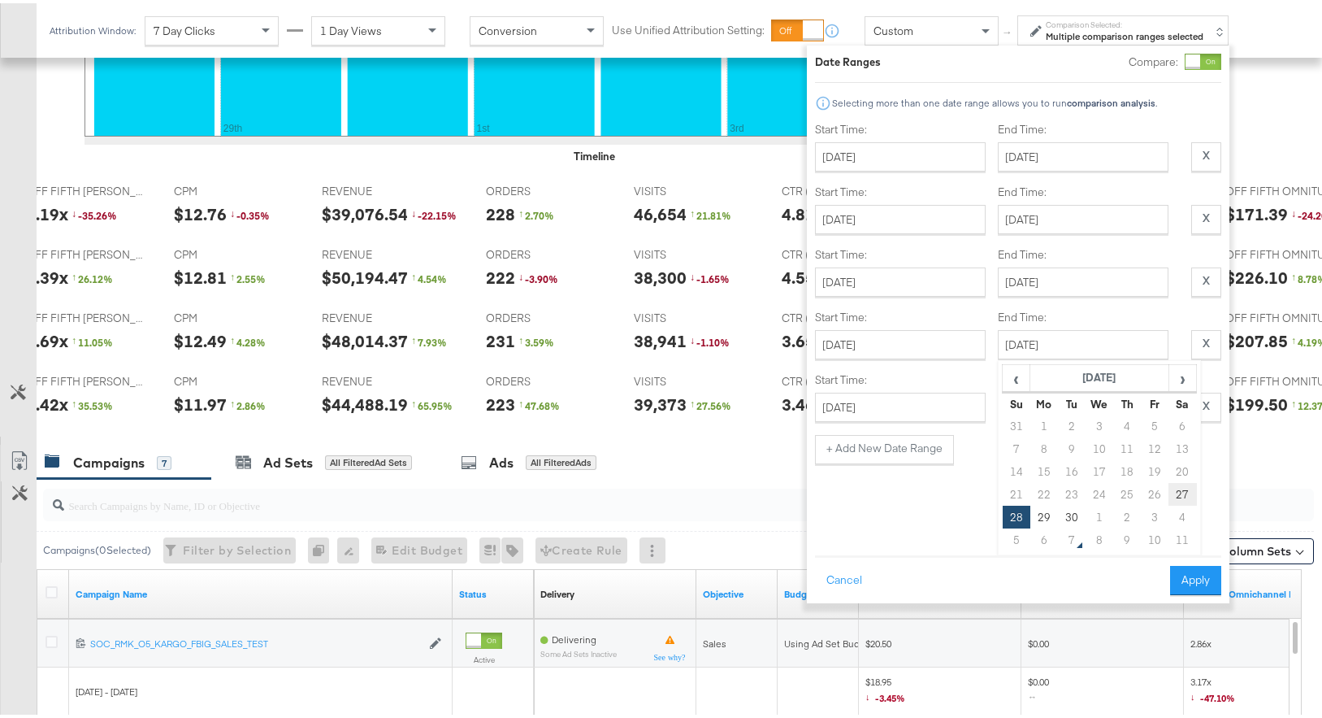
click at [1182, 484] on td "27" at bounding box center [1183, 491] width 28 height 23
type input "[DATE]"
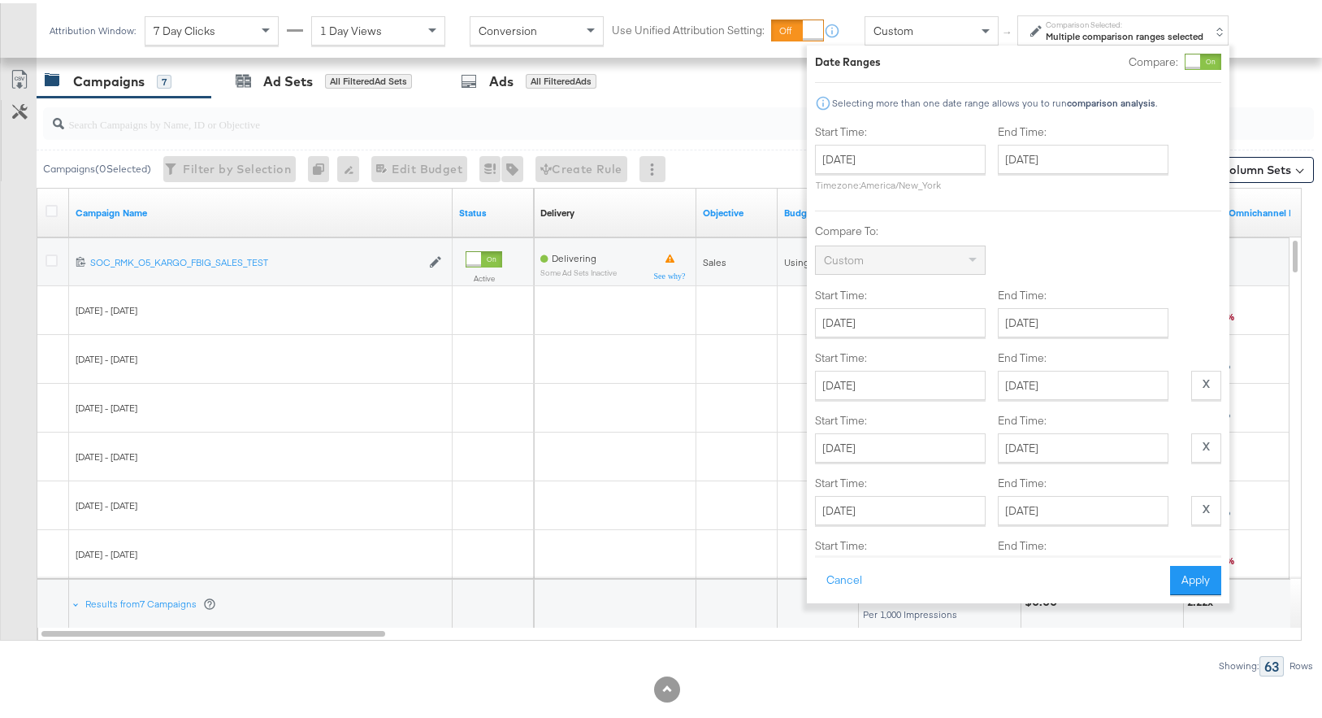
scroll to position [1063, 0]
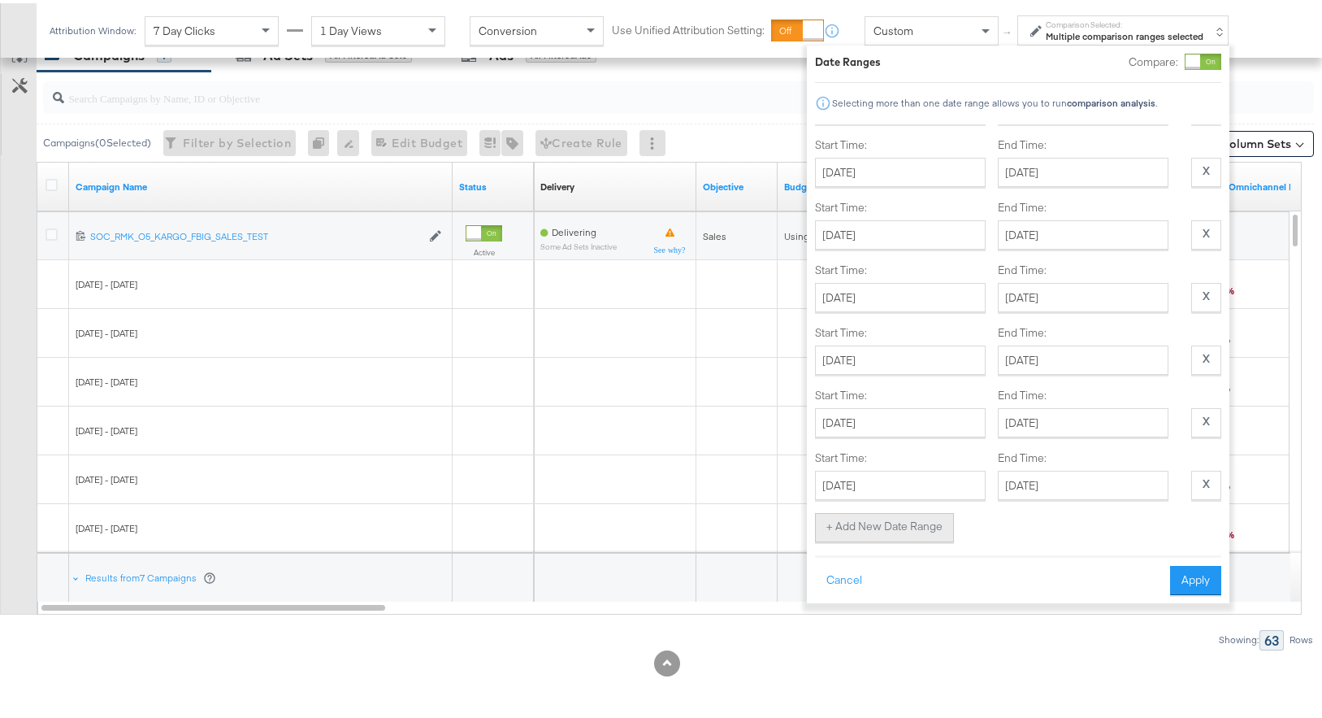
click at [907, 525] on button "+ Add New Date Range" at bounding box center [884, 524] width 139 height 29
click at [957, 470] on input "[DATE]" at bounding box center [900, 481] width 171 height 29
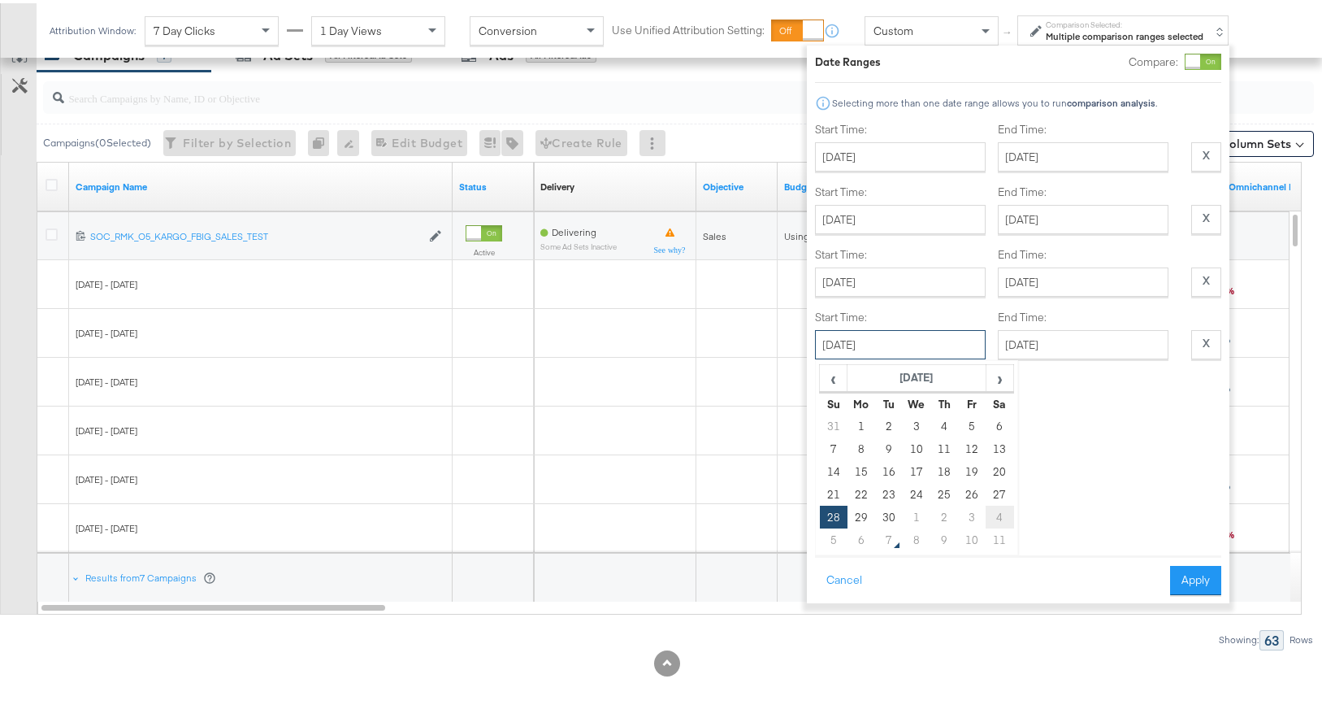
scroll to position [0, 0]
click at [971, 484] on td "26" at bounding box center [972, 491] width 28 height 23
type input "[DATE]"
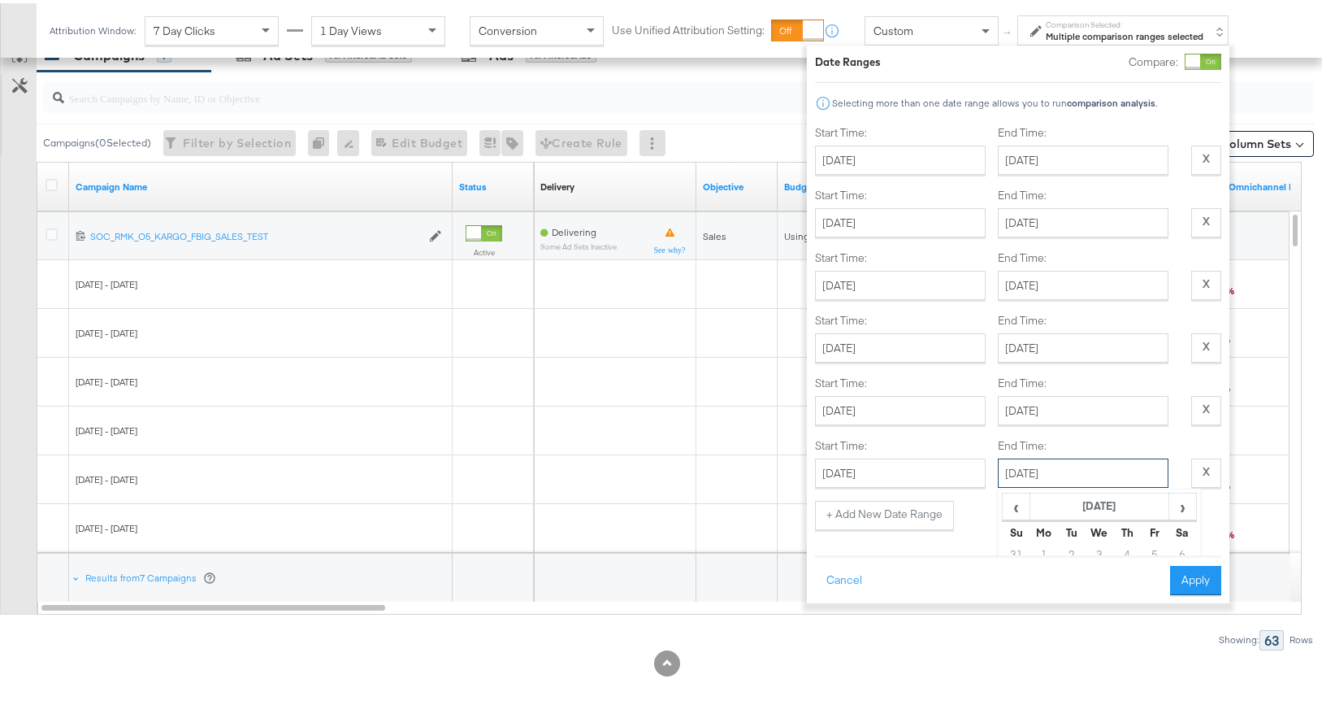
click at [1062, 474] on div "[DATE] ‹ [DATE] › Su Mo Tu We Th Fr Sa 31 1 2 3 4 5 6 7 8 9 10 11 12 13 14 15 1…" at bounding box center [1083, 469] width 171 height 29
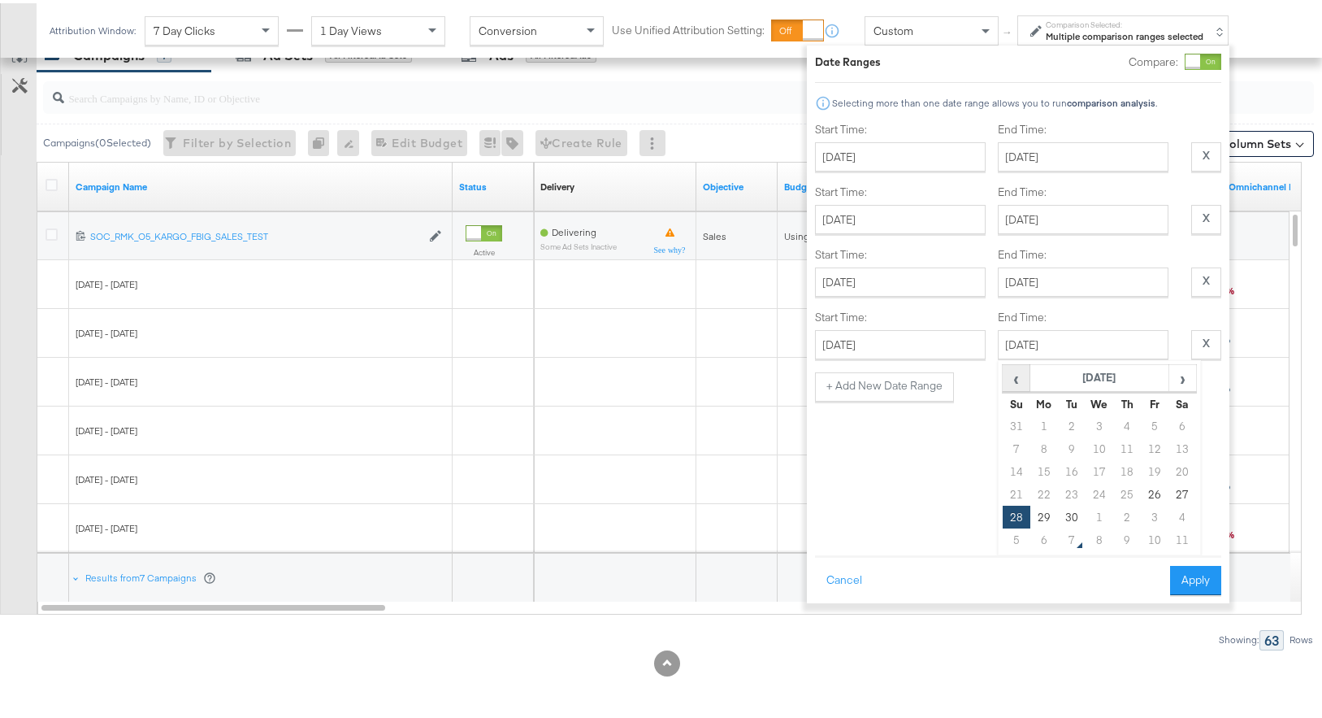
click at [1014, 366] on span "‹" at bounding box center [1016, 375] width 25 height 24
click at [1192, 366] on span "›" at bounding box center [1182, 375] width 25 height 24
click at [1144, 483] on td "26" at bounding box center [1155, 491] width 28 height 23
type input "[DATE]"
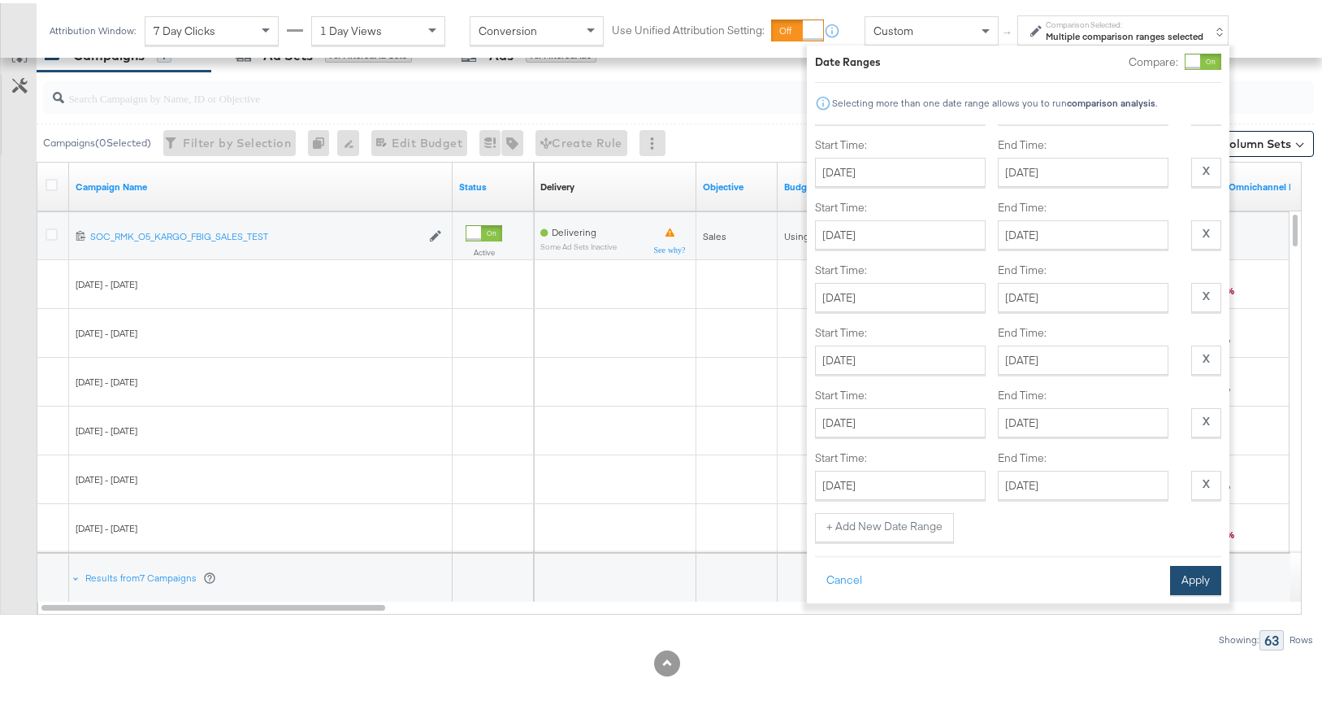
click at [1192, 569] on button "Apply" at bounding box center [1195, 576] width 51 height 29
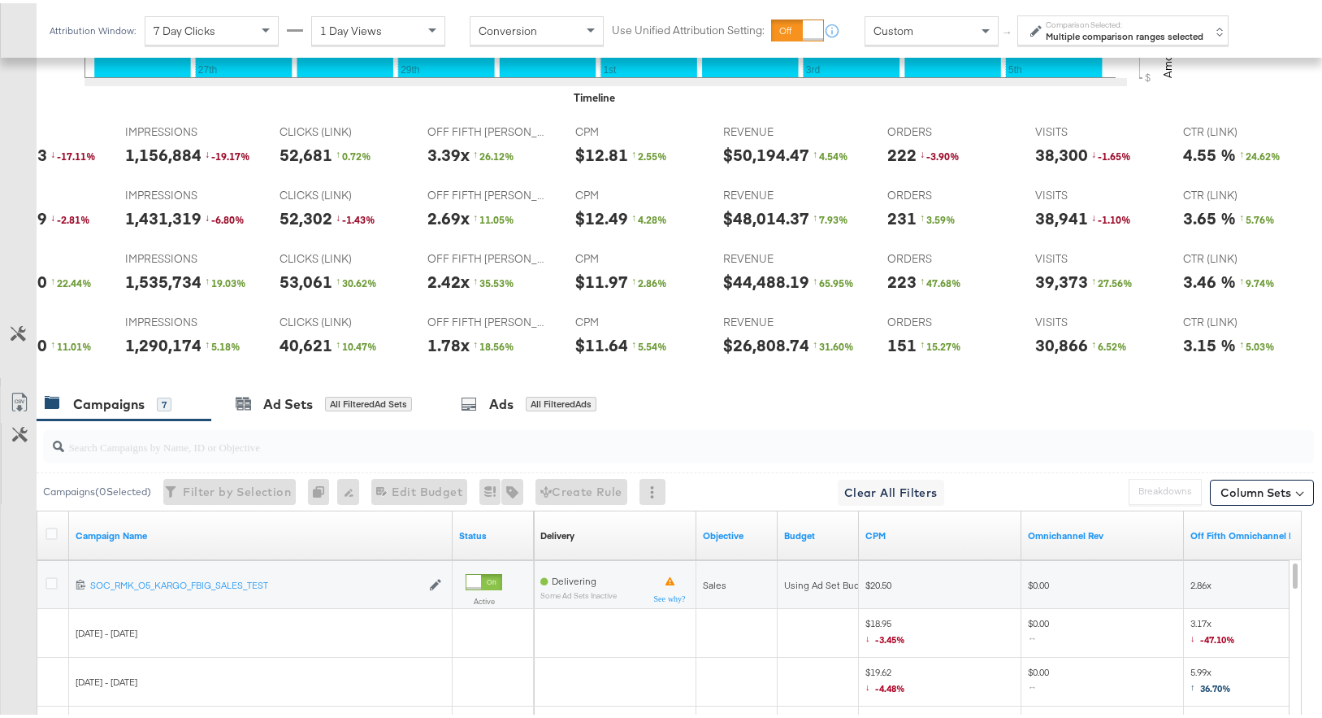
scroll to position [64, 0]
